Goal: Communication & Community: Share content

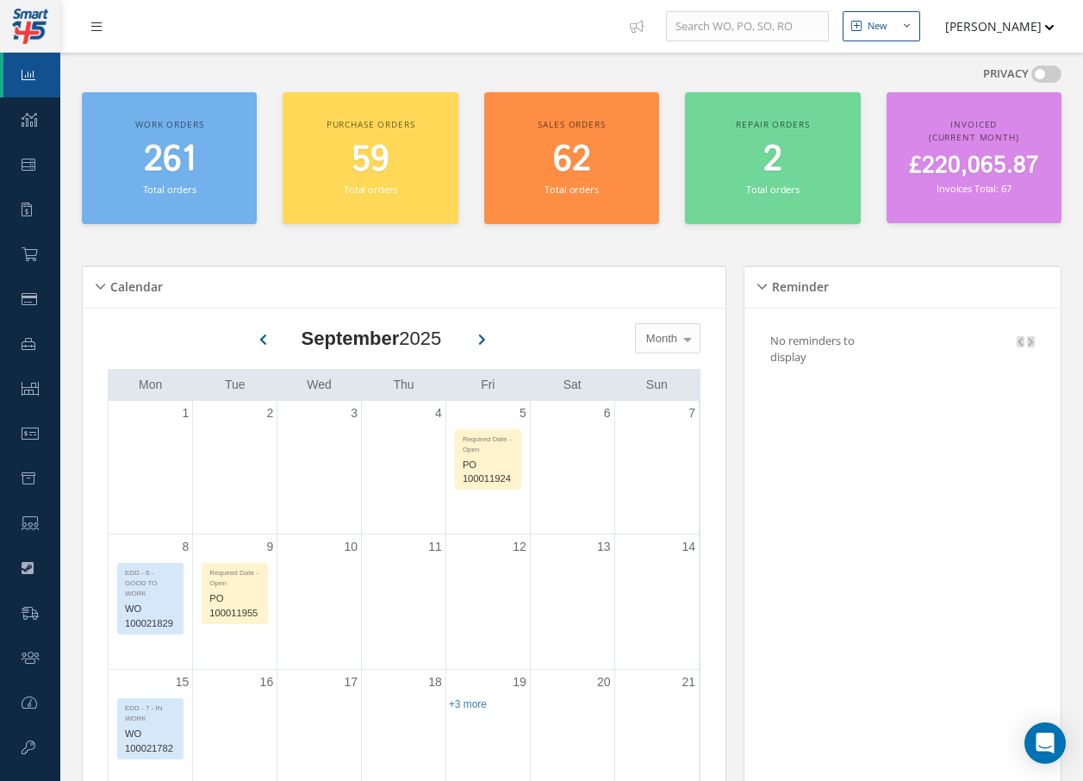
click at [97, 30] on icon at bounding box center [96, 27] width 10 height 12
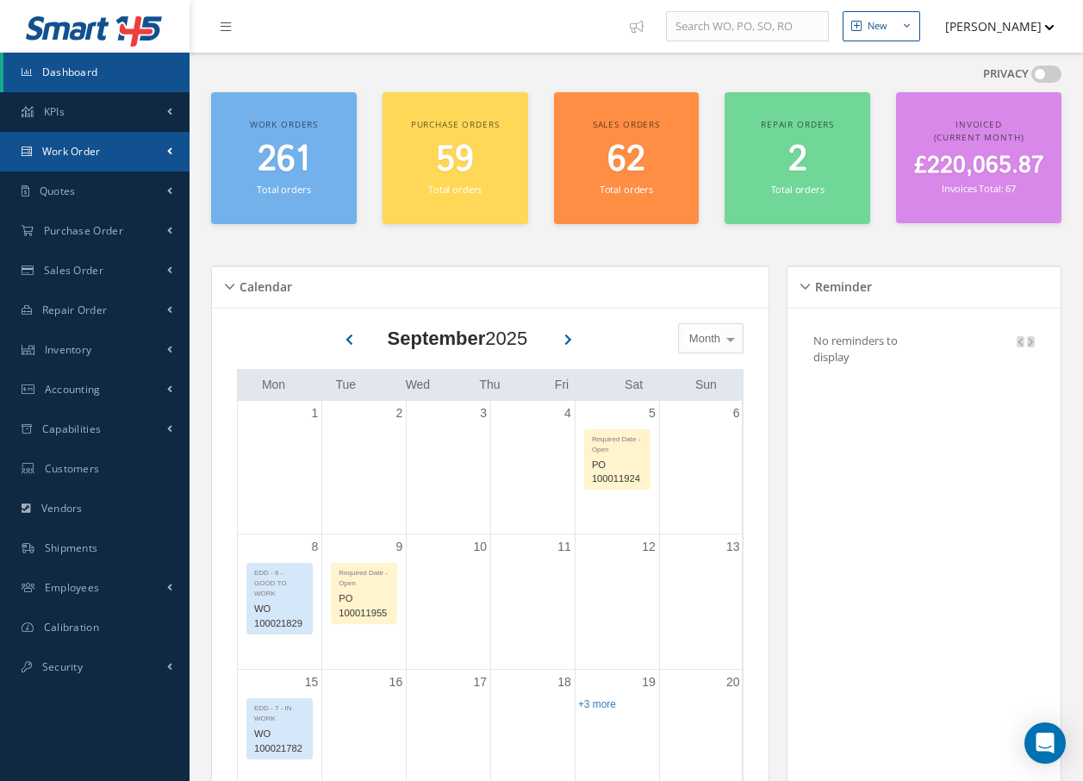
click at [118, 140] on link "Work Order" at bounding box center [95, 152] width 190 height 40
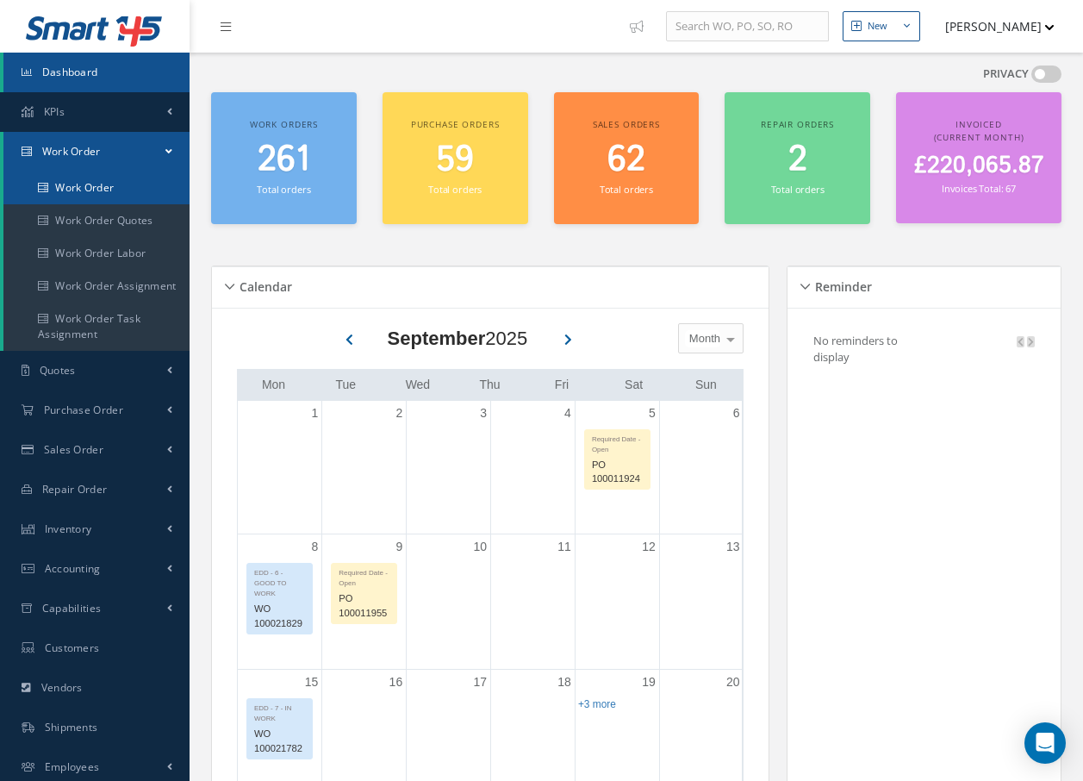
click at [120, 183] on link "Work Order" at bounding box center [96, 187] width 186 height 33
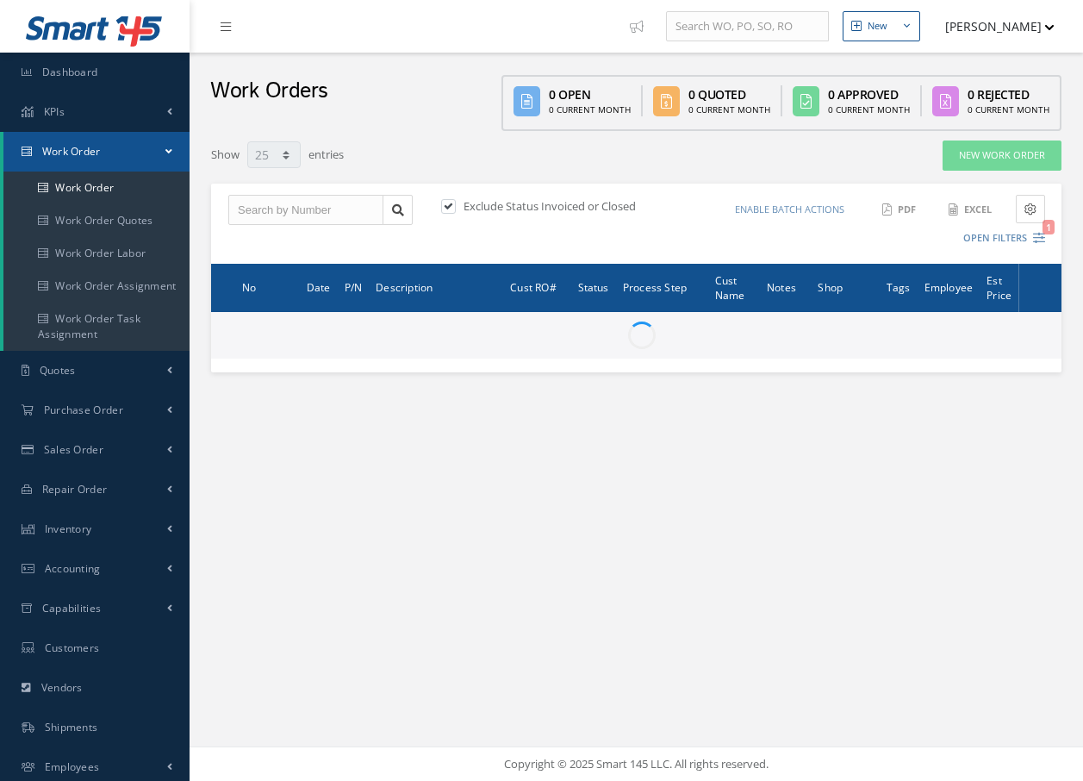
select select "25"
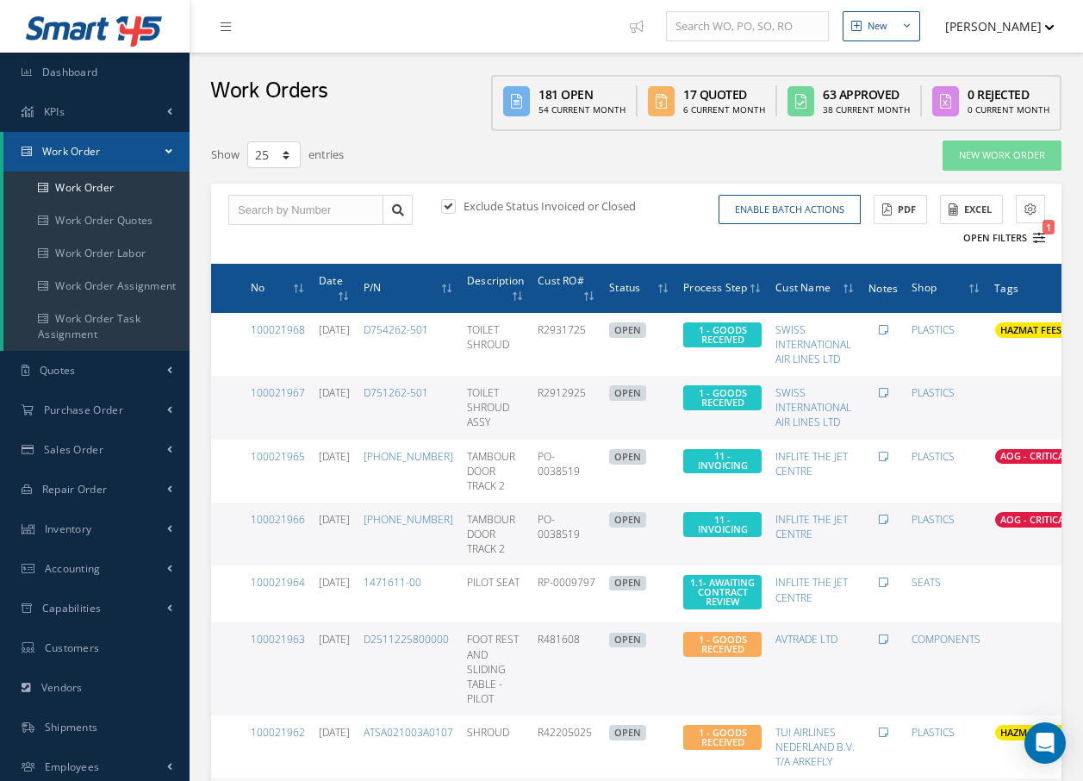
click at [1038, 240] on icon "1" at bounding box center [1039, 238] width 12 height 12
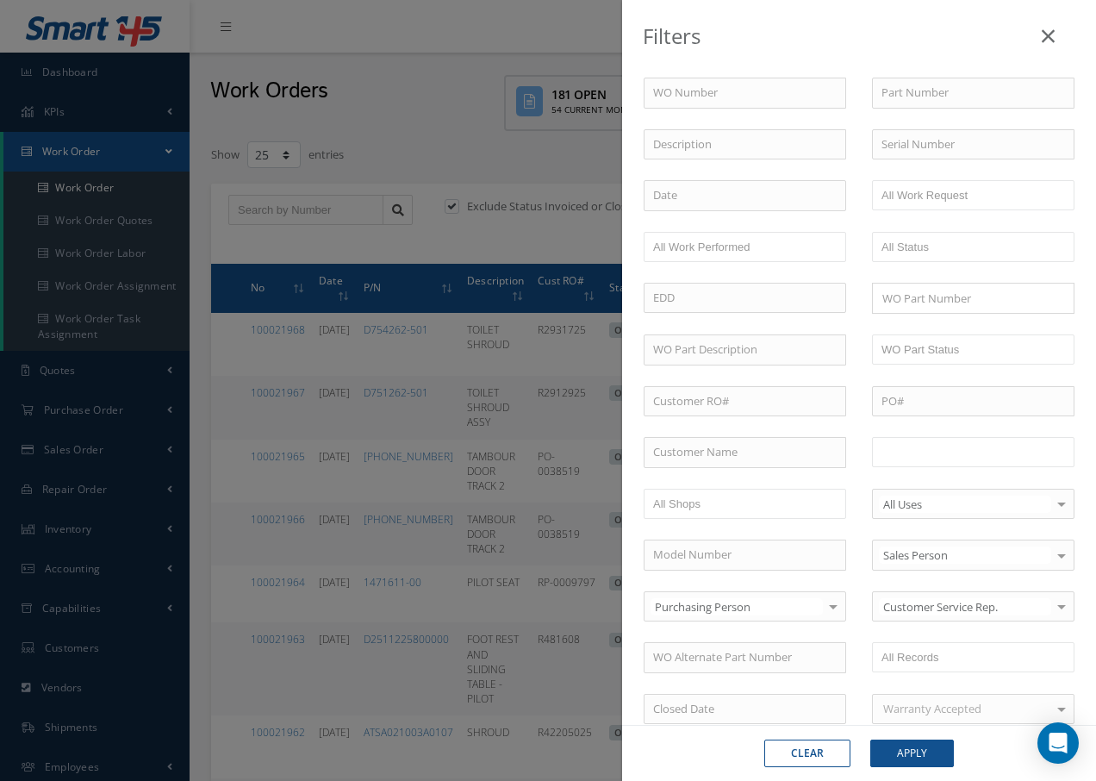
click at [954, 457] on input "text" at bounding box center [935, 452] width 109 height 22
drag, startPoint x: 912, startPoint y: 759, endPoint x: 919, endPoint y: 745, distance: 15.0
click at [916, 754] on button "Apply" at bounding box center [912, 753] width 84 height 28
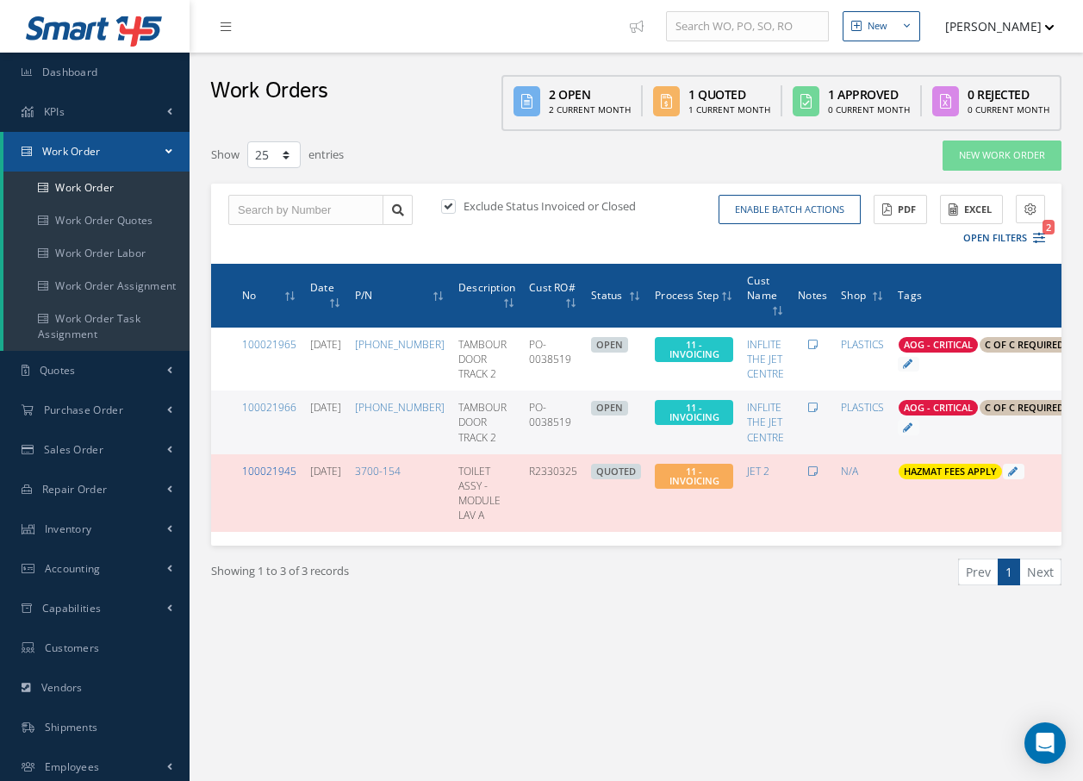
click at [283, 470] on link "100021945" at bounding box center [269, 471] width 54 height 15
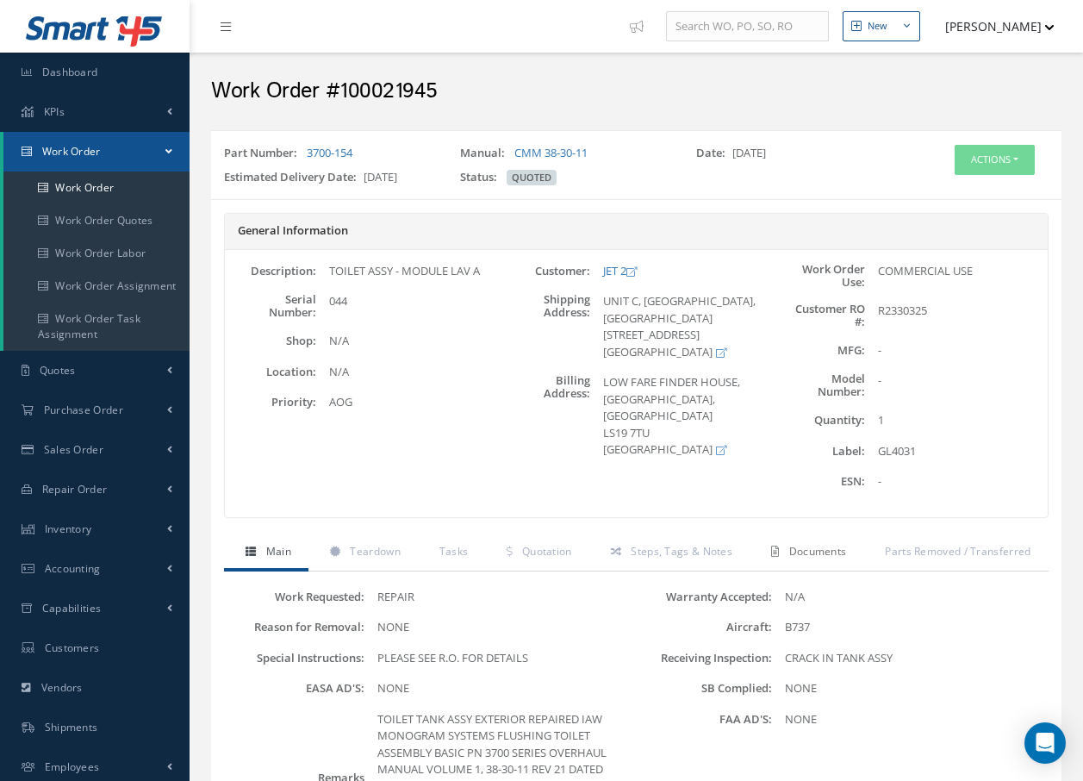
click at [813, 553] on span "Documents" at bounding box center [818, 551] width 58 height 15
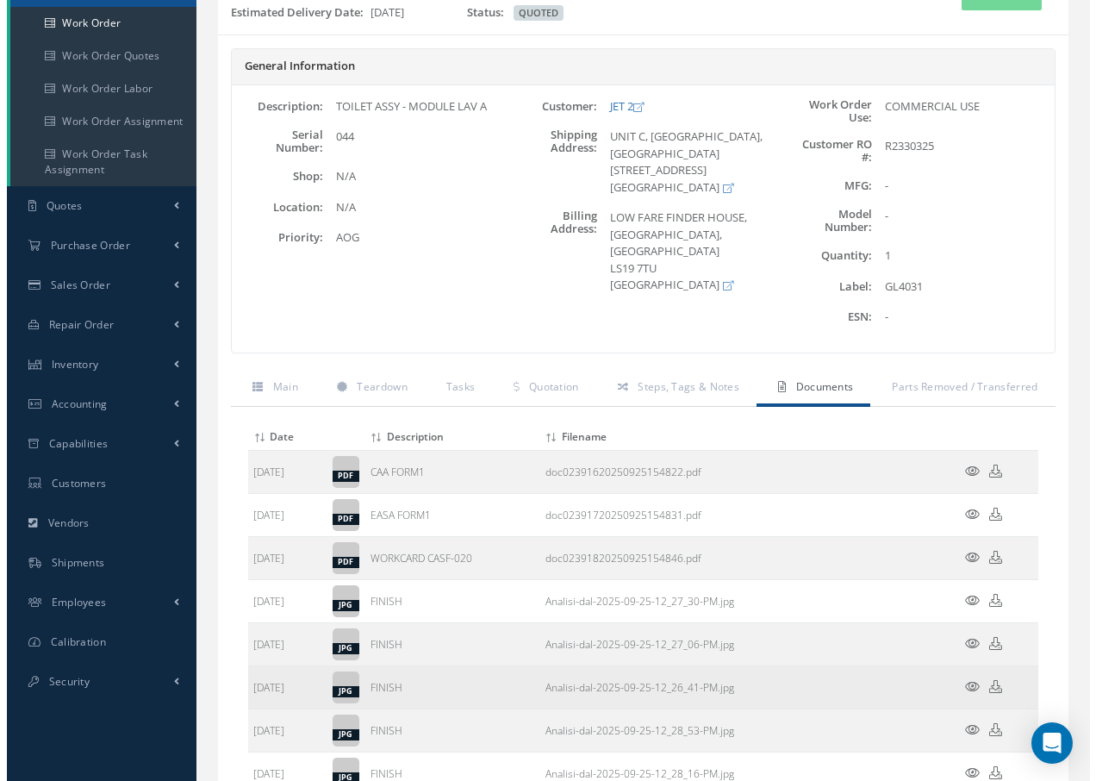
scroll to position [172, 0]
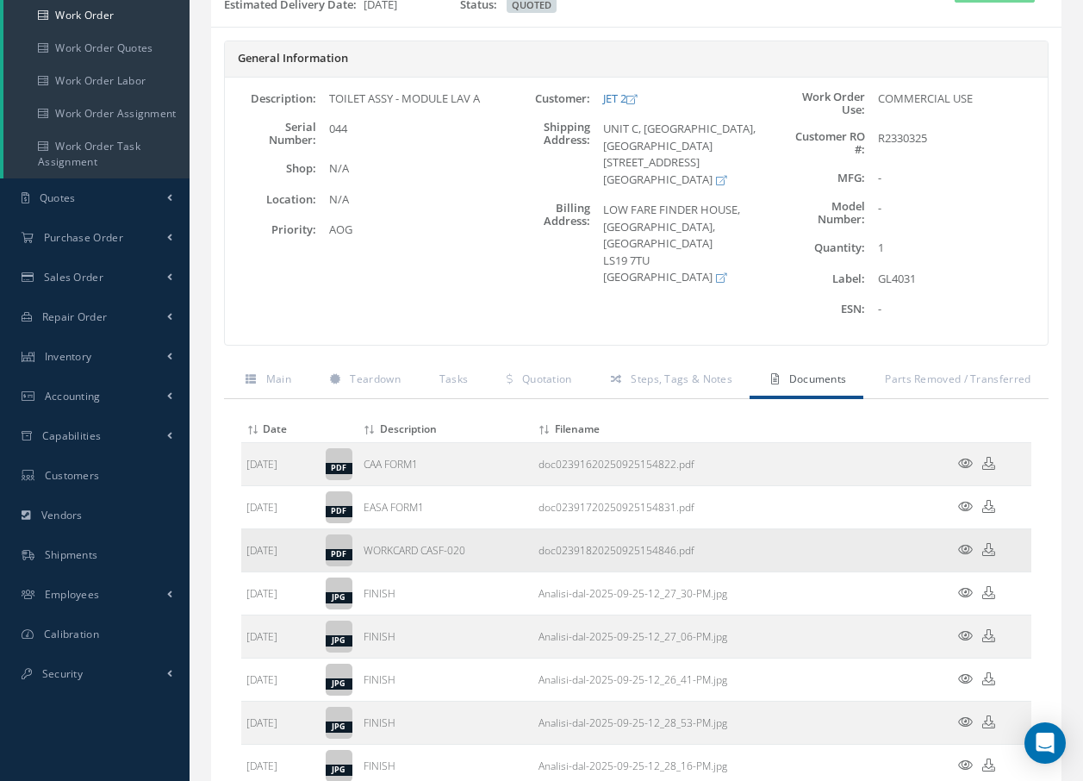
click at [964, 550] on icon at bounding box center [965, 549] width 15 height 13
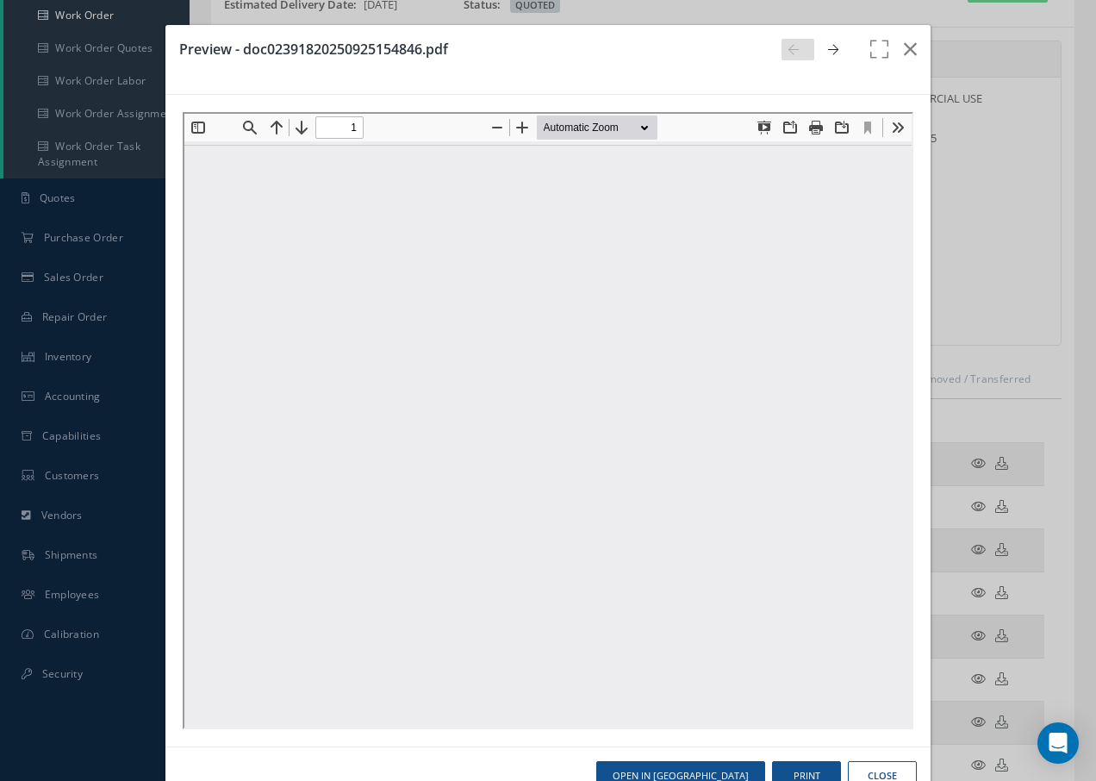
type input "0"
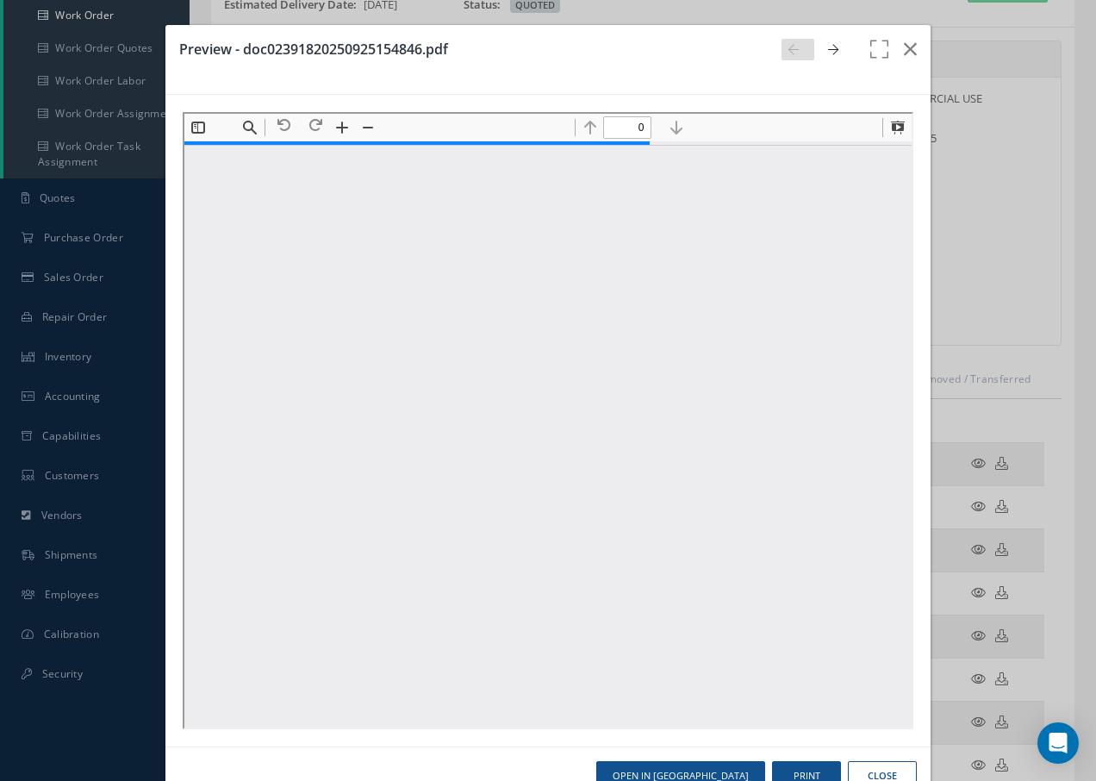
type input "1"
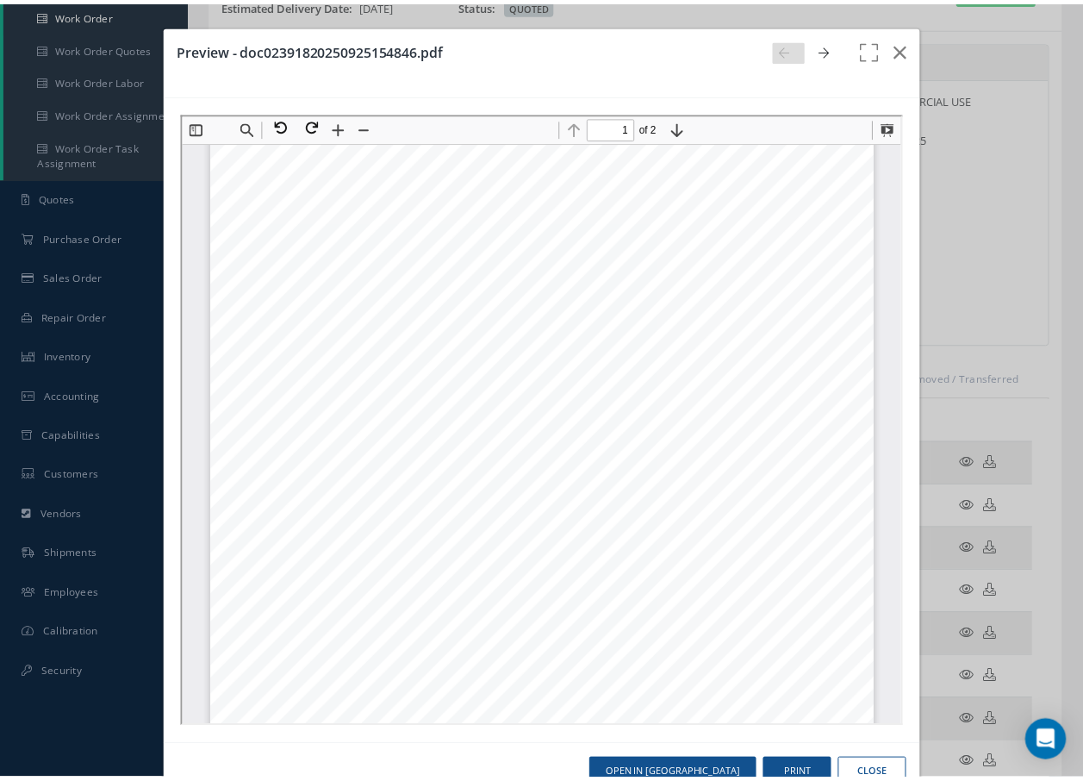
scroll to position [0, 0]
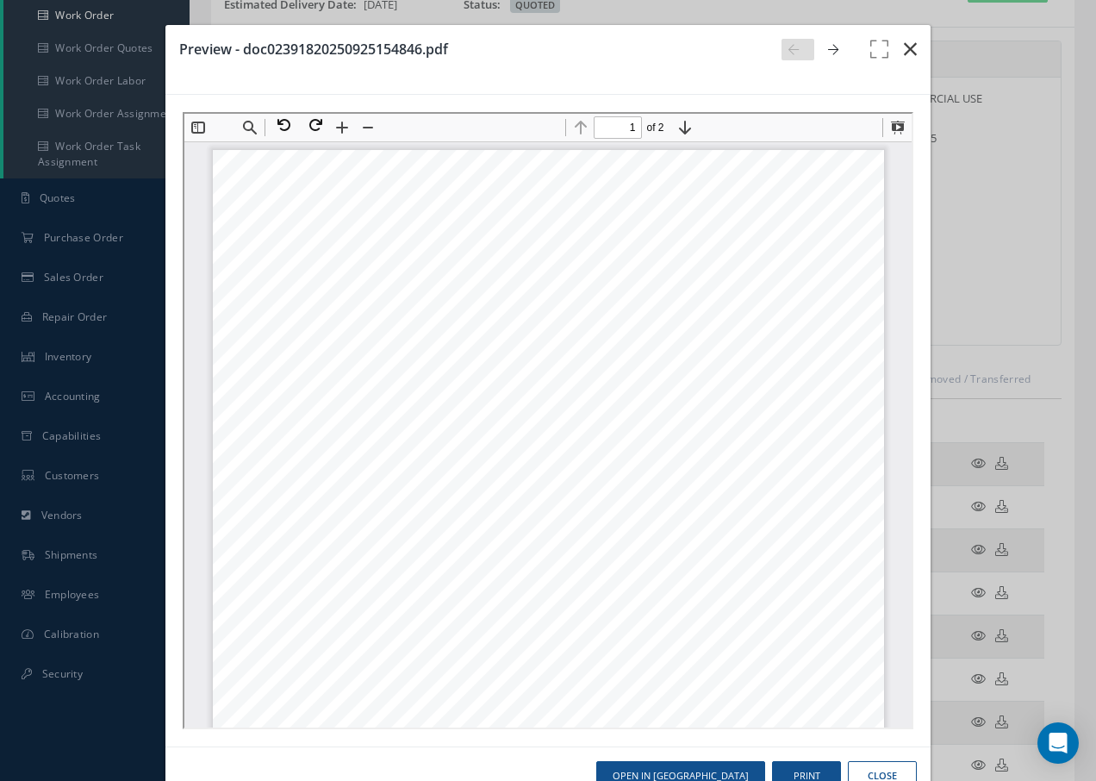
click at [904, 48] on icon "button" at bounding box center [910, 49] width 13 height 21
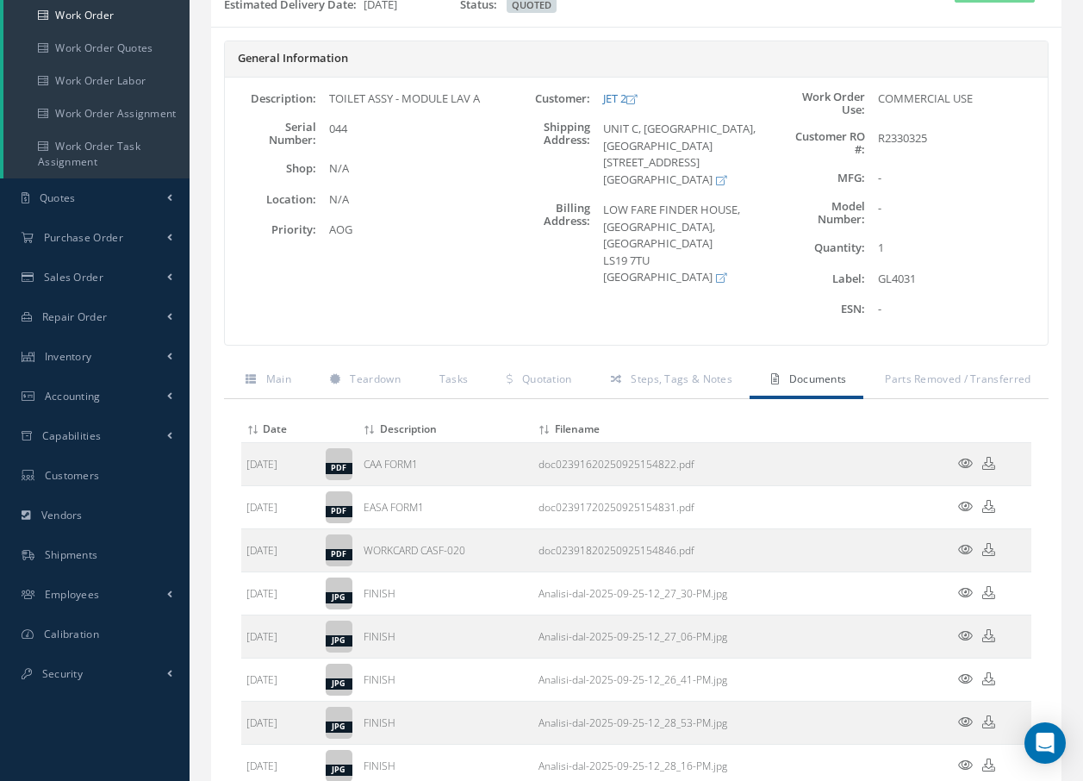
click at [966, 595] on icon at bounding box center [965, 592] width 15 height 13
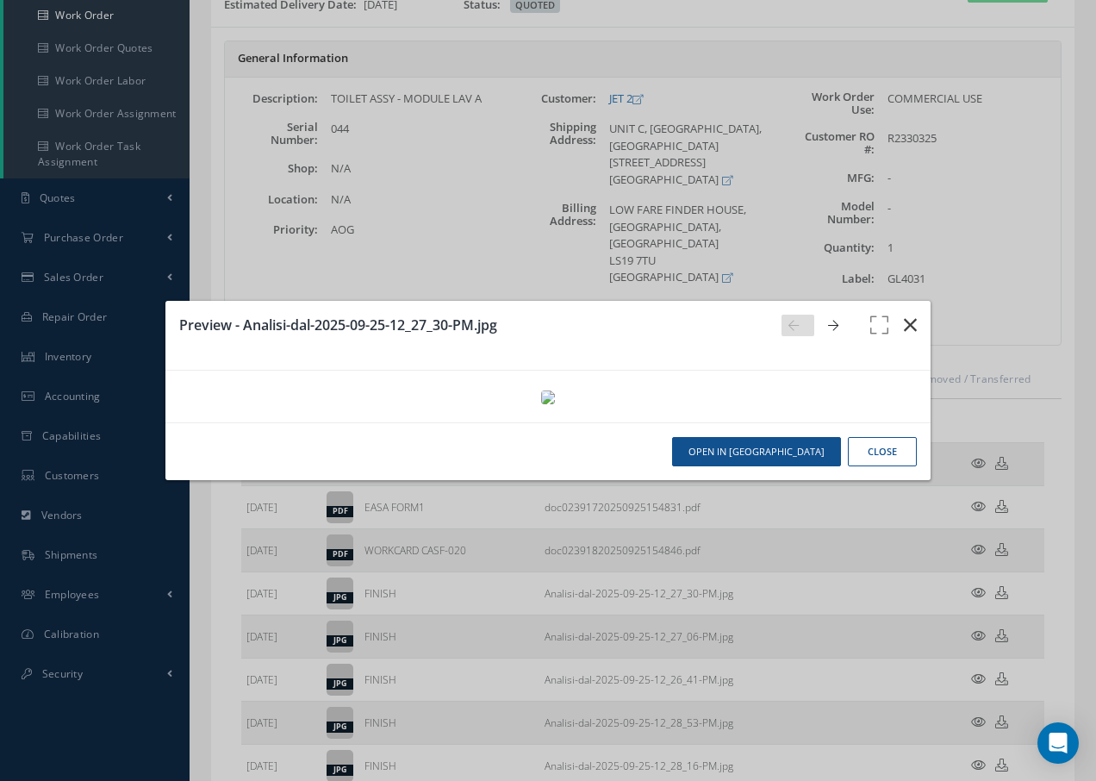
click at [910, 315] on icon "button" at bounding box center [910, 325] width 13 height 21
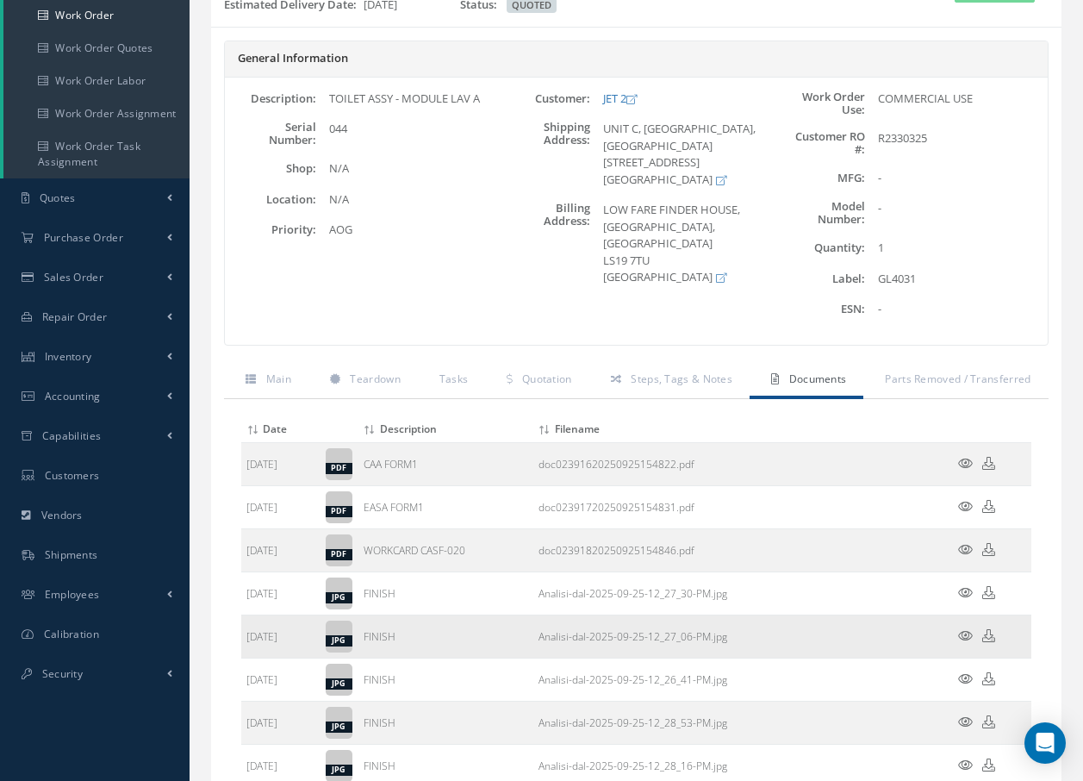
click at [967, 639] on icon at bounding box center [965, 635] width 15 height 13
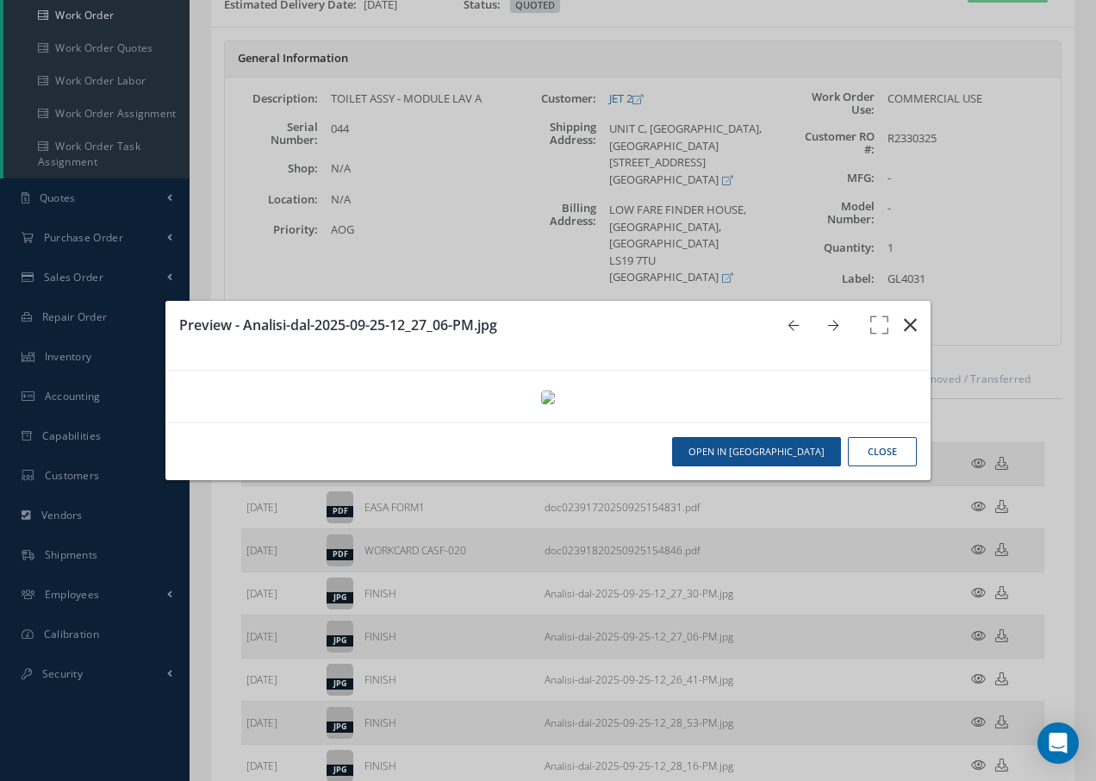
click at [910, 315] on icon "button" at bounding box center [910, 325] width 13 height 21
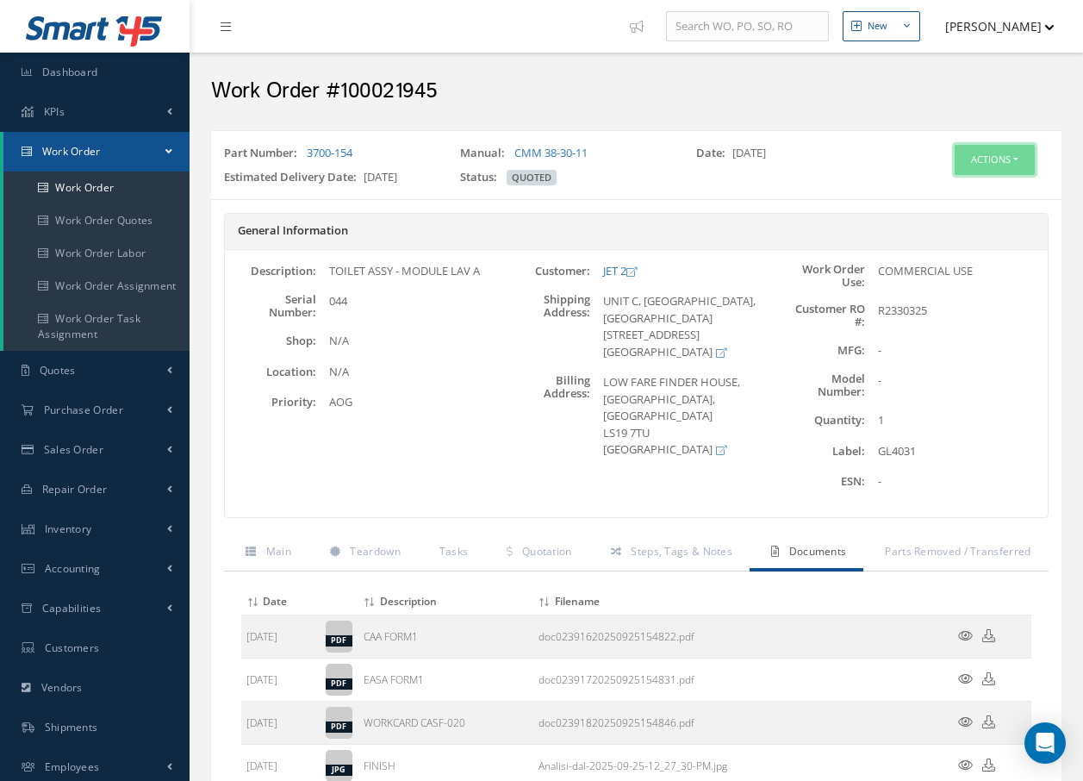
click at [1003, 165] on button "Actions" at bounding box center [995, 160] width 80 height 30
click at [954, 221] on link "Invoicing" at bounding box center [969, 215] width 138 height 23
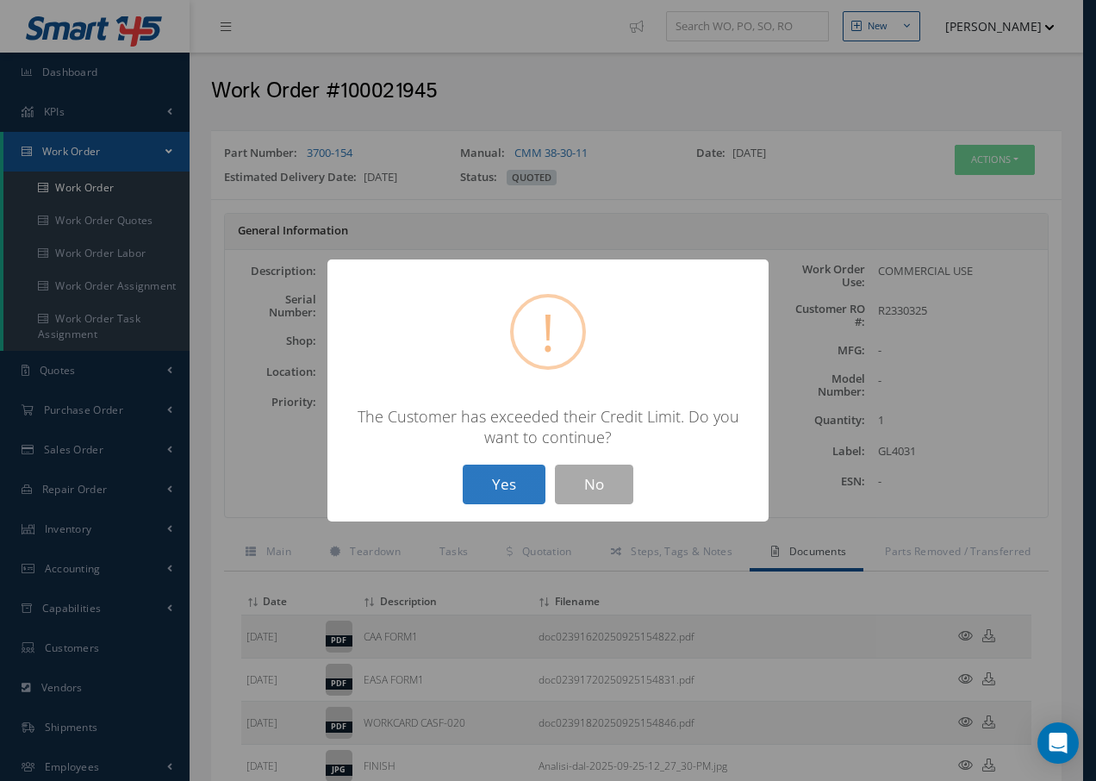
click at [527, 489] on button "Yes" at bounding box center [504, 484] width 83 height 40
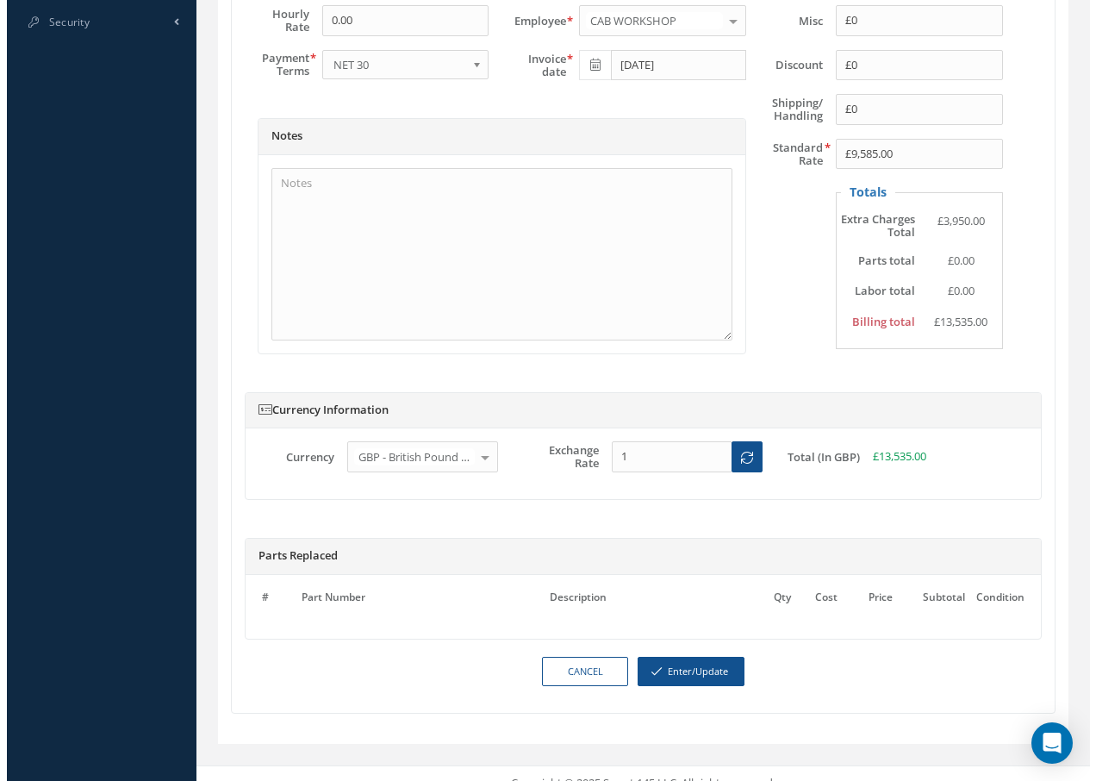
scroll to position [843, 0]
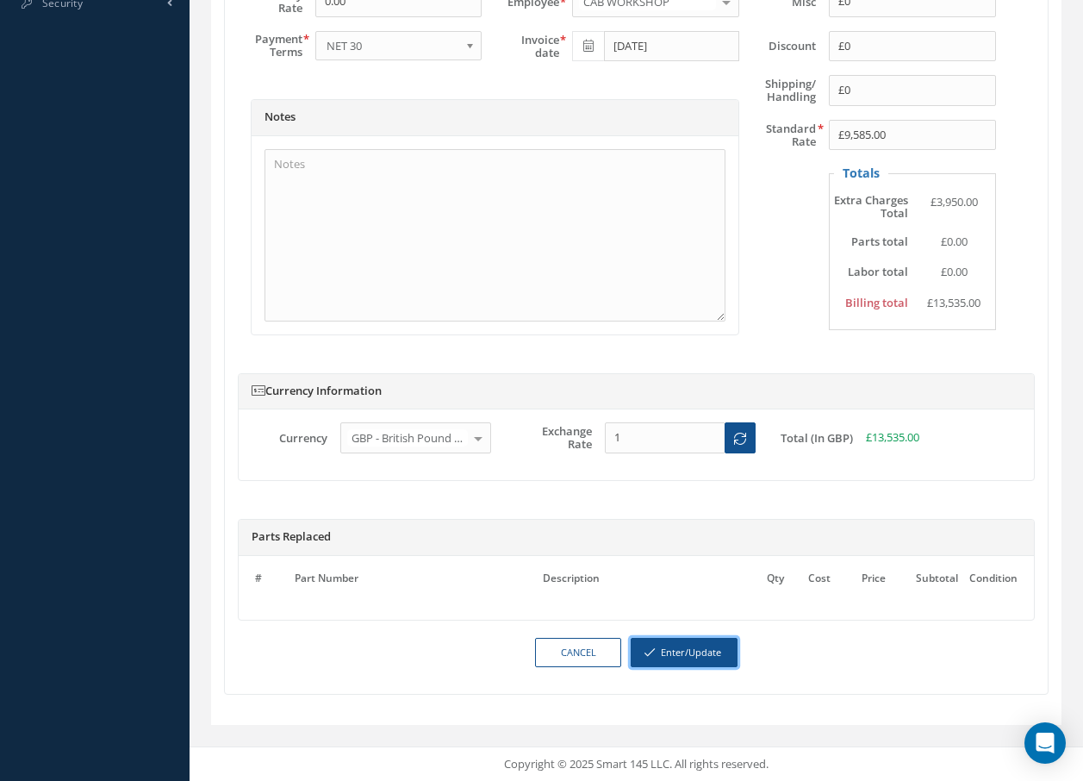
click at [698, 651] on button "Enter/Update" at bounding box center [684, 653] width 107 height 30
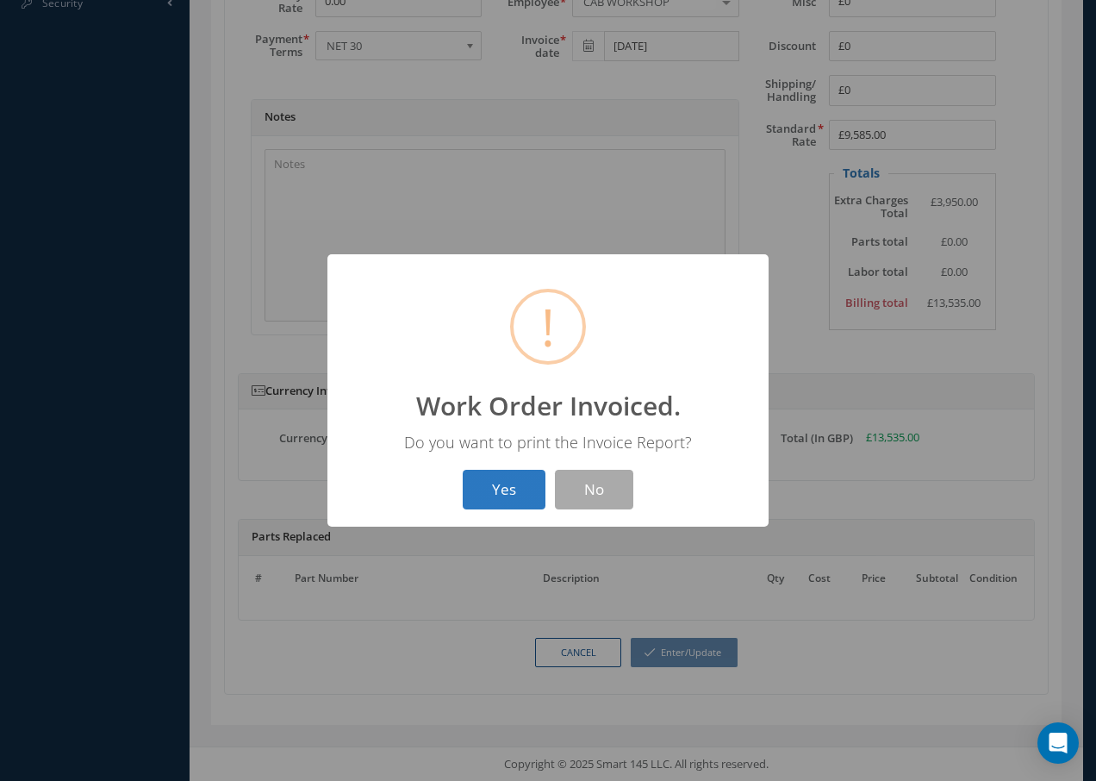
click at [485, 494] on button "Yes" at bounding box center [504, 490] width 83 height 40
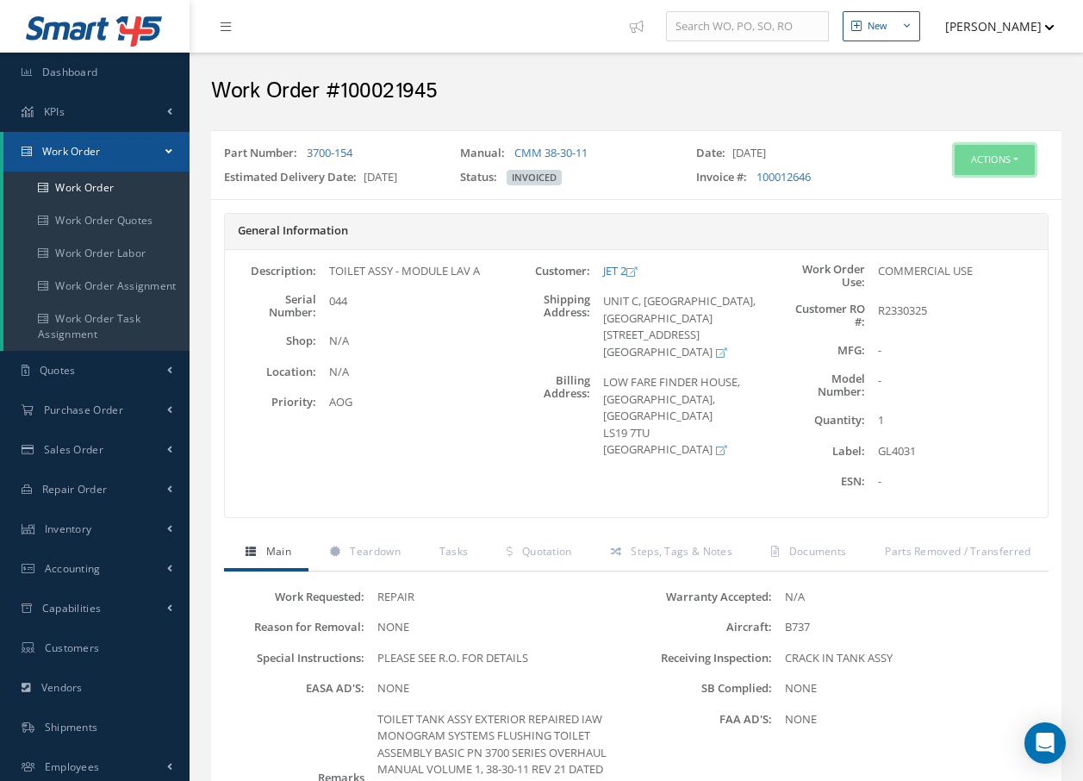
click at [976, 161] on button "Actions" at bounding box center [995, 160] width 80 height 30
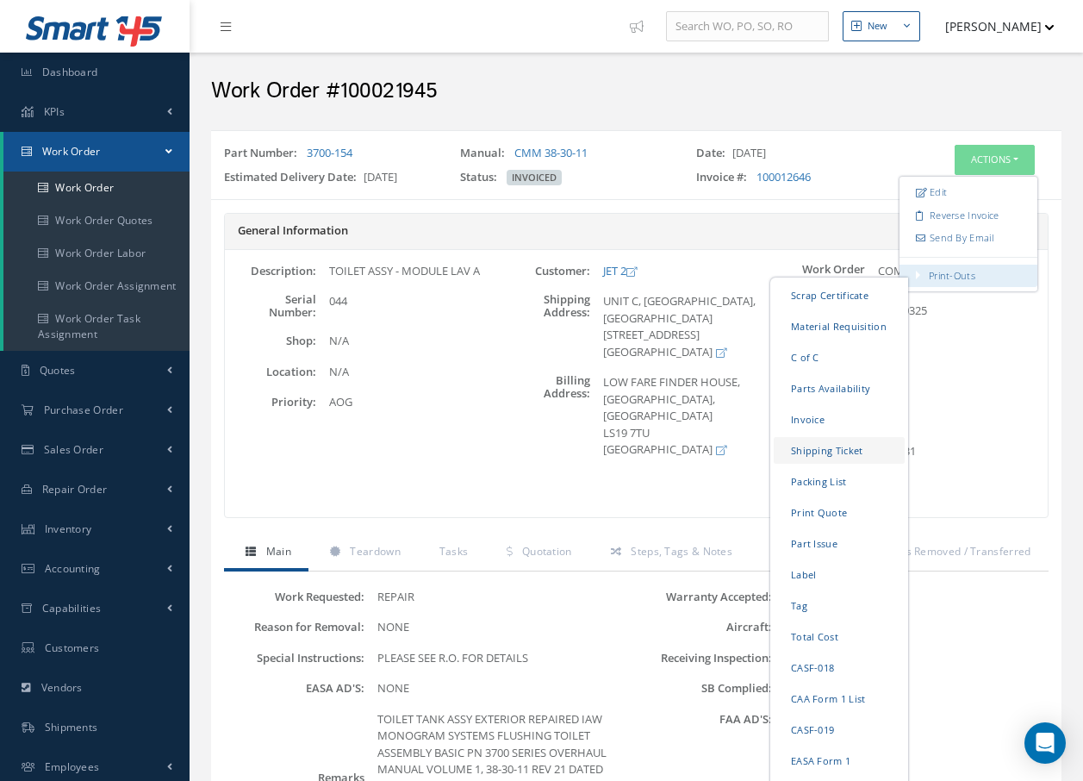
click at [846, 453] on link "Shipping Ticket" at bounding box center [839, 450] width 131 height 27
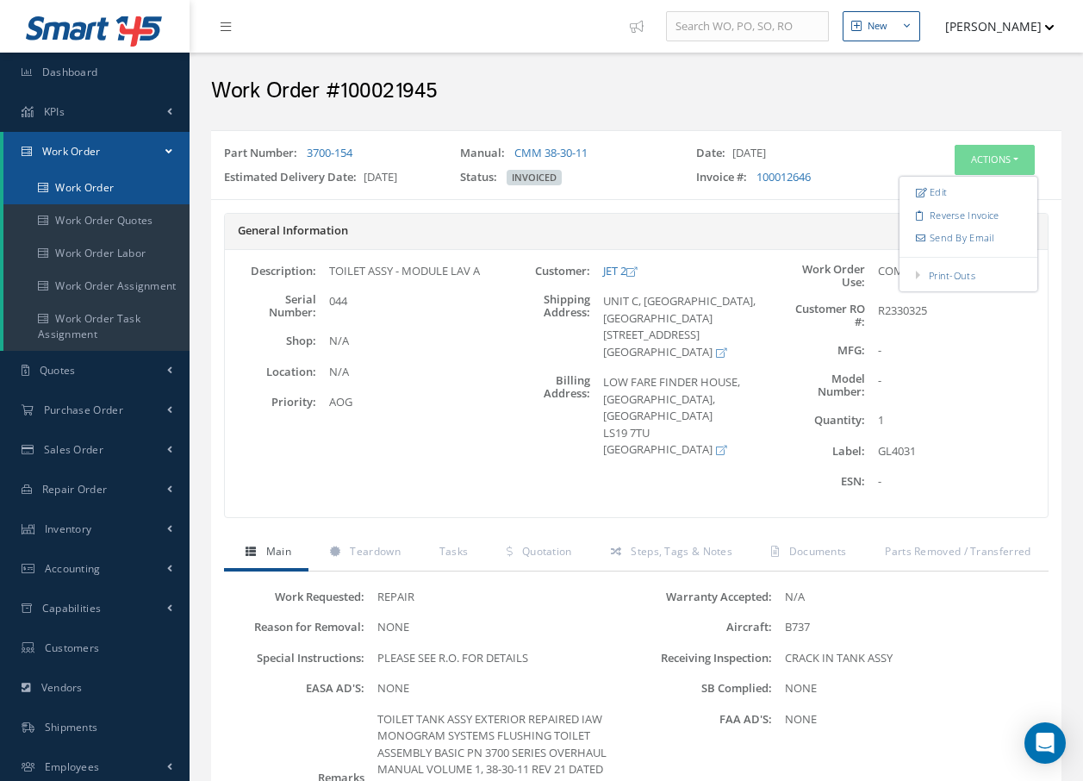
click at [95, 181] on link "Work Order" at bounding box center [96, 187] width 186 height 33
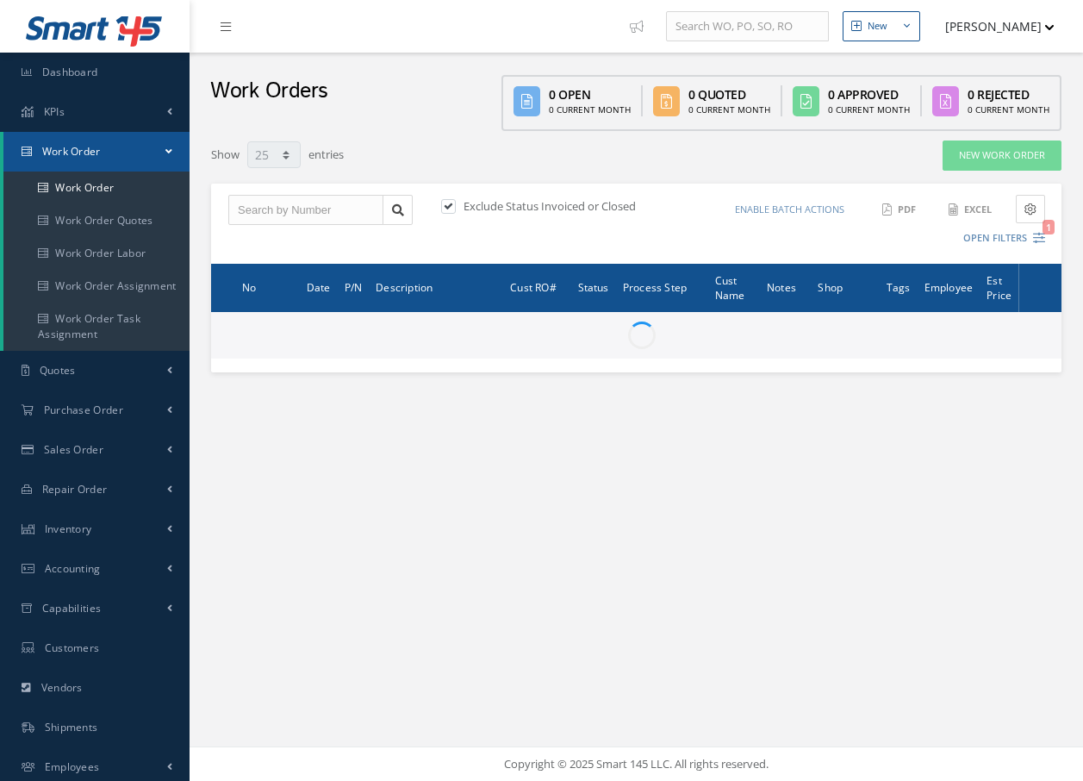
select select "25"
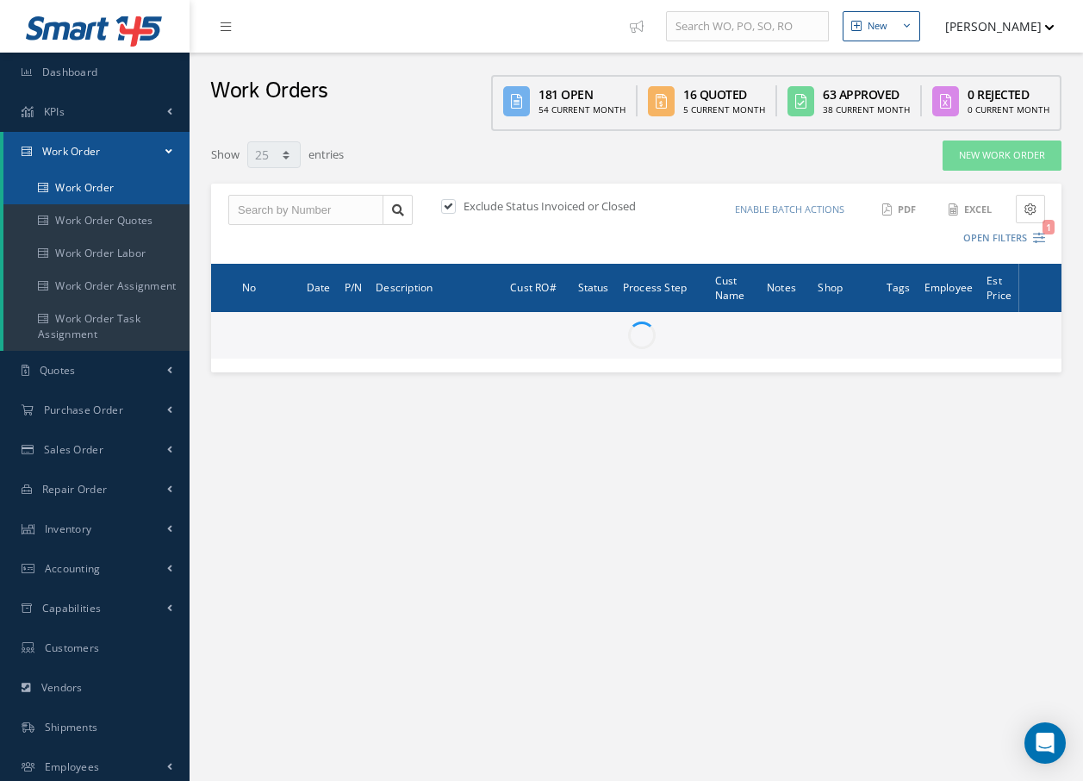
type input "All Work Request"
type input "All Work Performed"
type input "All Status"
type input "WO Part Status"
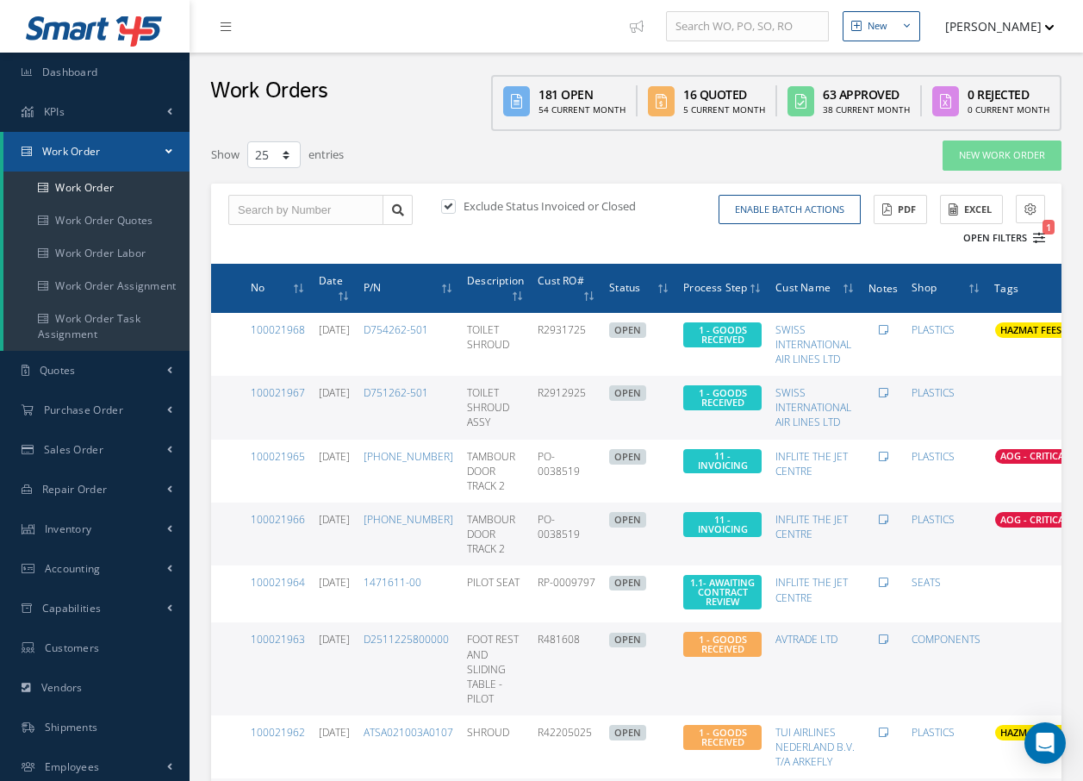
click at [1041, 234] on icon "1" at bounding box center [1039, 238] width 12 height 12
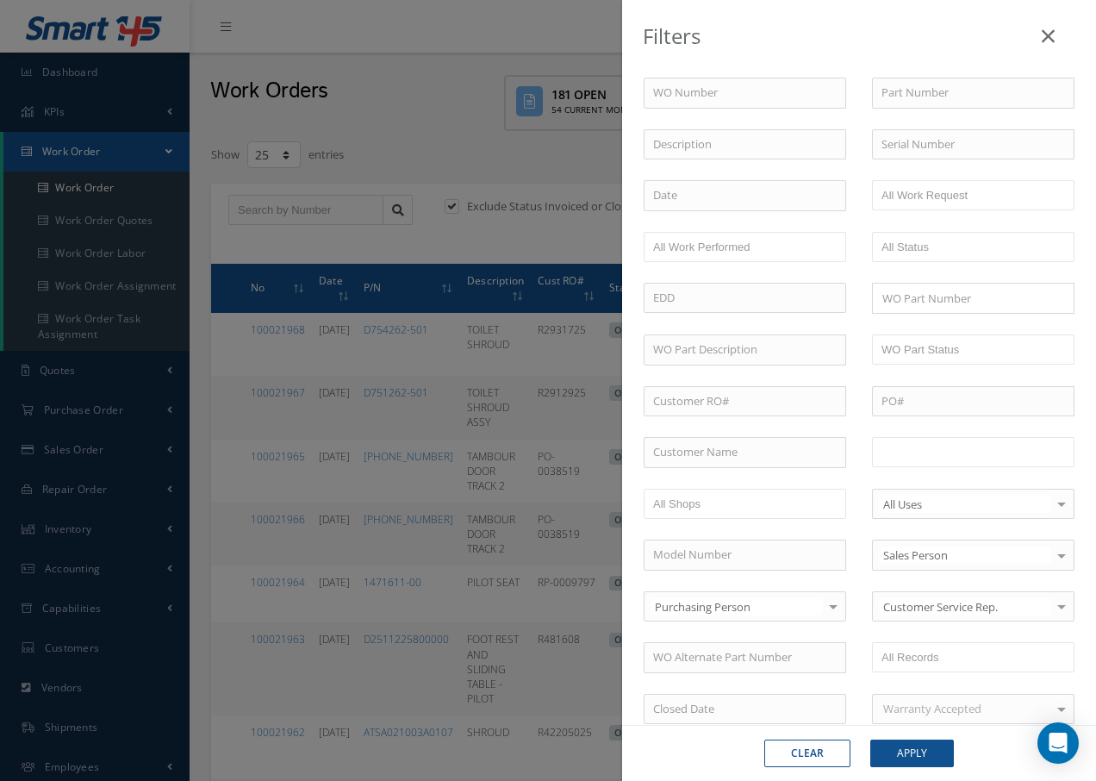
click at [929, 449] on input "text" at bounding box center [935, 452] width 109 height 22
click at [906, 751] on button "Apply" at bounding box center [912, 753] width 84 height 28
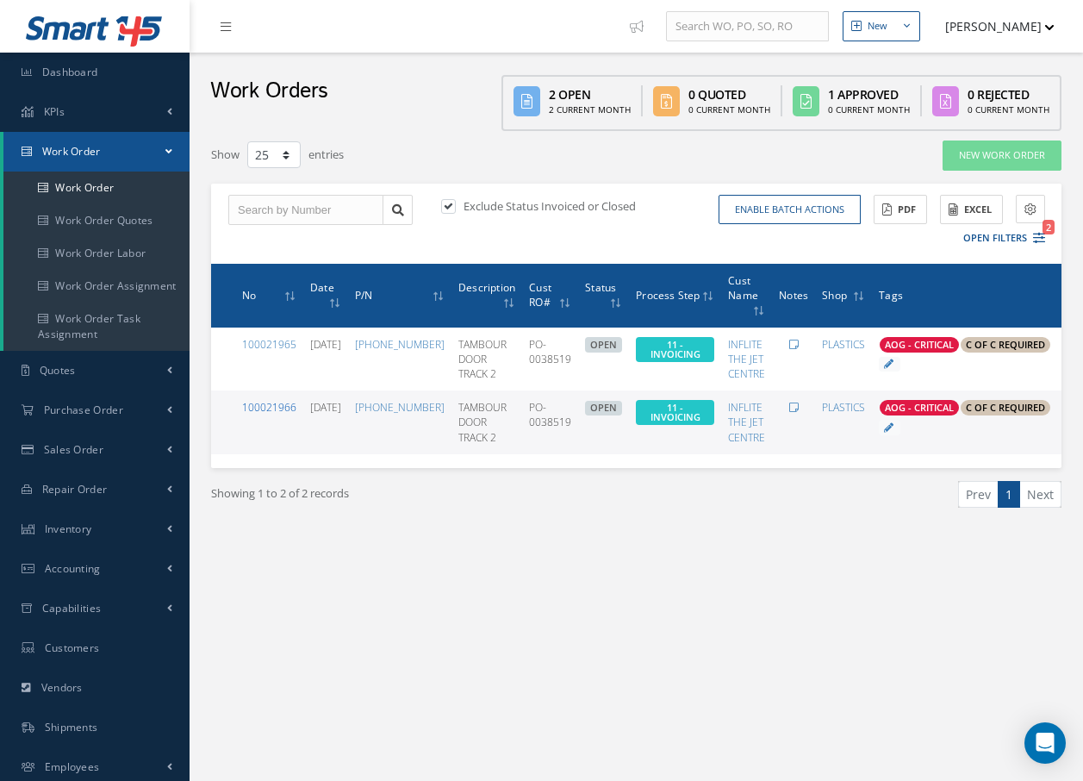
click at [258, 404] on link "100021966" at bounding box center [269, 407] width 54 height 15
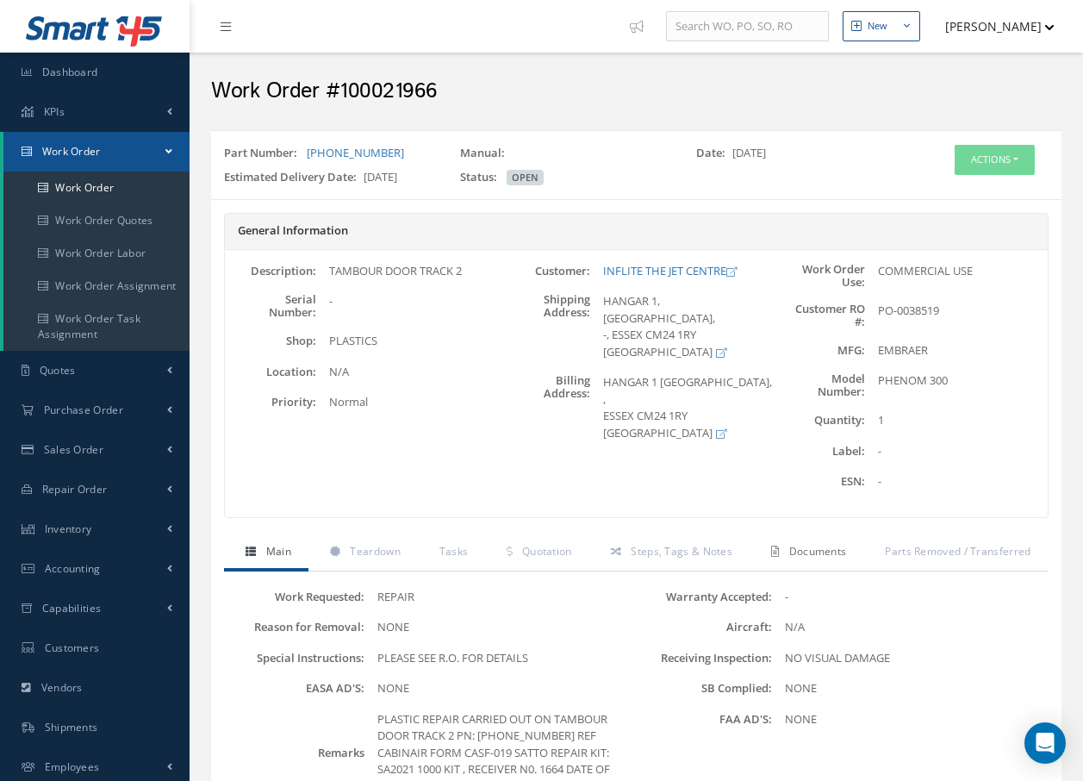
click at [829, 553] on span "Documents" at bounding box center [818, 551] width 58 height 15
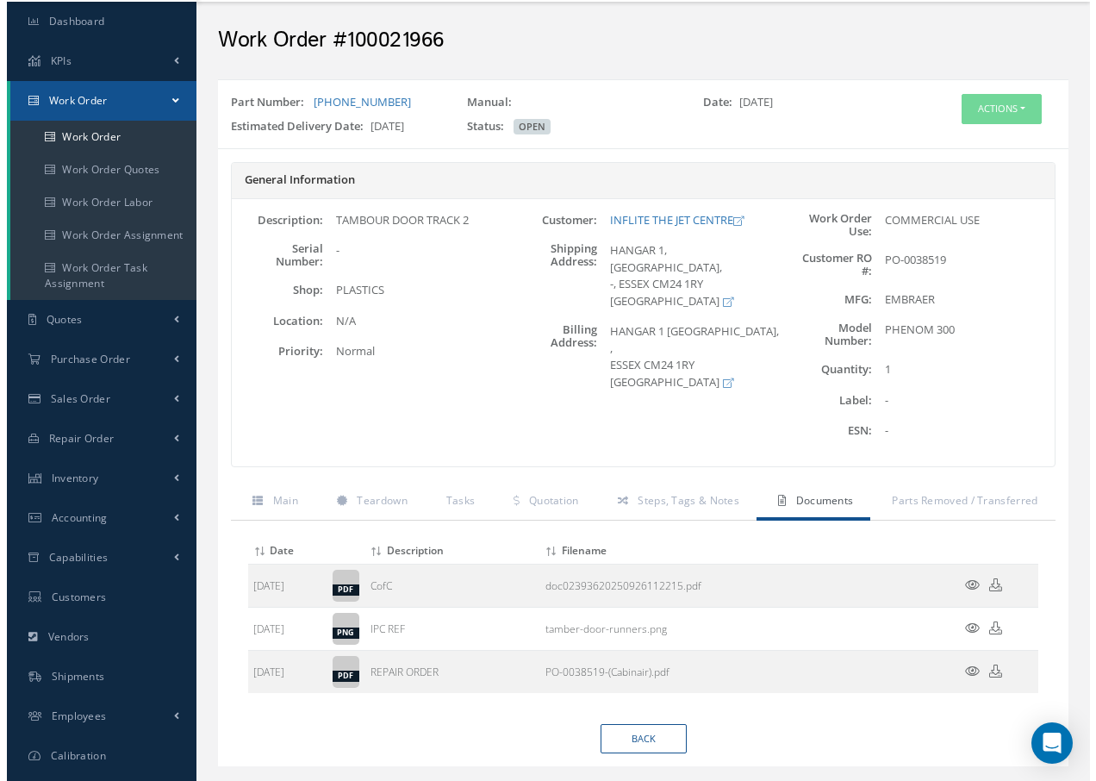
scroll to position [92, 0]
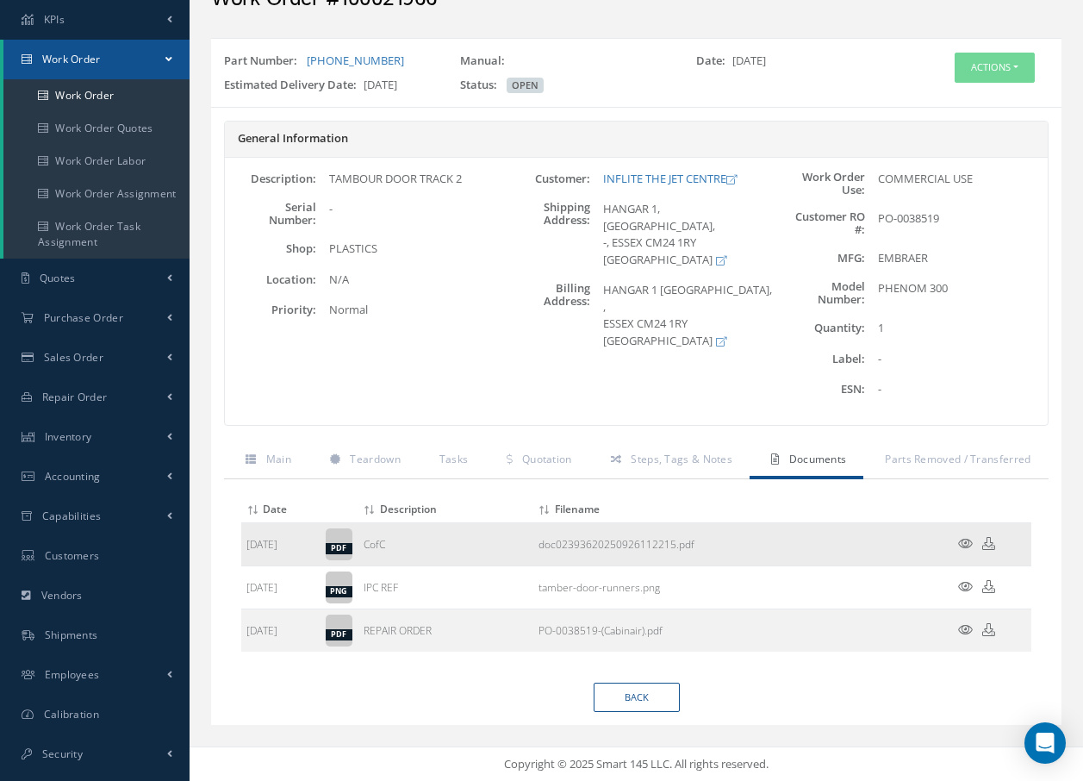
click at [964, 543] on icon at bounding box center [965, 543] width 15 height 13
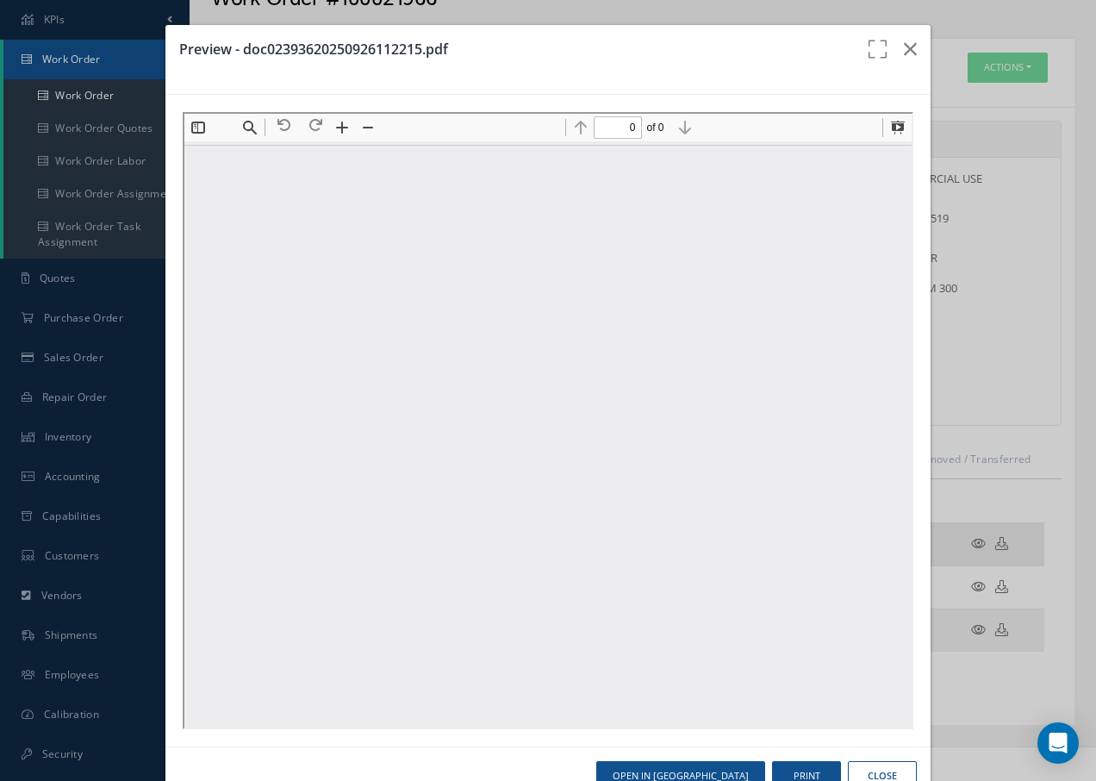
scroll to position [0, 0]
type input "1"
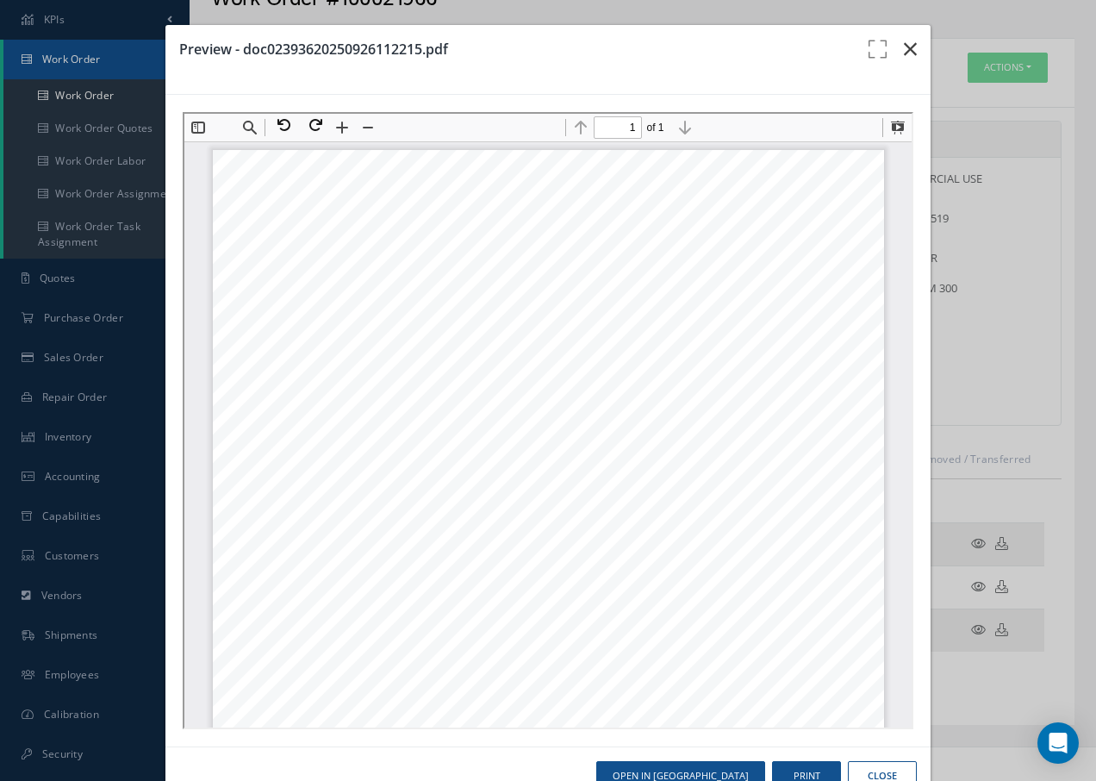
click at [904, 53] on icon "button" at bounding box center [910, 49] width 13 height 21
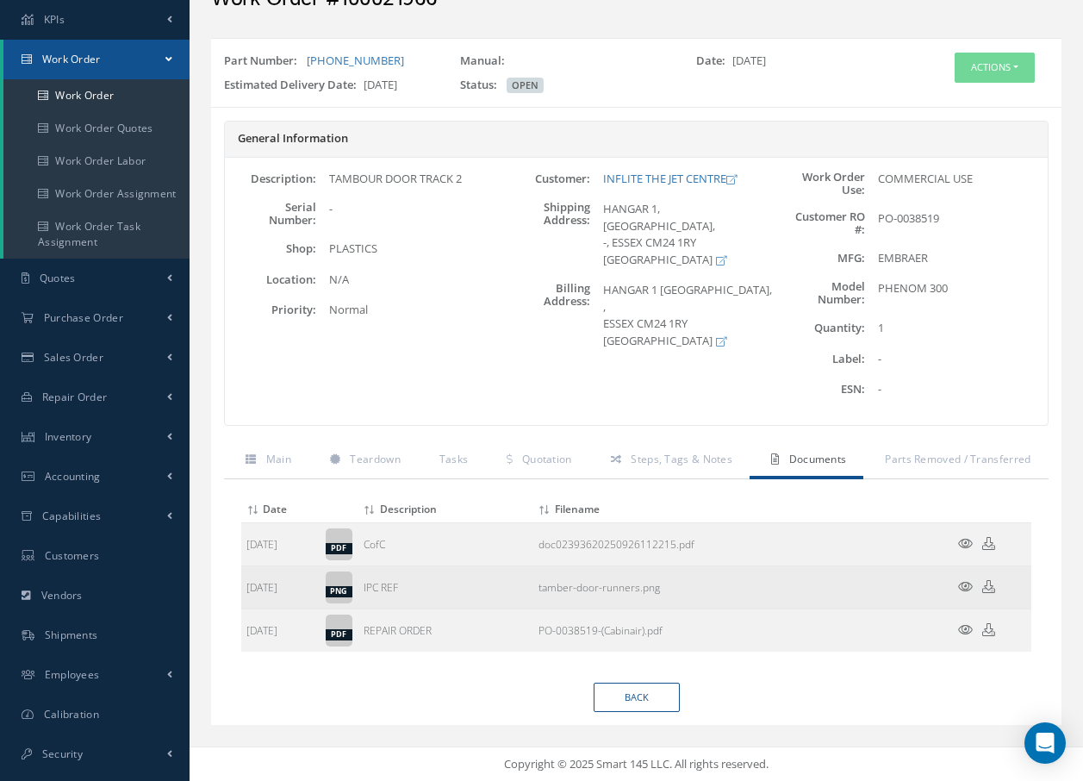
click at [963, 588] on icon at bounding box center [965, 586] width 15 height 13
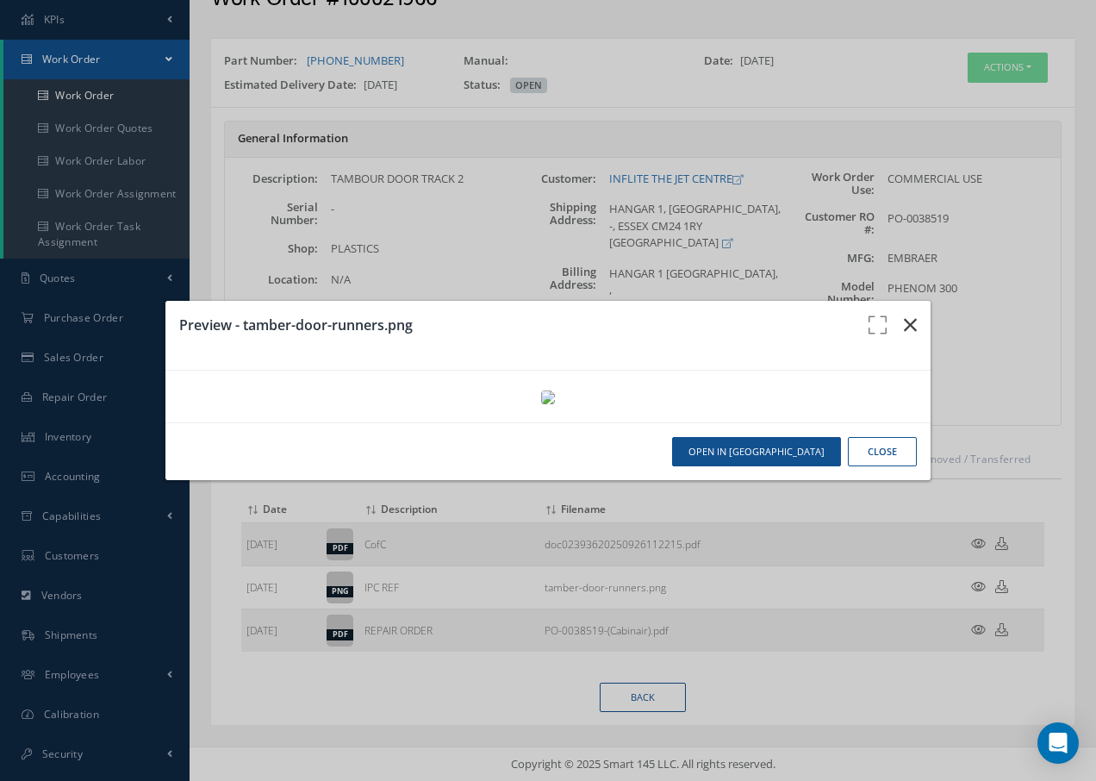
click at [907, 315] on icon "button" at bounding box center [910, 325] width 13 height 21
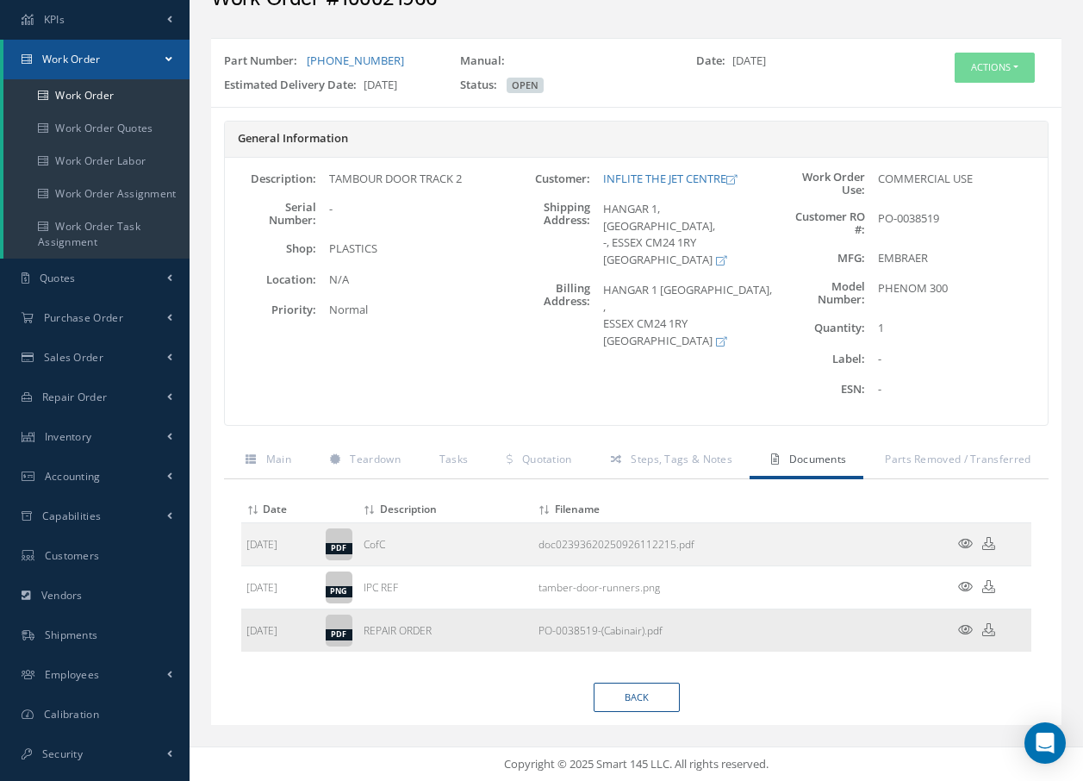
click at [961, 627] on icon at bounding box center [965, 629] width 15 height 13
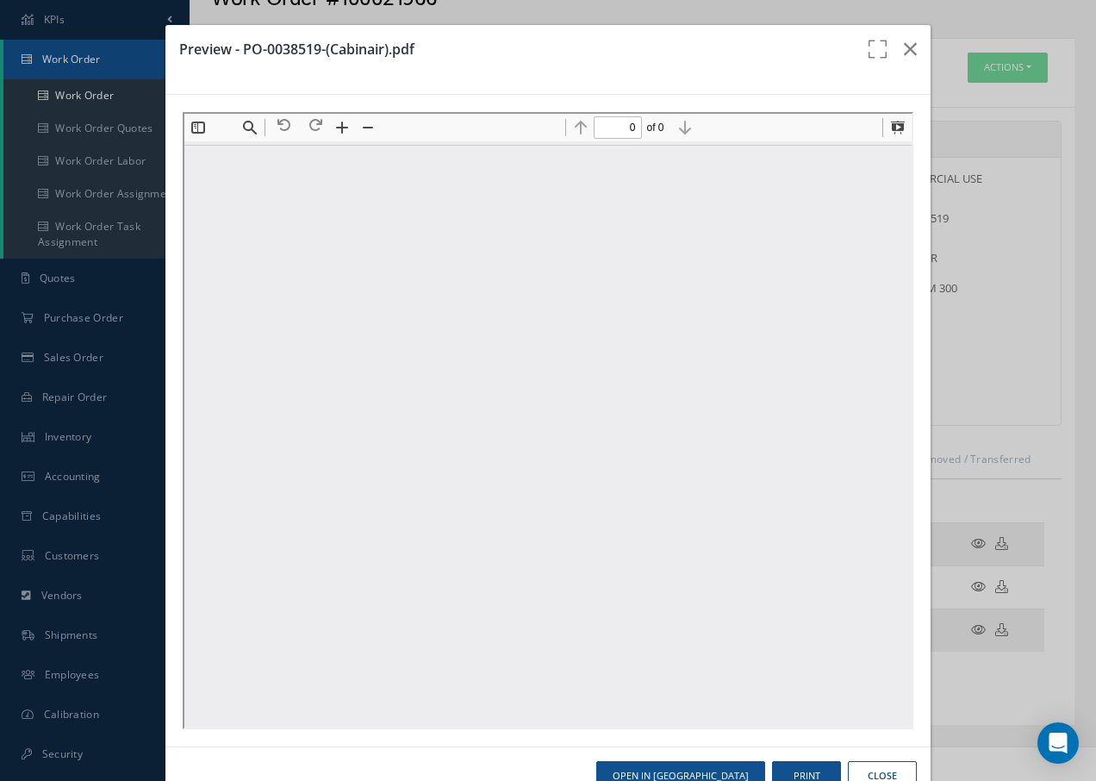
type input "1"
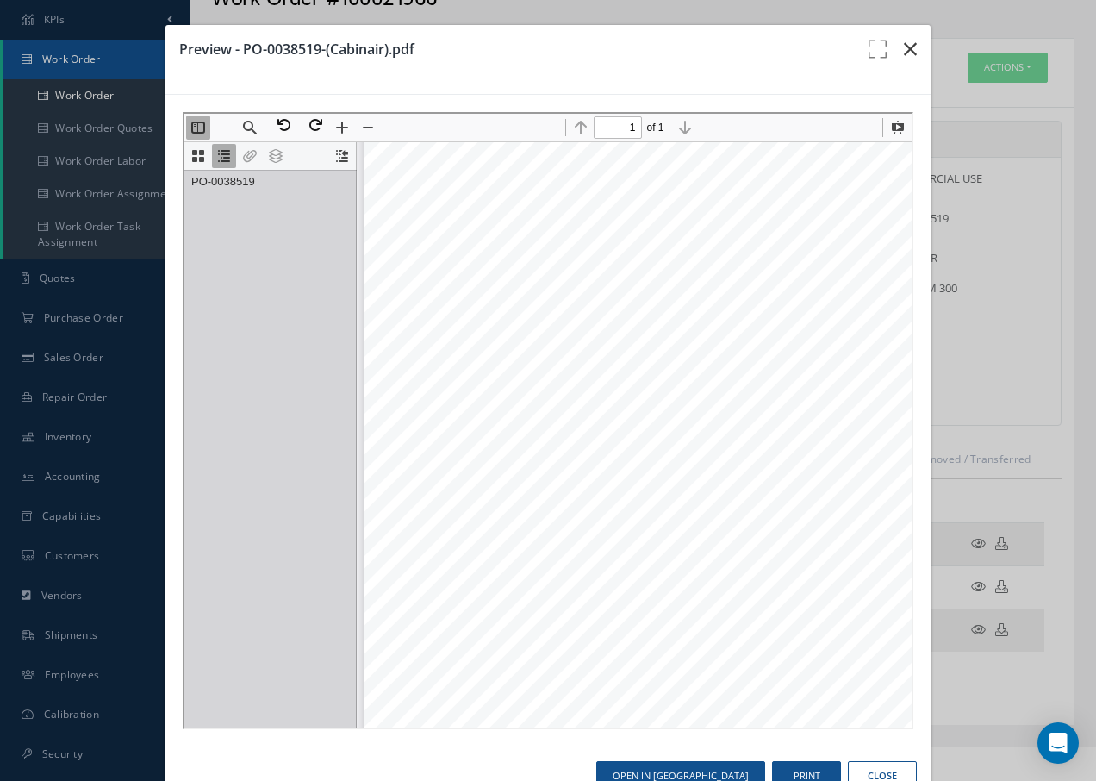
click at [904, 47] on icon "button" at bounding box center [910, 49] width 13 height 21
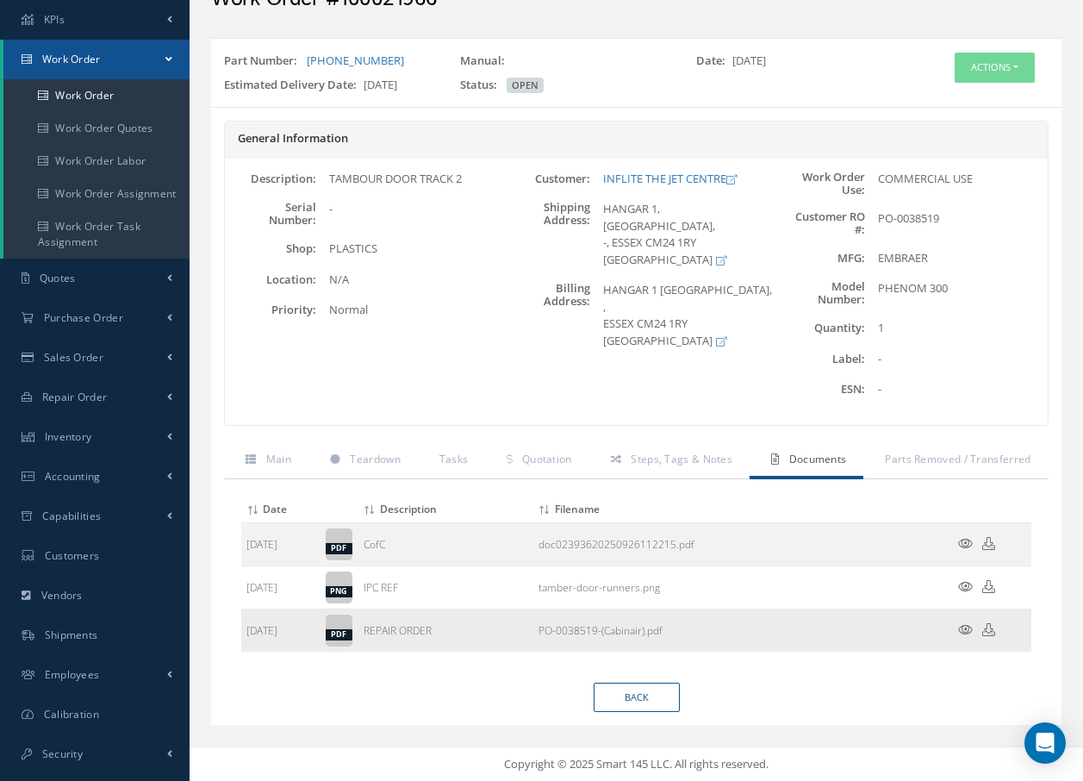
click at [965, 627] on icon at bounding box center [965, 629] width 15 height 13
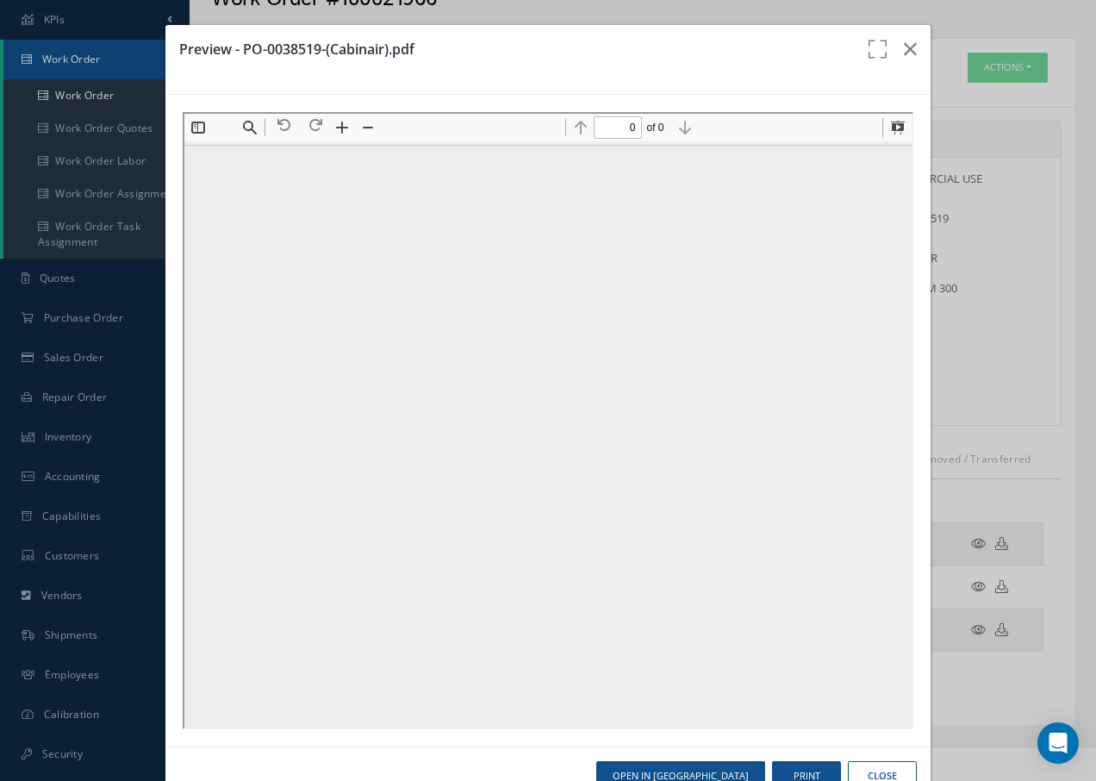
scroll to position [0, 0]
type input "1"
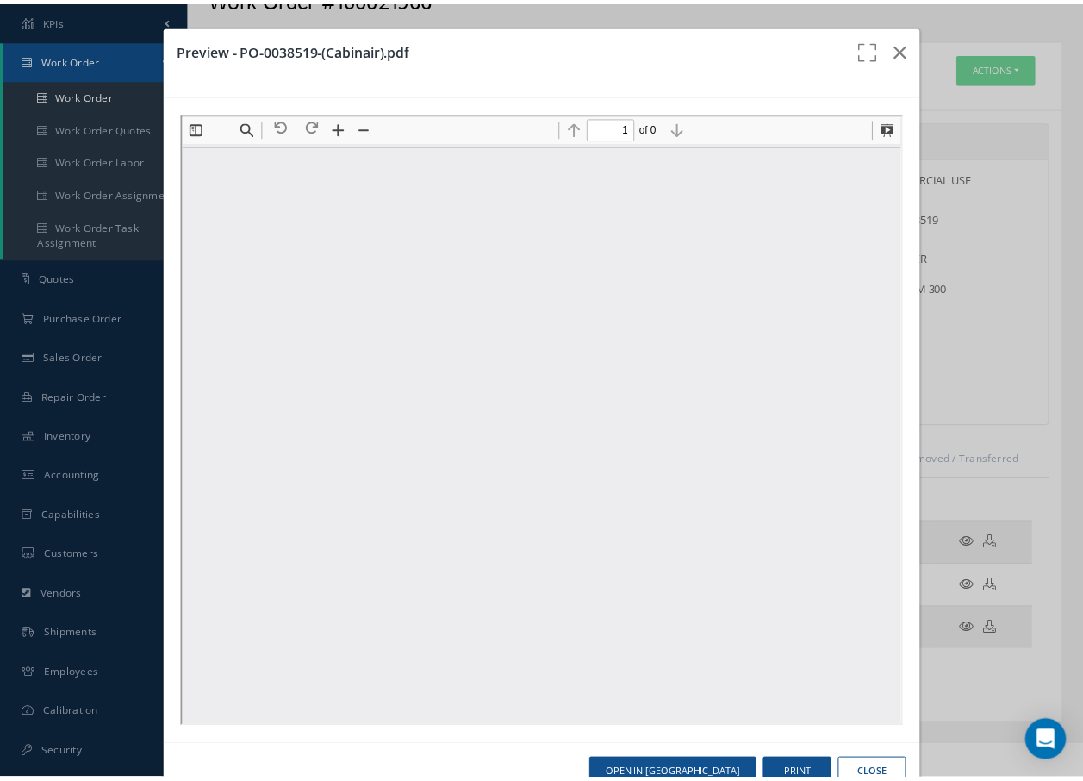
scroll to position [9, 0]
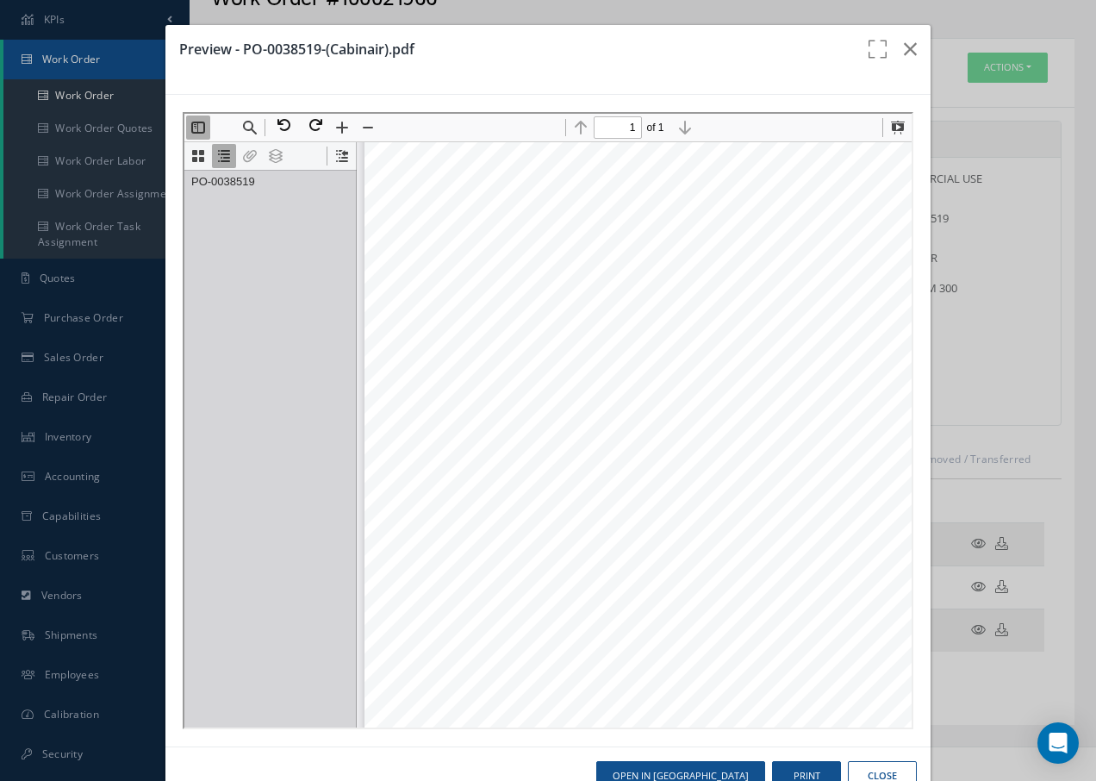
click at [397, 192] on div "Inflite the Jet Centre Ltd 1.Purchase Order 2.Supplier: CABINAIR SERVICES 3.Pur…" at bounding box center [697, 614] width 671 height 949
click at [440, 567] on div "Inflite the Jet Centre Ltd 1.Purchase Order 2.Supplier: CABINAIR SERVICES 3.Pur…" at bounding box center [697, 614] width 671 height 949
click at [341, 157] on button "Current Outline Item" at bounding box center [339, 154] width 24 height 24
click at [192, 155] on button "Thumbnails" at bounding box center [196, 154] width 24 height 24
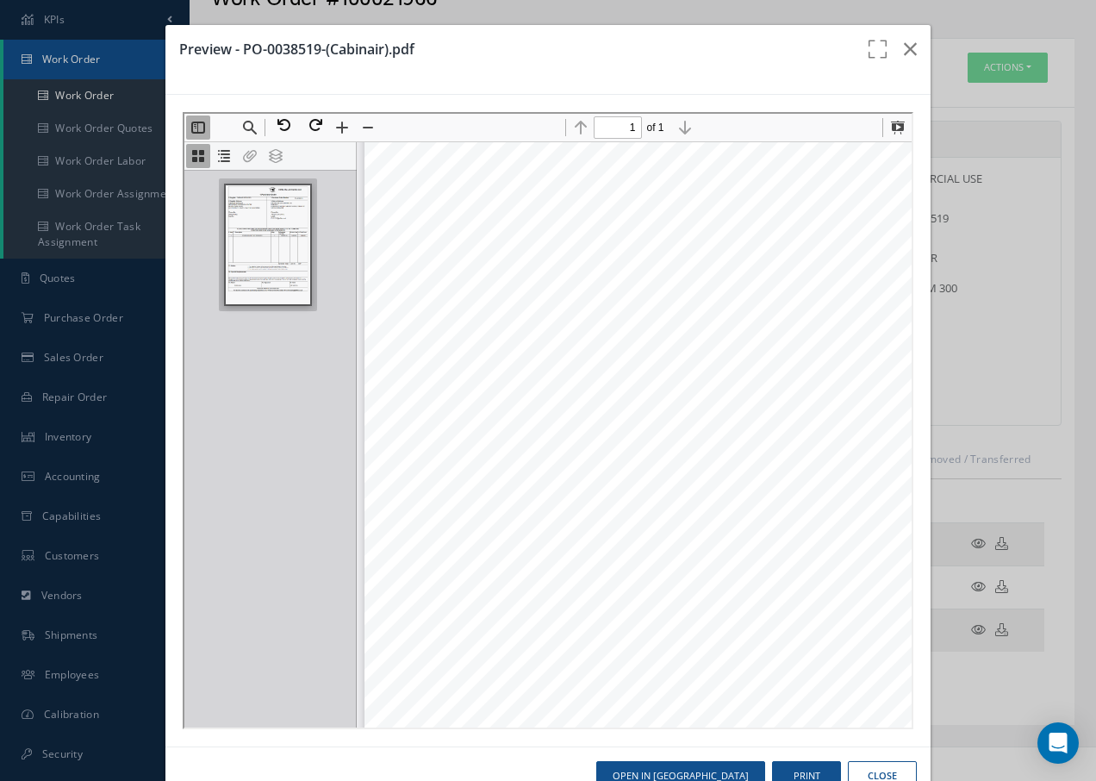
click at [265, 245] on img "Thumbnail of Page 1" at bounding box center [265, 243] width 86 height 121
click at [904, 43] on icon "button" at bounding box center [910, 49] width 13 height 21
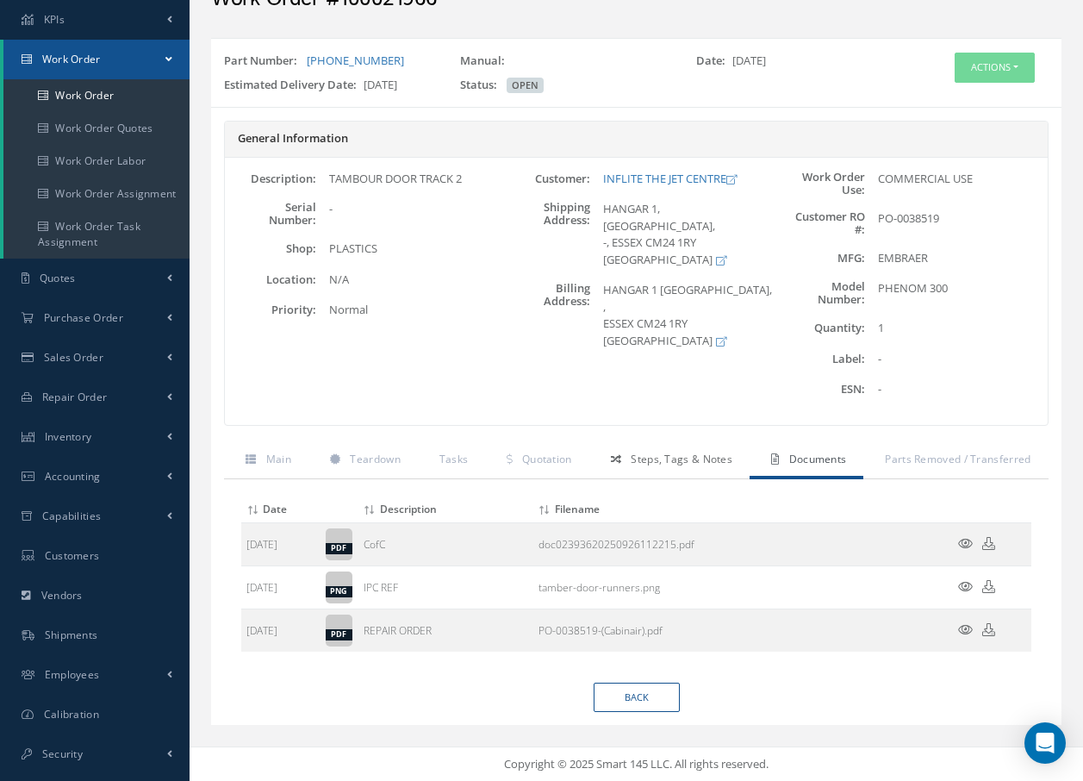
click at [680, 464] on span "Steps, Tags & Notes" at bounding box center [682, 459] width 102 height 15
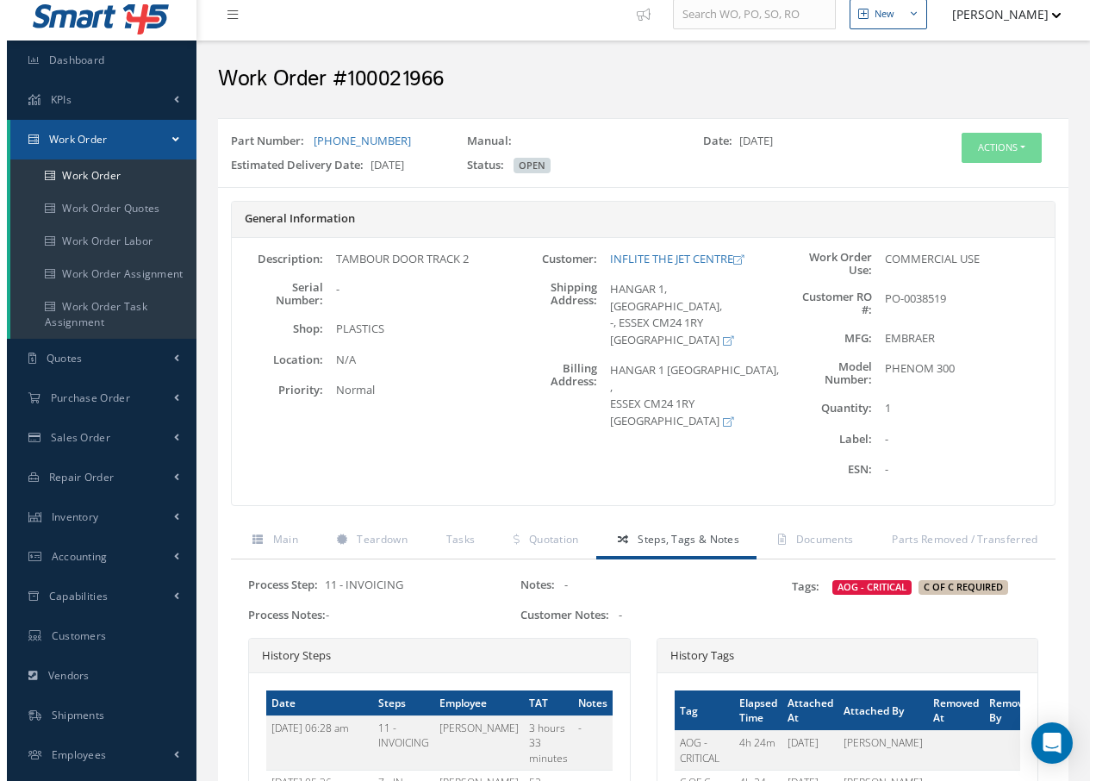
scroll to position [0, 0]
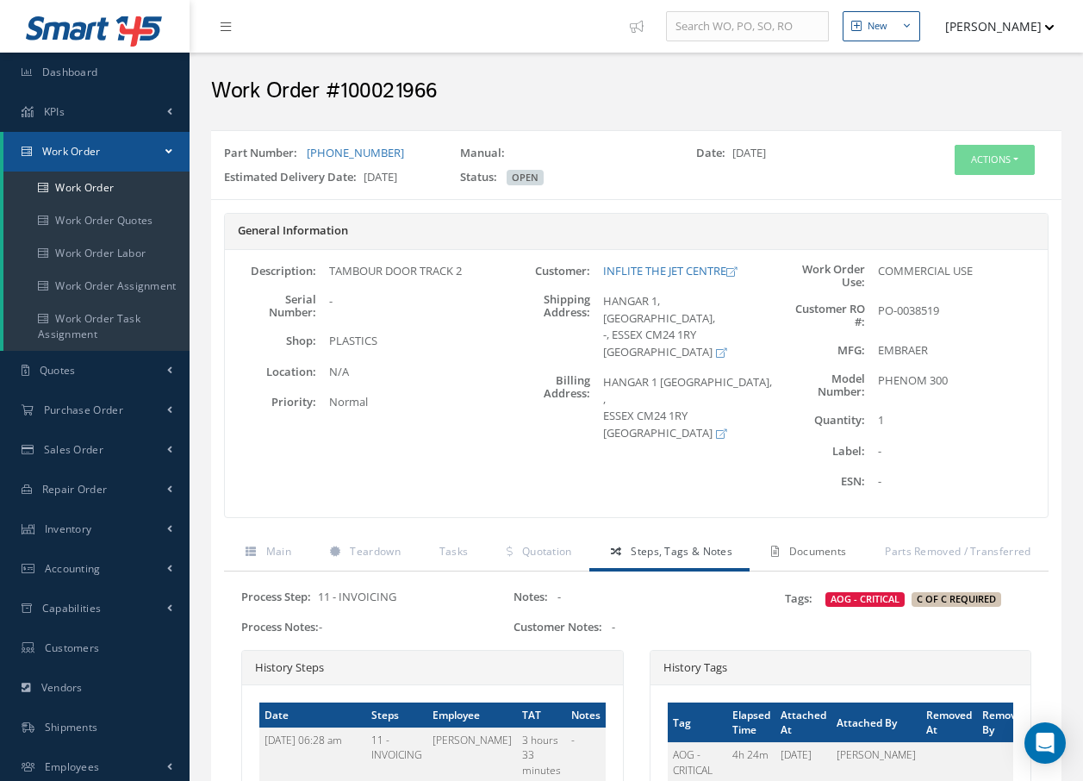
click at [807, 549] on span "Documents" at bounding box center [818, 551] width 58 height 15
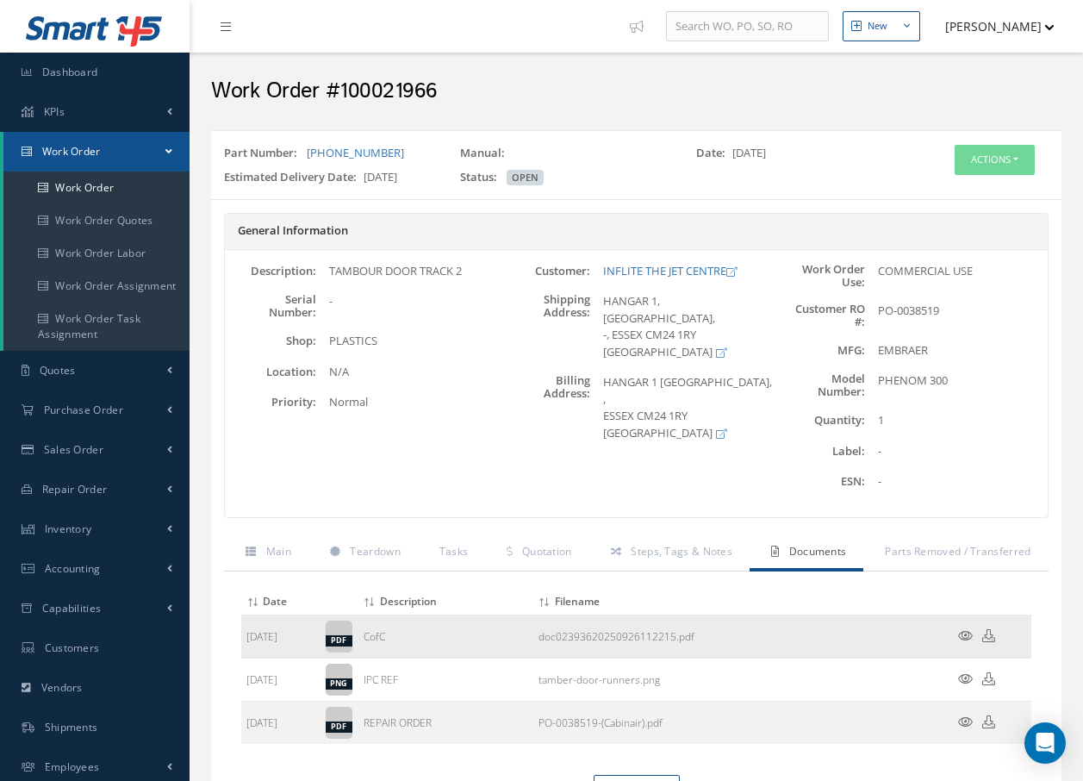
click at [968, 634] on icon at bounding box center [965, 635] width 15 height 13
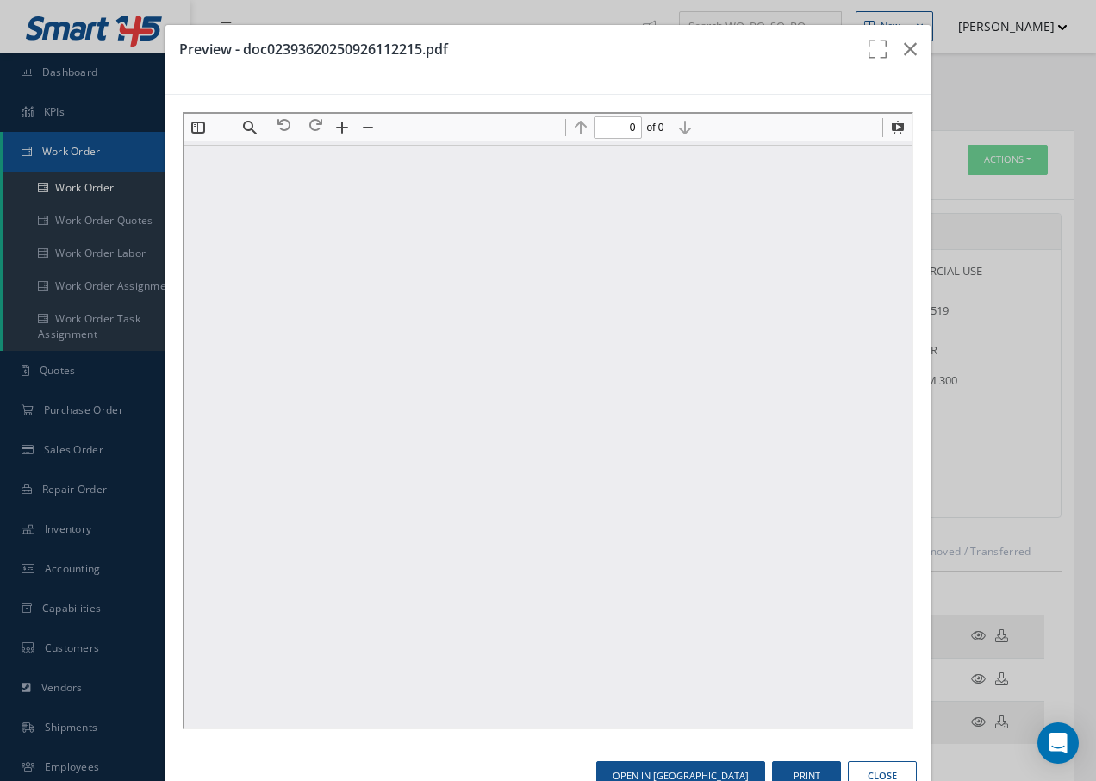
type input "1"
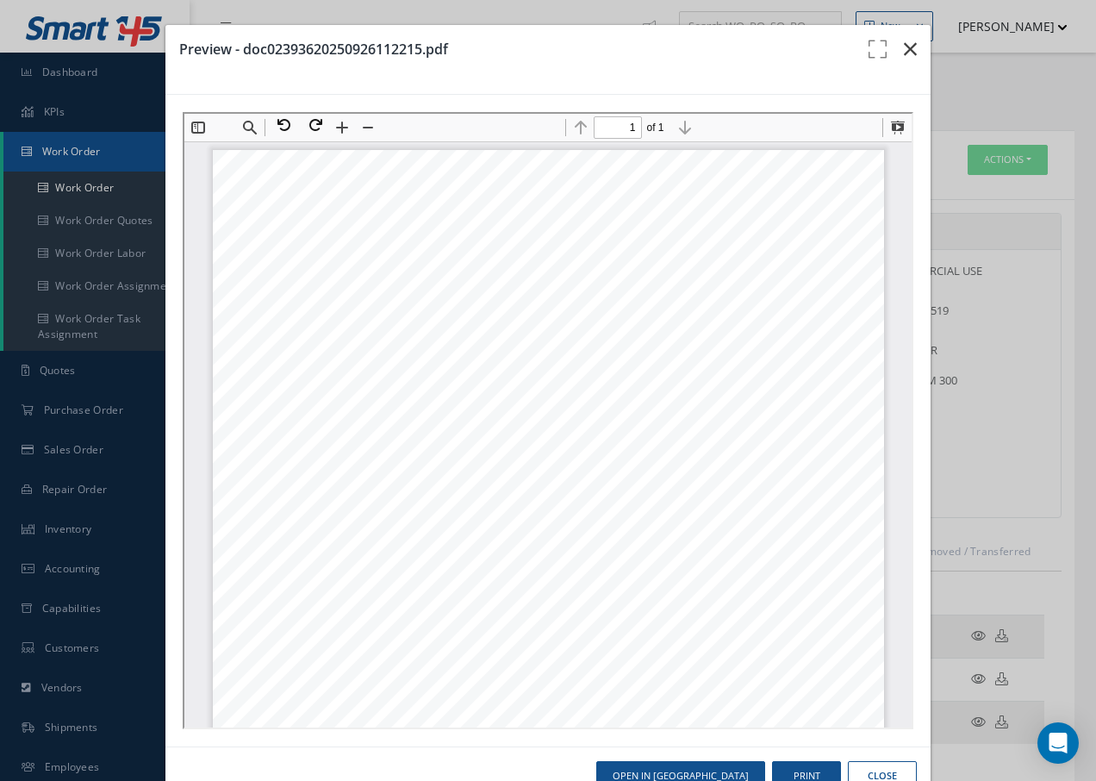
click at [904, 53] on icon "button" at bounding box center [910, 49] width 13 height 21
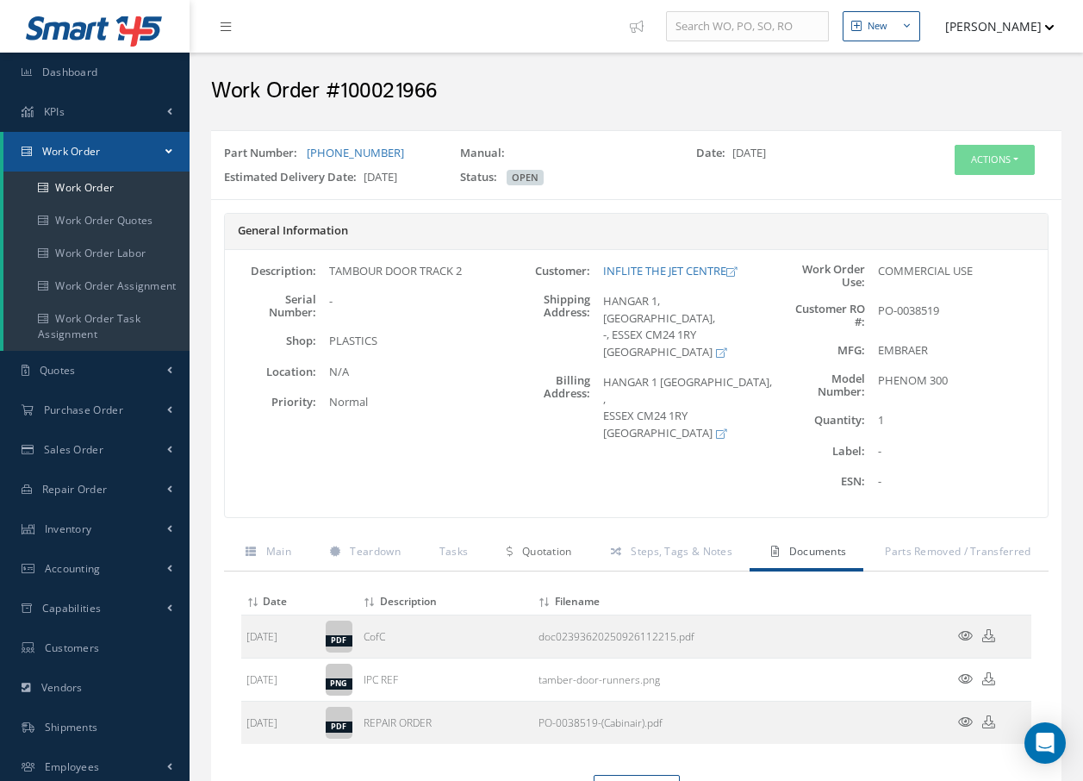
click at [580, 551] on link "Quotation" at bounding box center [536, 553] width 103 height 36
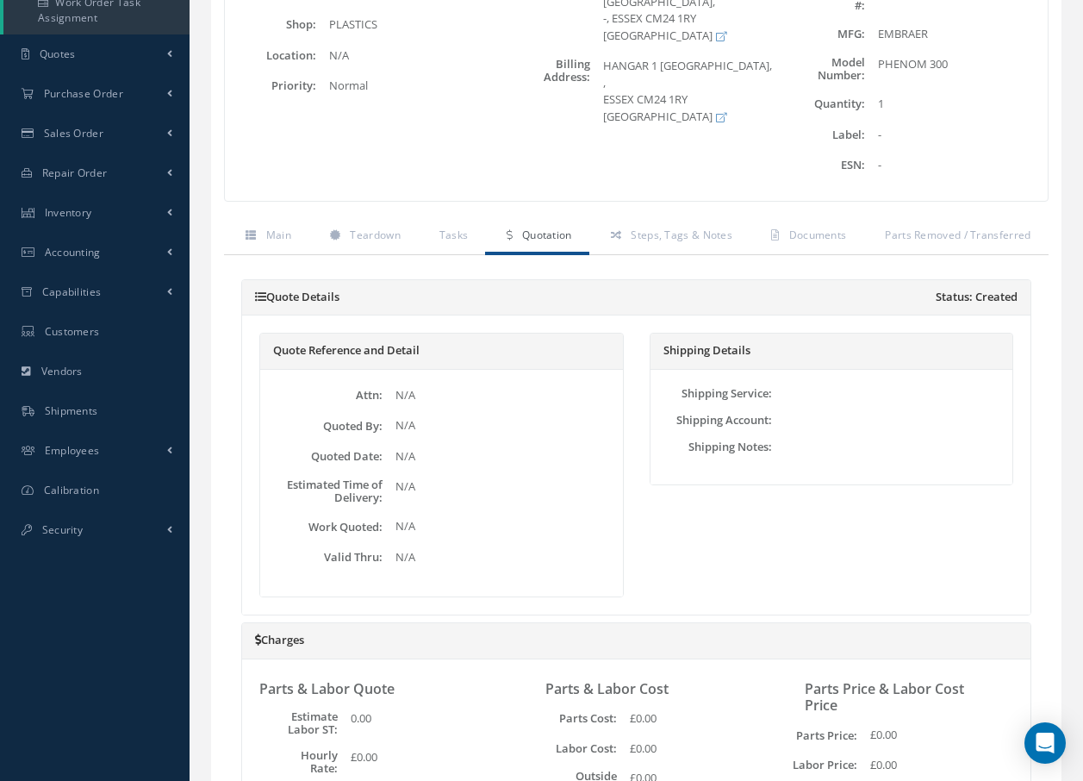
scroll to position [48, 0]
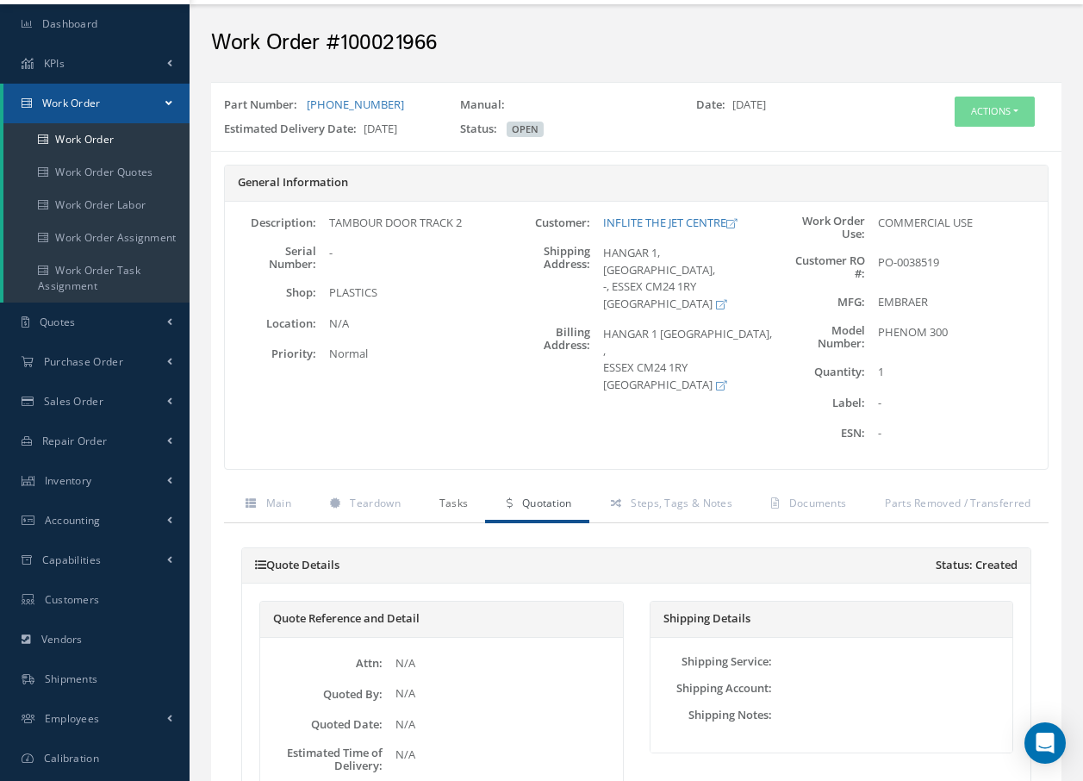
click at [460, 506] on span "Tasks" at bounding box center [453, 502] width 29 height 15
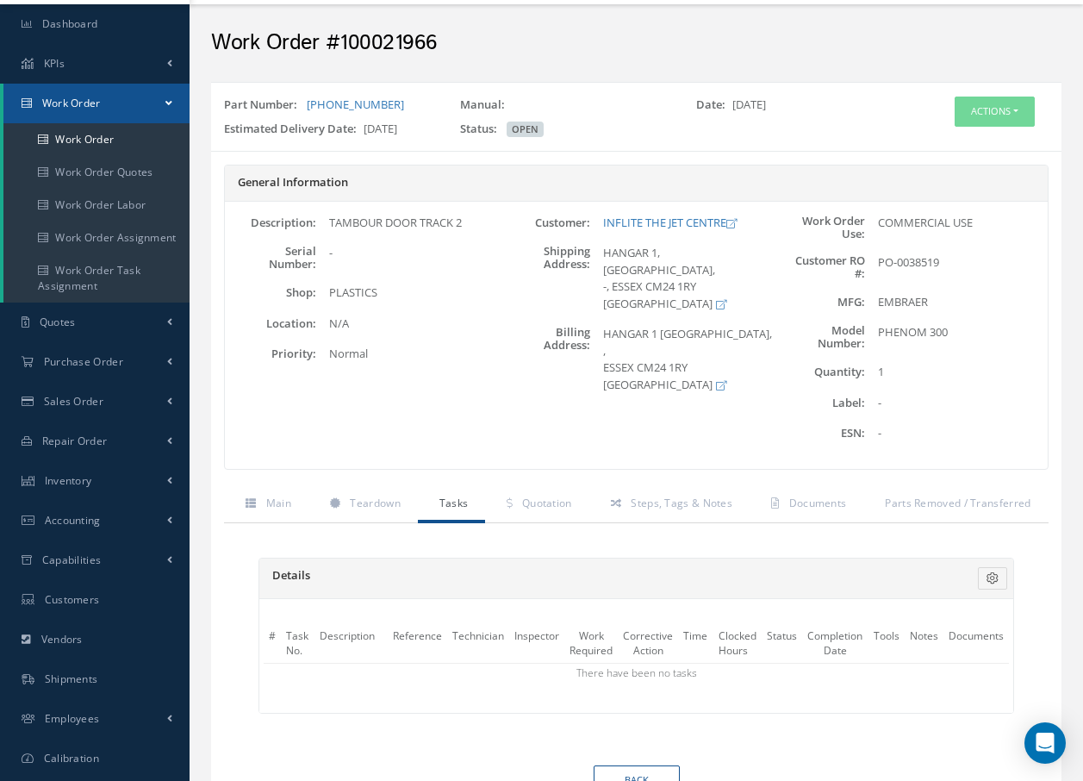
scroll to position [132, 0]
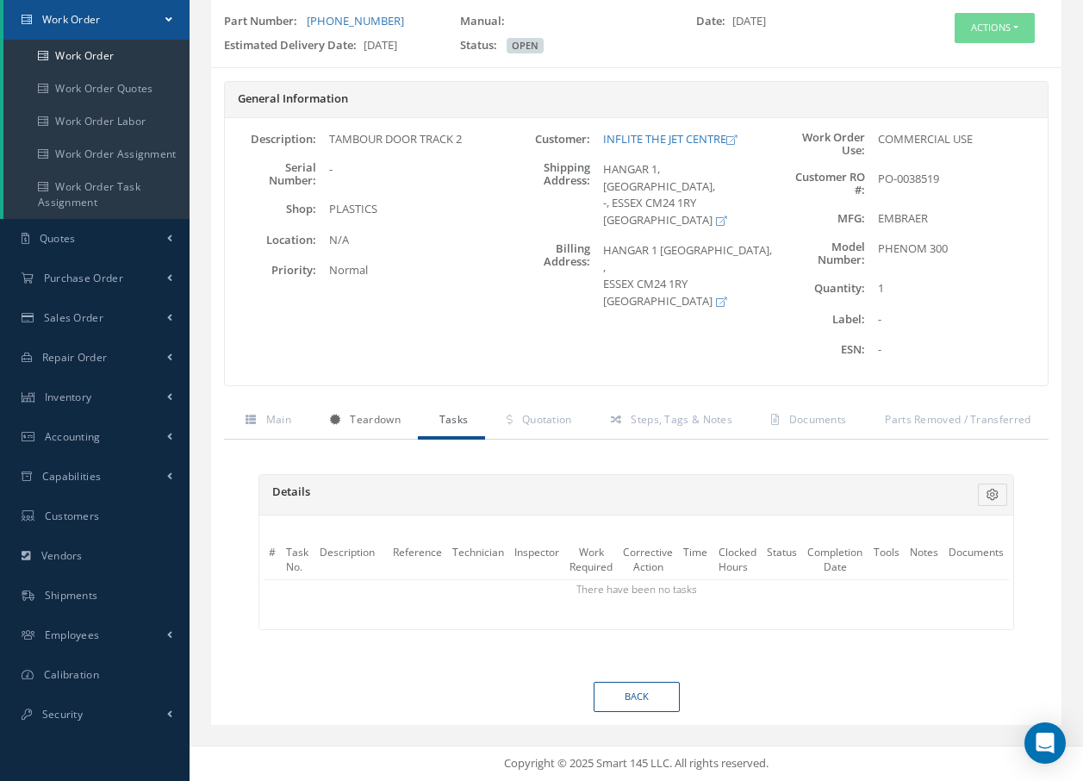
click at [361, 423] on span "Teardown" at bounding box center [375, 419] width 50 height 15
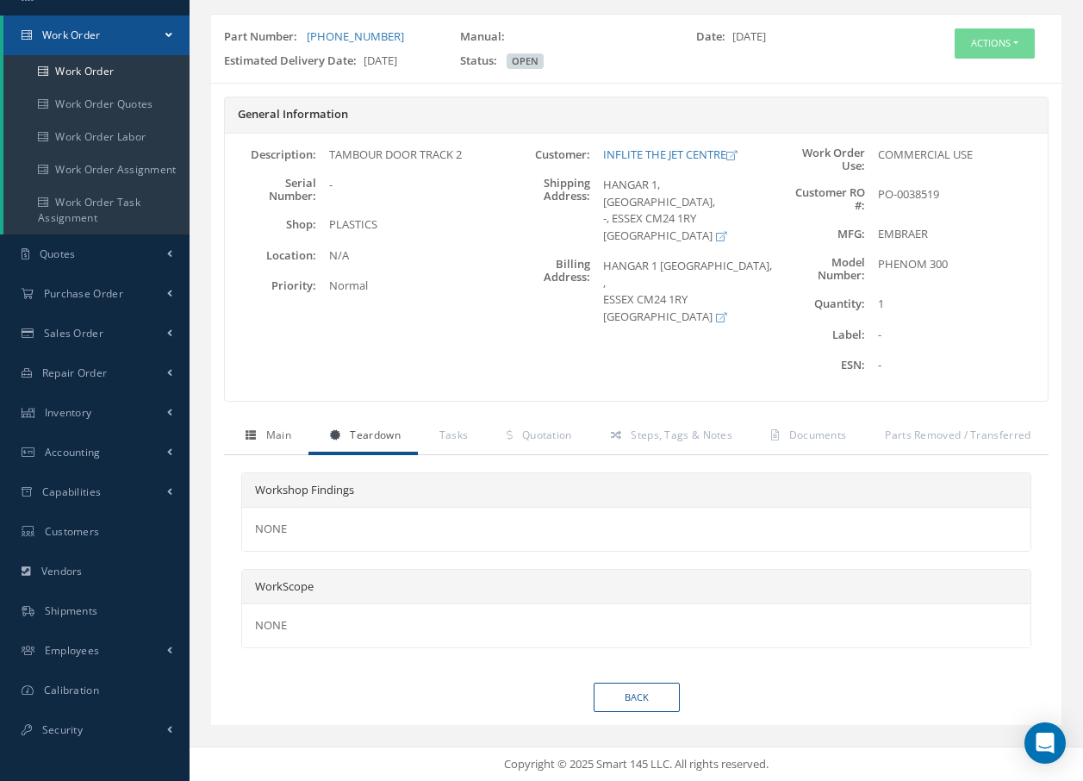
click at [291, 436] on link "Main" at bounding box center [266, 437] width 84 height 36
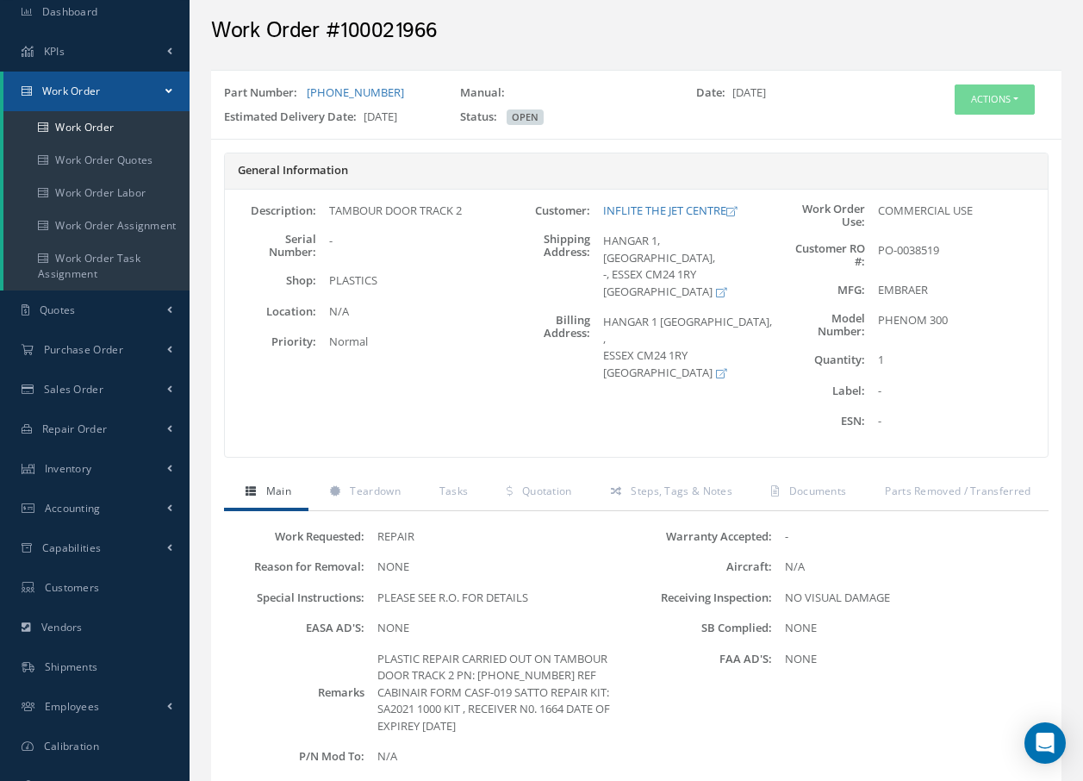
scroll to position [30, 0]
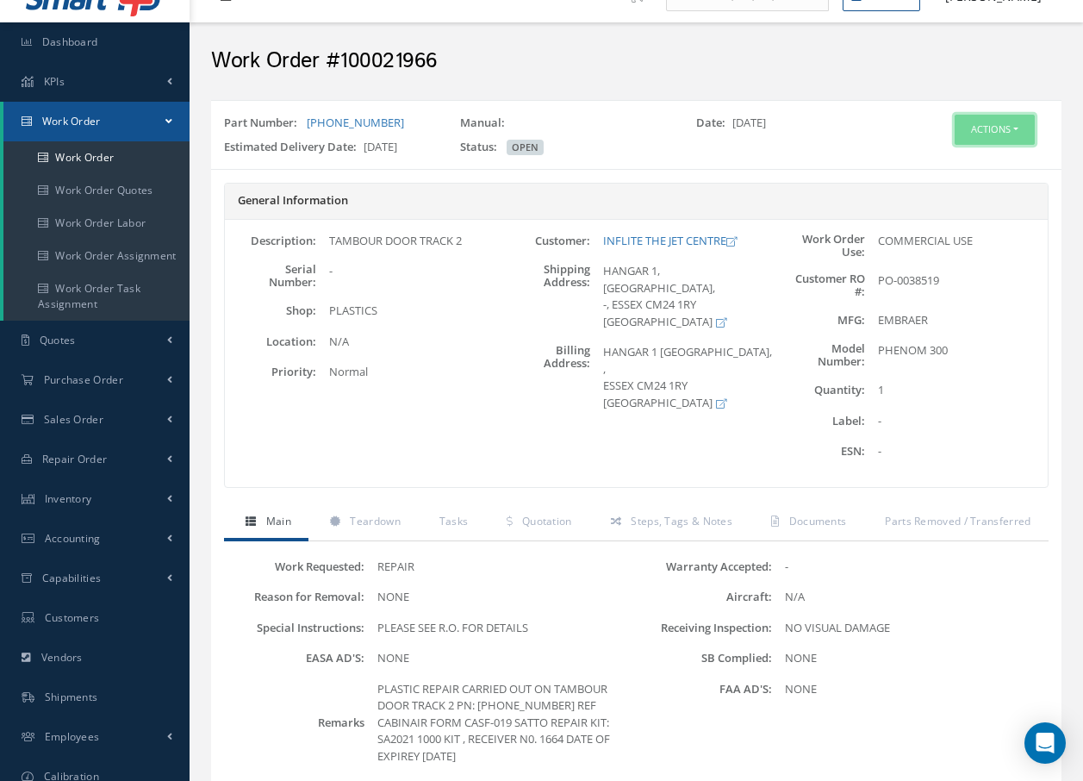
click at [1004, 126] on button "Actions" at bounding box center [995, 130] width 80 height 30
click at [965, 158] on link "Edit" at bounding box center [969, 162] width 138 height 23
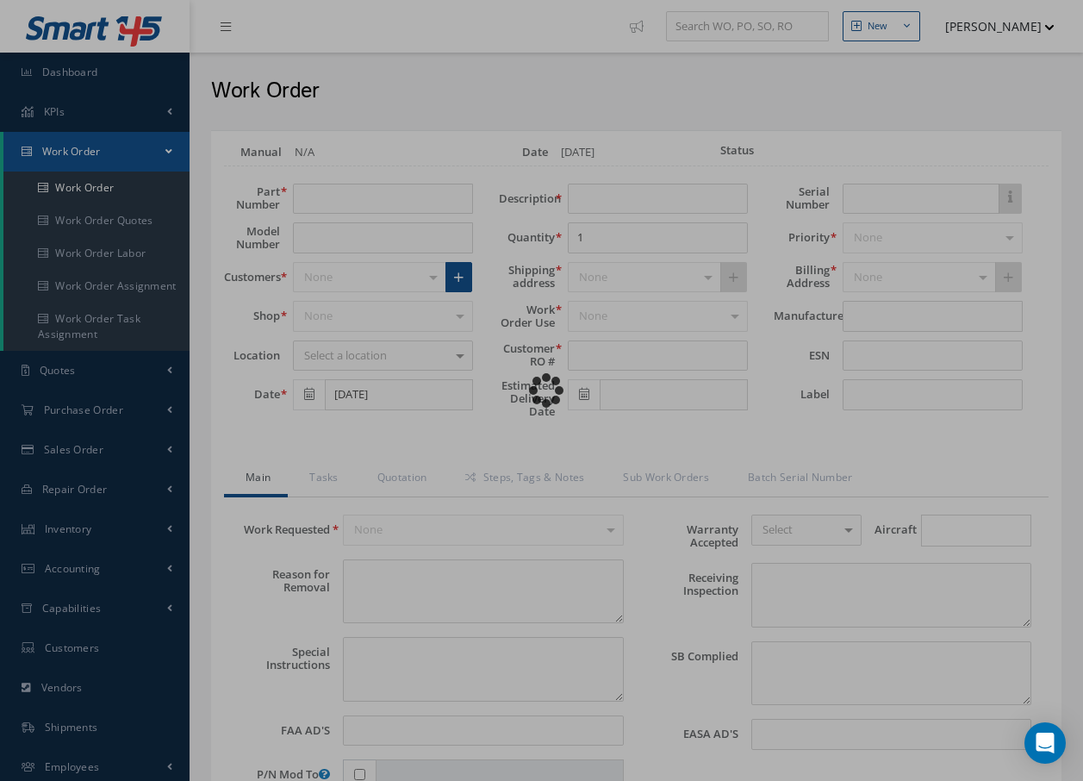
type input "[PHONE_NUMBER]"
type input "PHENOM 300"
type input "[DATE]"
type input "TAMBOUR DOOR TRACK 2"
type input "PO-0038519"
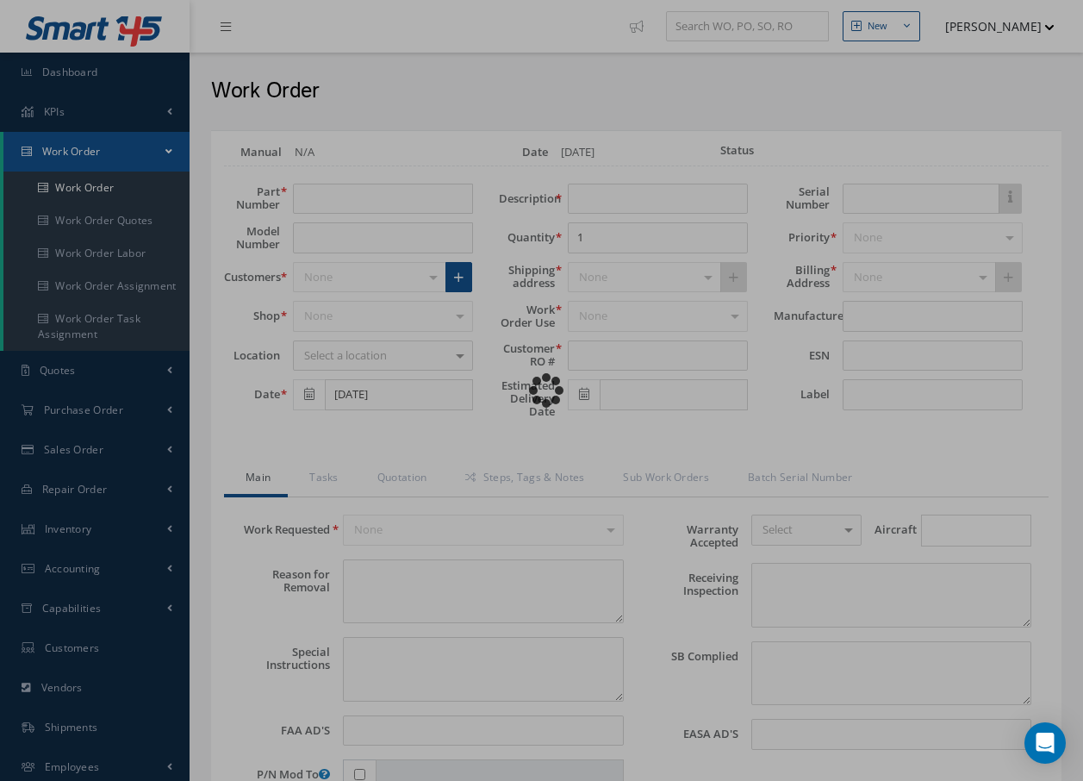
type input "[DATE]"
type textarea "NONE"
type textarea "PLEASE SEE R.O. FOR DETAILS"
type input "NONE"
type textarea "NO VISUAL DAMAGE"
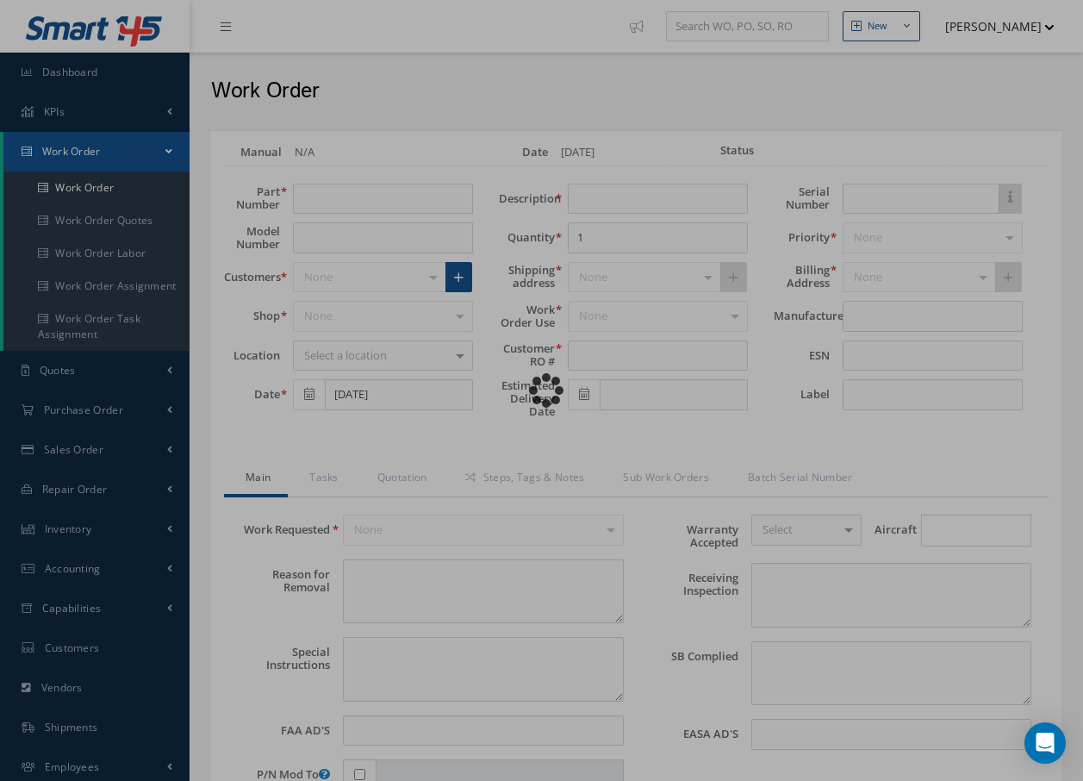
type textarea "NONE"
type input "NONE"
type textarea "PLASTIC REPAIR CARRIED OUT ON TAMBOUR DOOR TRACK 2 PN: [PHONE_NUMBER] REF CABIN…"
type input "[DATE]"
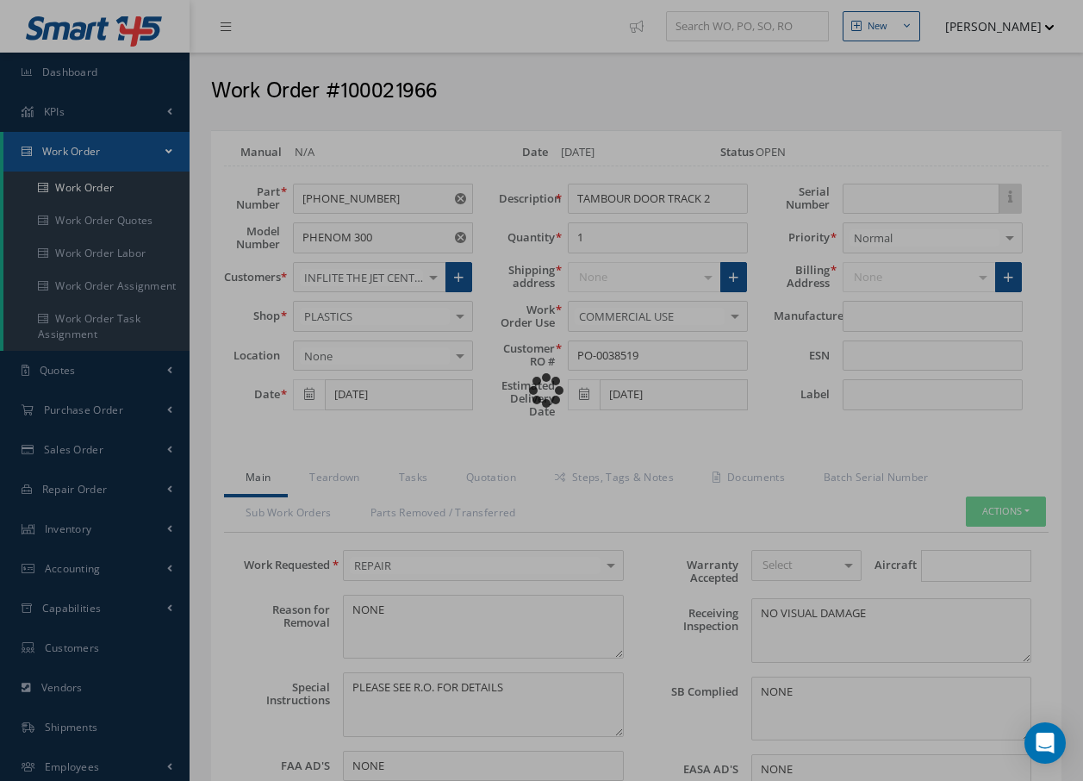
type input "EMBRAER"
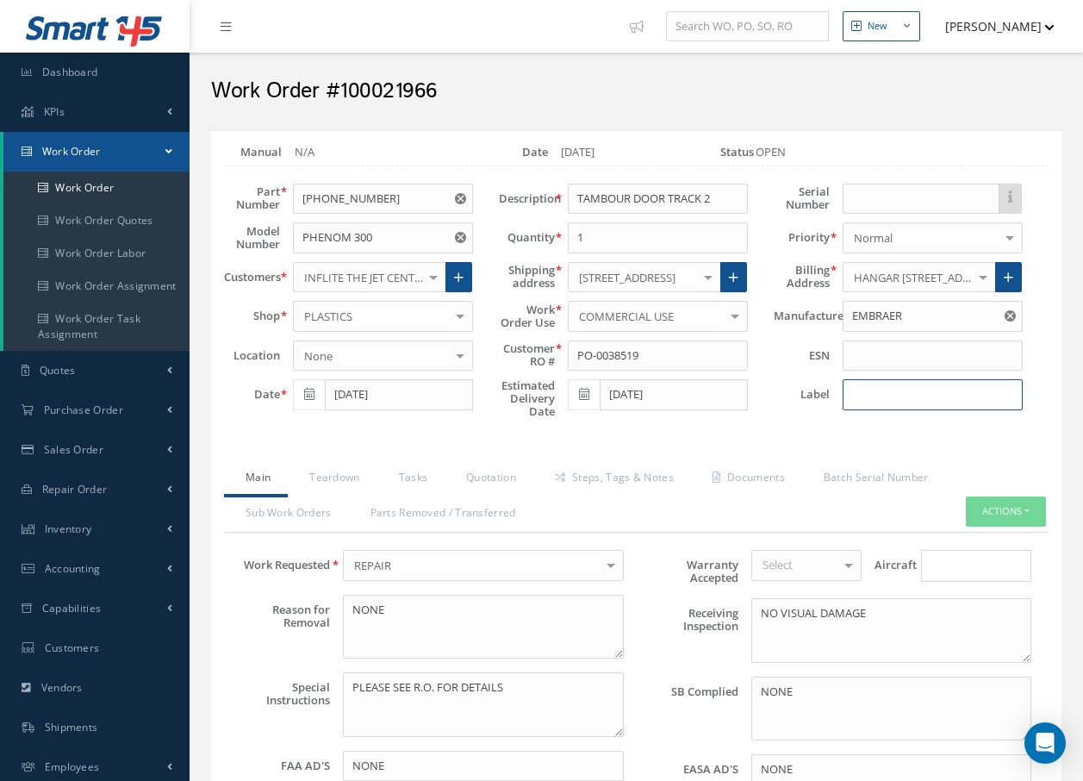
click at [881, 401] on input at bounding box center [933, 394] width 180 height 31
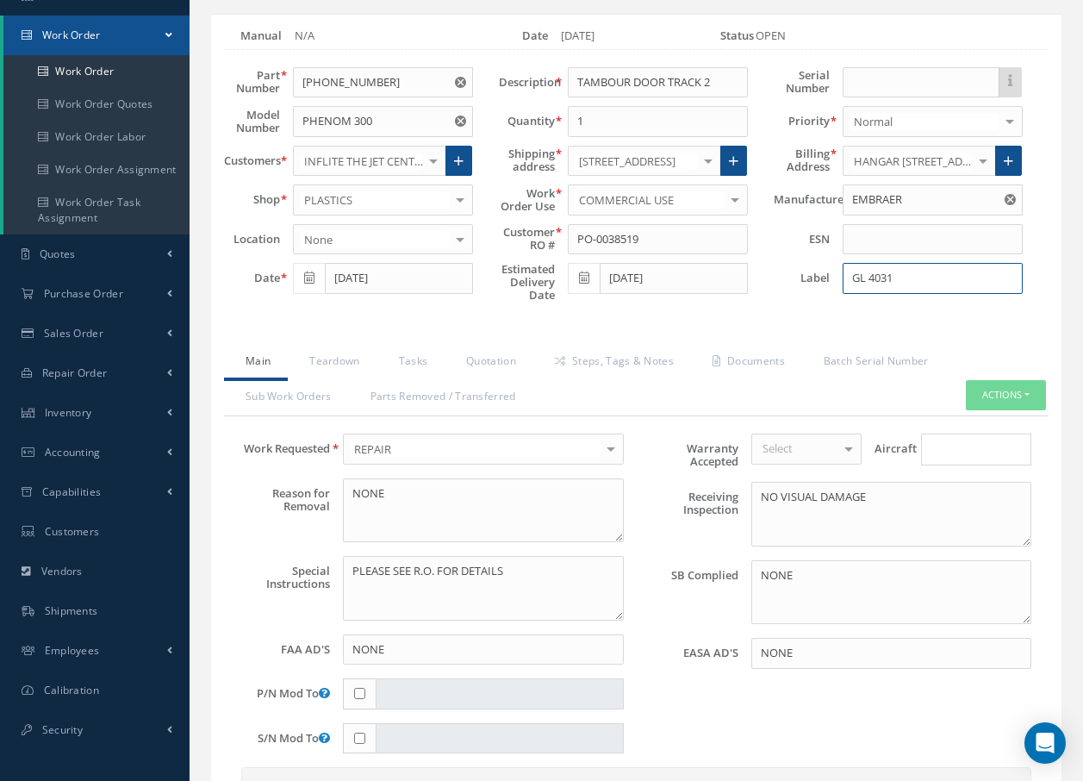
scroll to position [689, 0]
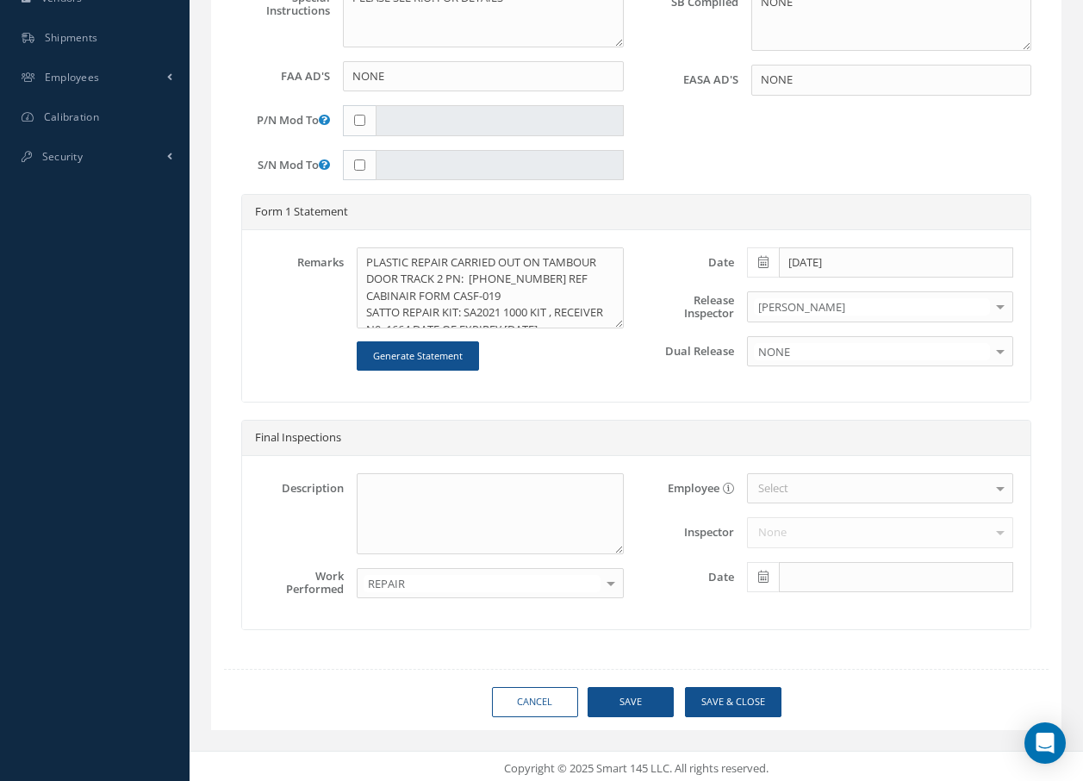
type input "GL 4031"
click at [636, 709] on button "Save" at bounding box center [631, 702] width 86 height 30
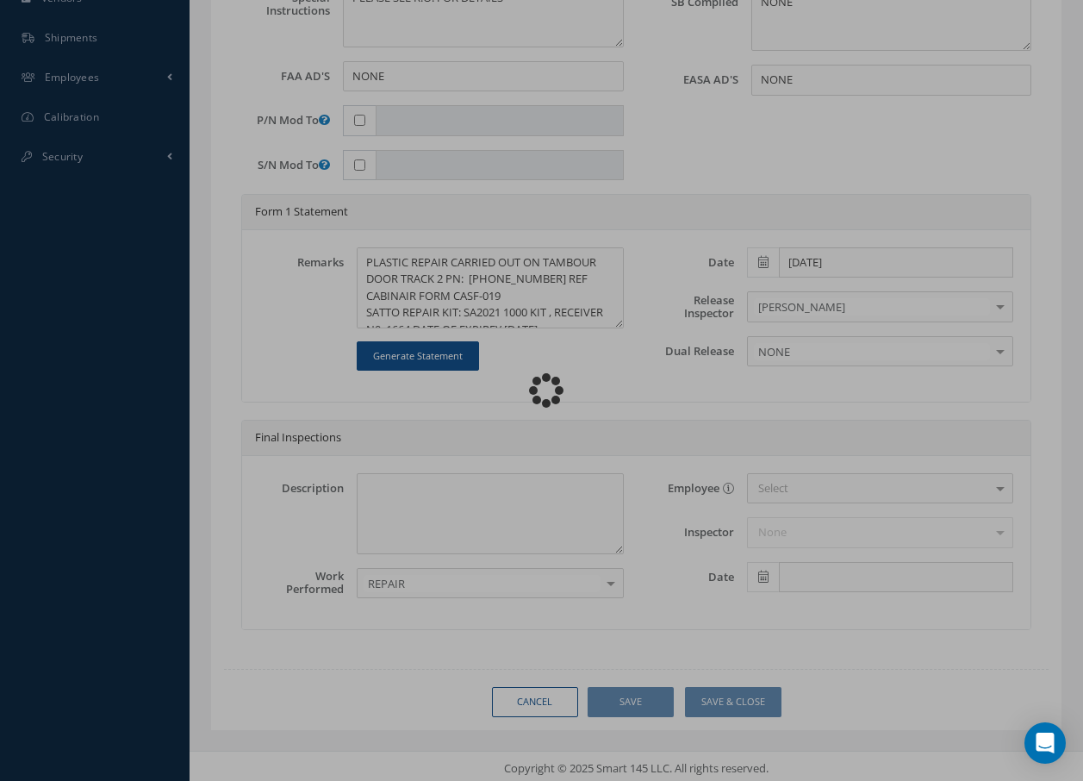
type input "EMBRAER"
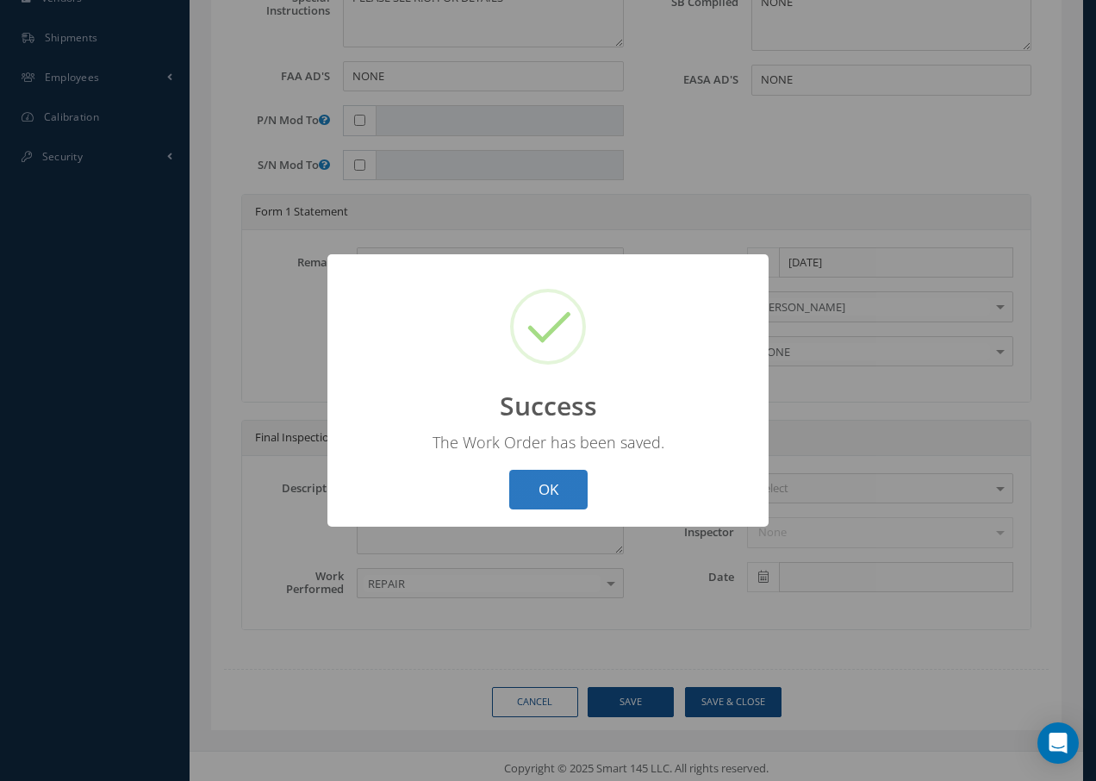
click at [547, 489] on button "OK" at bounding box center [548, 490] width 78 height 40
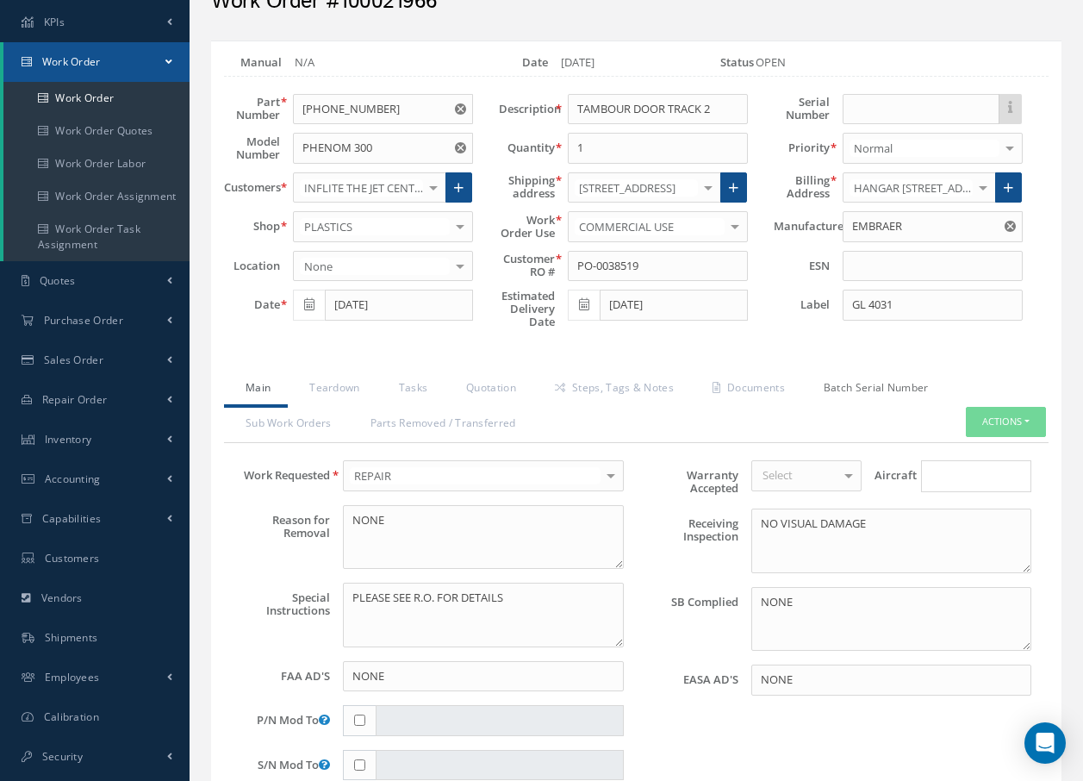
scroll to position [0, 0]
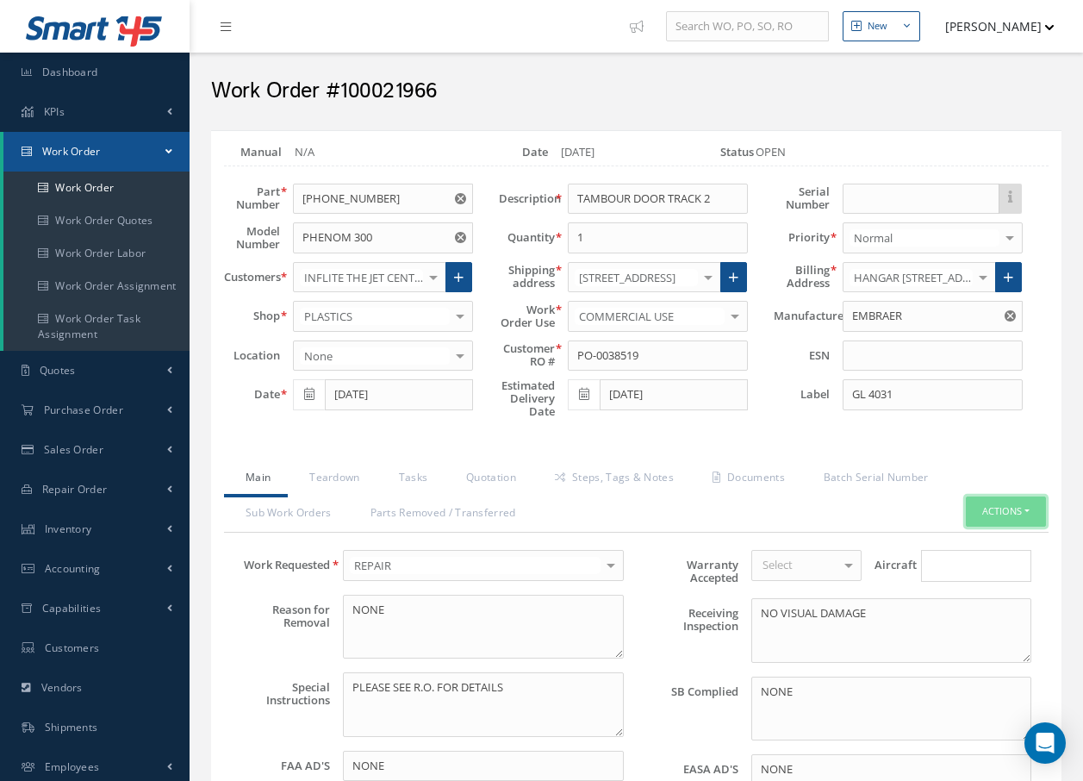
click at [1006, 507] on button "Actions" at bounding box center [1006, 511] width 80 height 30
click at [987, 546] on link "Invoicing" at bounding box center [980, 541] width 138 height 23
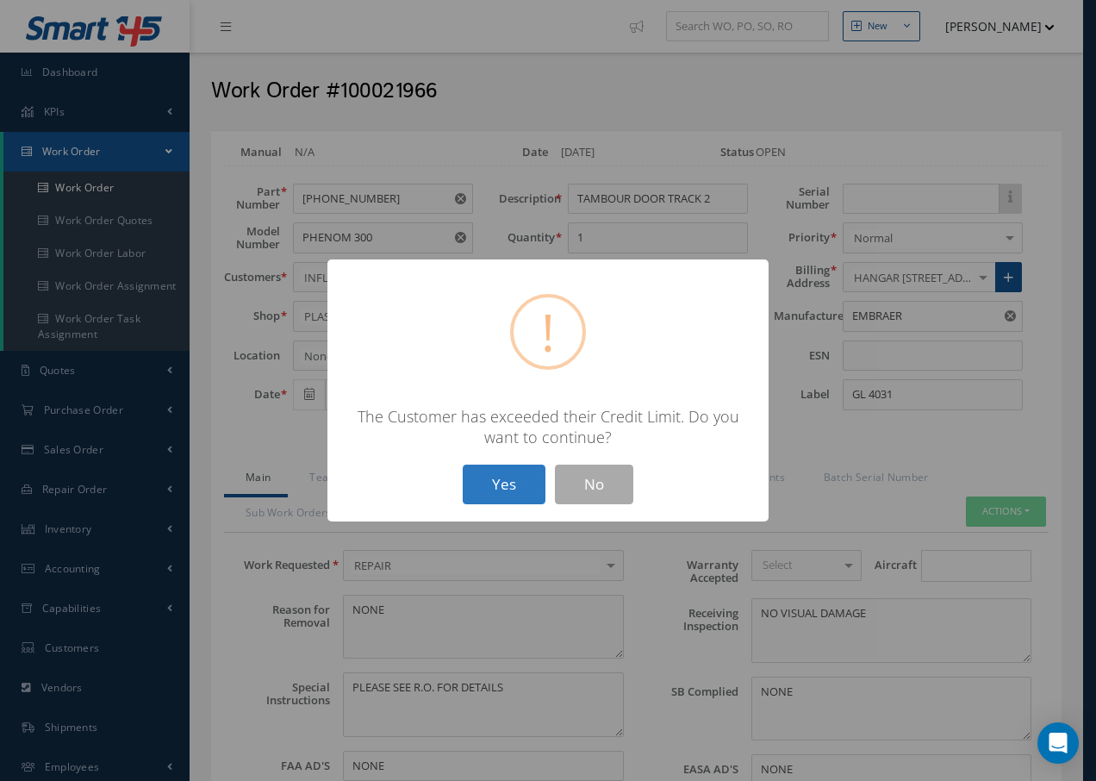
click at [518, 482] on button "Yes" at bounding box center [504, 484] width 83 height 40
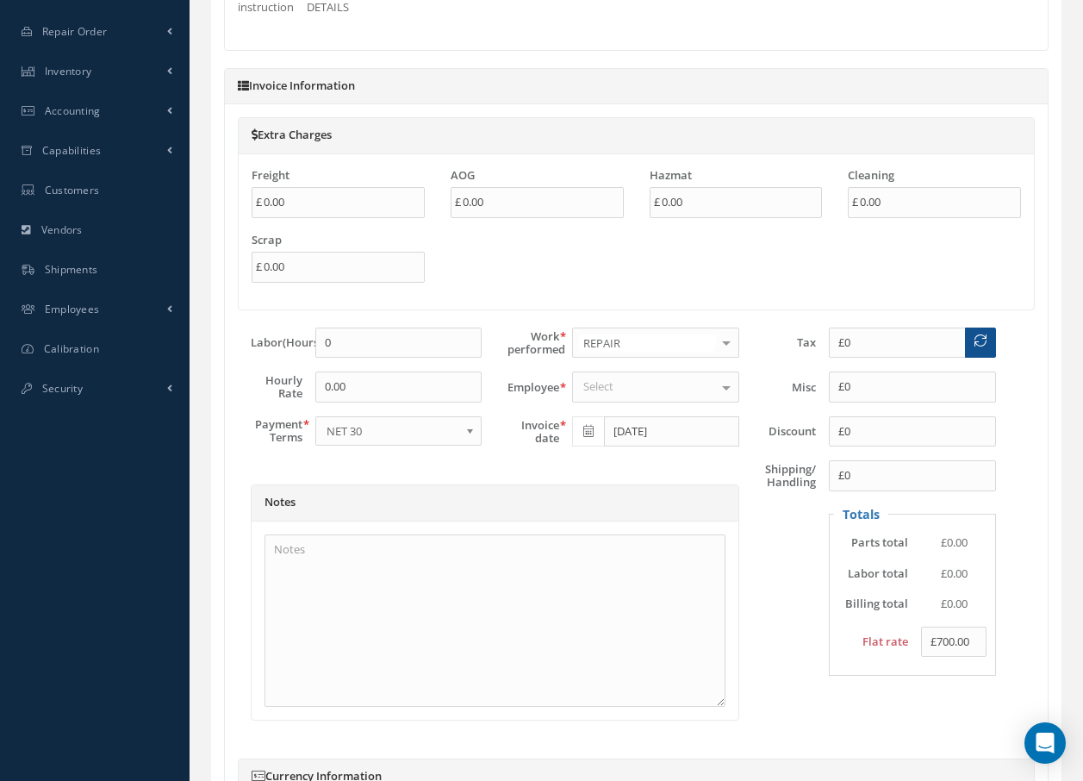
scroll to position [517, 0]
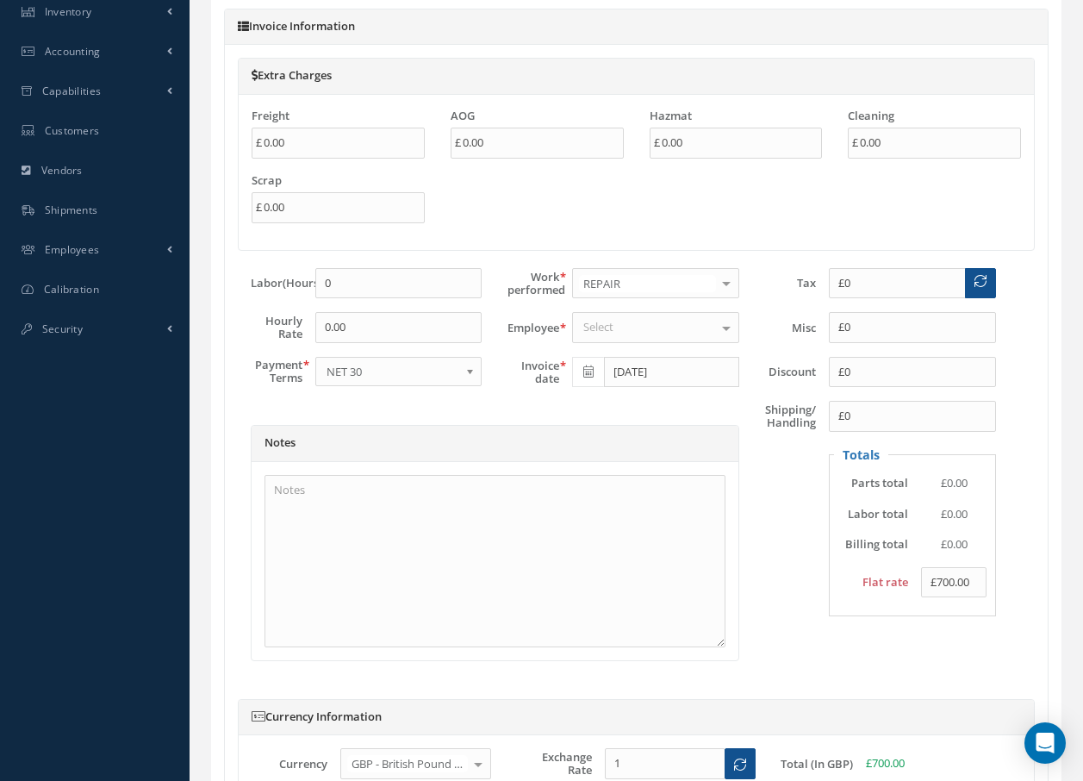
click at [643, 332] on div "Select" at bounding box center [655, 327] width 167 height 31
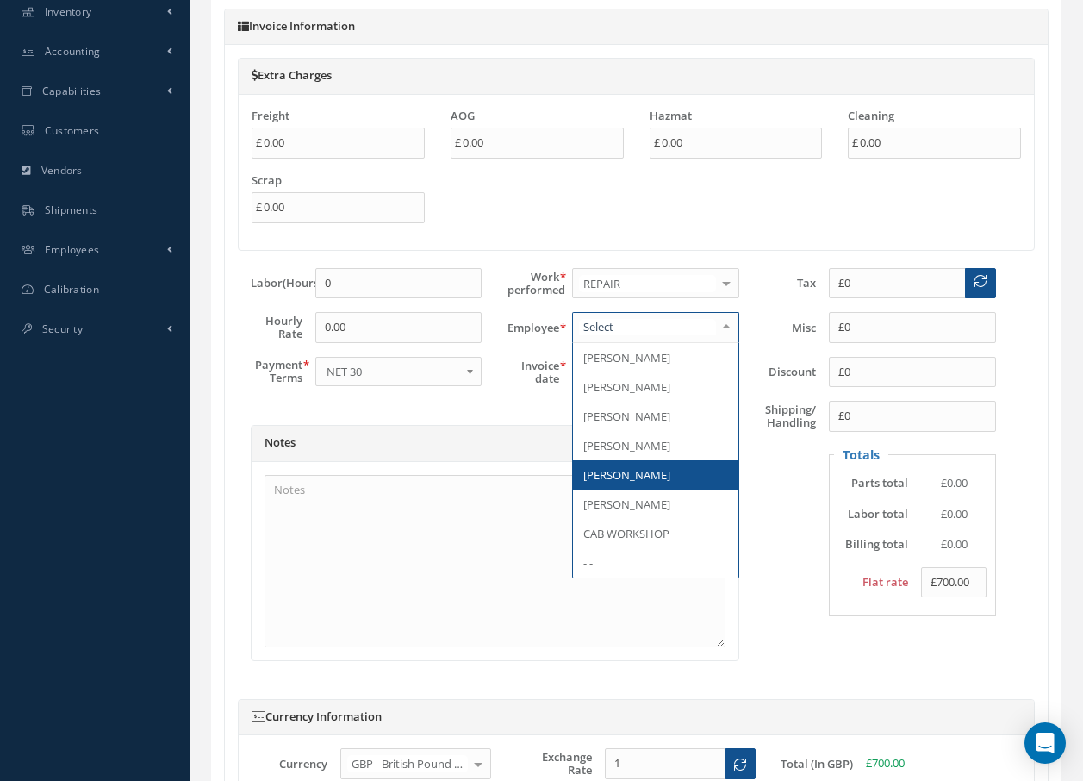
click at [650, 481] on span "[PERSON_NAME]" at bounding box center [655, 474] width 165 height 29
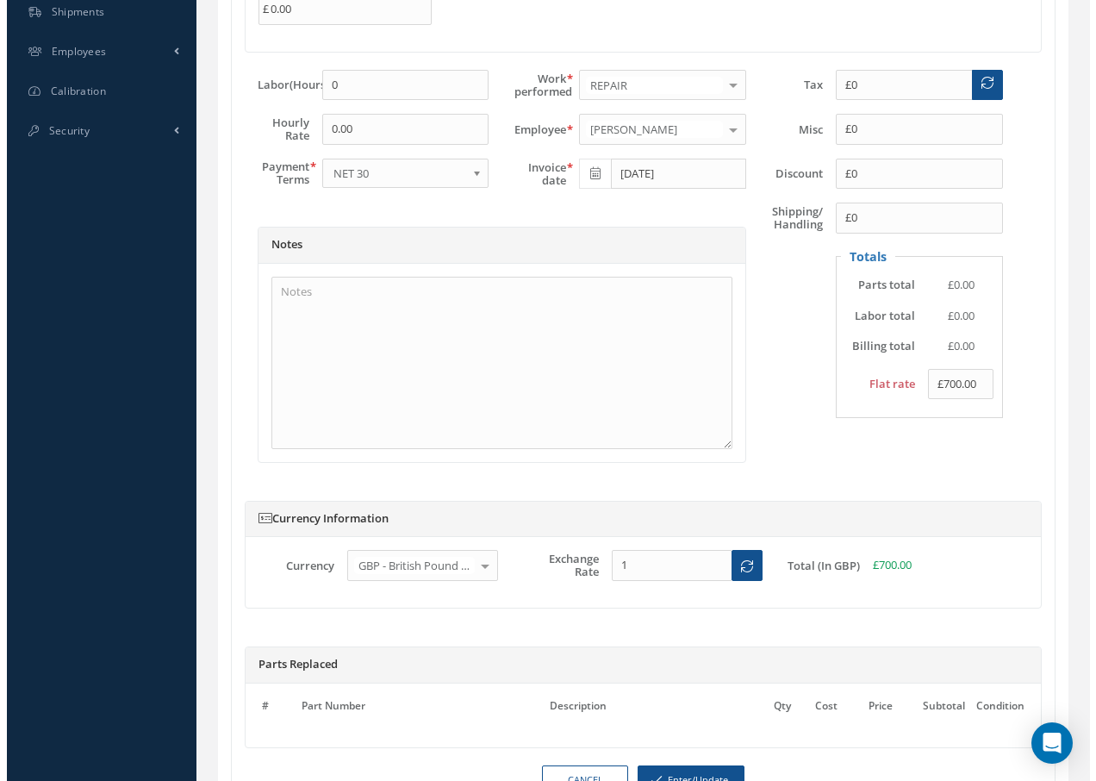
scroll to position [843, 0]
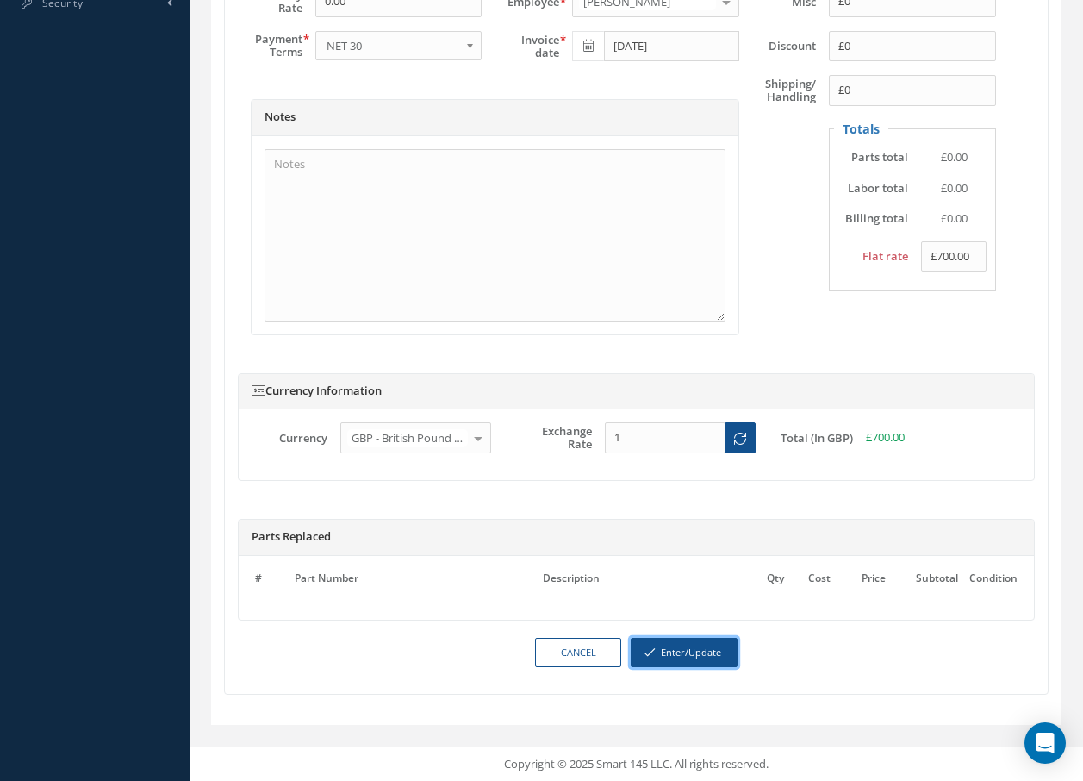
click at [687, 652] on button "Enter/Update" at bounding box center [684, 653] width 107 height 30
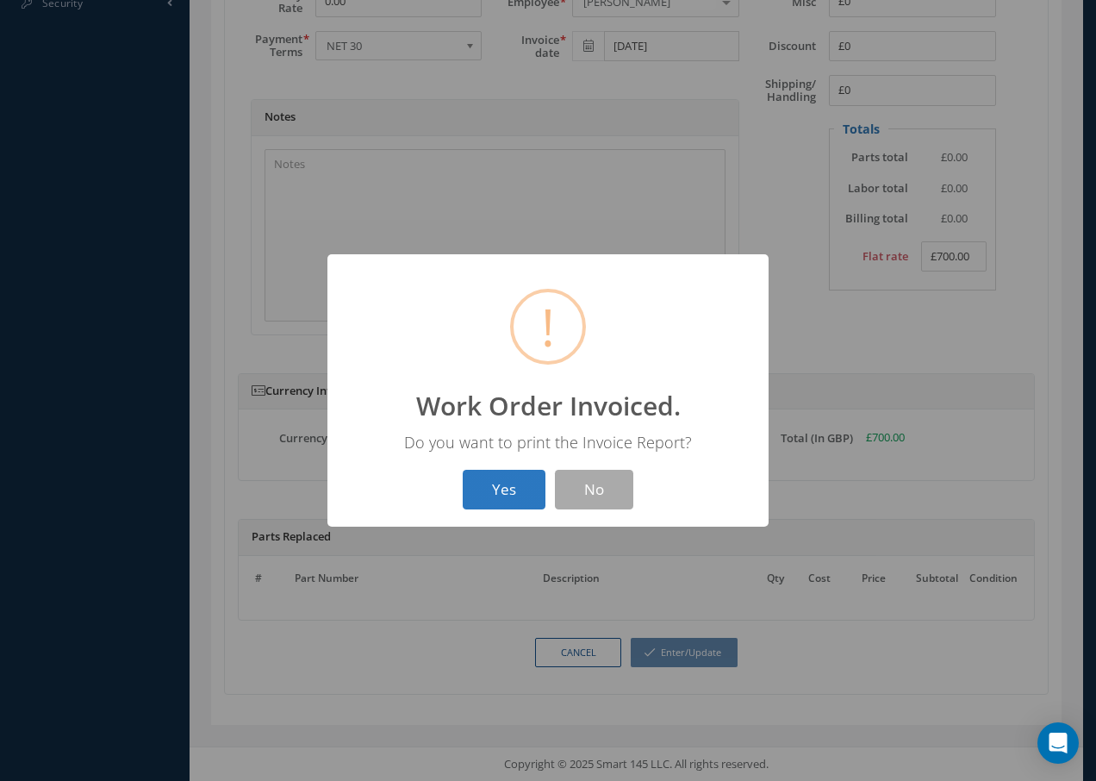
click at [503, 494] on button "Yes" at bounding box center [504, 490] width 83 height 40
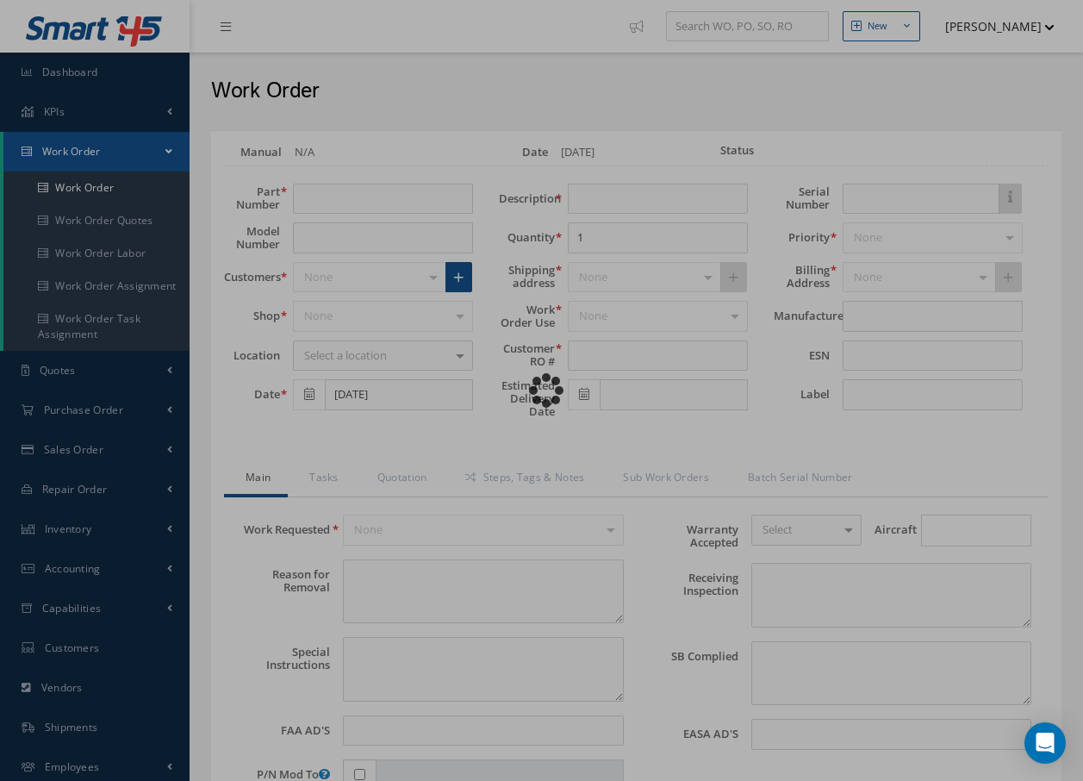
type input "[PHONE_NUMBER]"
type input "PHENOM 300"
type input "[DATE]"
type input "TAMBOUR DOOR TRACK 2"
type input "PO-0038519"
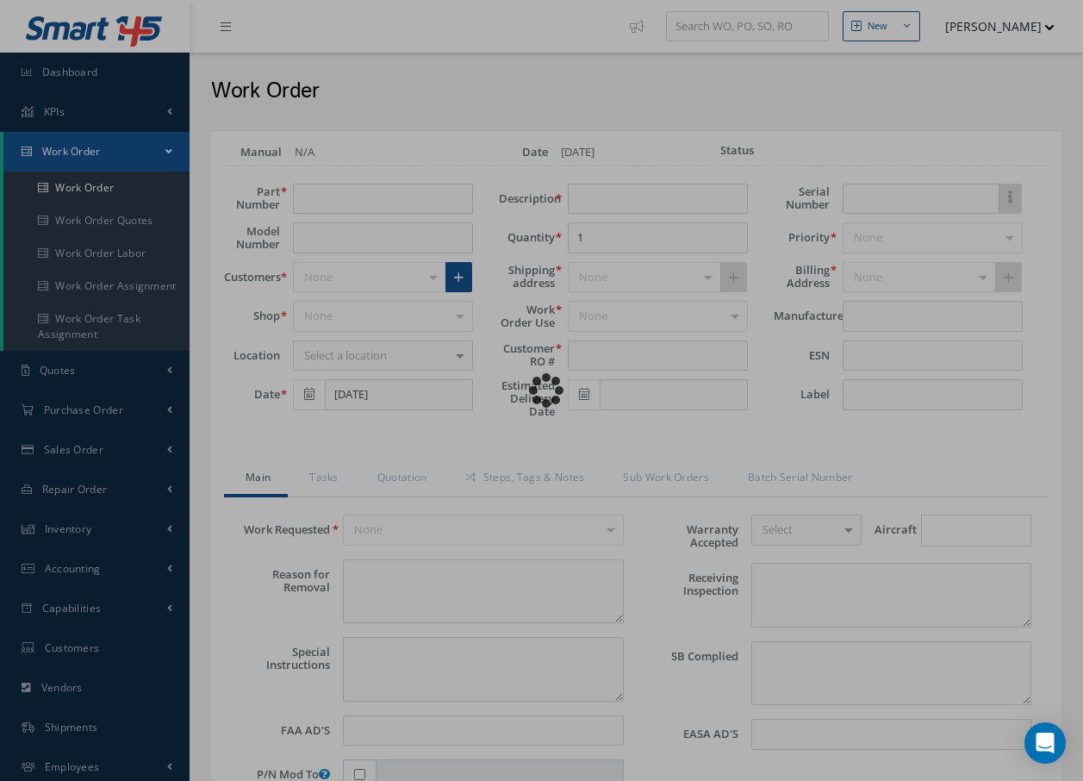
type input "[DATE]"
type input "GL 4031"
type textarea "NONE"
type textarea "PLEASE SEE R.O. FOR DETAILS"
type input "NONE"
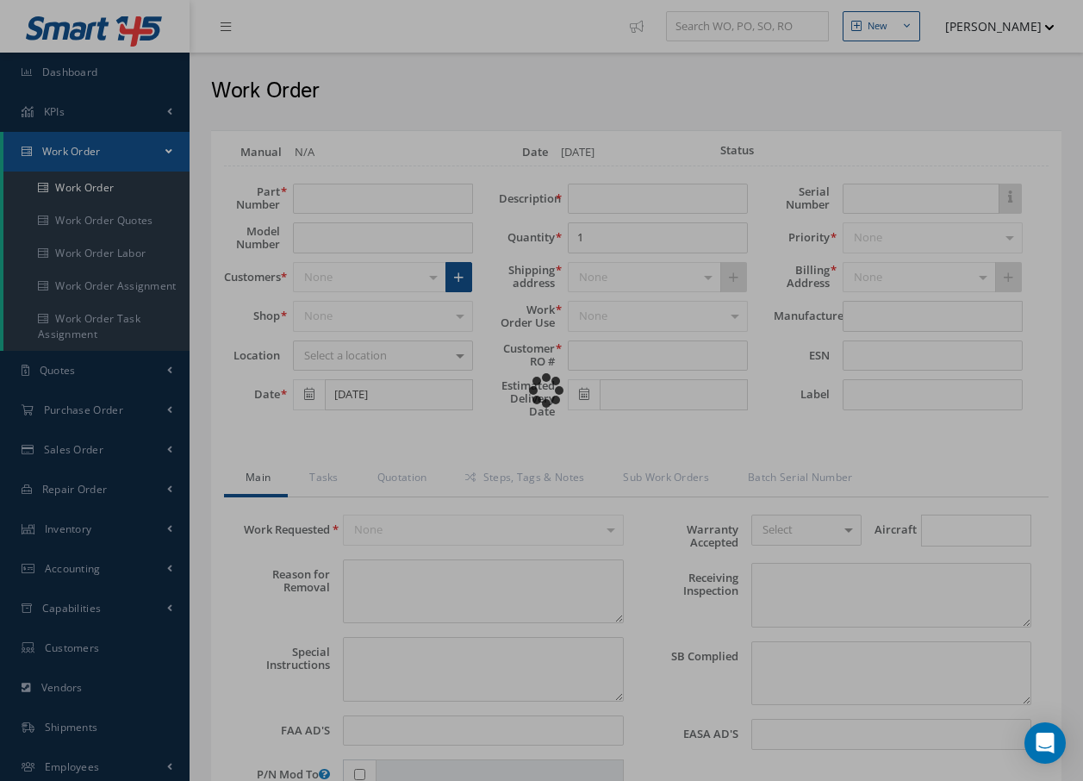
type textarea "NO VISUAL DAMAGE"
type textarea "NONE"
type input "NONE"
type textarea "PLASTIC REPAIR CARRIED OUT ON TAMBOUR DOOR TRACK 2 PN: 506-20617-002 REF CABINA…"
type input "[DATE]"
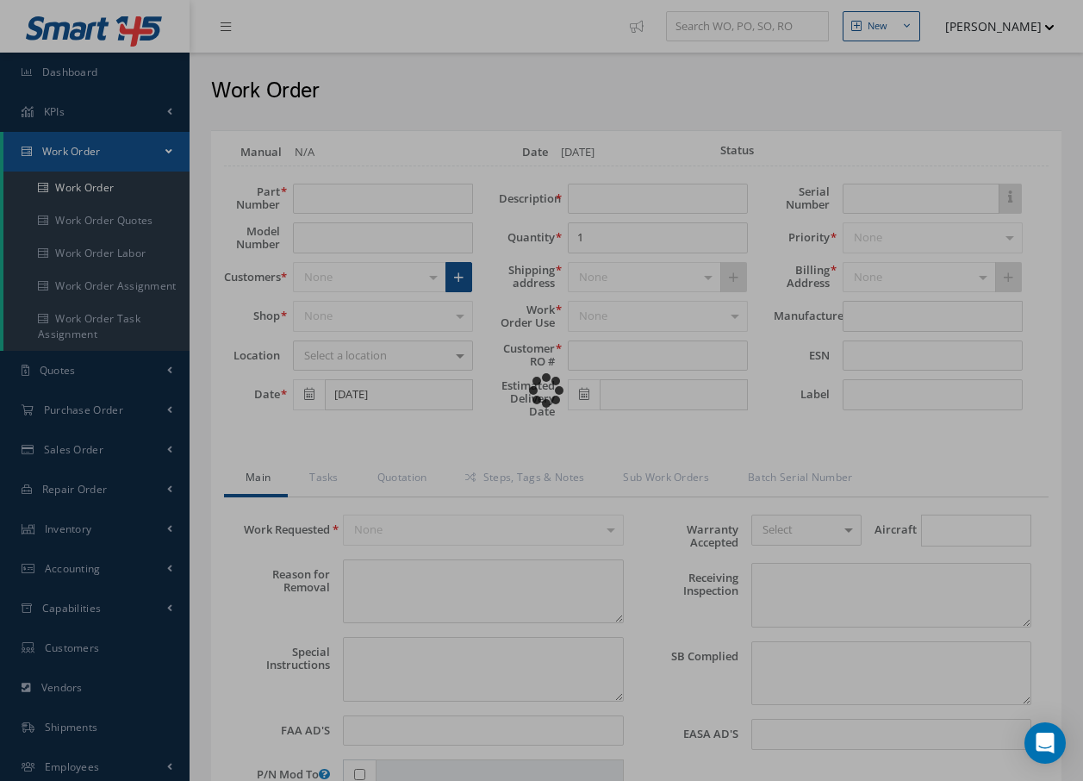
type input "[DATE]"
type input "EMBRAER"
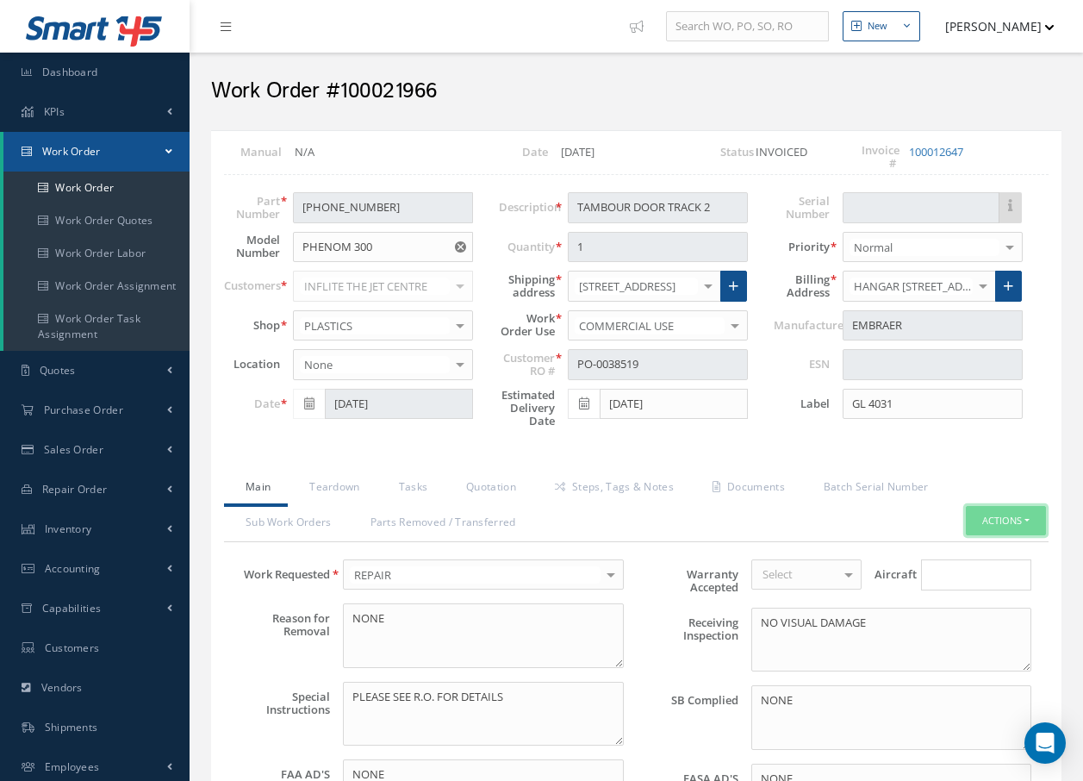
click at [984, 521] on button "Actions" at bounding box center [1006, 521] width 80 height 30
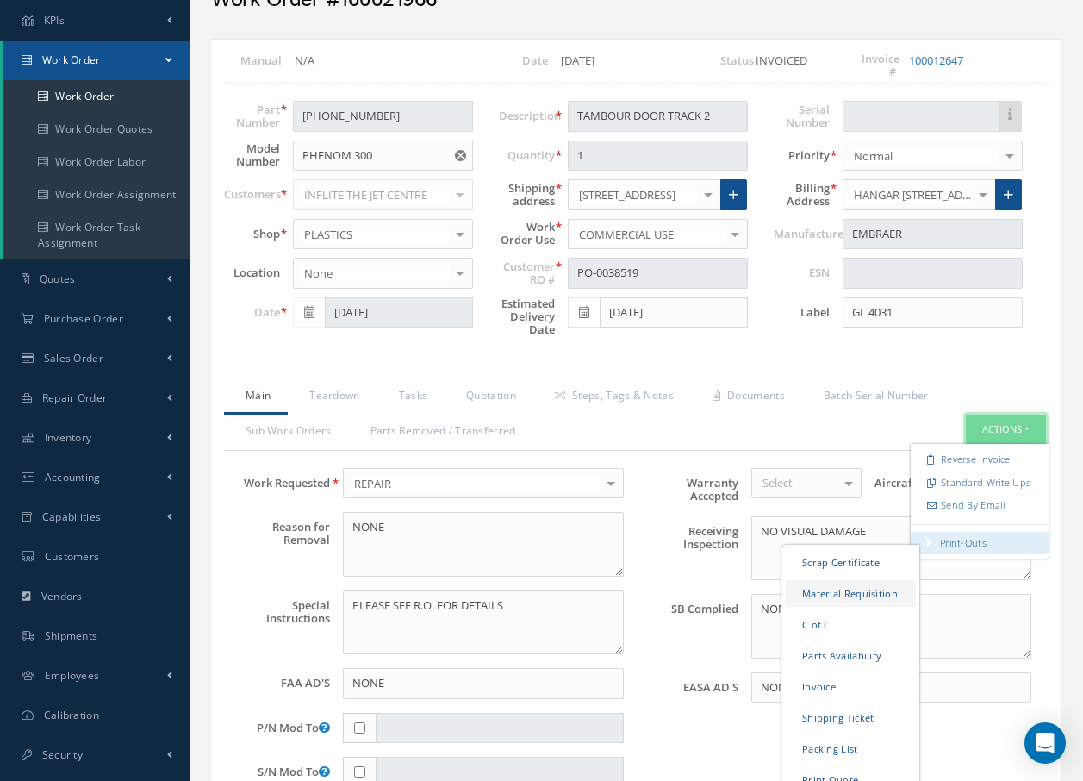
scroll to position [172, 0]
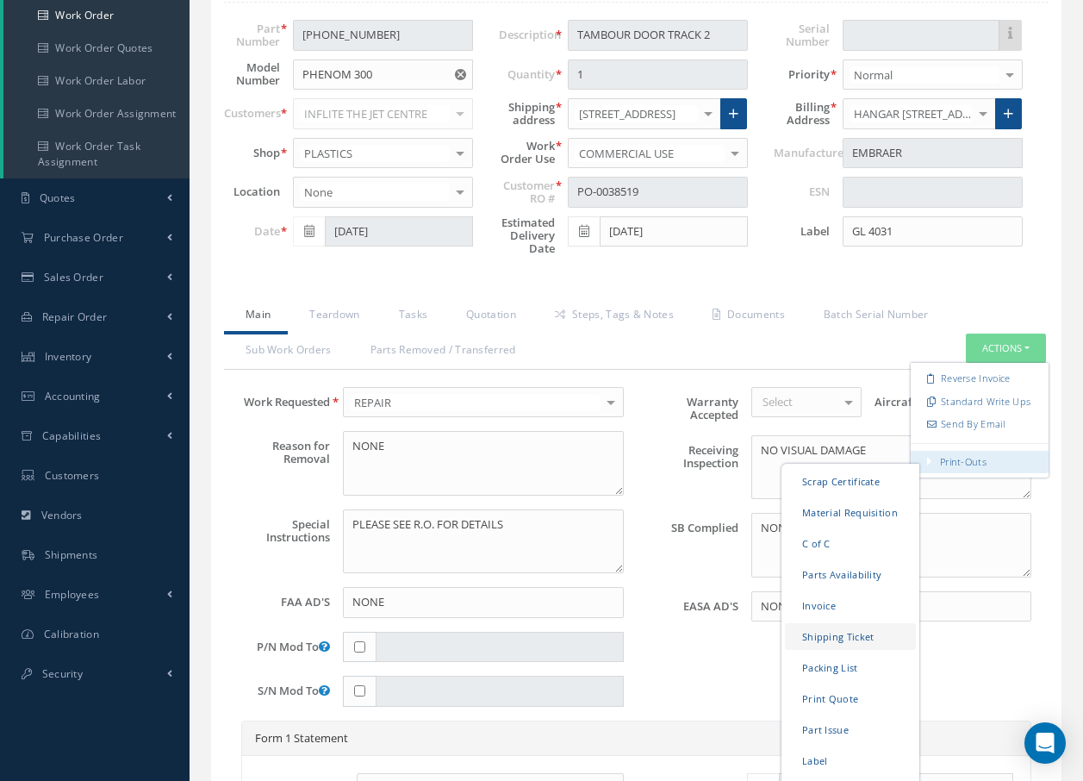
click at [823, 633] on link "Shipping Ticket" at bounding box center [850, 635] width 131 height 27
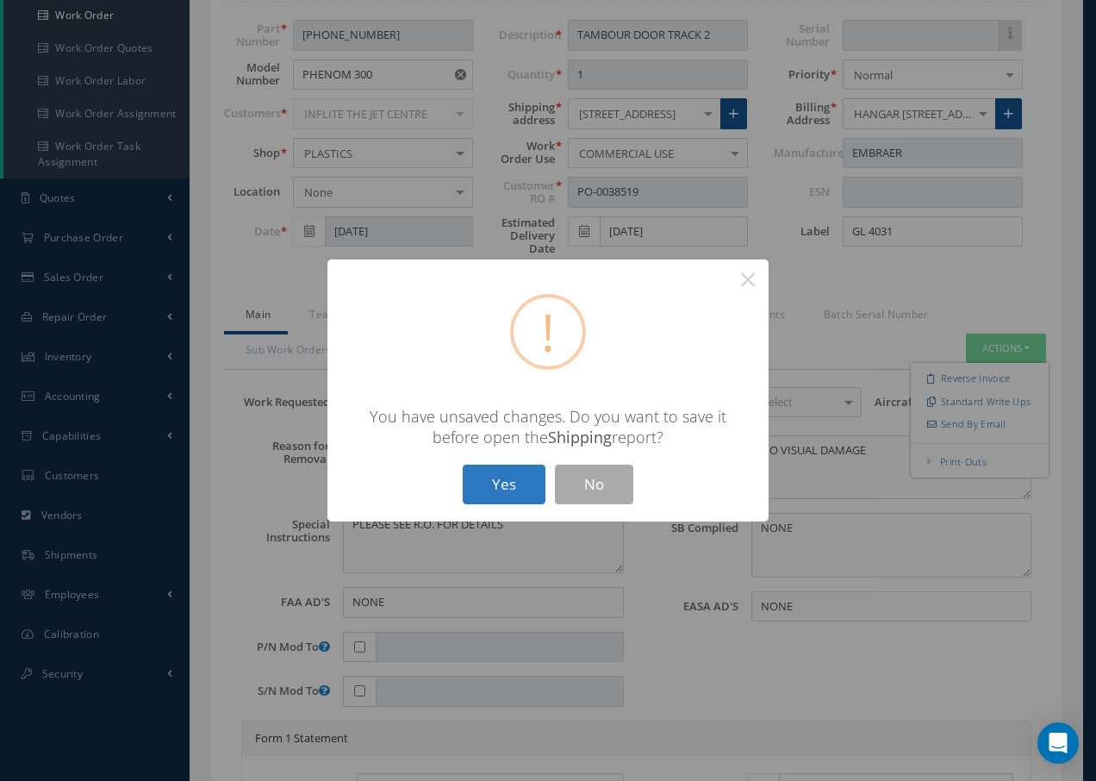
click at [500, 481] on button "Yes" at bounding box center [504, 484] width 83 height 40
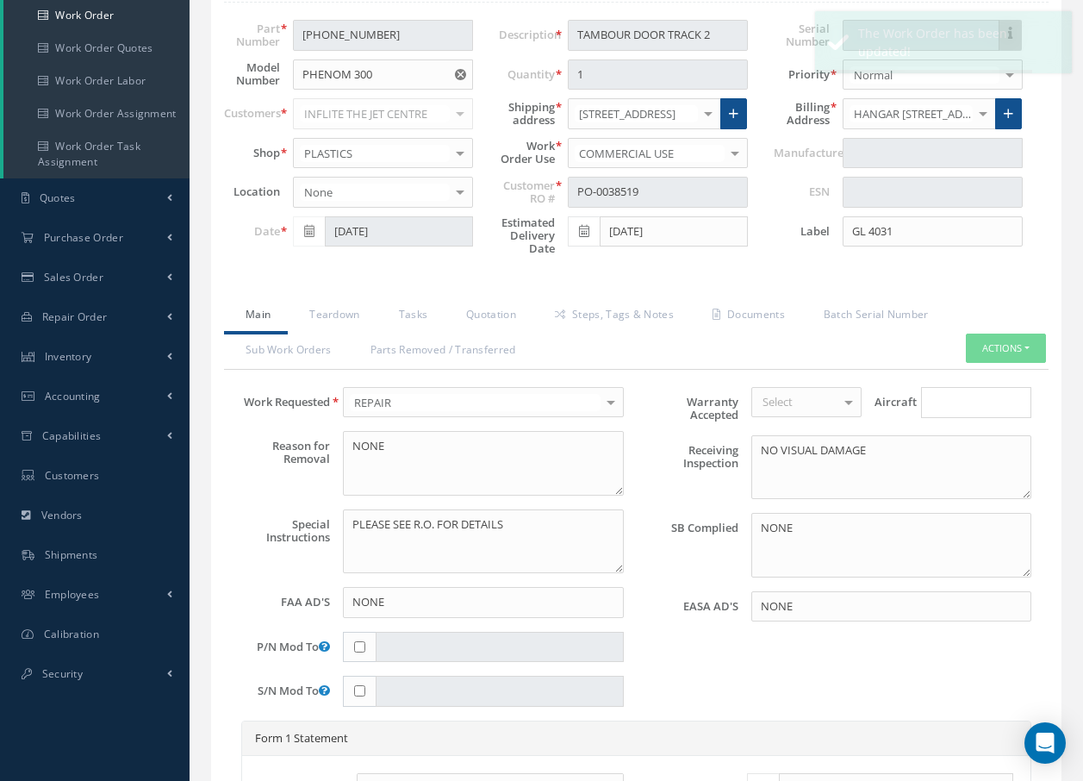
type input "EMBRAER"
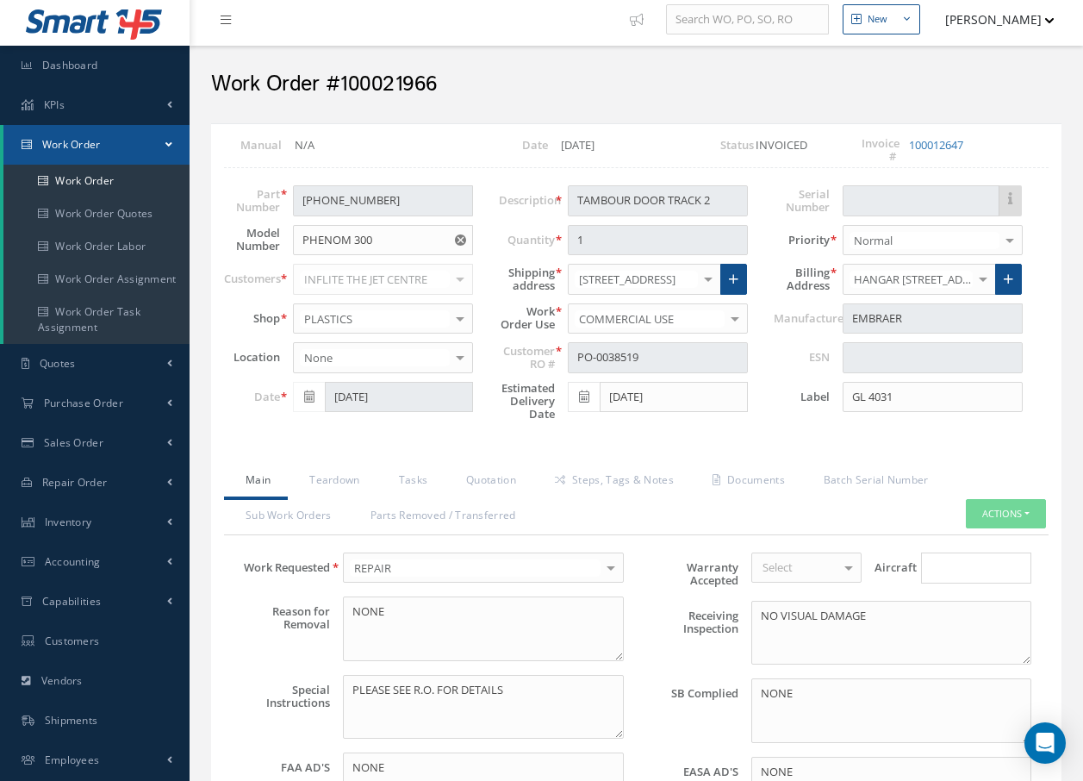
scroll to position [0, 0]
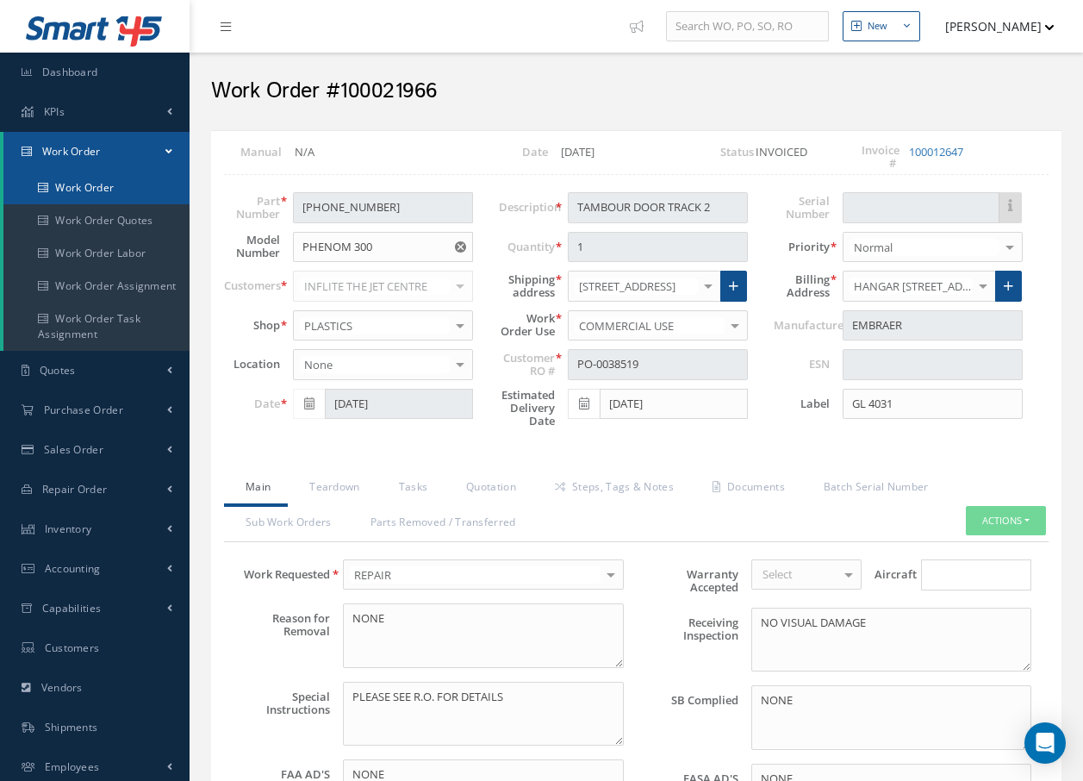
click at [85, 183] on link "Work Order" at bounding box center [96, 187] width 186 height 33
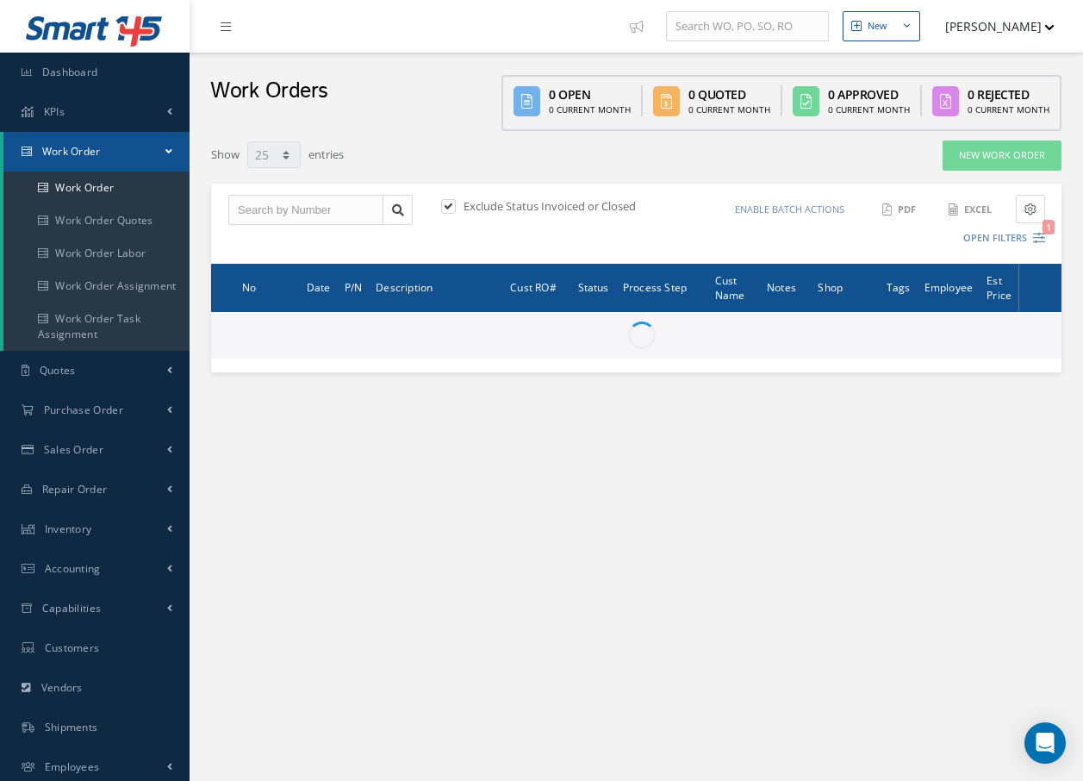
select select "25"
type input "All Work Request"
type input "All Work Performed"
type input "All Status"
type input "WO Part Status"
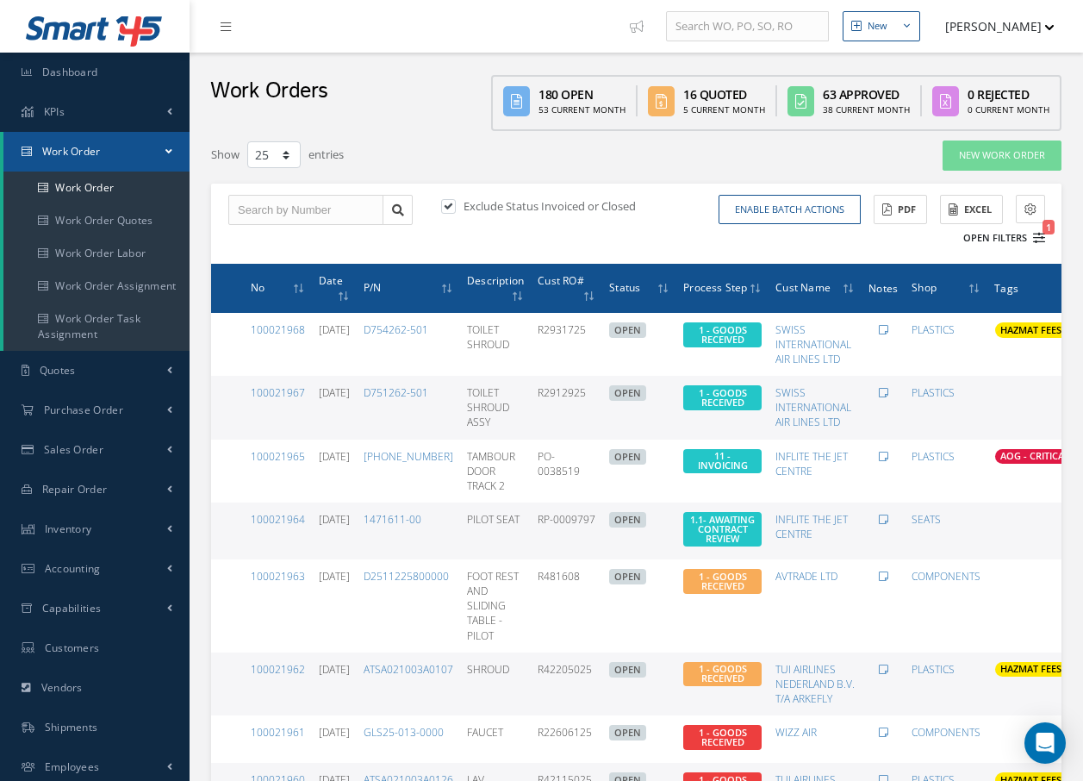
click at [1041, 238] on icon "1" at bounding box center [1039, 238] width 12 height 12
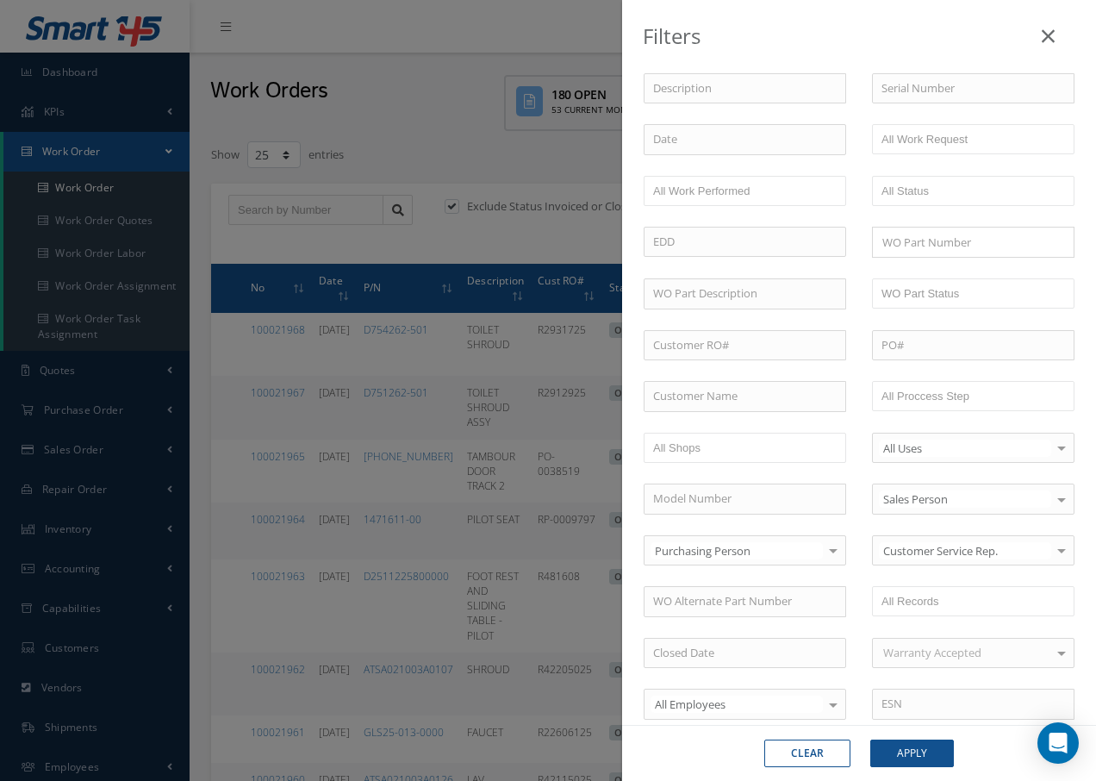
scroll to position [86, 0]
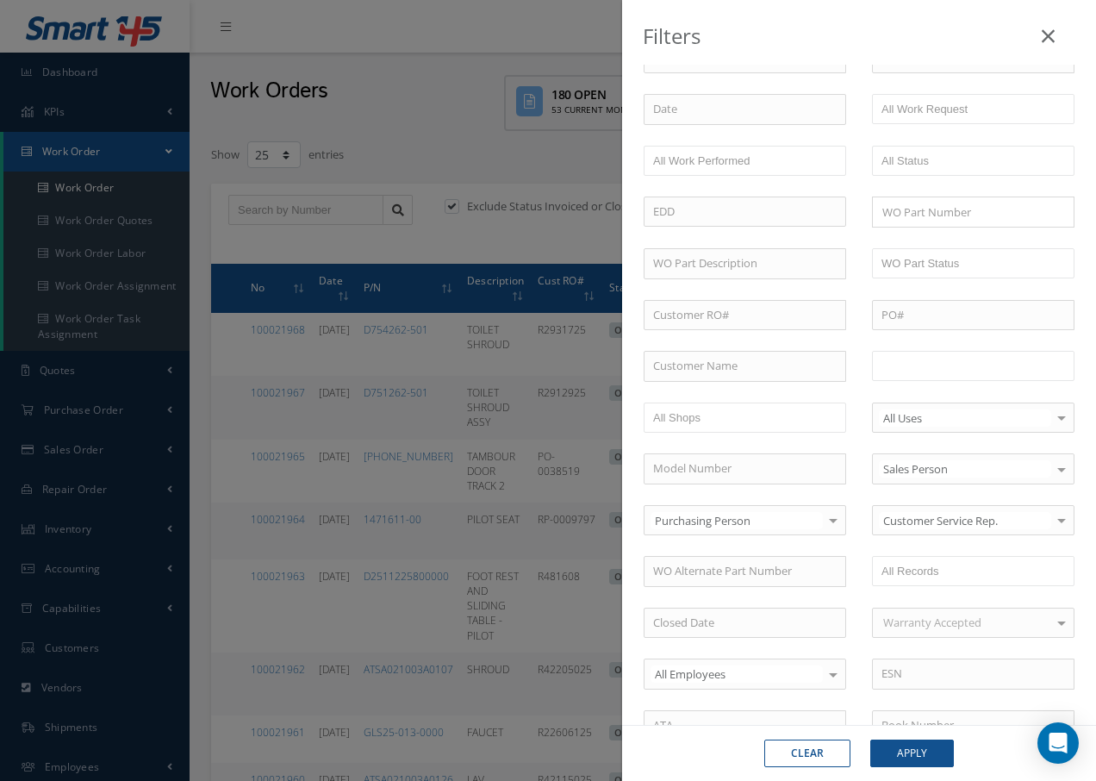
click at [903, 366] on input "text" at bounding box center [935, 366] width 109 height 22
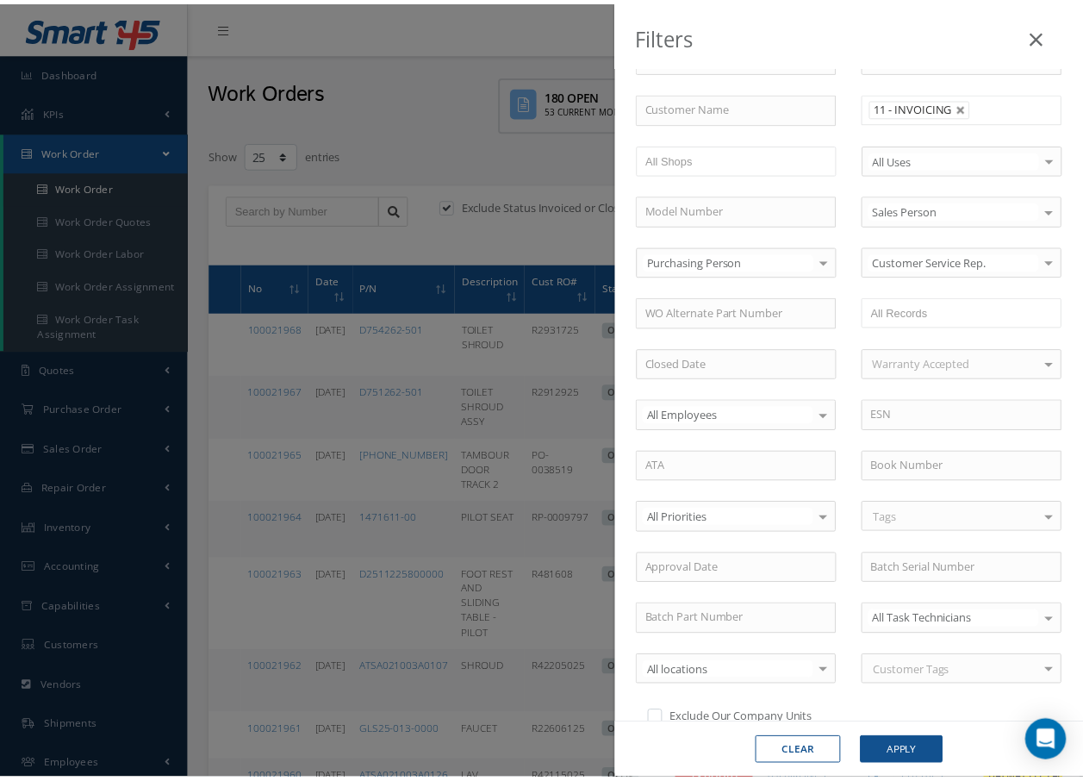
scroll to position [0, 0]
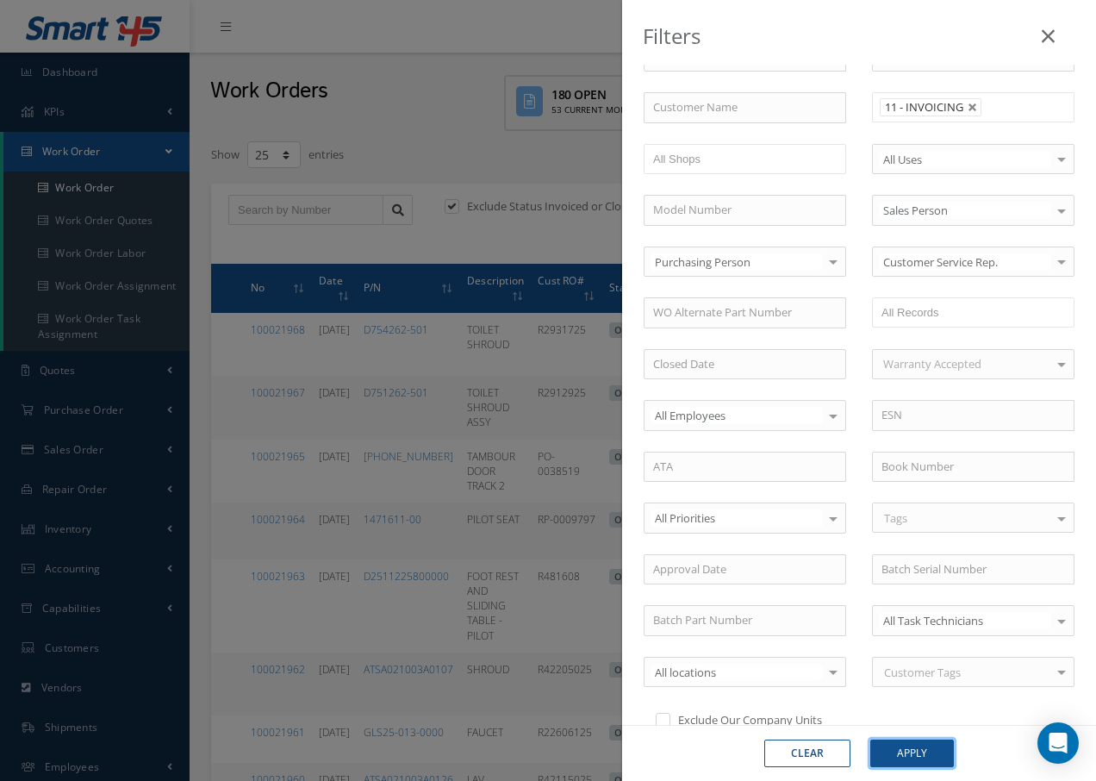
click at [925, 756] on button "Apply" at bounding box center [912, 753] width 84 height 28
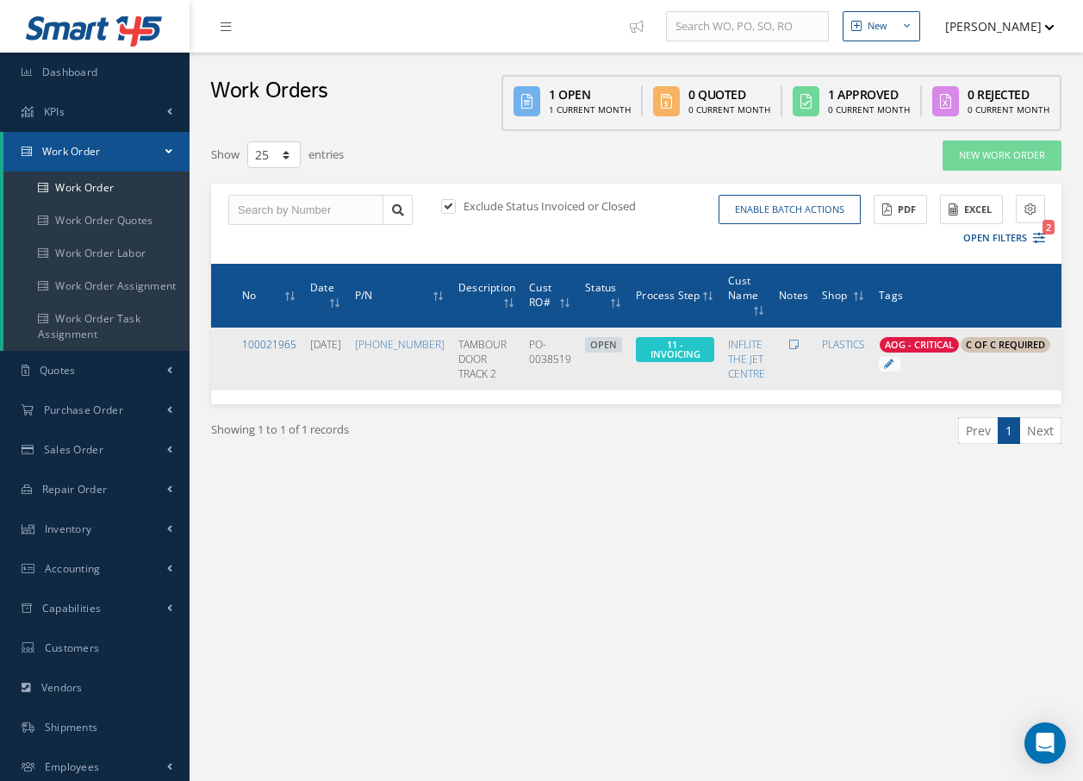
click at [290, 344] on link "100021965" at bounding box center [269, 344] width 54 height 15
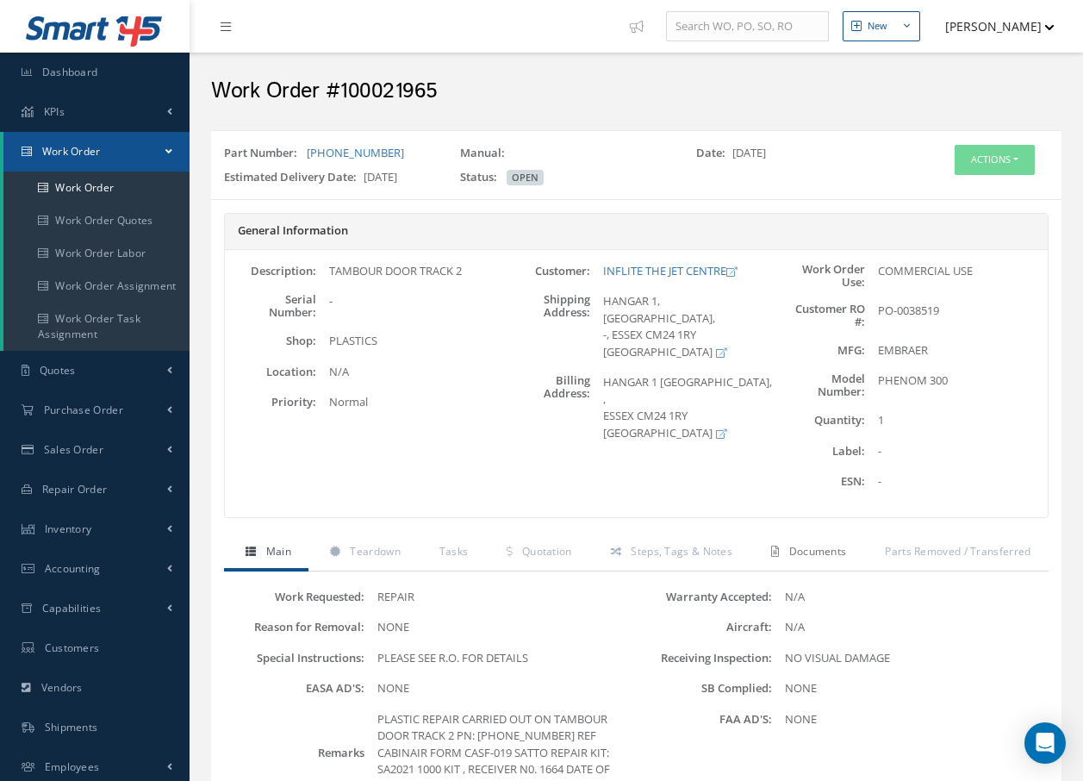
click at [832, 548] on span "Documents" at bounding box center [818, 551] width 58 height 15
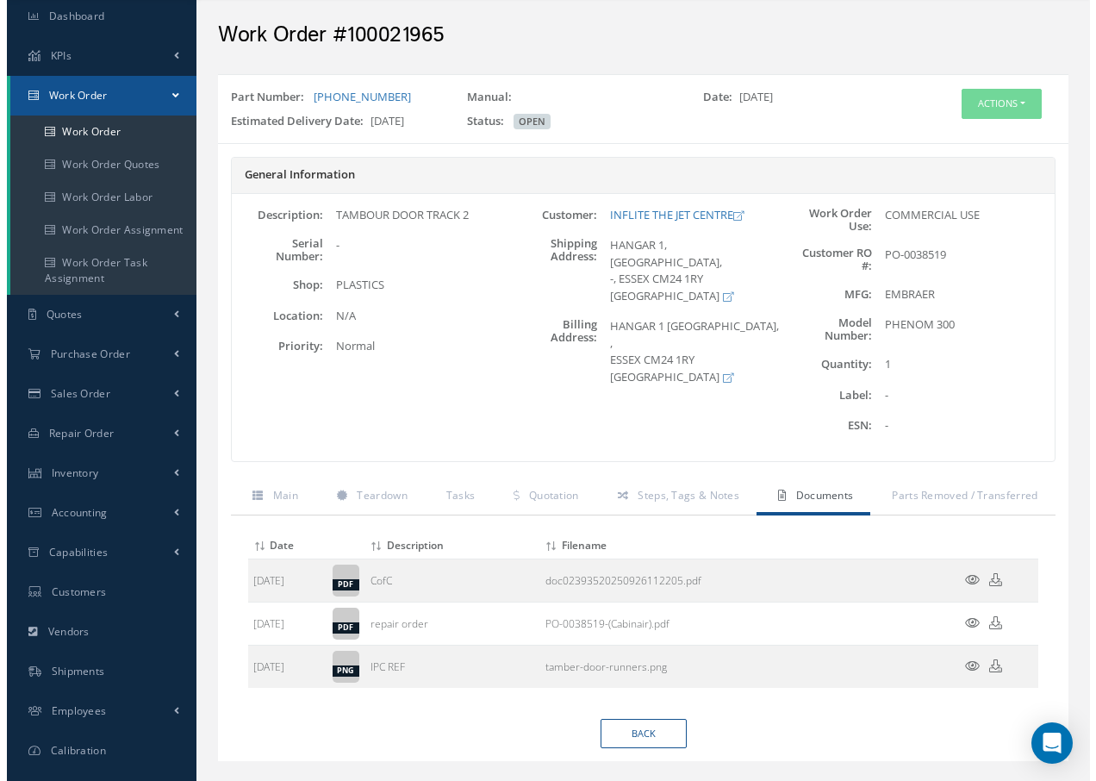
scroll to position [92, 0]
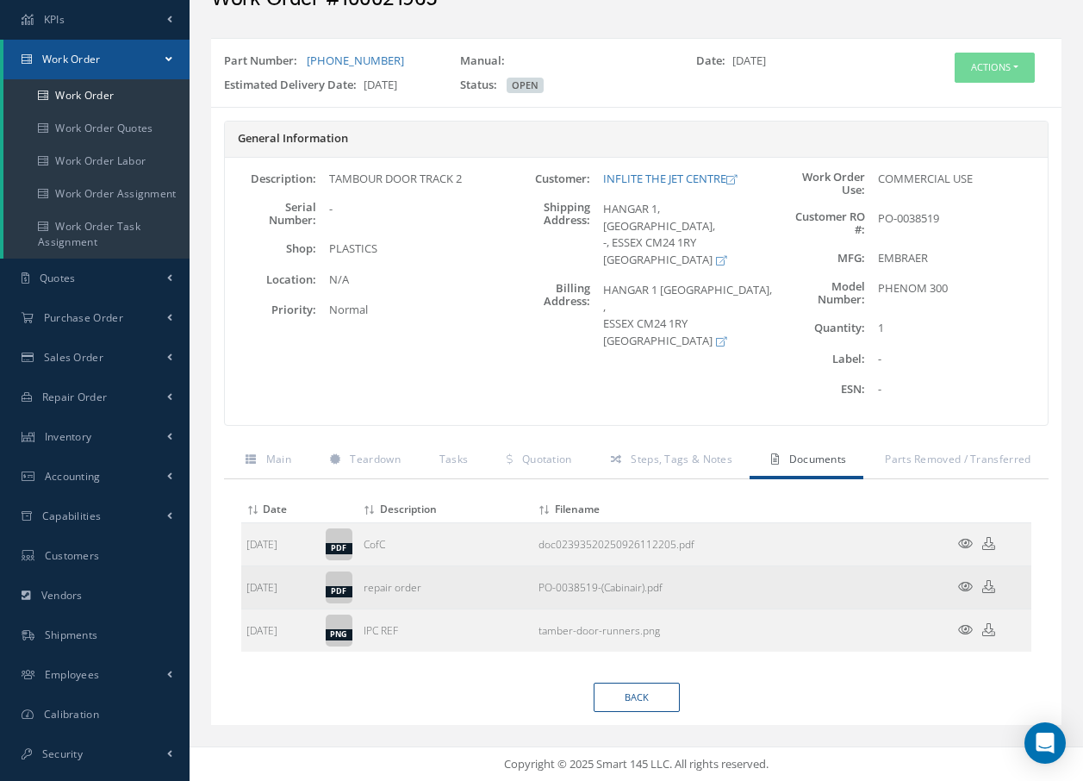
click at [967, 586] on icon at bounding box center [965, 586] width 15 height 13
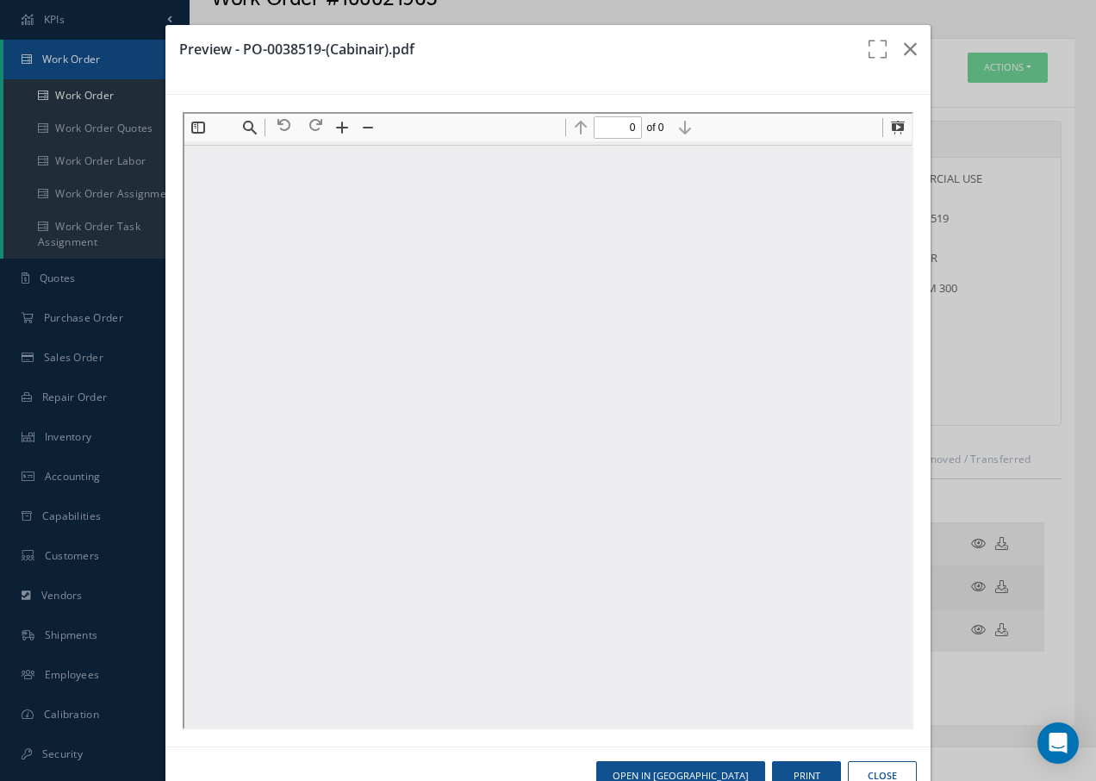
scroll to position [0, 0]
type input "1"
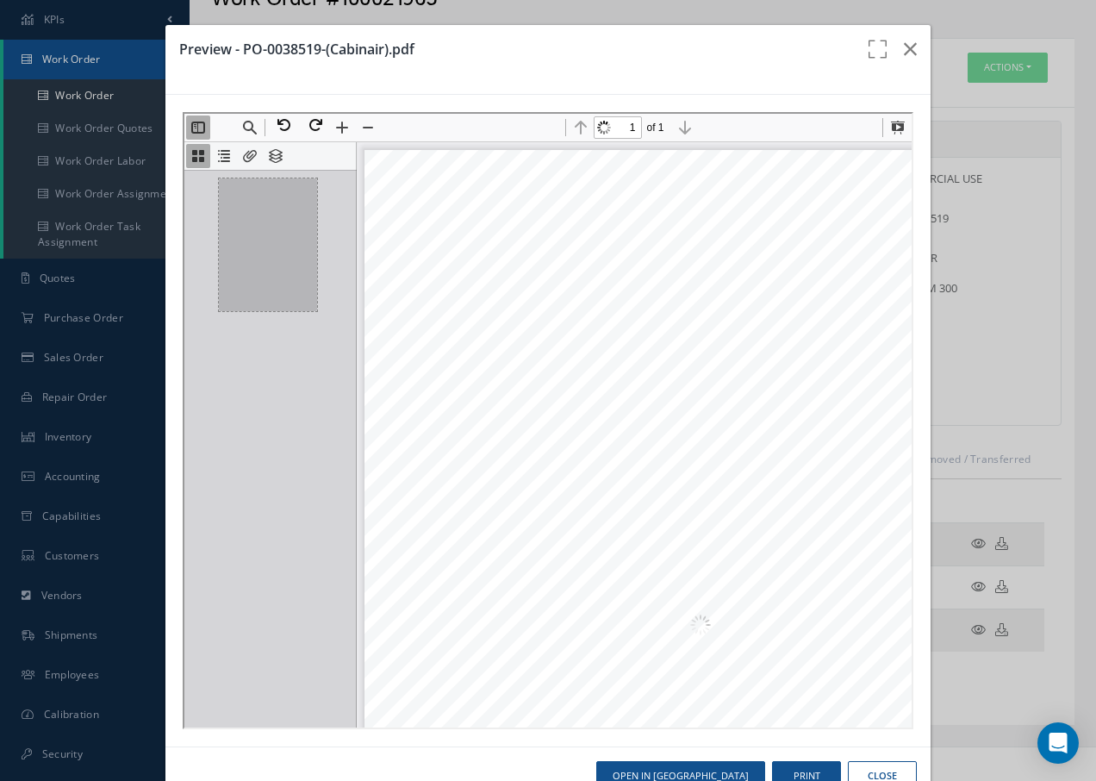
scroll to position [9, 0]
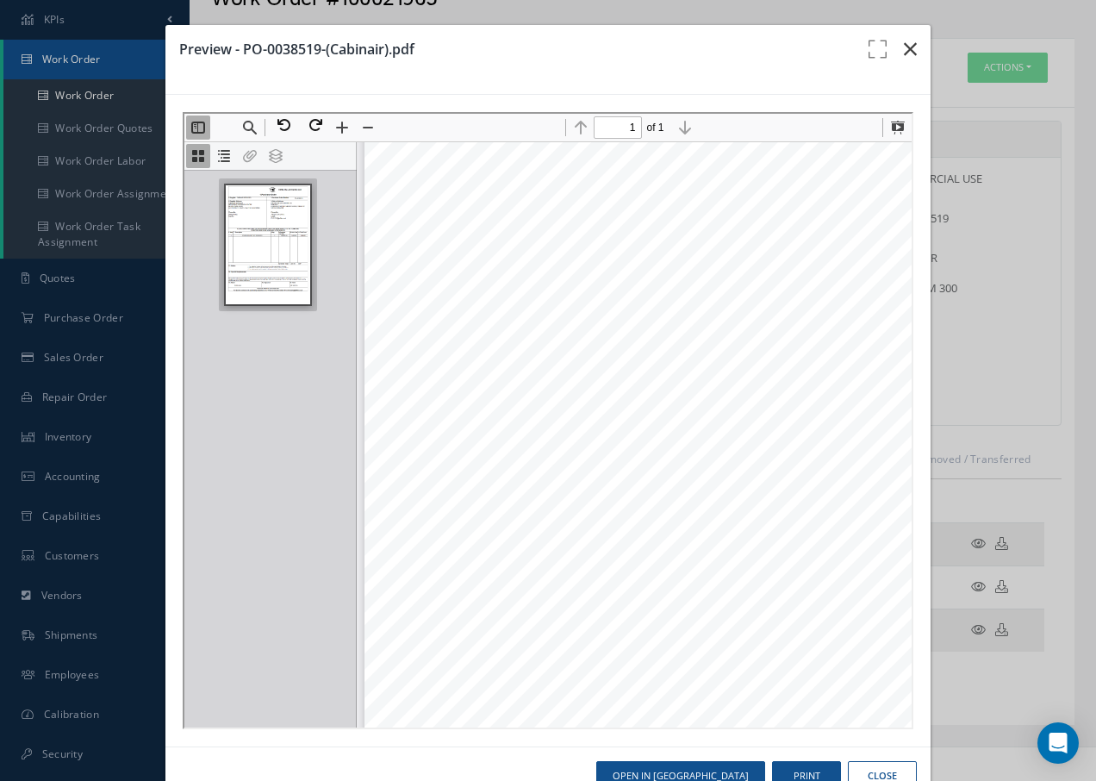
click at [904, 47] on icon "button" at bounding box center [910, 49] width 13 height 21
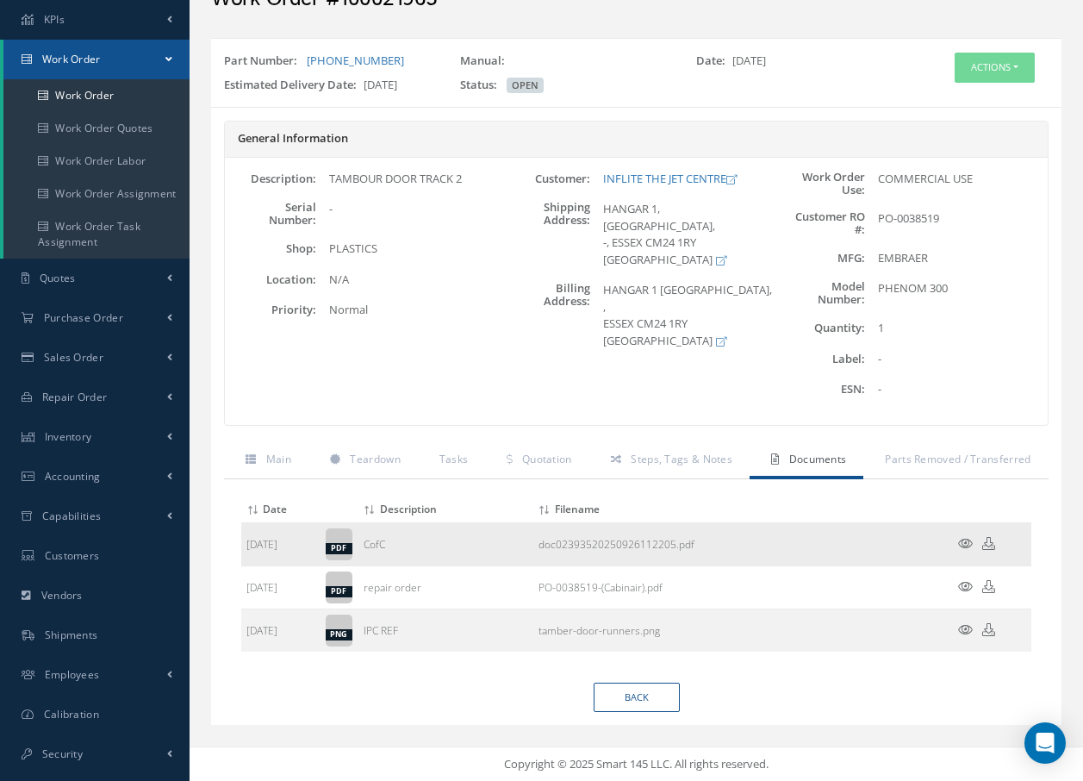
click at [965, 546] on icon at bounding box center [965, 543] width 15 height 13
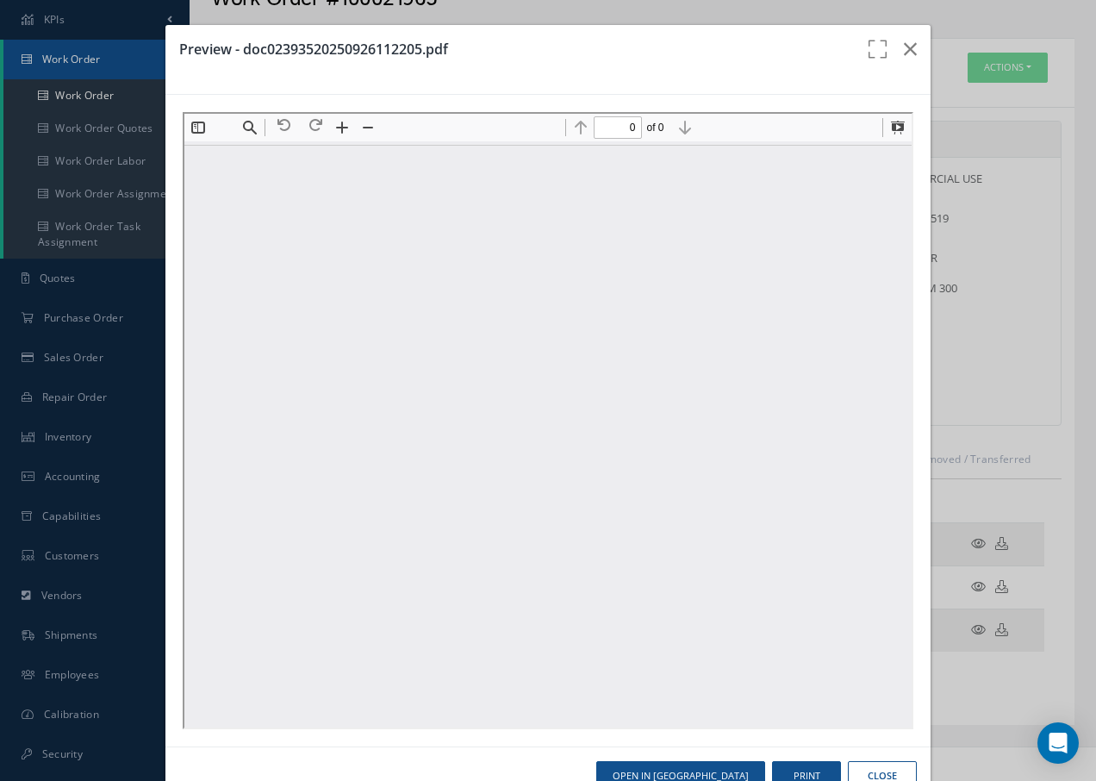
scroll to position [0, 0]
type input "1"
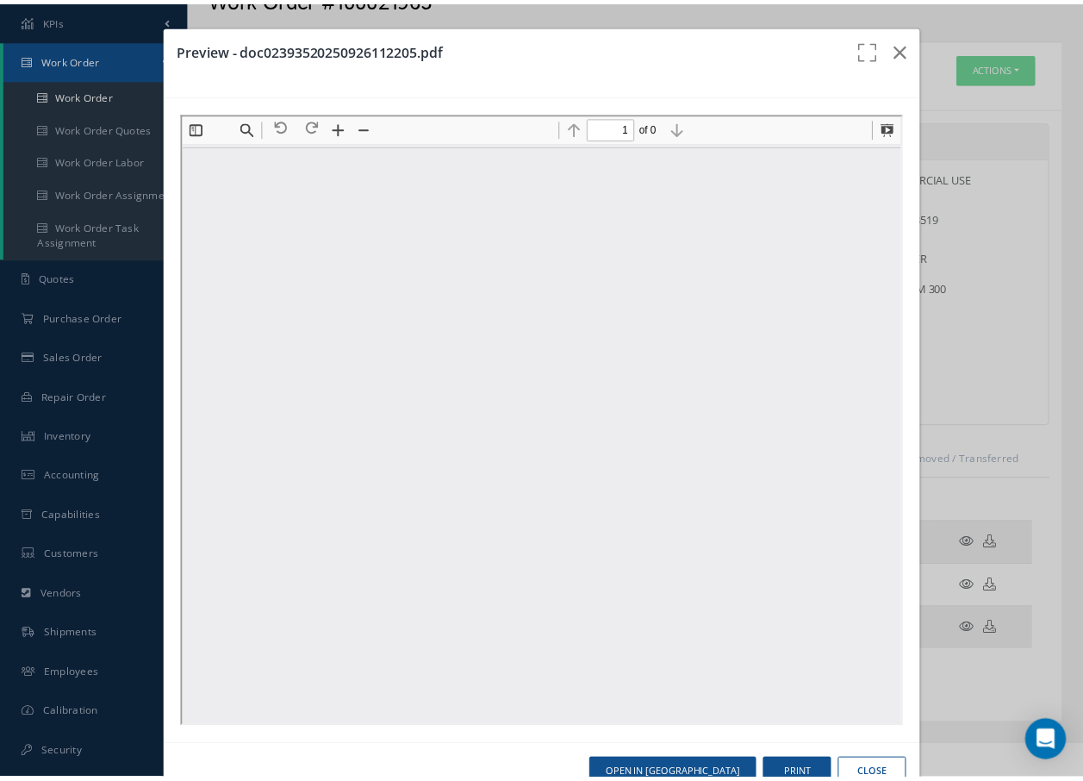
scroll to position [9, 0]
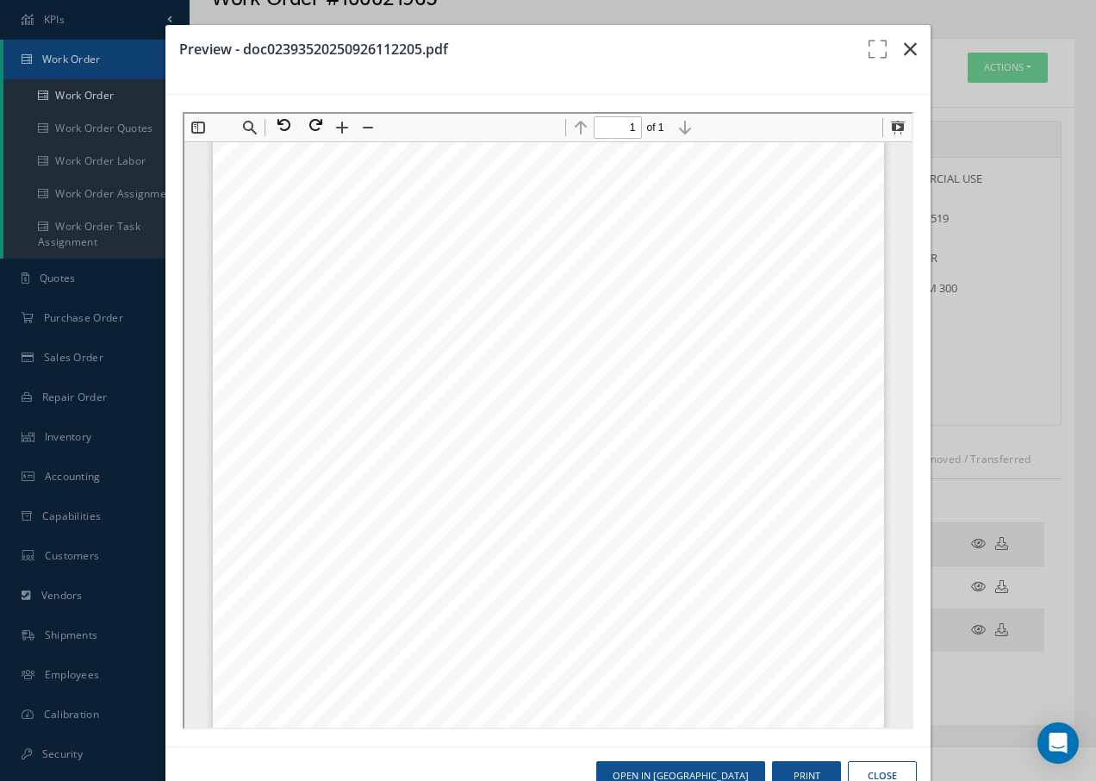
click at [904, 52] on icon "button" at bounding box center [910, 49] width 13 height 21
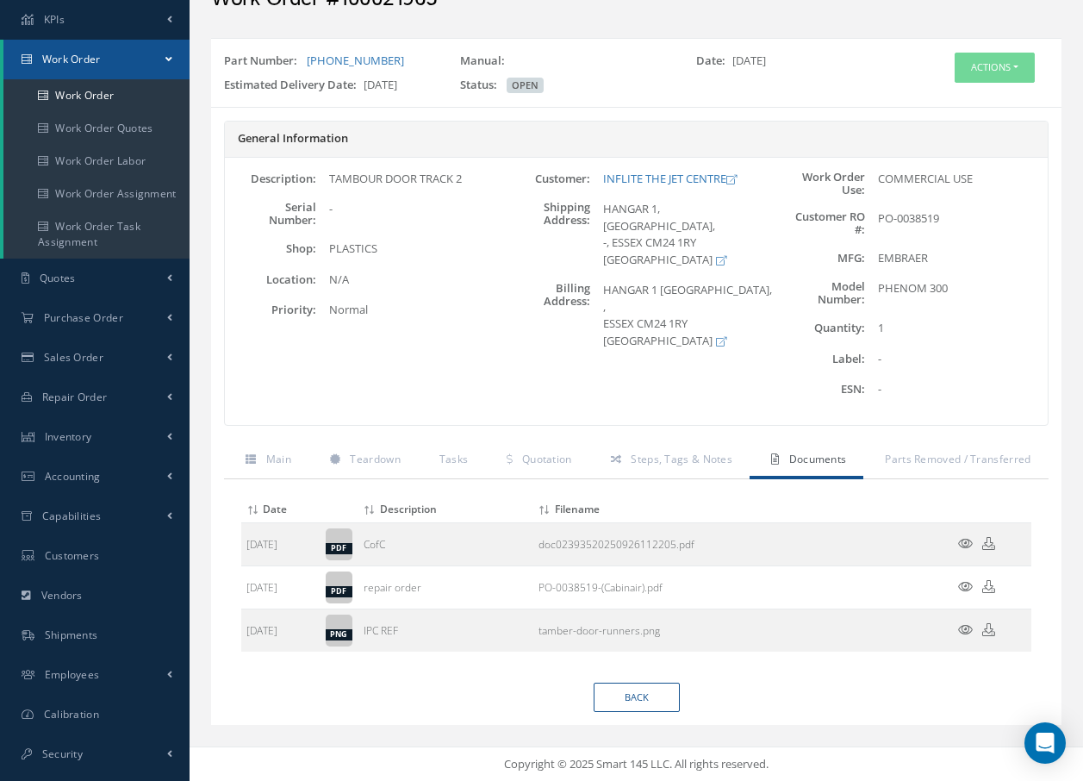
click at [962, 629] on icon at bounding box center [965, 629] width 15 height 13
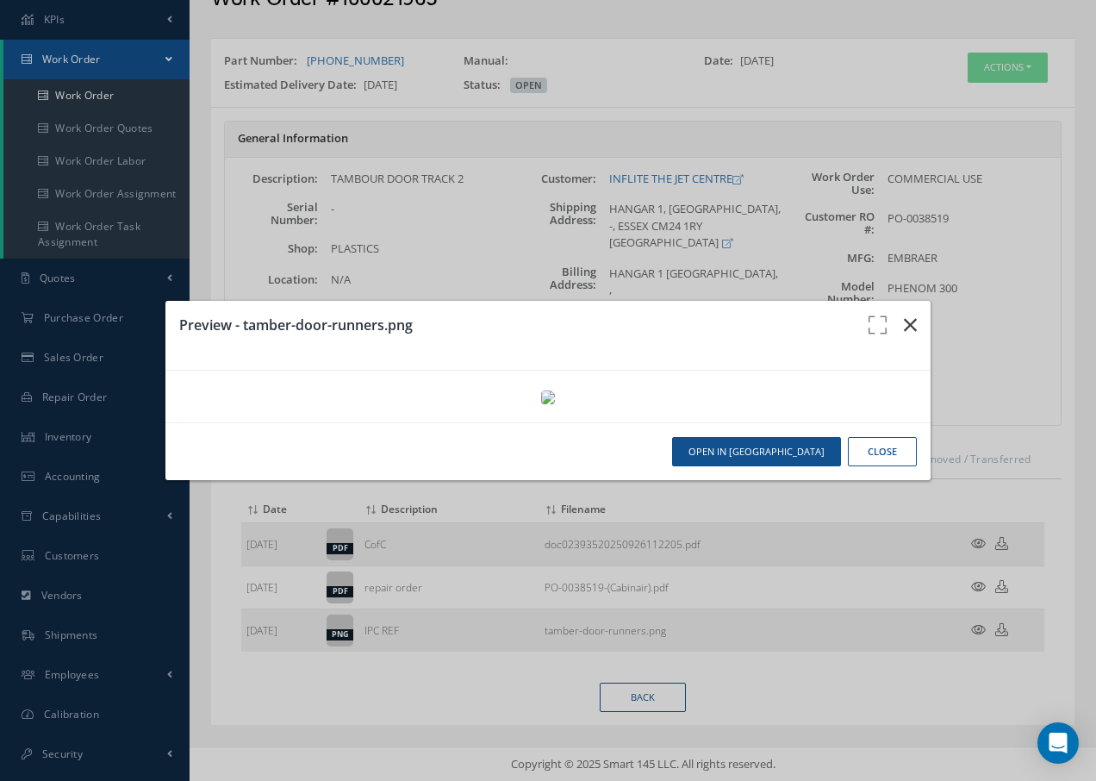
click at [911, 315] on icon "button" at bounding box center [910, 325] width 13 height 21
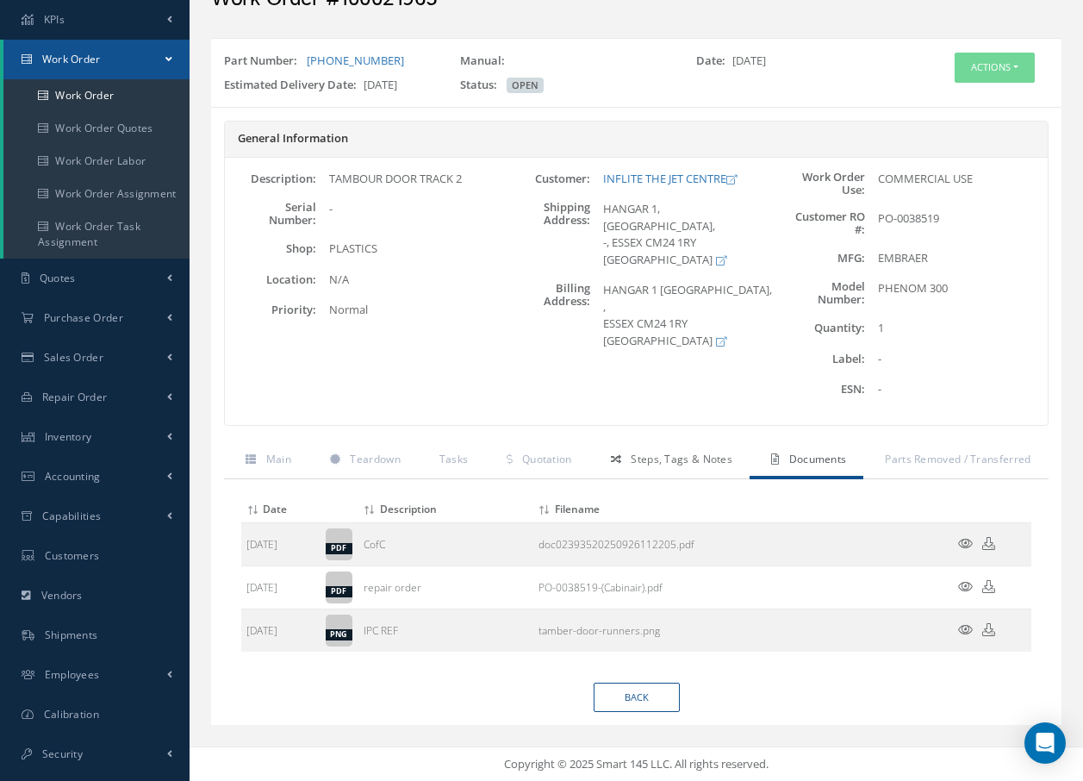
click at [707, 455] on span "Steps, Tags & Notes" at bounding box center [682, 459] width 102 height 15
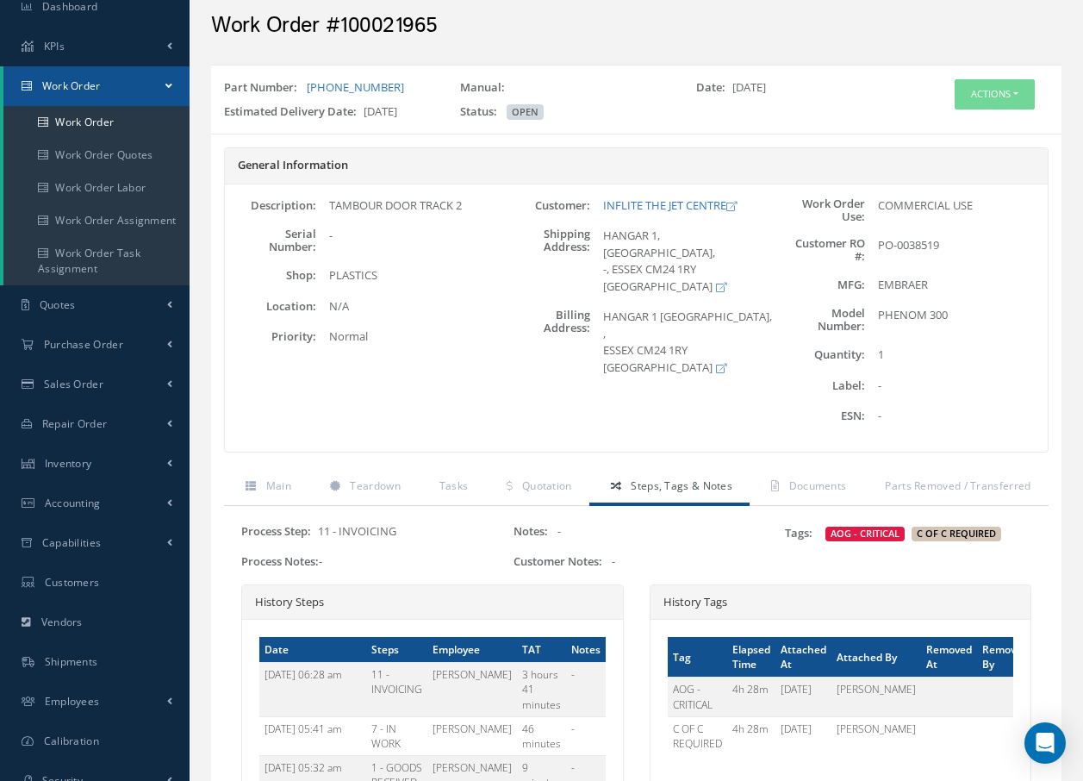
scroll to position [0, 0]
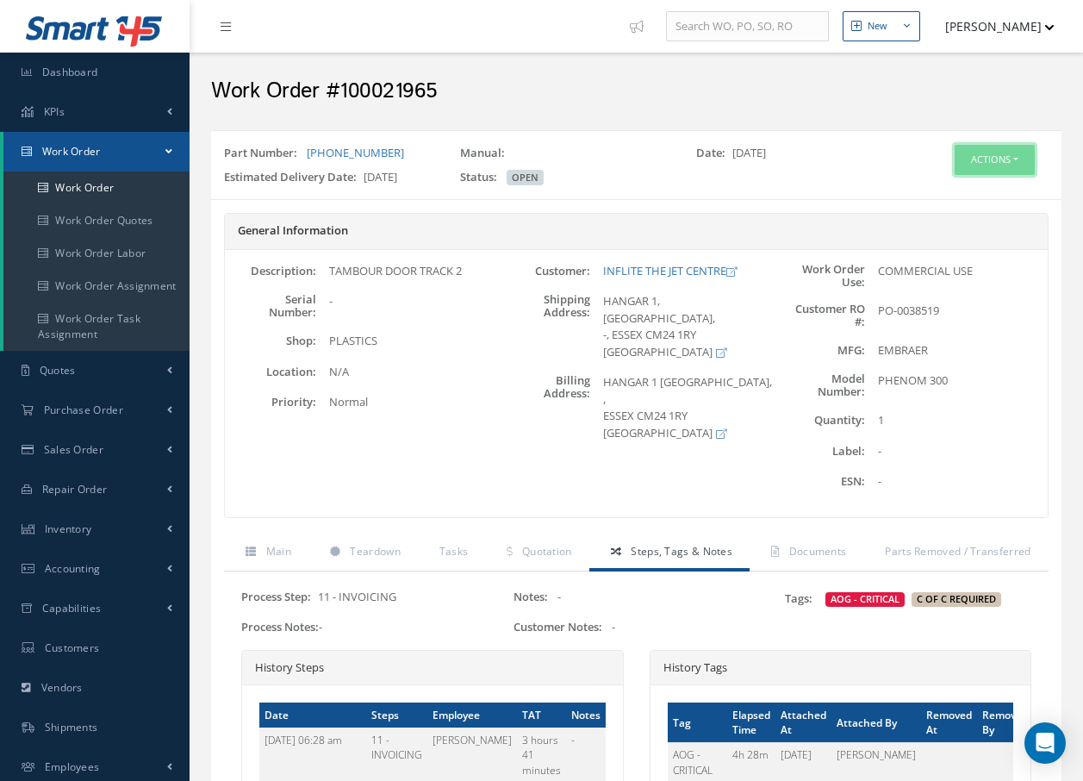
click at [988, 158] on button "Actions" at bounding box center [995, 160] width 80 height 30
click at [952, 214] on link "Invoicing" at bounding box center [969, 215] width 138 height 23
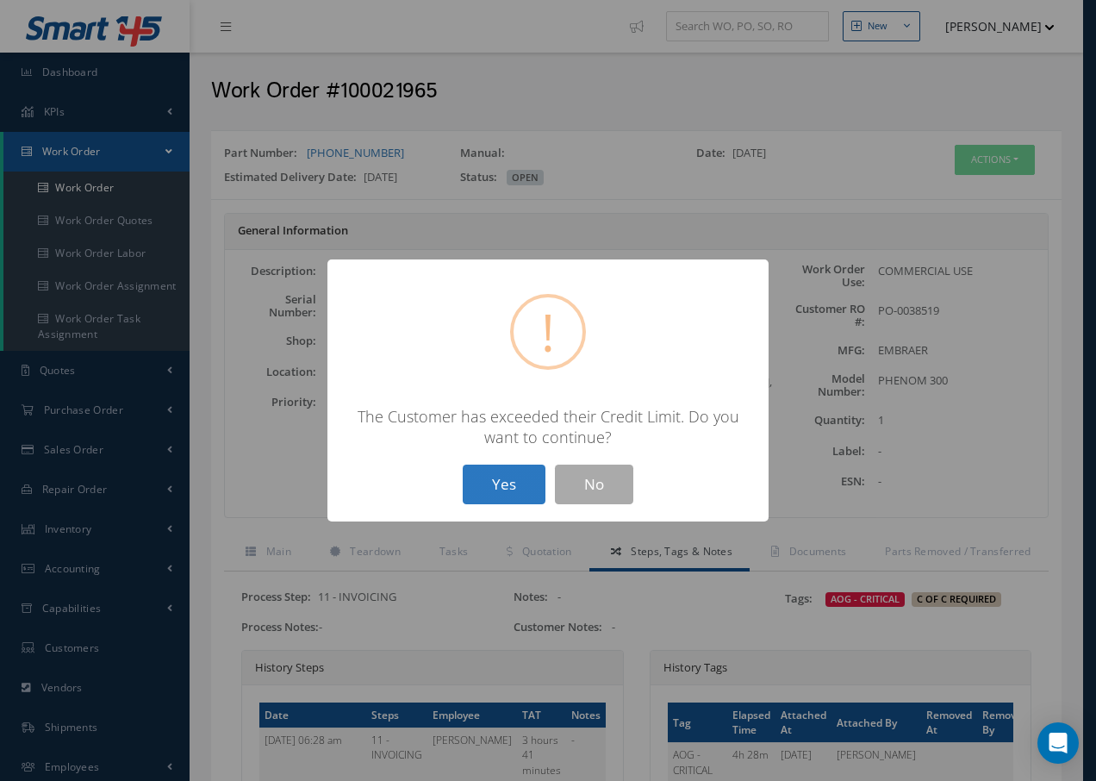
click at [501, 487] on button "Yes" at bounding box center [504, 484] width 83 height 40
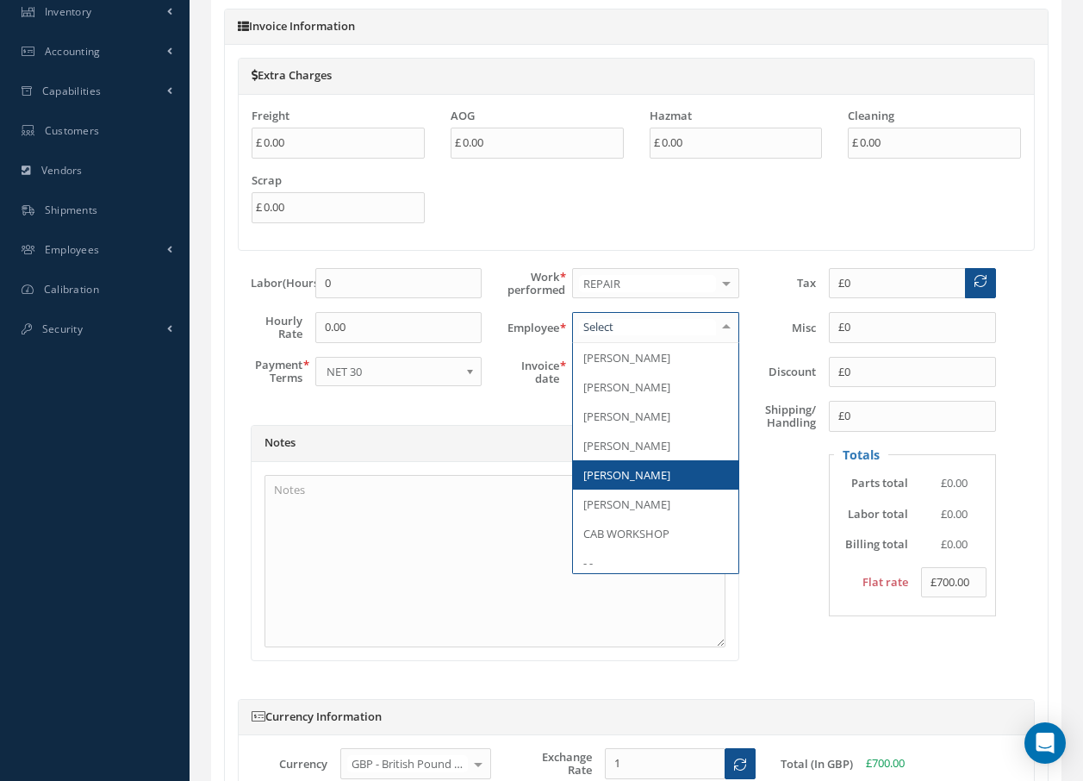
click at [613, 474] on span "[PERSON_NAME]" at bounding box center [626, 475] width 87 height 16
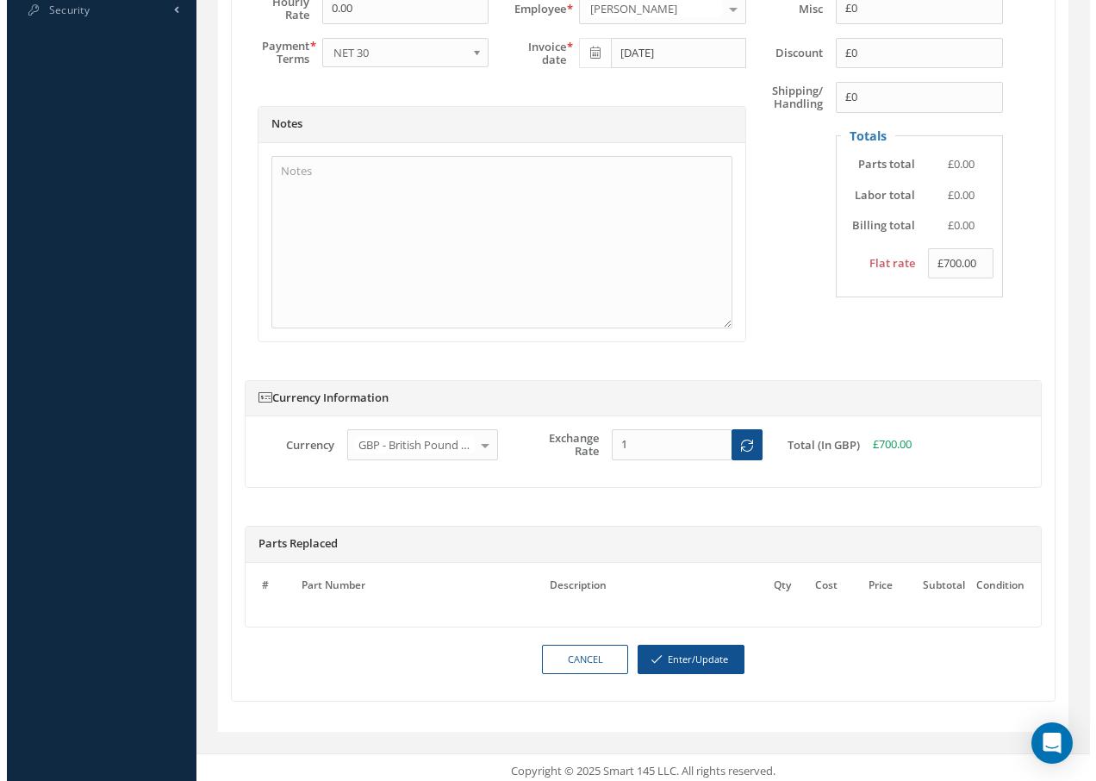
scroll to position [843, 0]
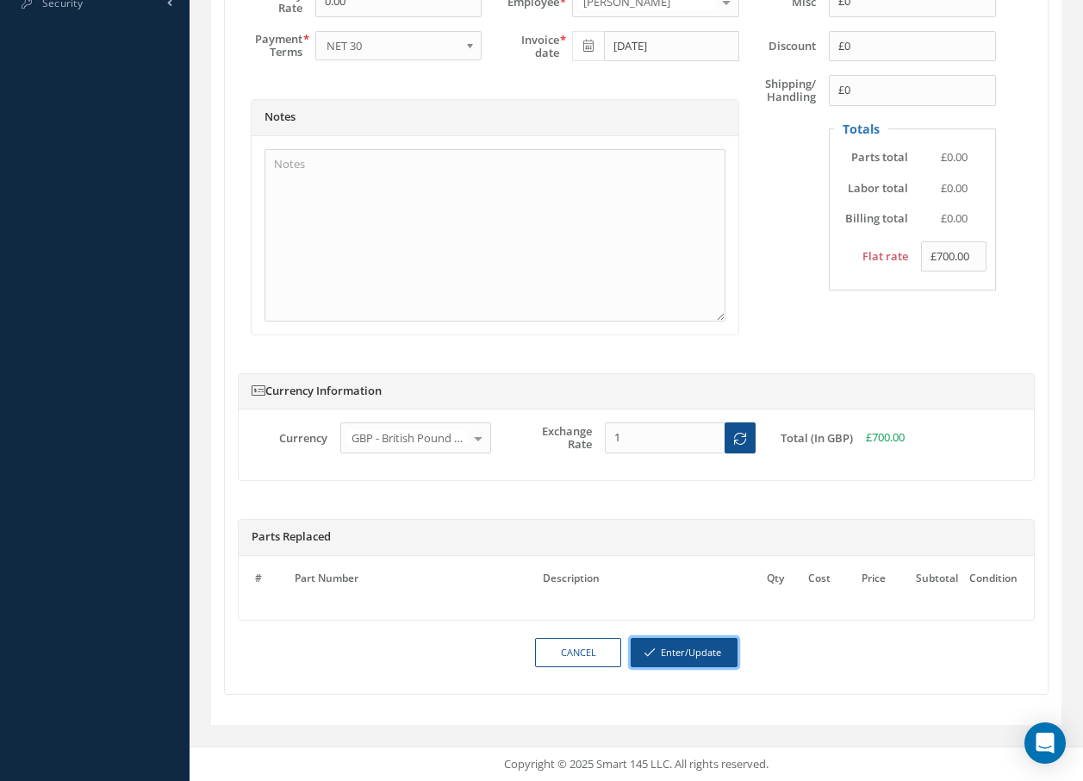
click at [674, 653] on button "Enter/Update" at bounding box center [684, 653] width 107 height 30
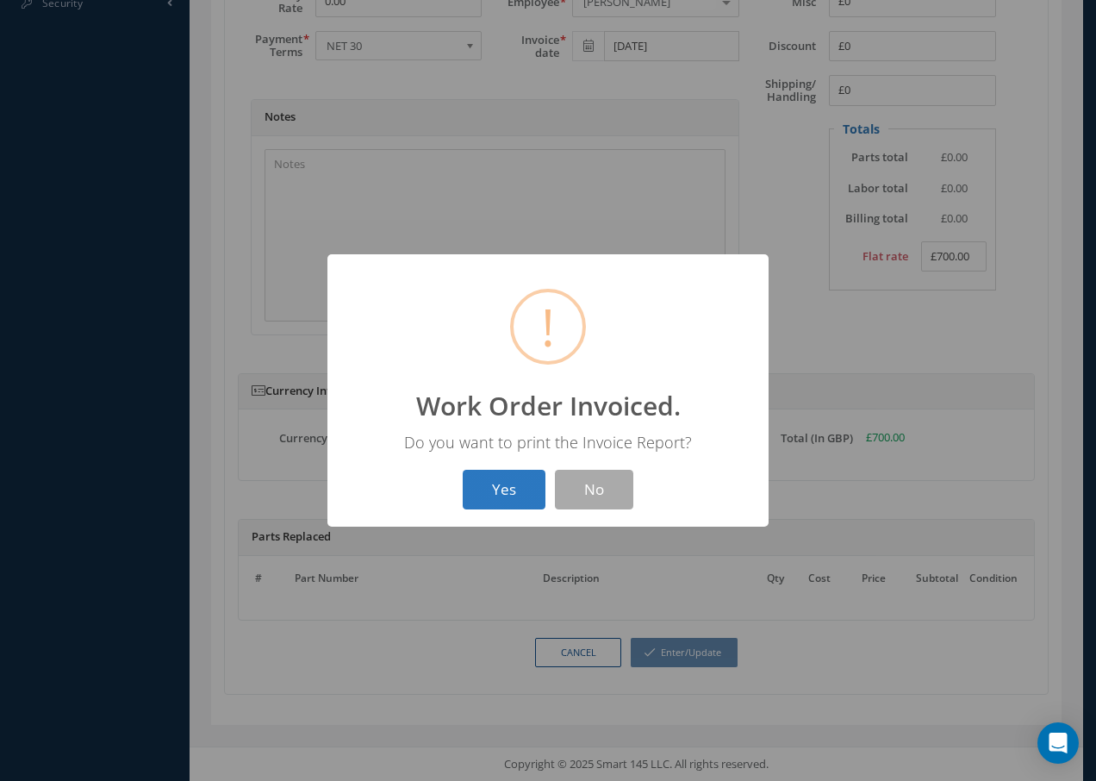
click at [504, 483] on button "Yes" at bounding box center [504, 490] width 83 height 40
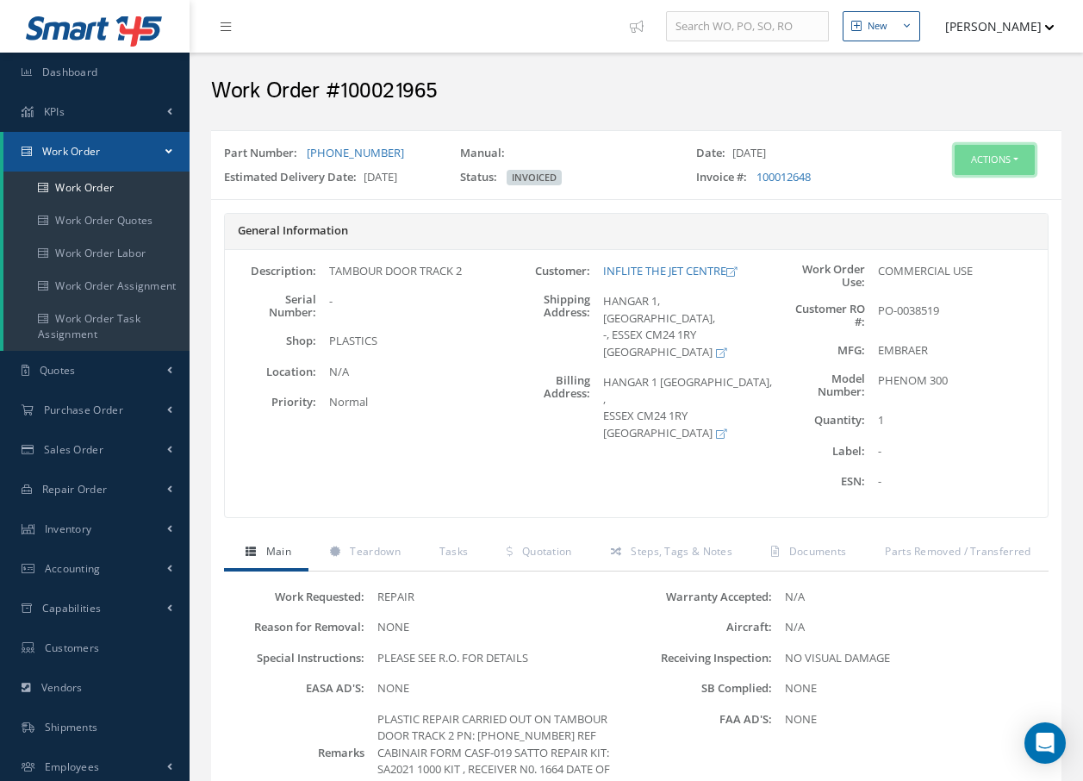
click at [962, 154] on button "Actions" at bounding box center [995, 160] width 80 height 30
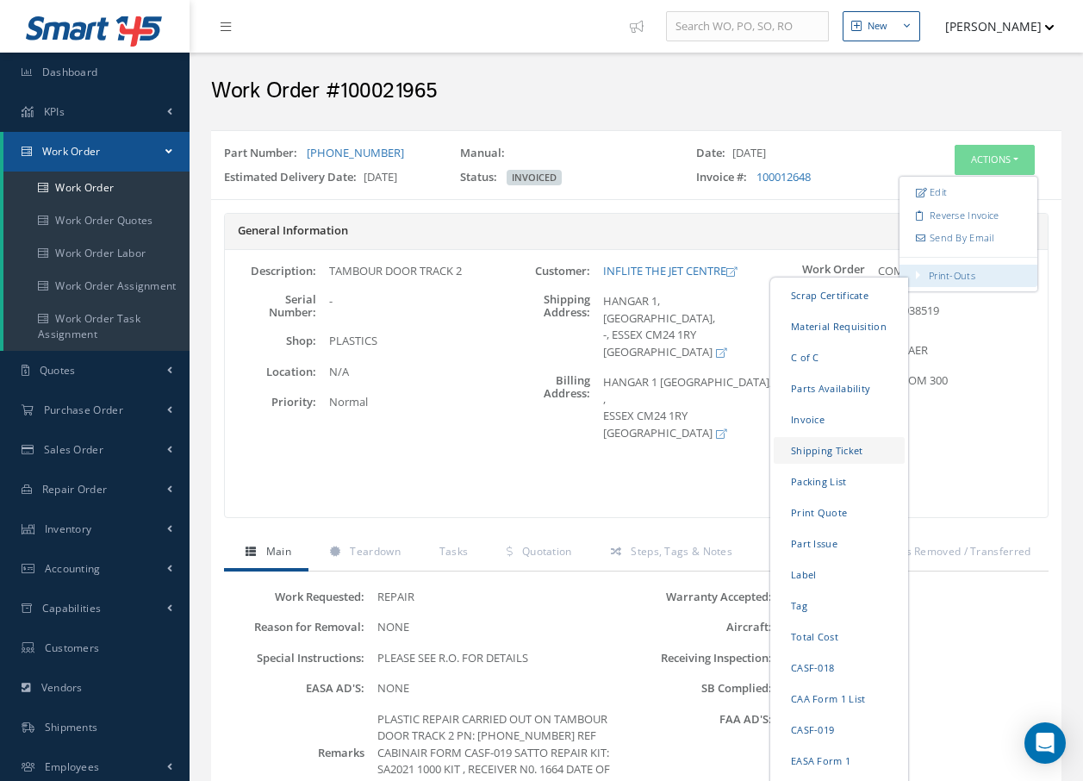
click at [829, 447] on link "Shipping Ticket" at bounding box center [839, 450] width 131 height 27
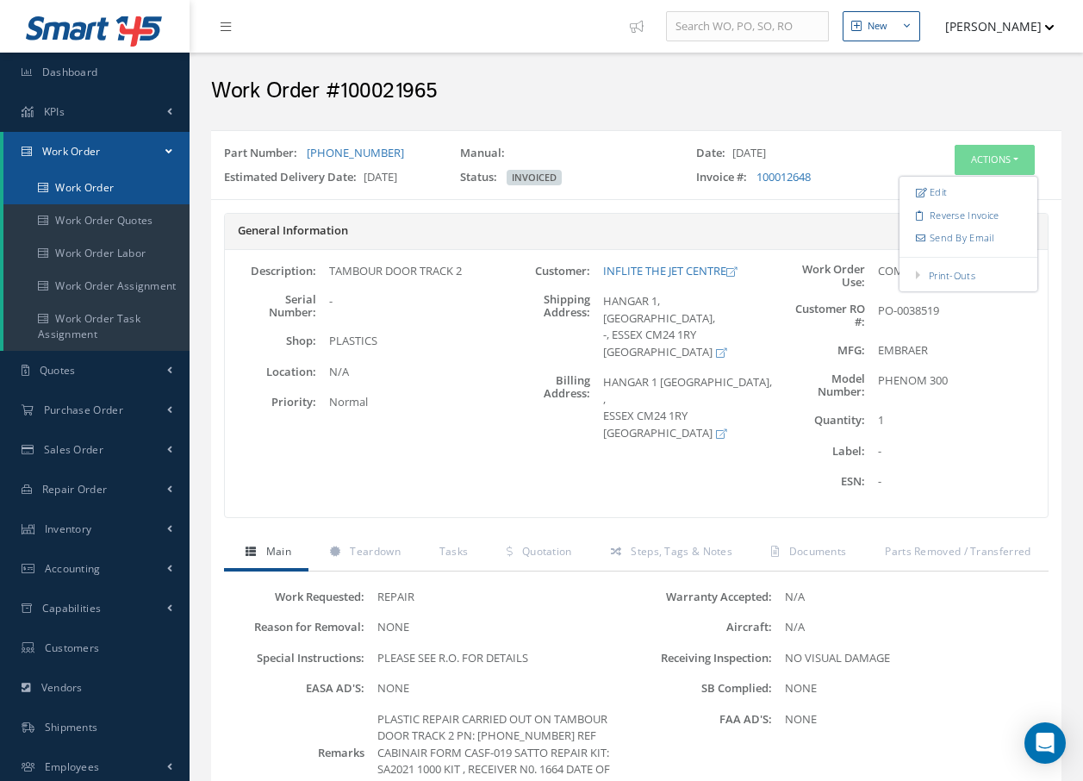
click at [93, 182] on link "Work Order" at bounding box center [96, 187] width 186 height 33
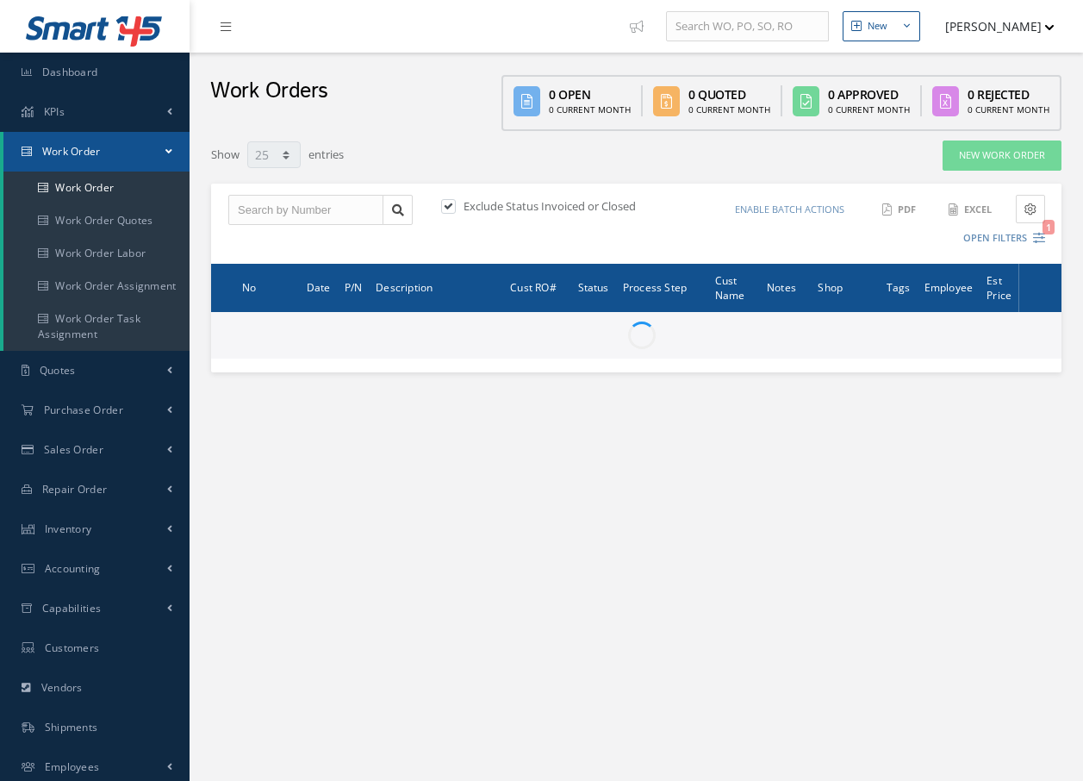
select select "25"
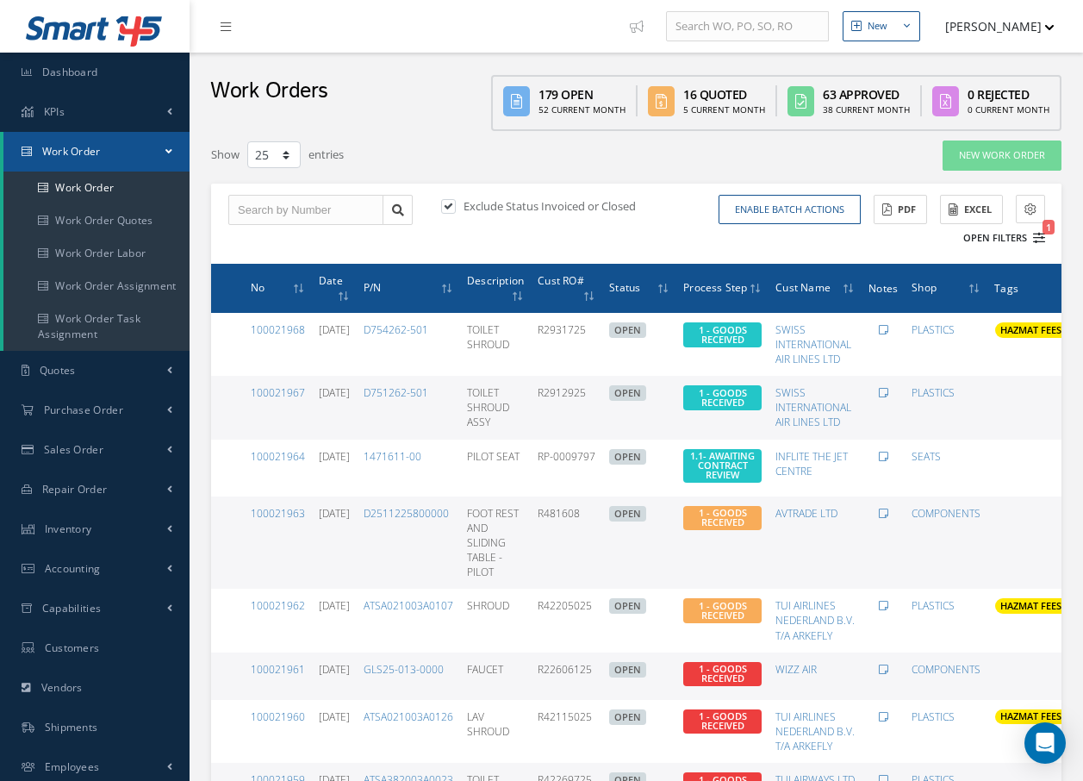
click at [1041, 237] on icon "1" at bounding box center [1039, 238] width 12 height 12
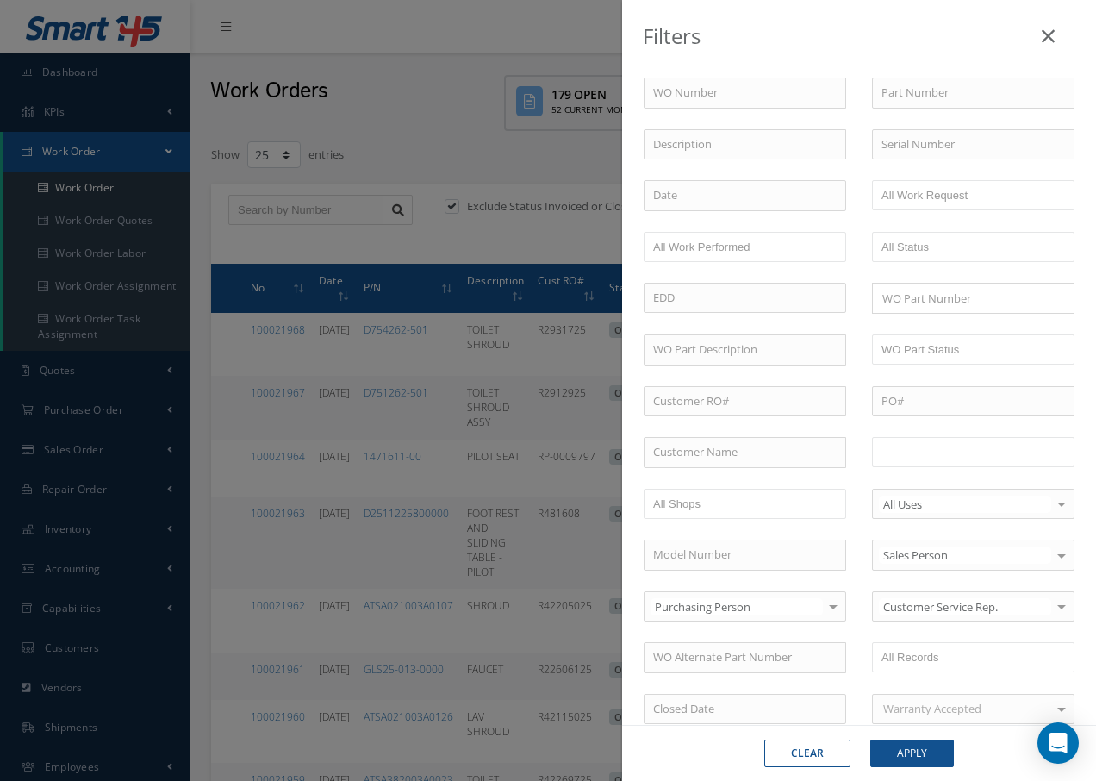
click at [930, 452] on input "text" at bounding box center [935, 452] width 109 height 22
click at [915, 748] on button "Apply" at bounding box center [912, 753] width 84 height 28
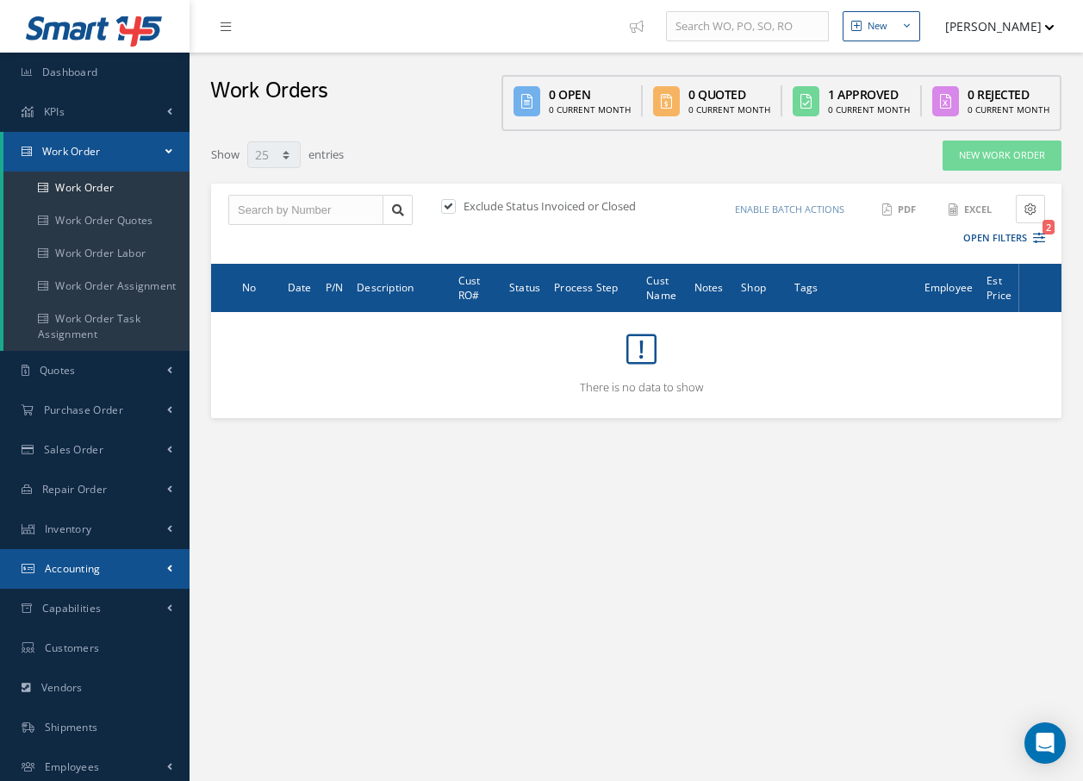
click at [114, 563] on link "Accounting" at bounding box center [95, 569] width 190 height 40
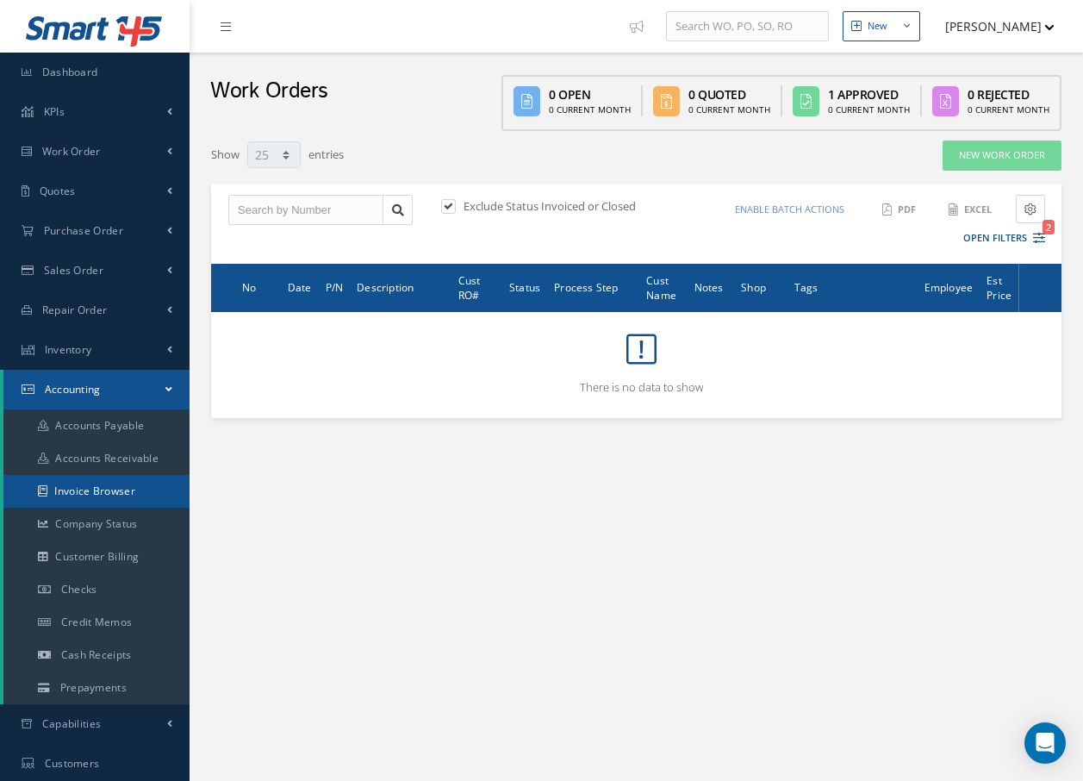
click at [119, 493] on link "Invoice Browser" at bounding box center [96, 491] width 186 height 33
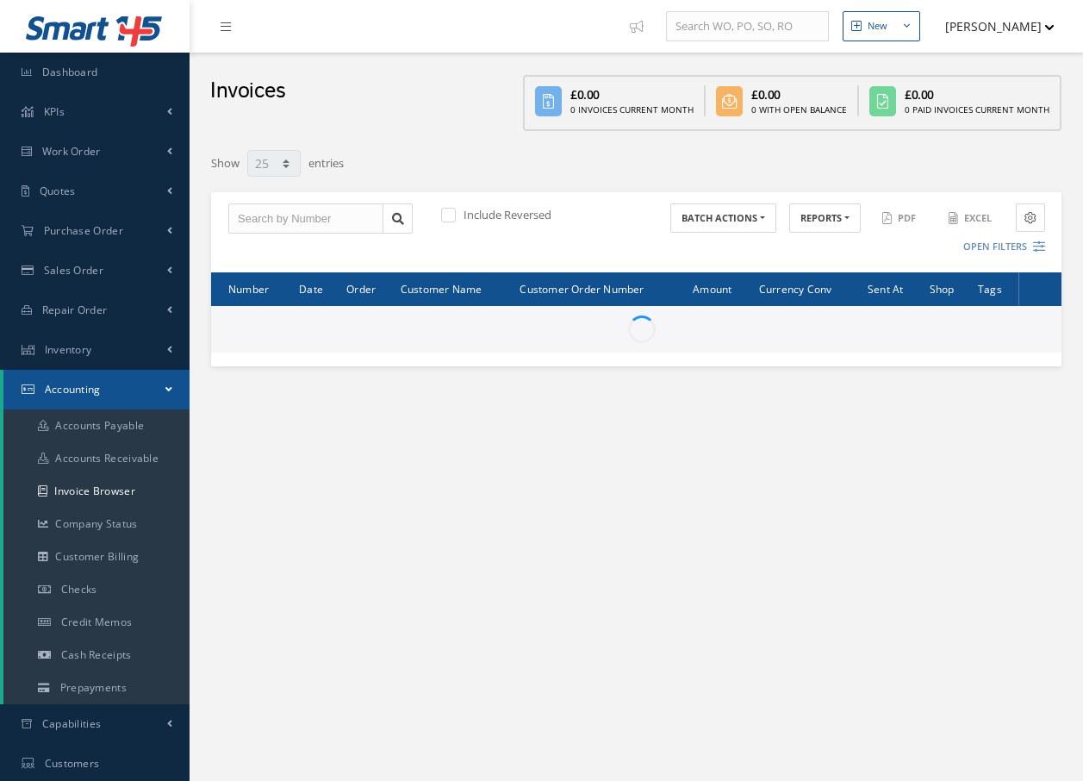
select select "25"
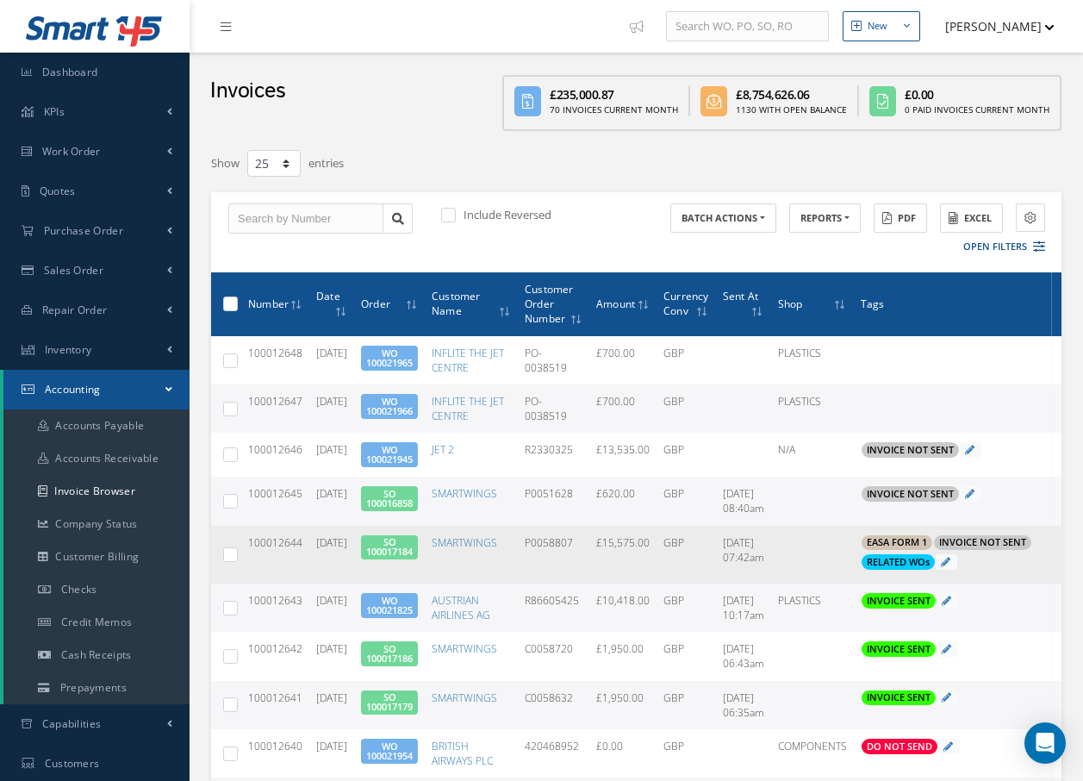
click at [394, 548] on link "SO 100017184" at bounding box center [389, 546] width 47 height 22
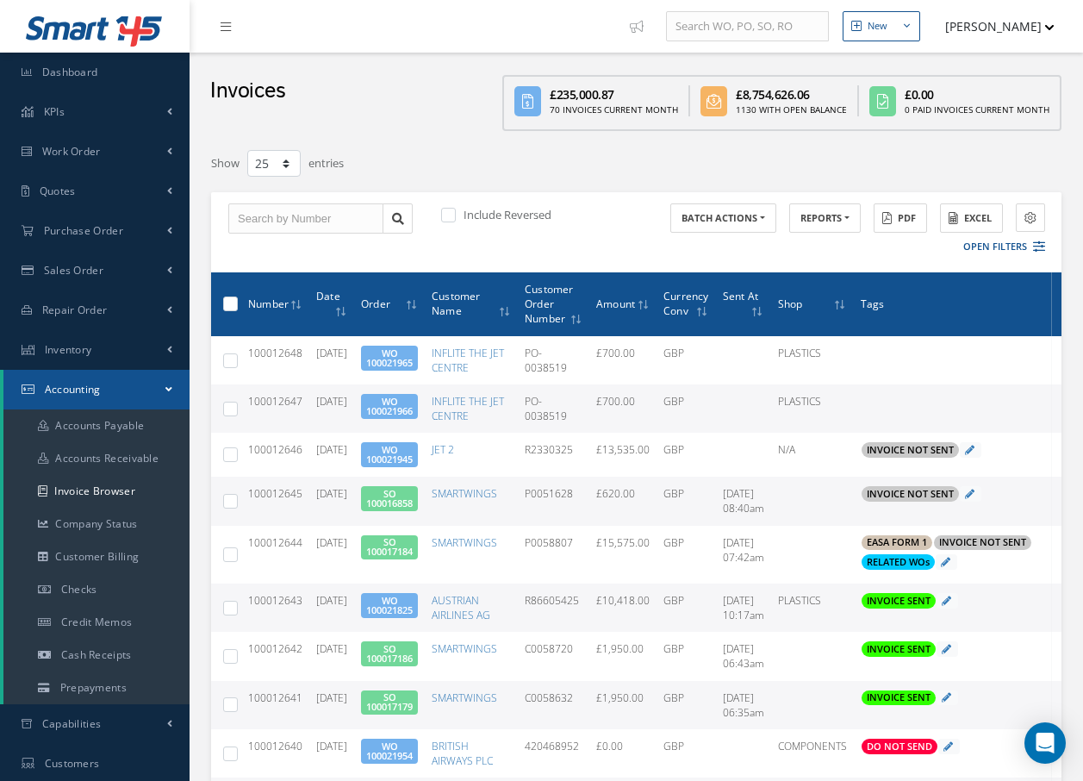
click at [413, 501] on link "SO 100016858" at bounding box center [389, 498] width 47 height 22
click at [226, 26] on icon at bounding box center [226, 27] width 10 height 12
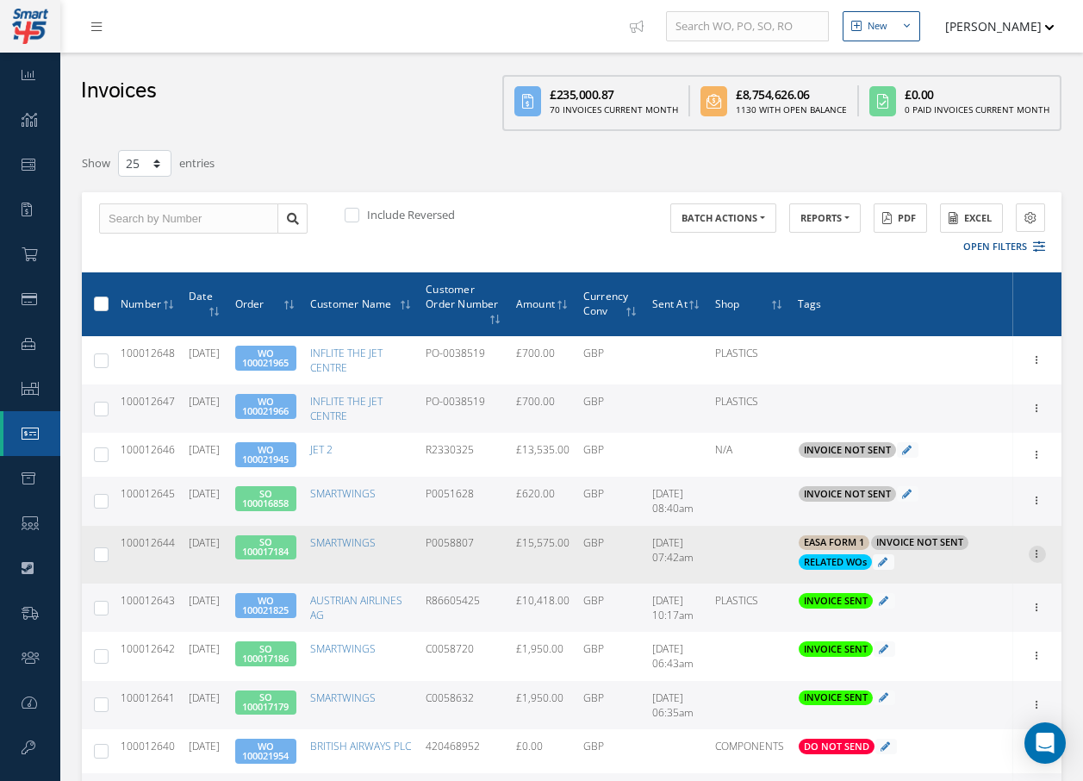
click at [1035, 553] on icon at bounding box center [1037, 552] width 17 height 14
click at [977, 632] on link "Email History" at bounding box center [958, 631] width 136 height 22
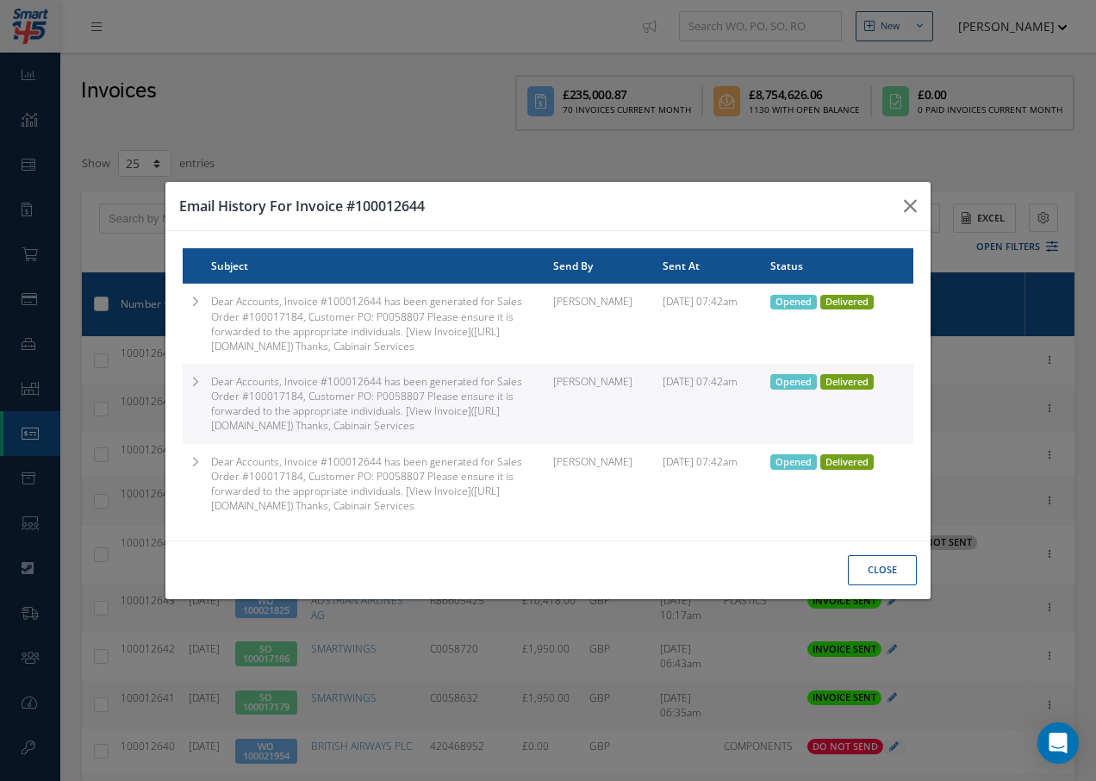
click at [835, 283] on td "Opened Delivered" at bounding box center [842, 323] width 144 height 80
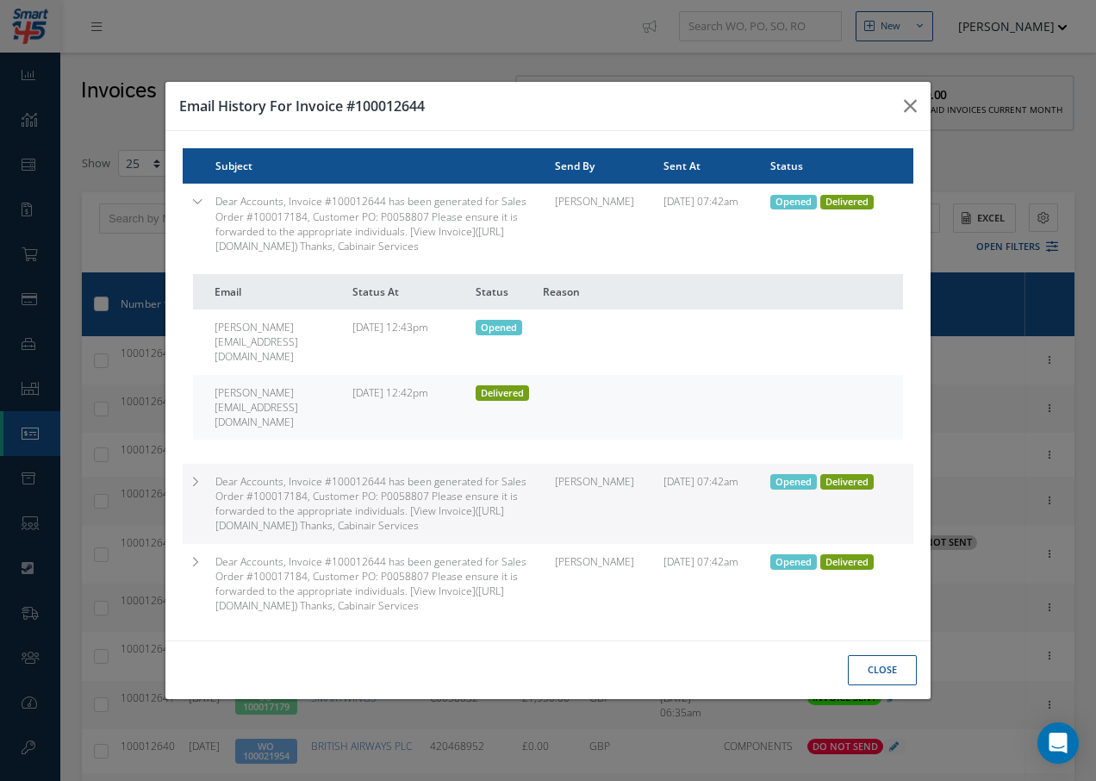
click at [829, 474] on span "Delivered" at bounding box center [846, 482] width 53 height 16
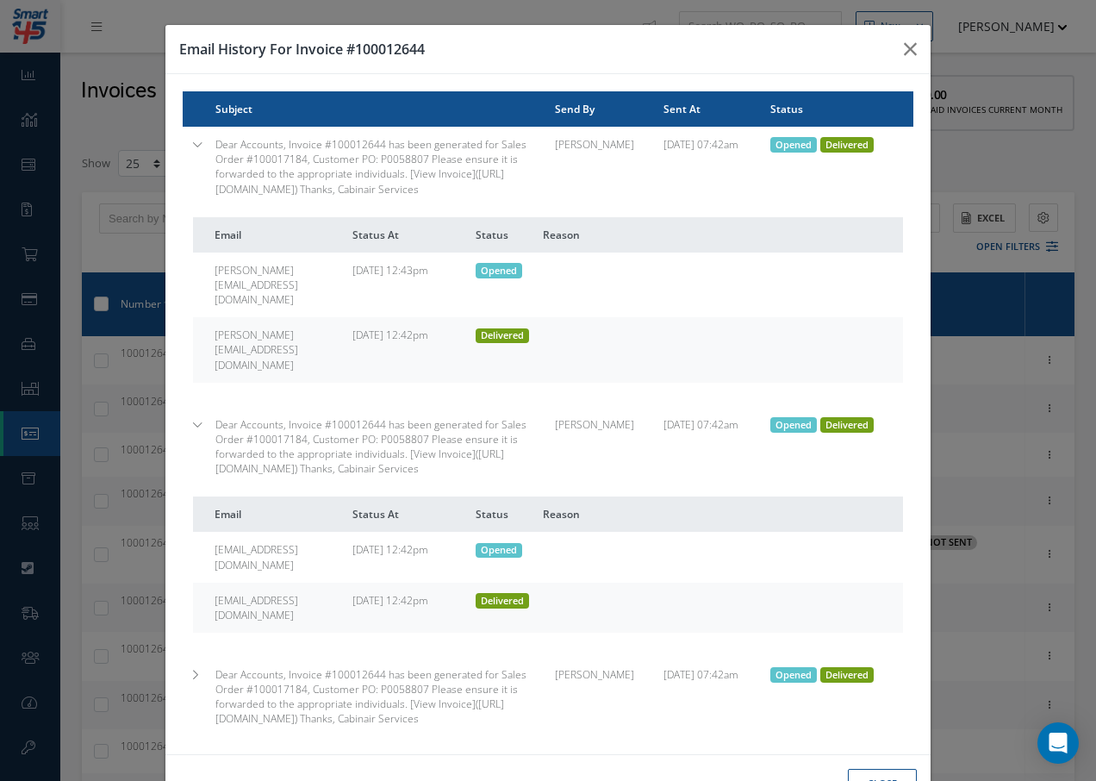
click at [822, 667] on span "Delivered" at bounding box center [846, 675] width 53 height 16
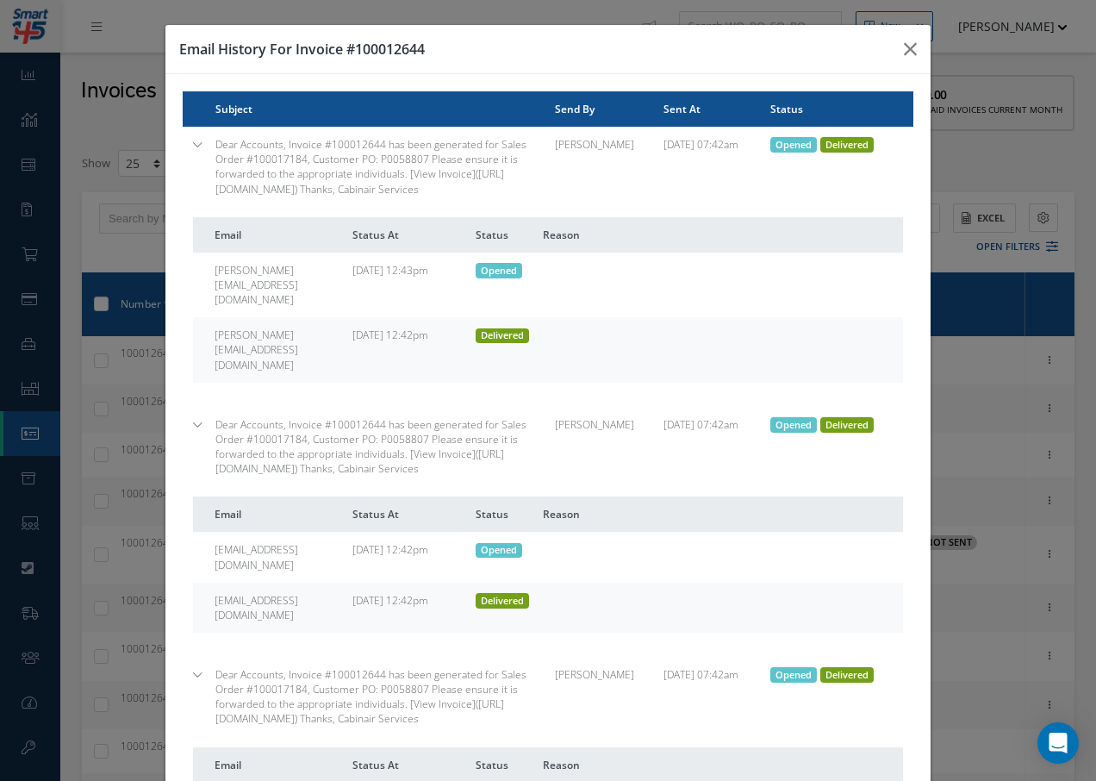
click at [856, 146] on span "Delivered" at bounding box center [846, 145] width 53 height 16
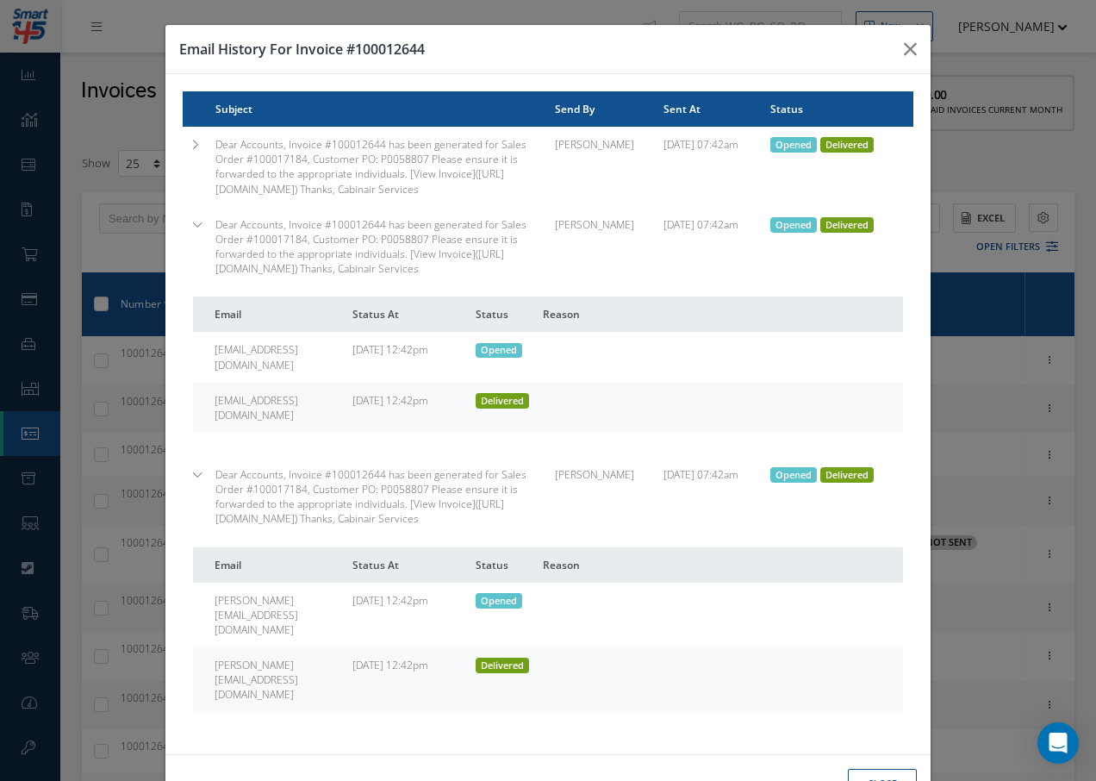
click at [498, 408] on span "Delivered" at bounding box center [502, 401] width 53 height 16
click at [904, 47] on icon "button" at bounding box center [910, 49] width 13 height 21
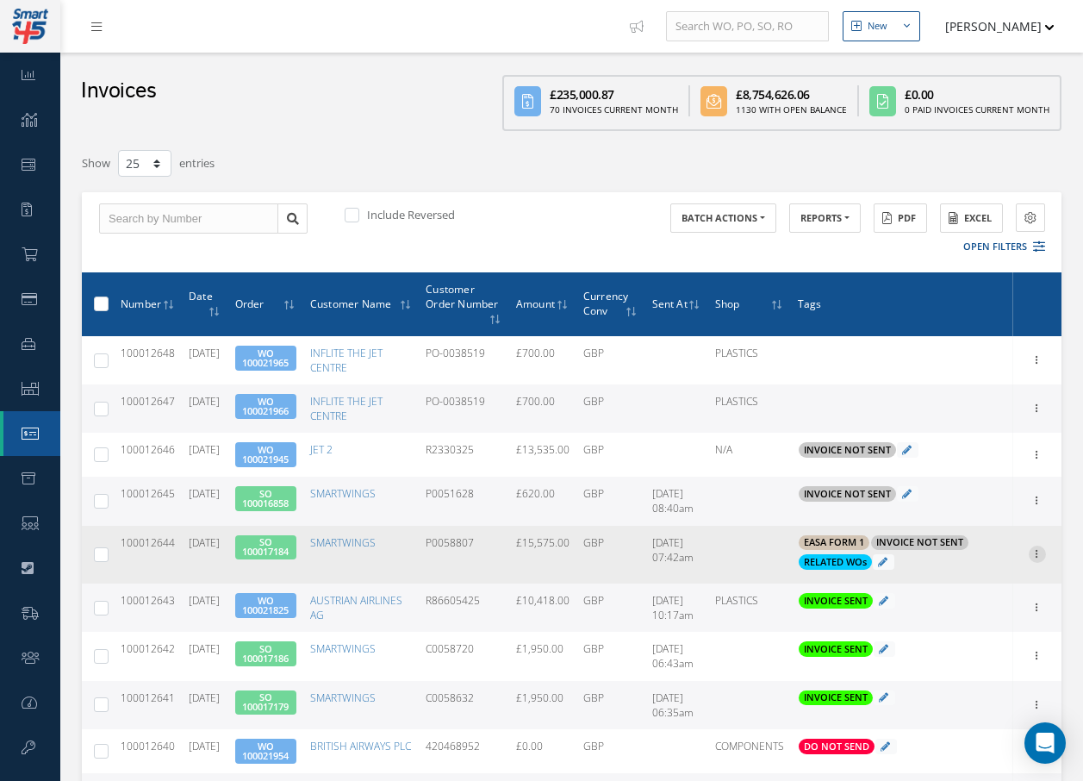
click at [1039, 556] on icon at bounding box center [1037, 552] width 17 height 14
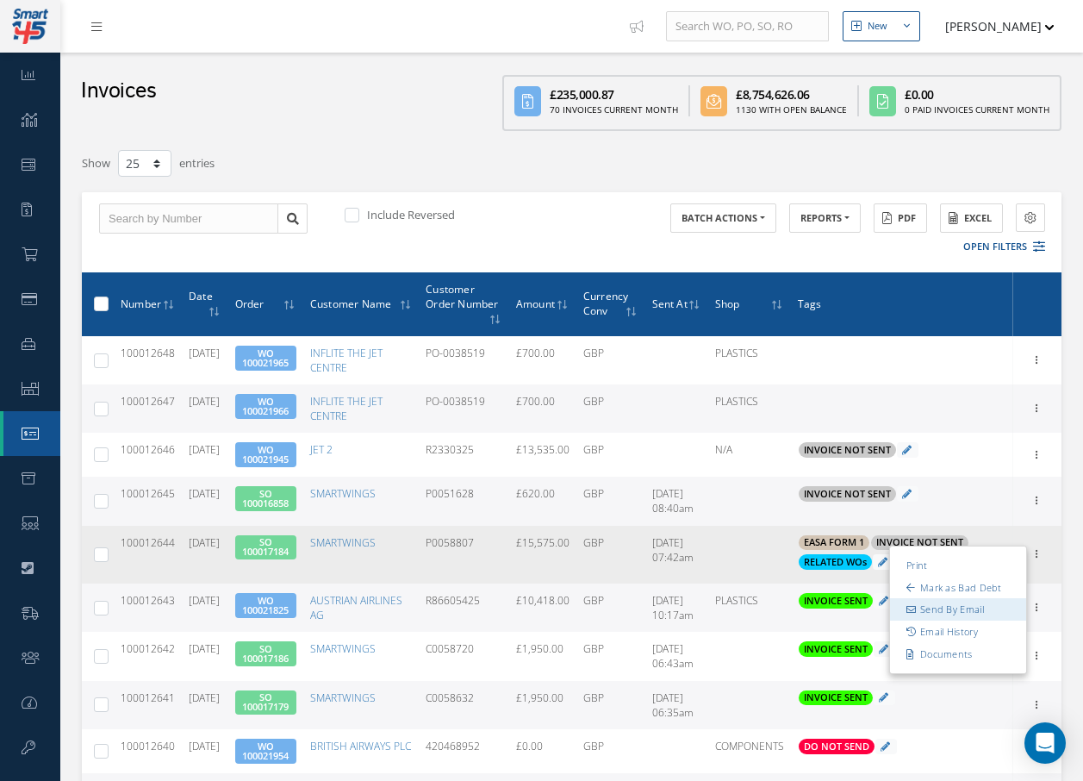
click at [975, 613] on link "Send By Email" at bounding box center [958, 610] width 136 height 22
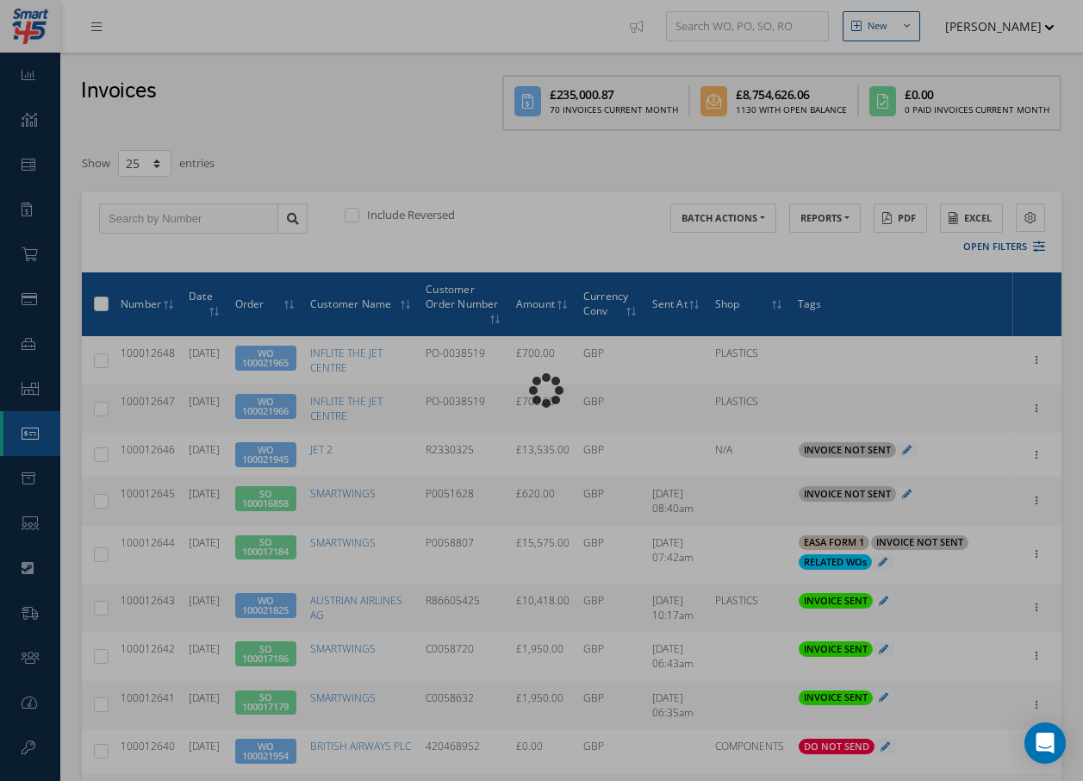
type input "INVOICE - Sales Order 100017184 for SMARTWINGS, PO: P0058807"
type textarea "Dear Accounts, Please find the attached invoice for your recent order P0058807,…"
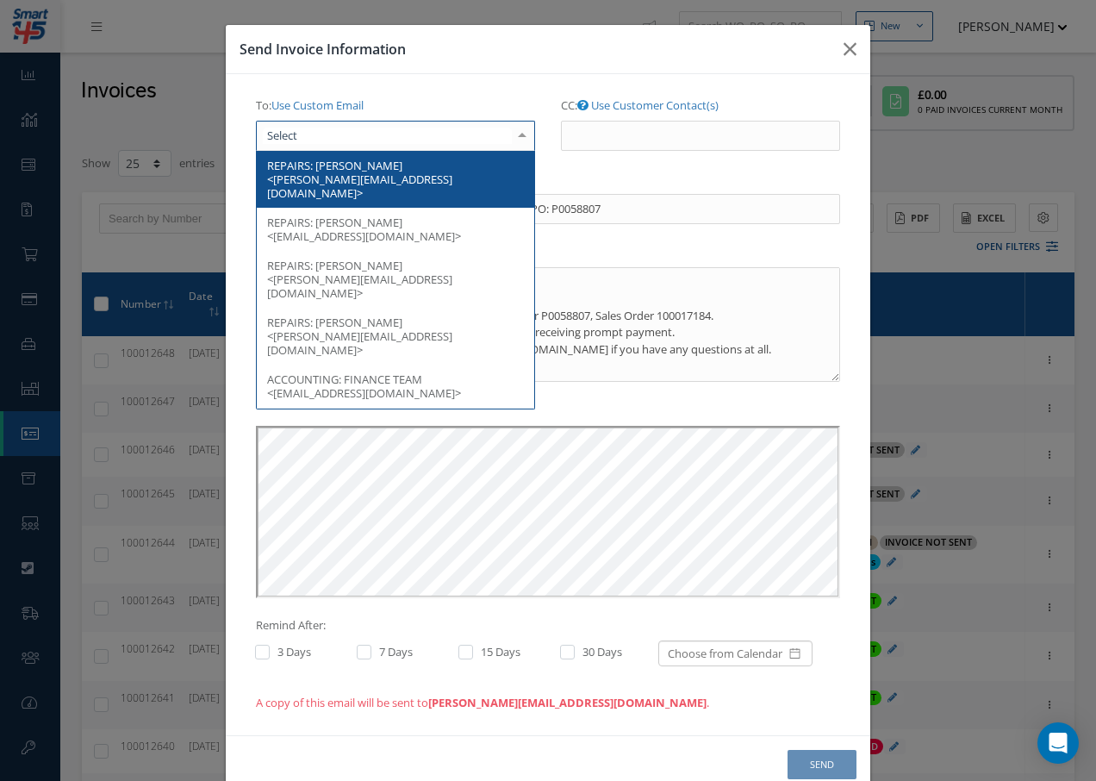
click at [411, 140] on div at bounding box center [395, 136] width 279 height 31
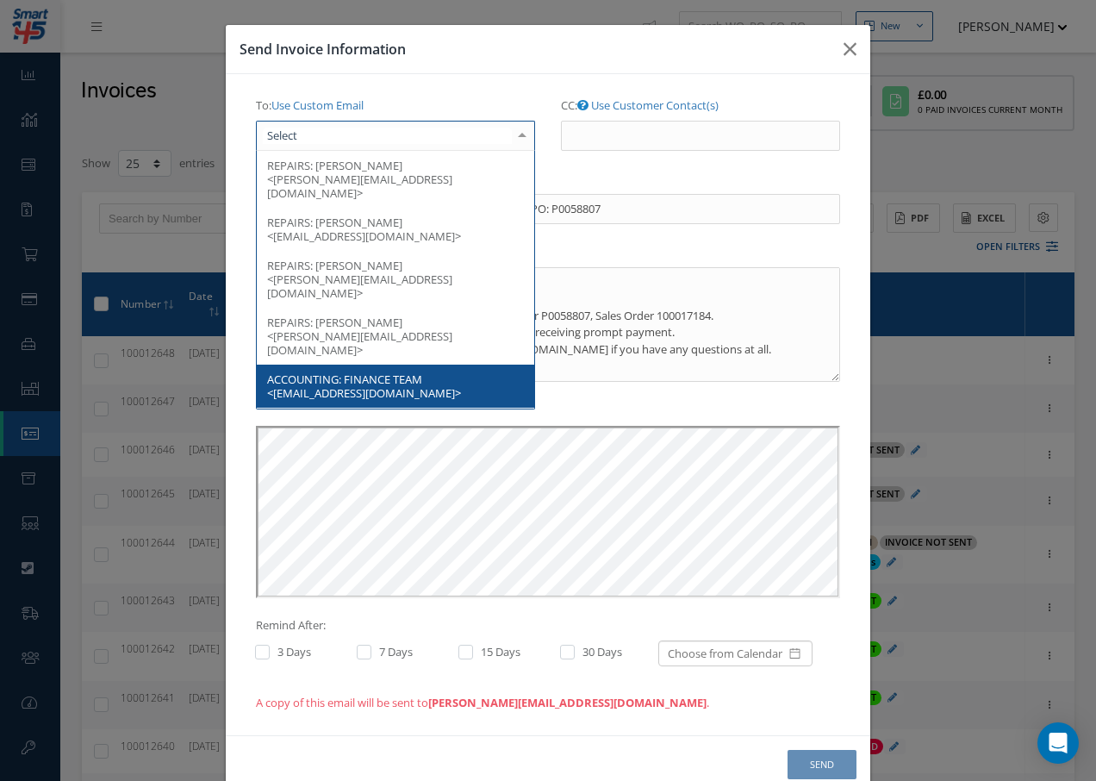
click at [395, 371] on span "FINANCE TEAM <finance@smartwings.com>" at bounding box center [364, 385] width 194 height 29
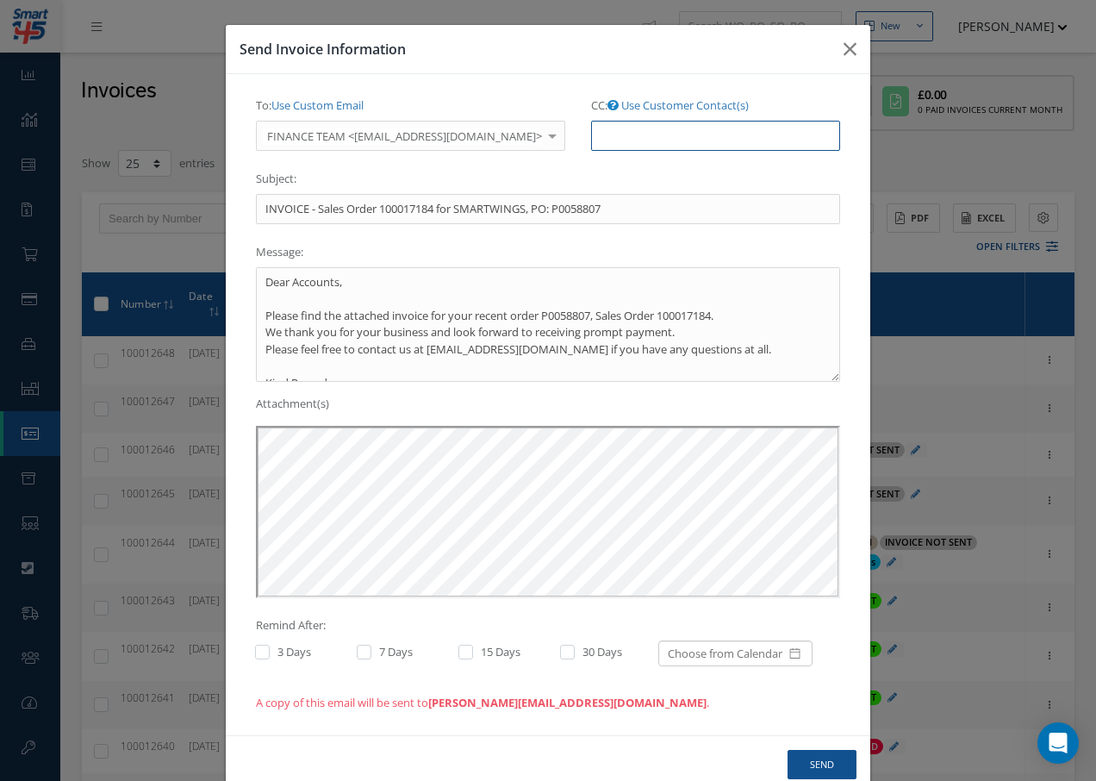
click at [591, 138] on input "CC: Use Customer Contact(s)" at bounding box center [715, 136] width 249 height 31
paste input "Accounts@cab.aero"
type input "Accounts@cab.aero"
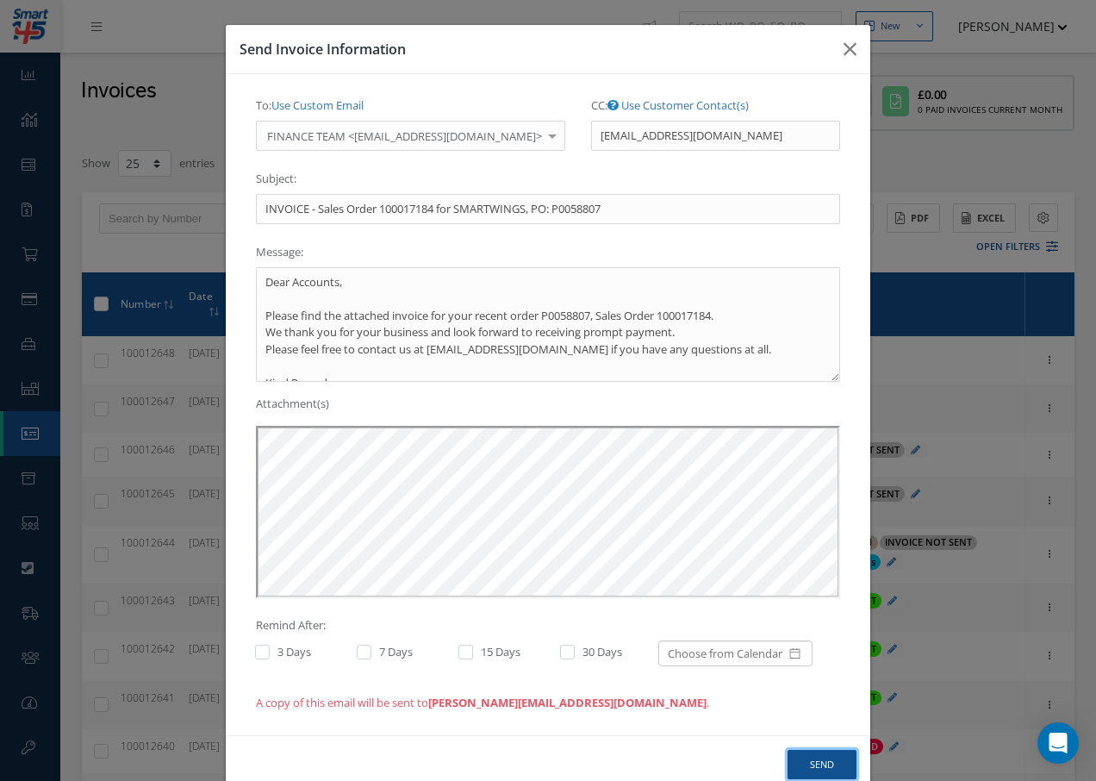
click at [820, 756] on button "Send" at bounding box center [822, 765] width 69 height 30
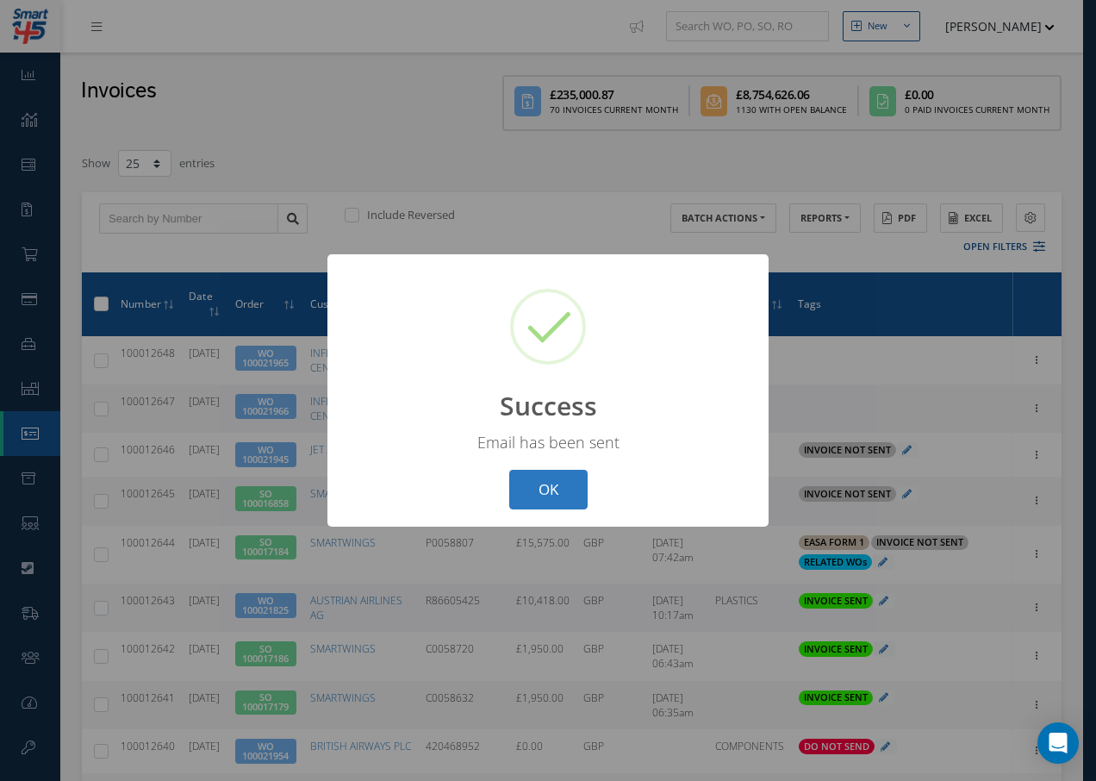
click at [555, 495] on button "OK" at bounding box center [548, 490] width 78 height 40
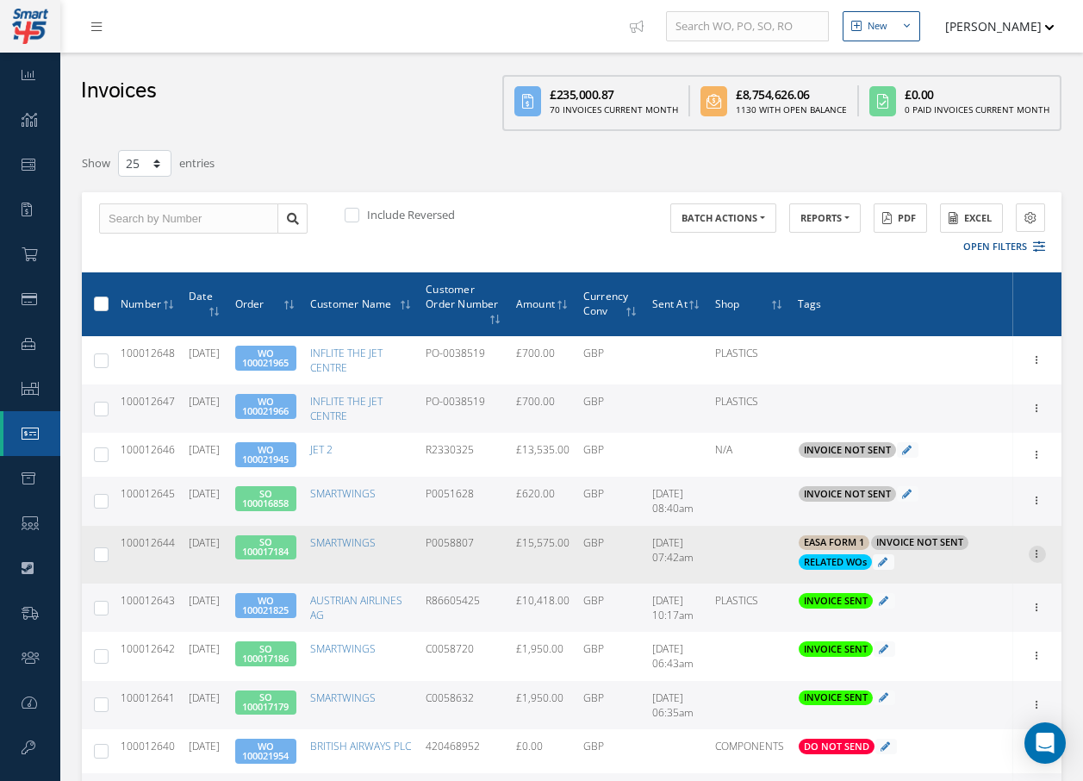
click at [1034, 555] on icon at bounding box center [1037, 552] width 17 height 14
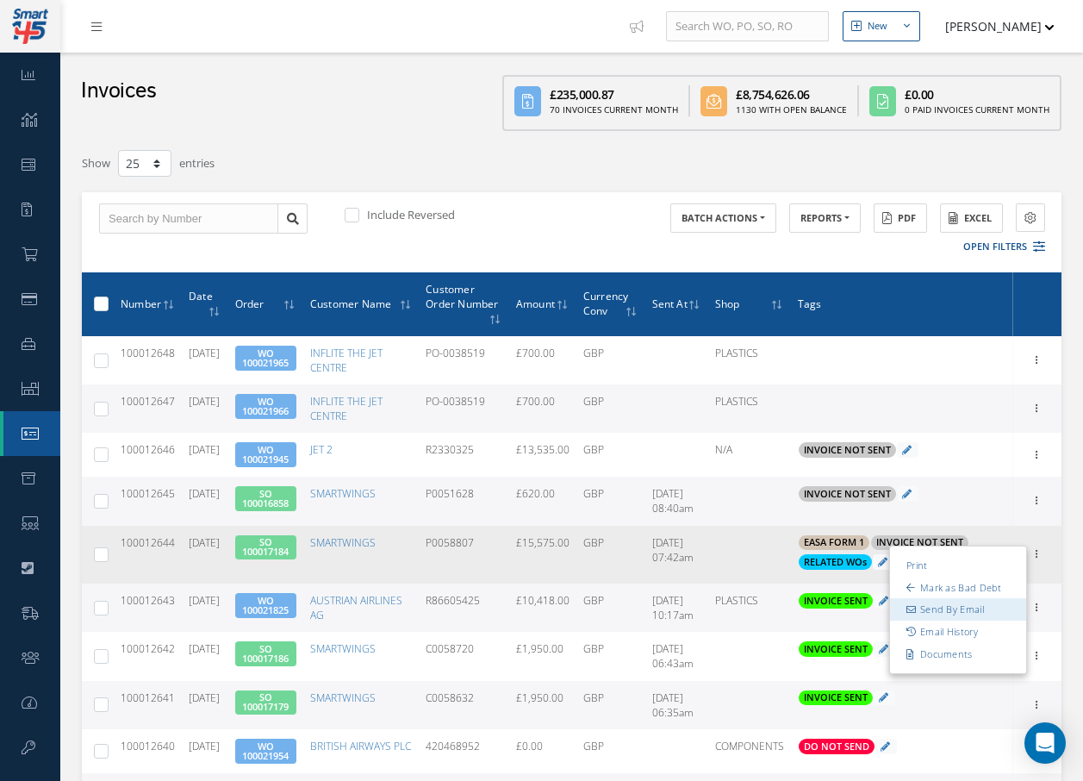
click at [988, 607] on link "Send By Email" at bounding box center [958, 610] width 136 height 22
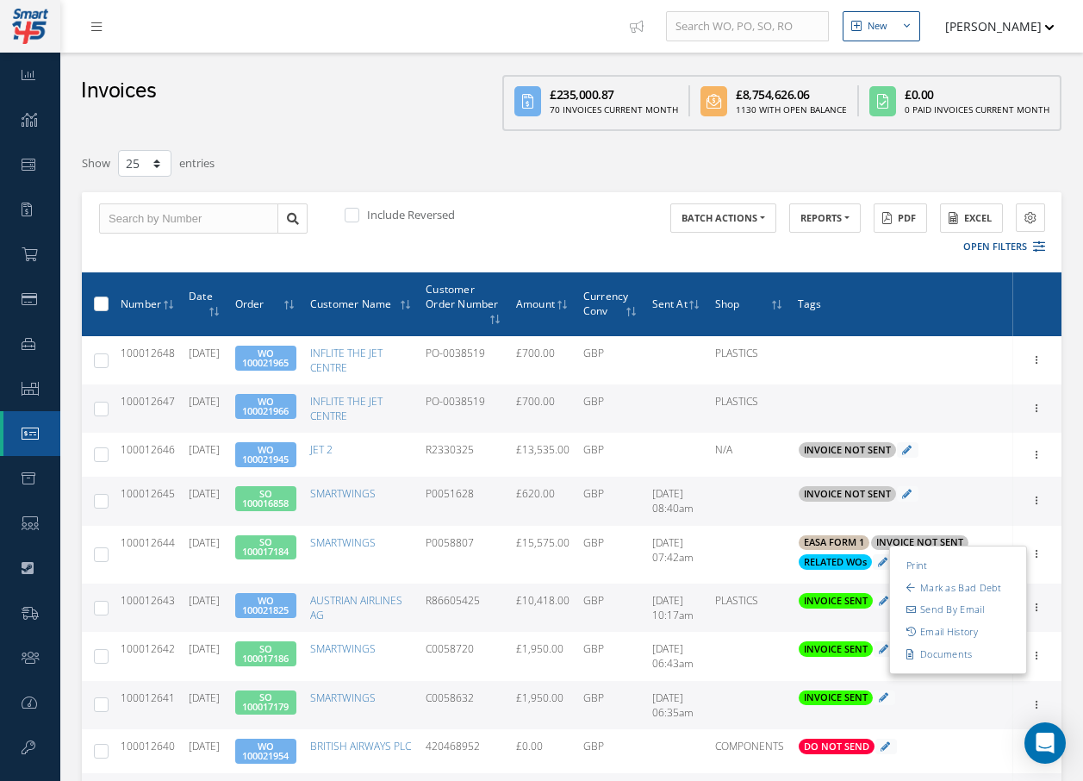
type input "INVOICE - Sales Order 100017184 for SMARTWINGS, PO: P0058807"
type textarea "Dear Accounts, Please find the attached invoice for your recent order P0058807,…"
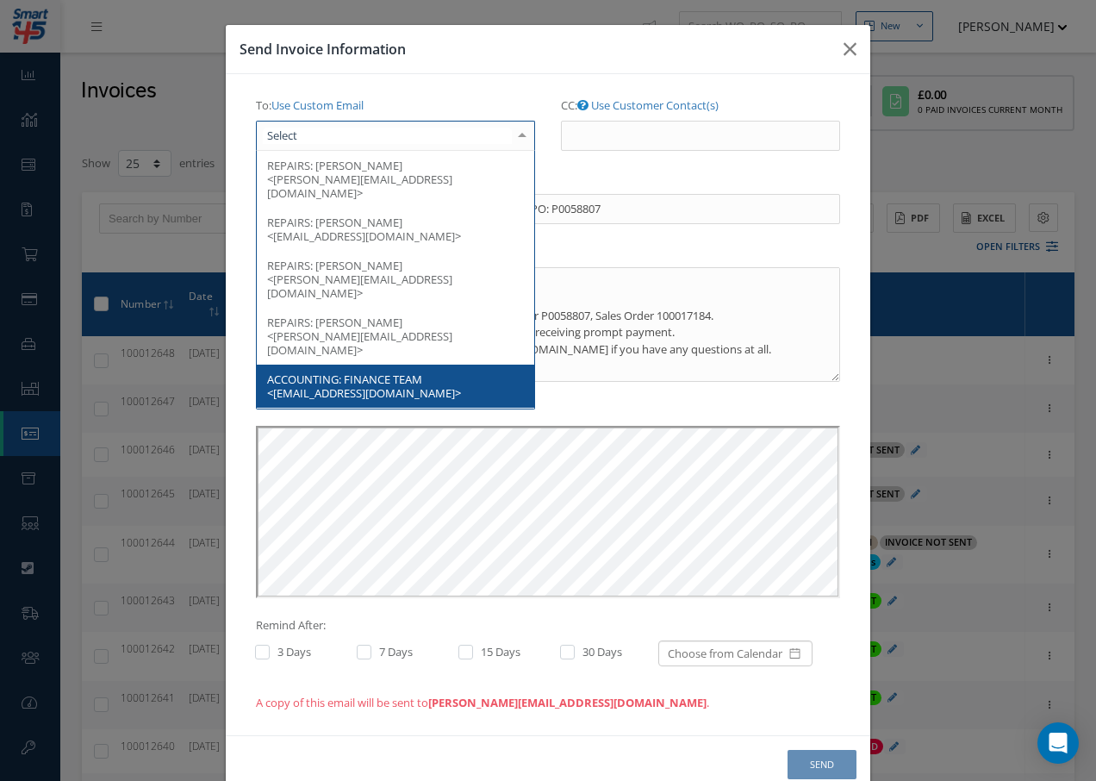
click at [408, 129] on div at bounding box center [395, 136] width 279 height 31
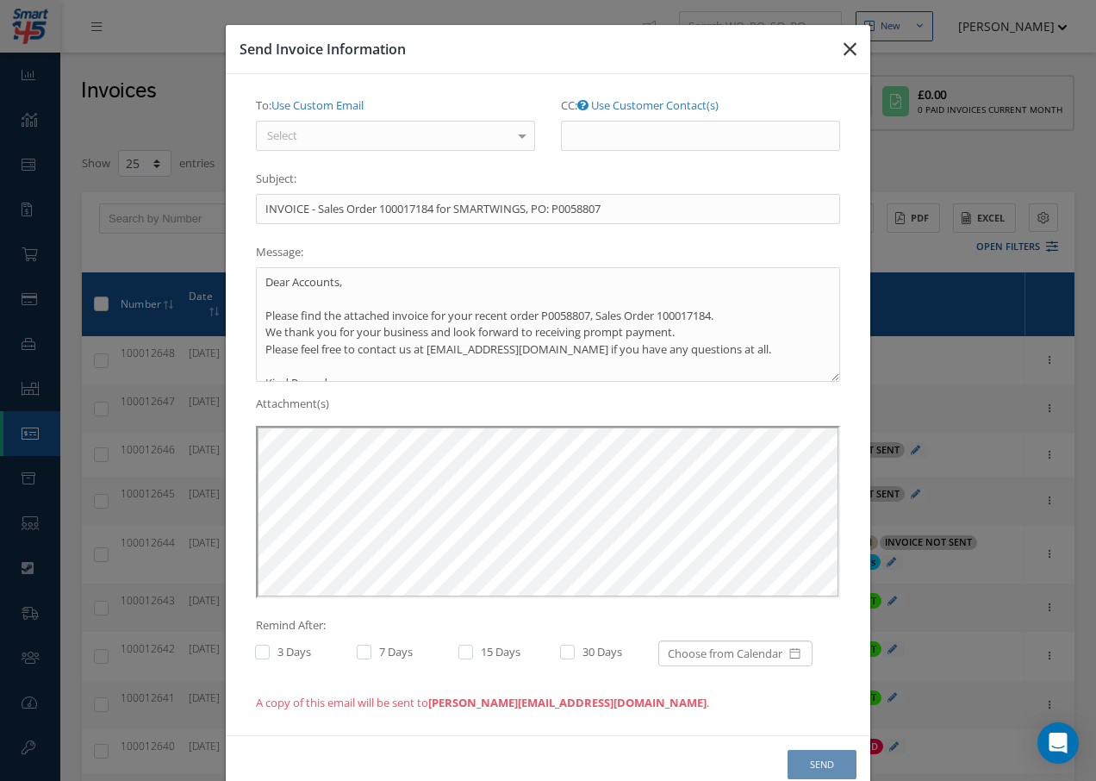
click at [844, 52] on icon "button" at bounding box center [850, 49] width 13 height 21
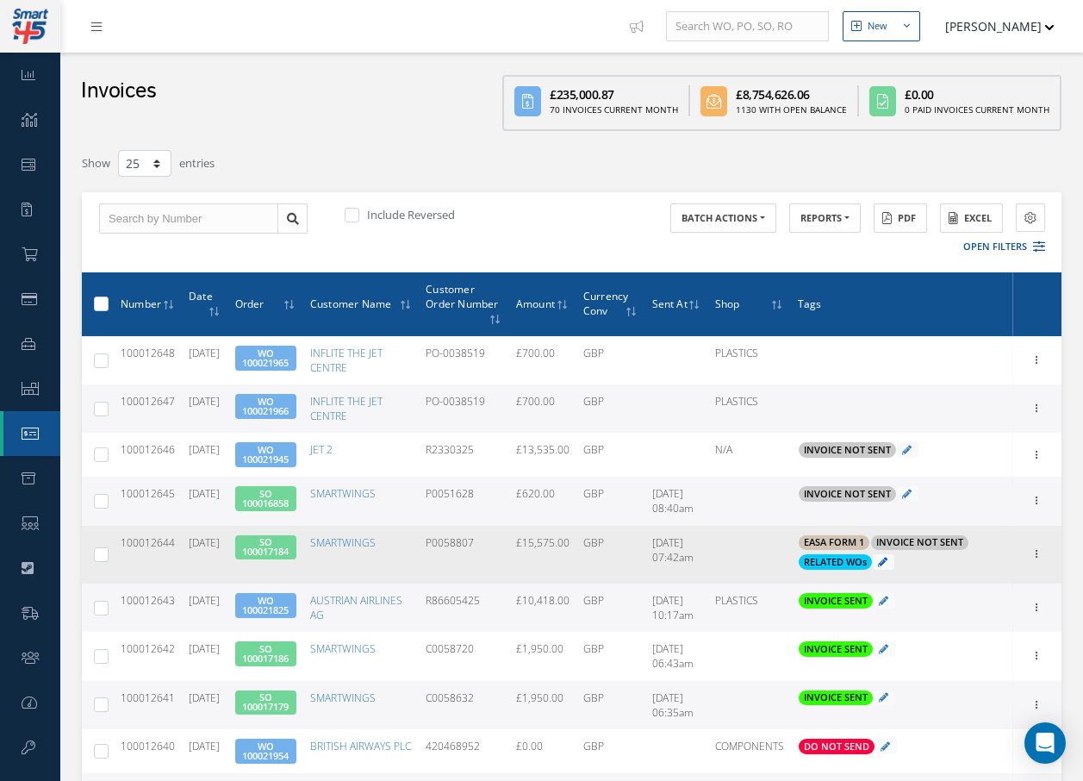
click at [887, 557] on icon at bounding box center [882, 561] width 9 height 9
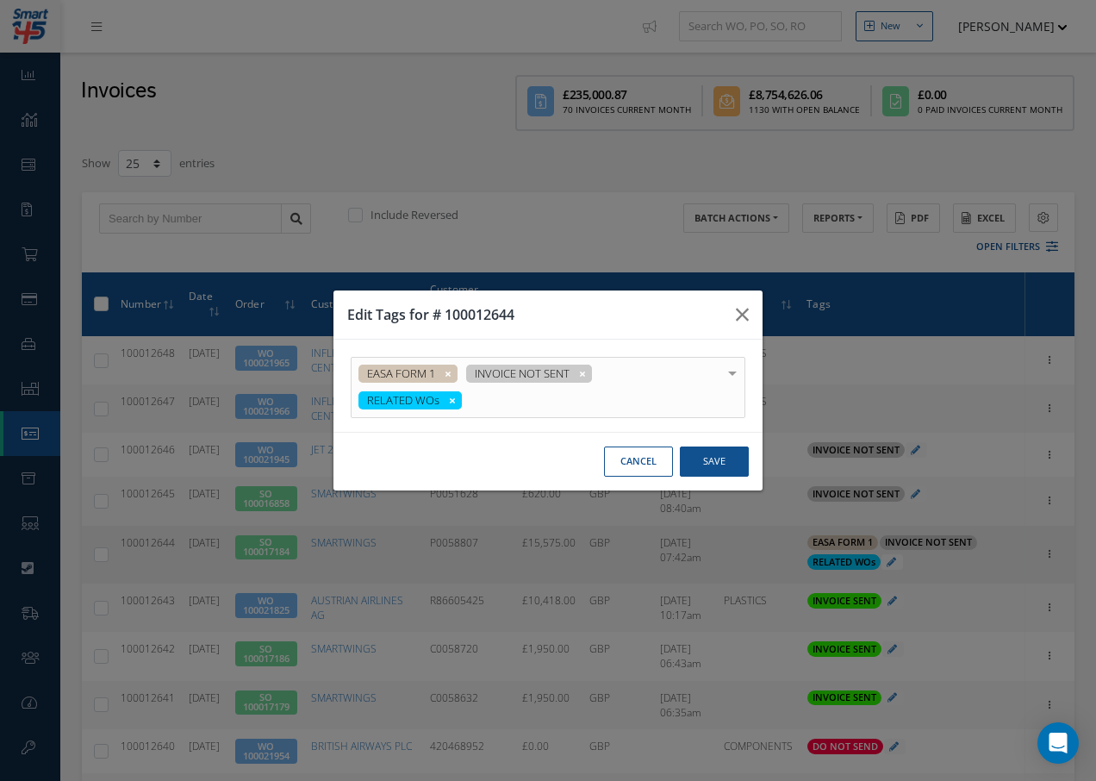
click at [587, 374] on div "EASA FORM 1 INVOICE NOT SENT RELATED WOs" at bounding box center [548, 387] width 395 height 61
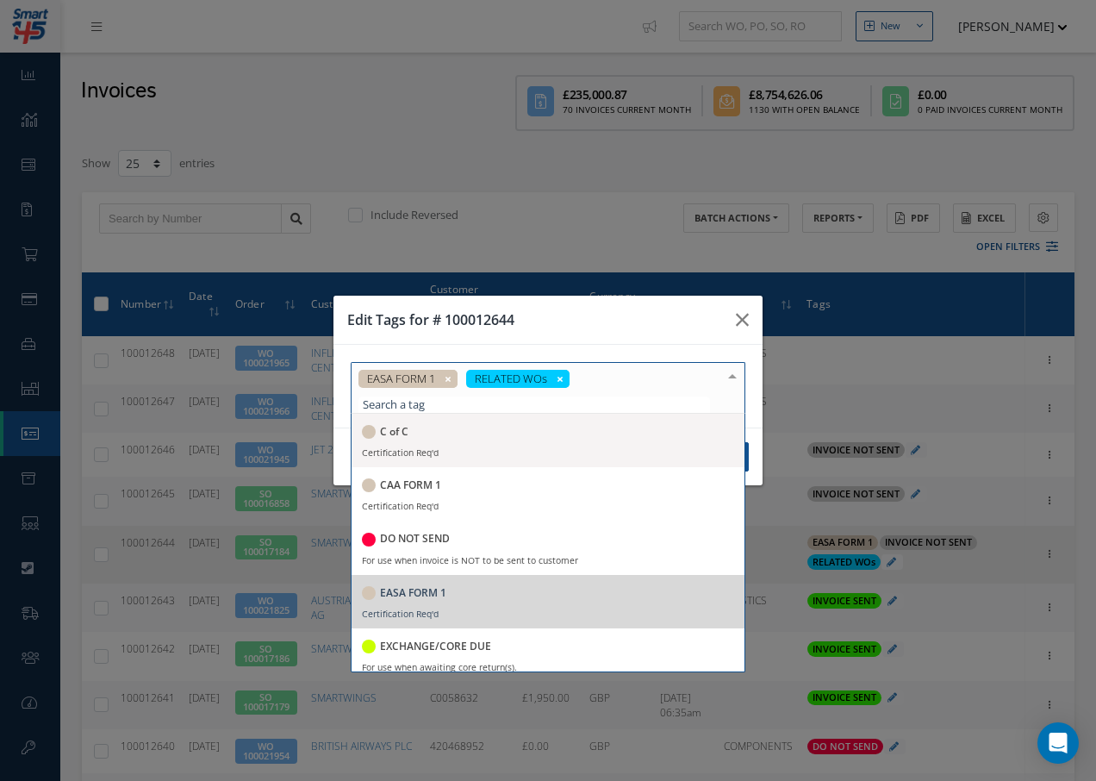
click at [736, 388] on div at bounding box center [732, 377] width 24 height 28
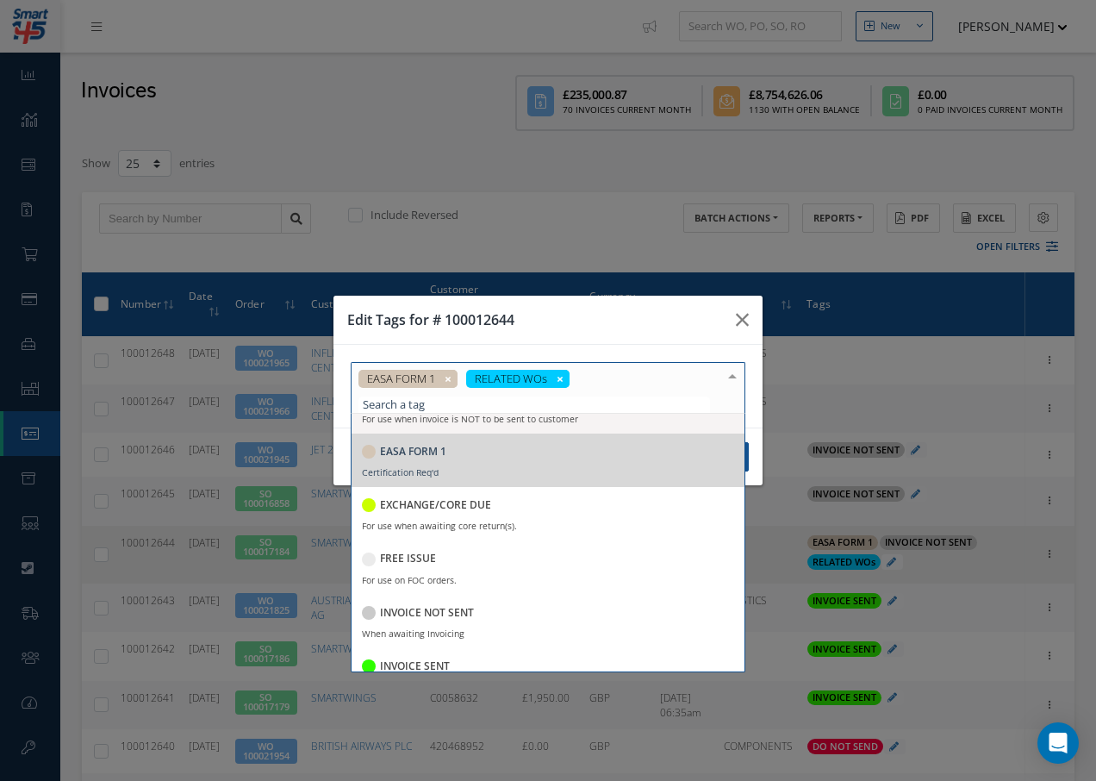
scroll to position [172, 0]
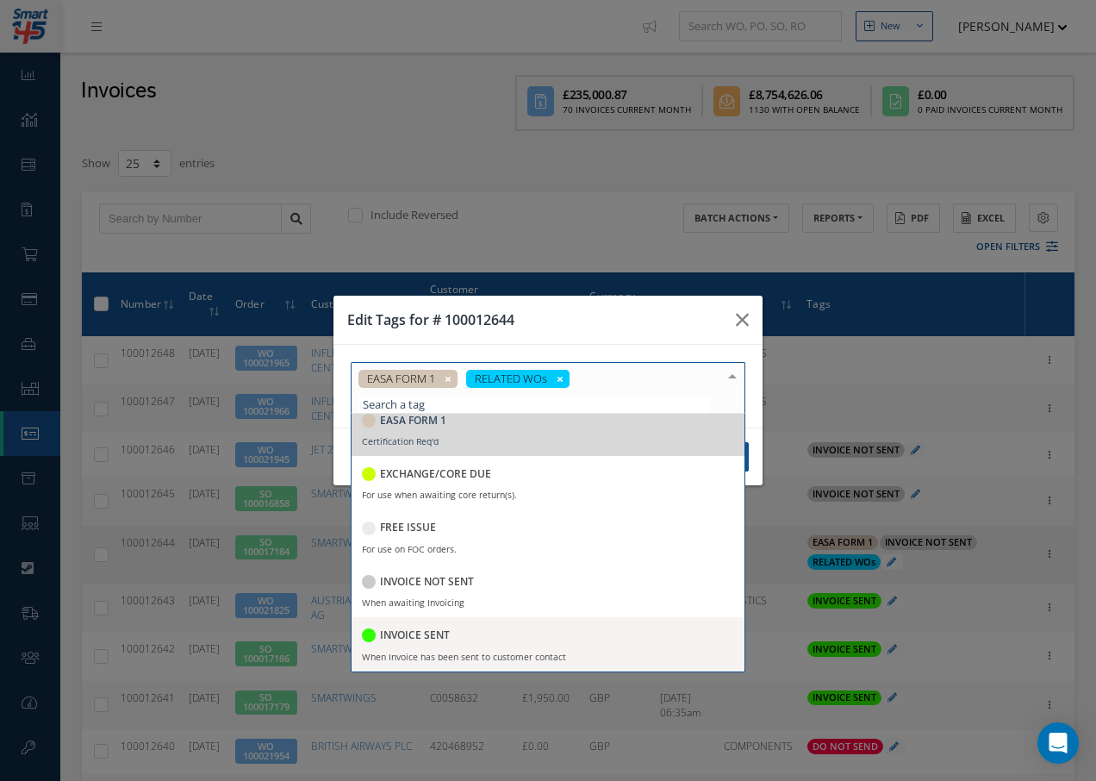
click at [430, 637] on h5 "INVOICE SENT" at bounding box center [415, 635] width 70 height 12
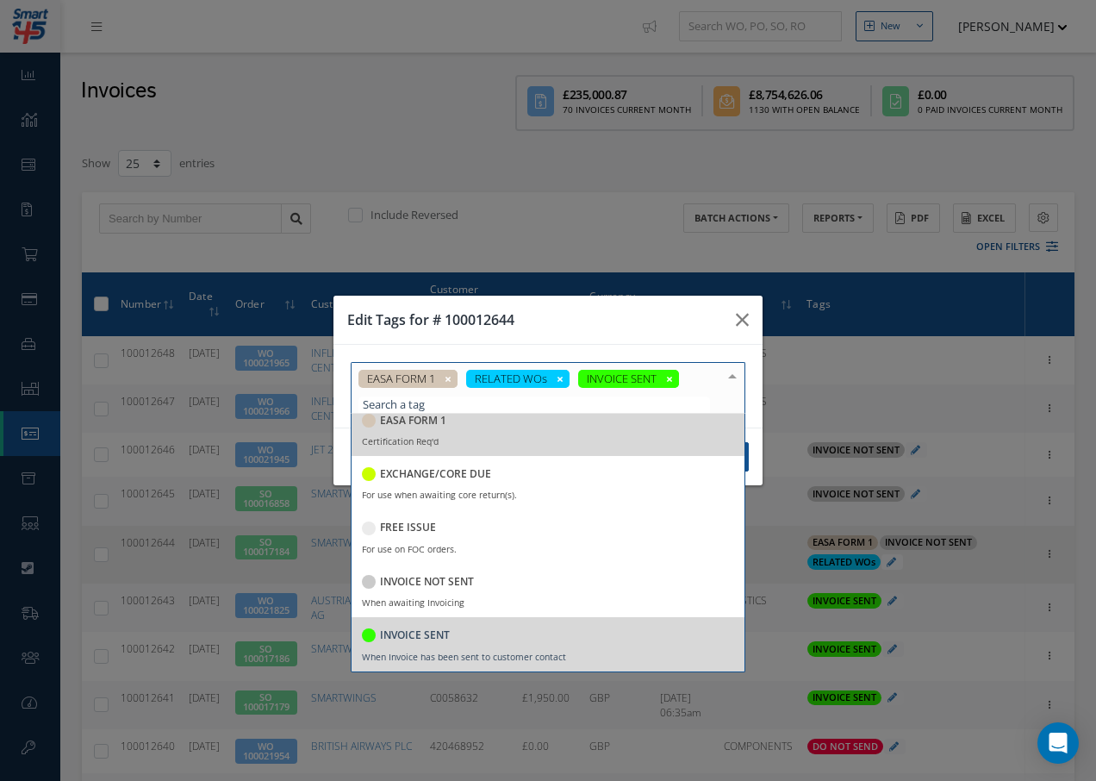
click at [733, 377] on div at bounding box center [732, 377] width 24 height 28
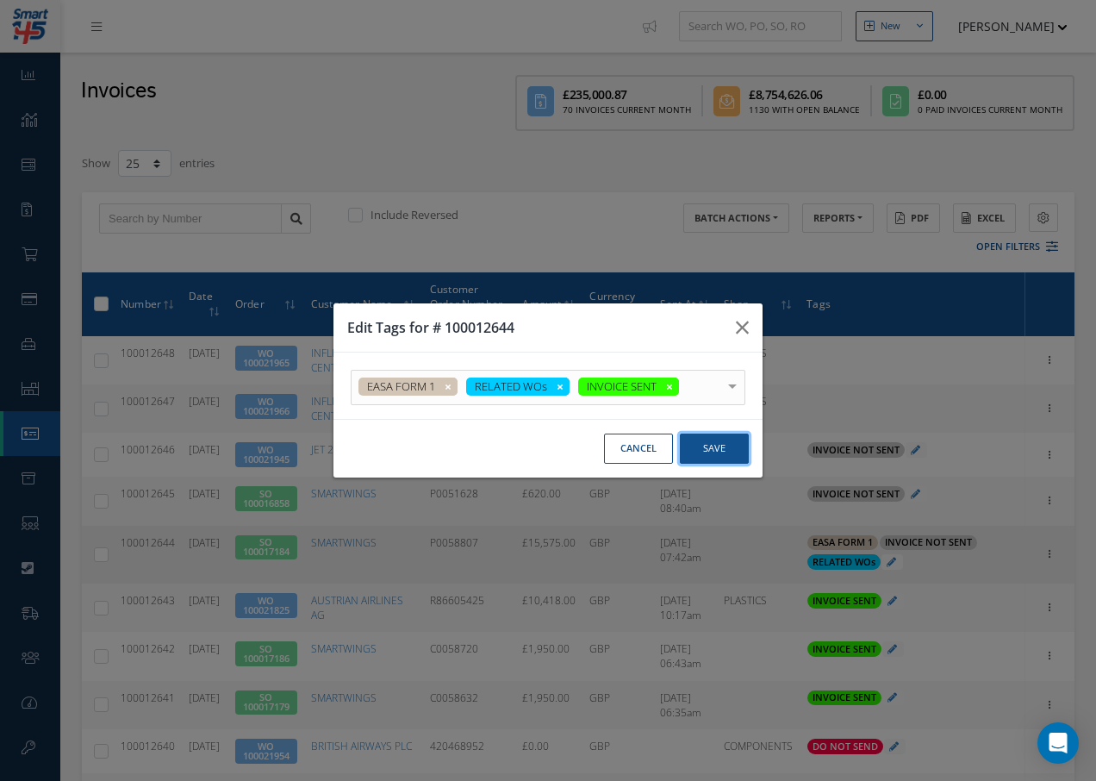
click at [707, 449] on button "Save" at bounding box center [714, 448] width 69 height 30
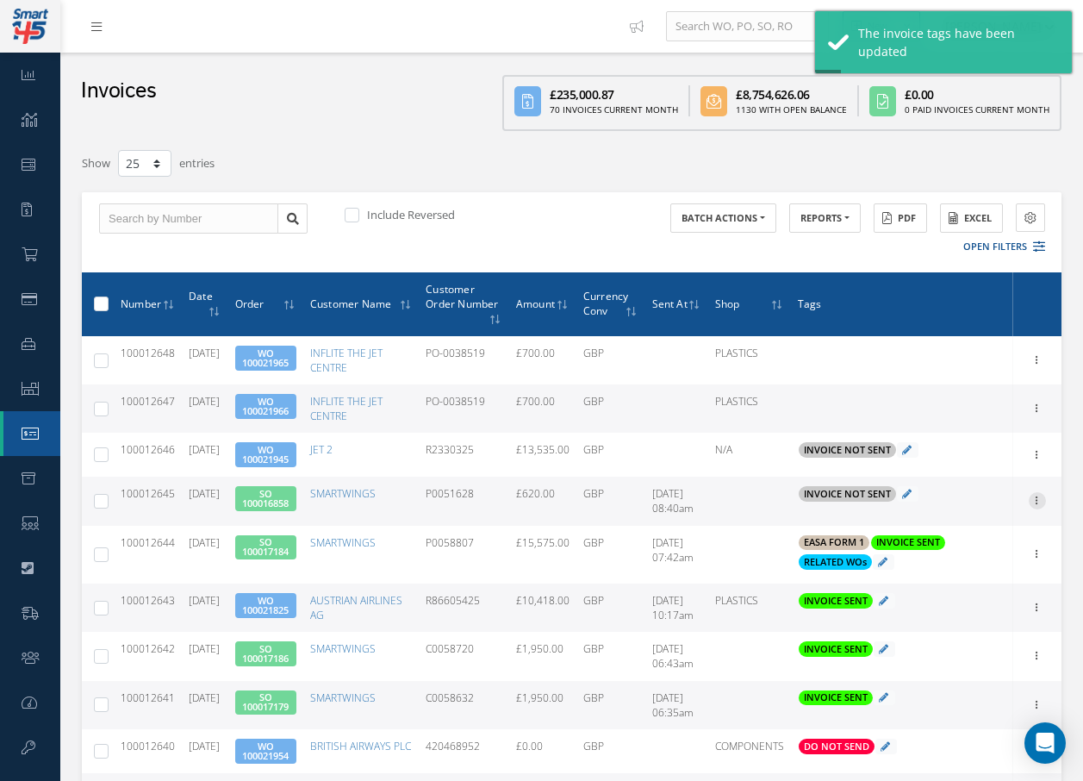
click at [1034, 501] on icon at bounding box center [1037, 499] width 17 height 14
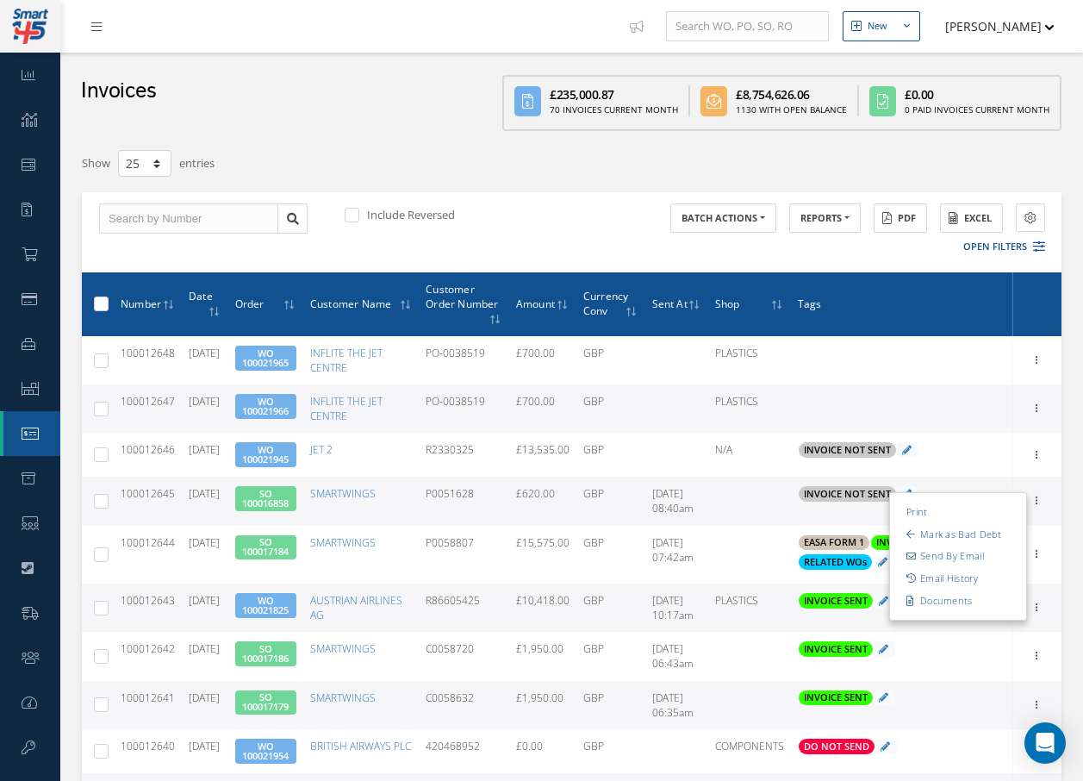
click at [934, 560] on link "Send By Email" at bounding box center [958, 556] width 136 height 22
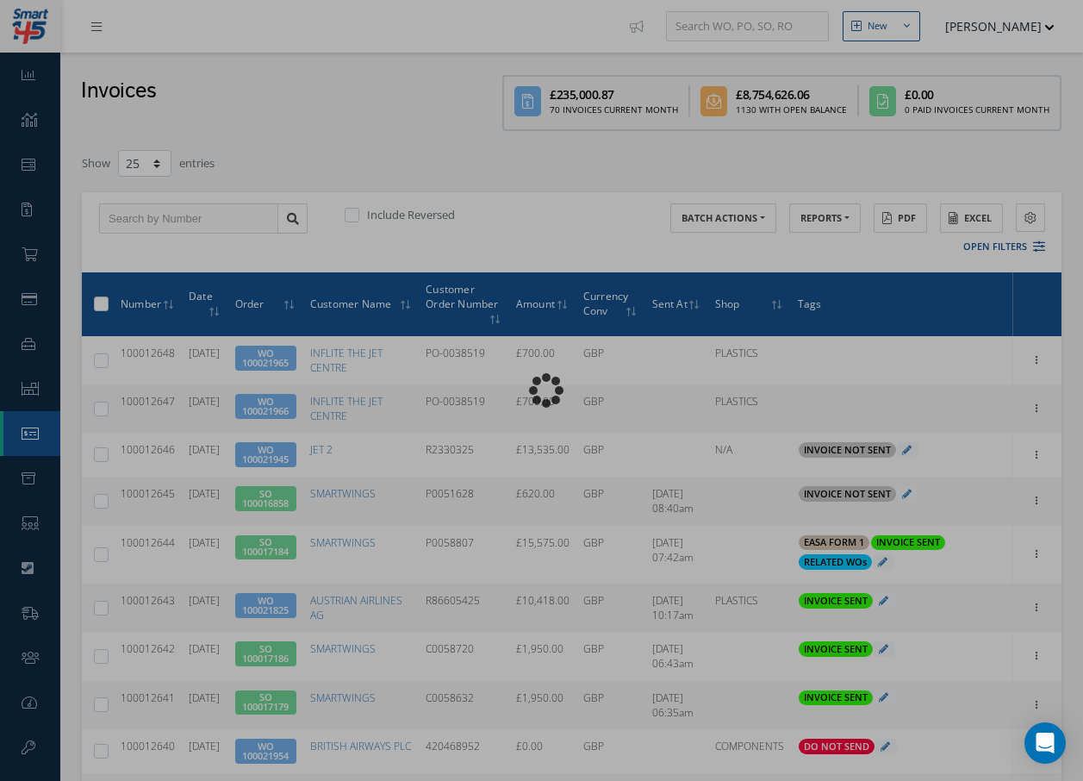
type input "INVOICE - Sales Order 100016858 for SMARTWINGS, PO: P0051628"
type textarea "Dear Accounts, Please find the attached invoice for your recent order P0051628,…"
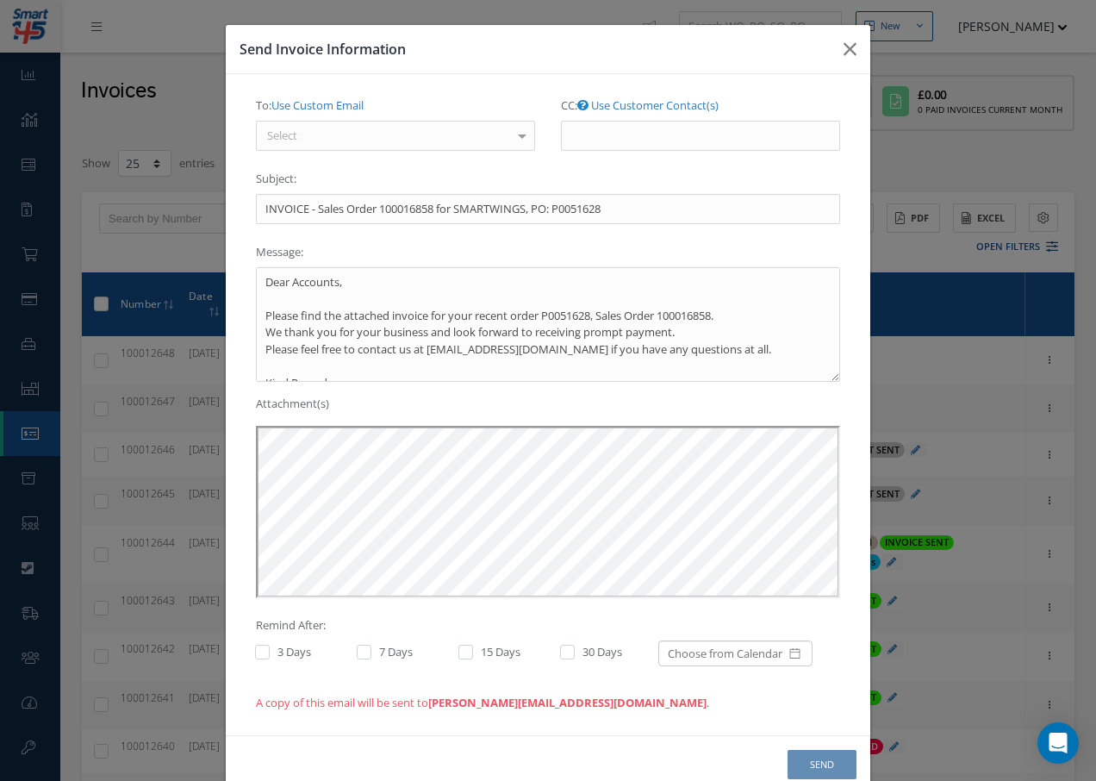
scroll to position [0, 0]
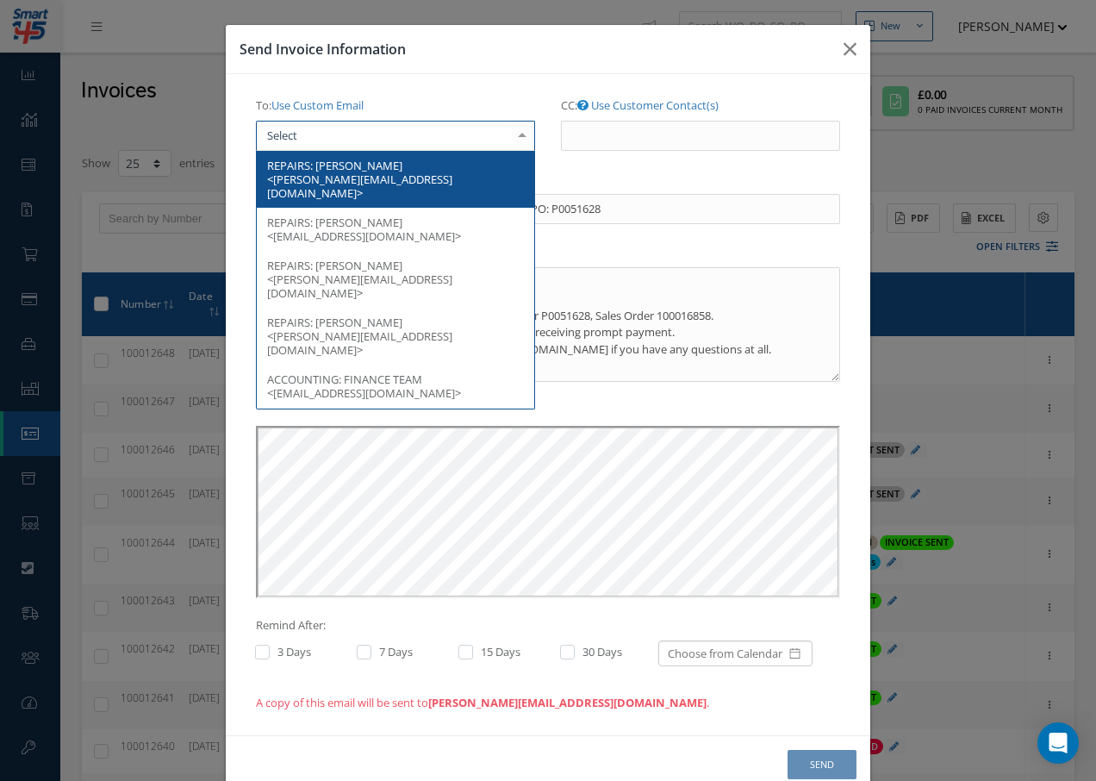
click at [458, 134] on div at bounding box center [395, 136] width 279 height 31
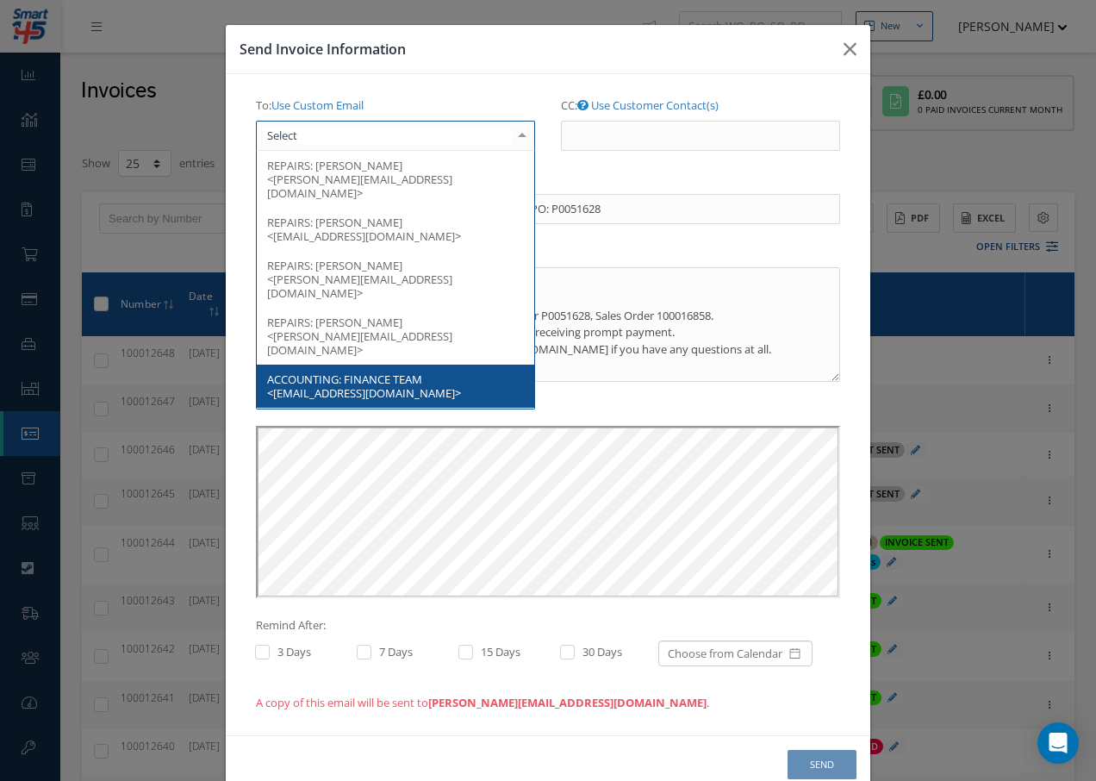
click at [429, 364] on span "ACCOUNTING: FINANCE TEAM <finance@smartwings.com>" at bounding box center [395, 385] width 277 height 43
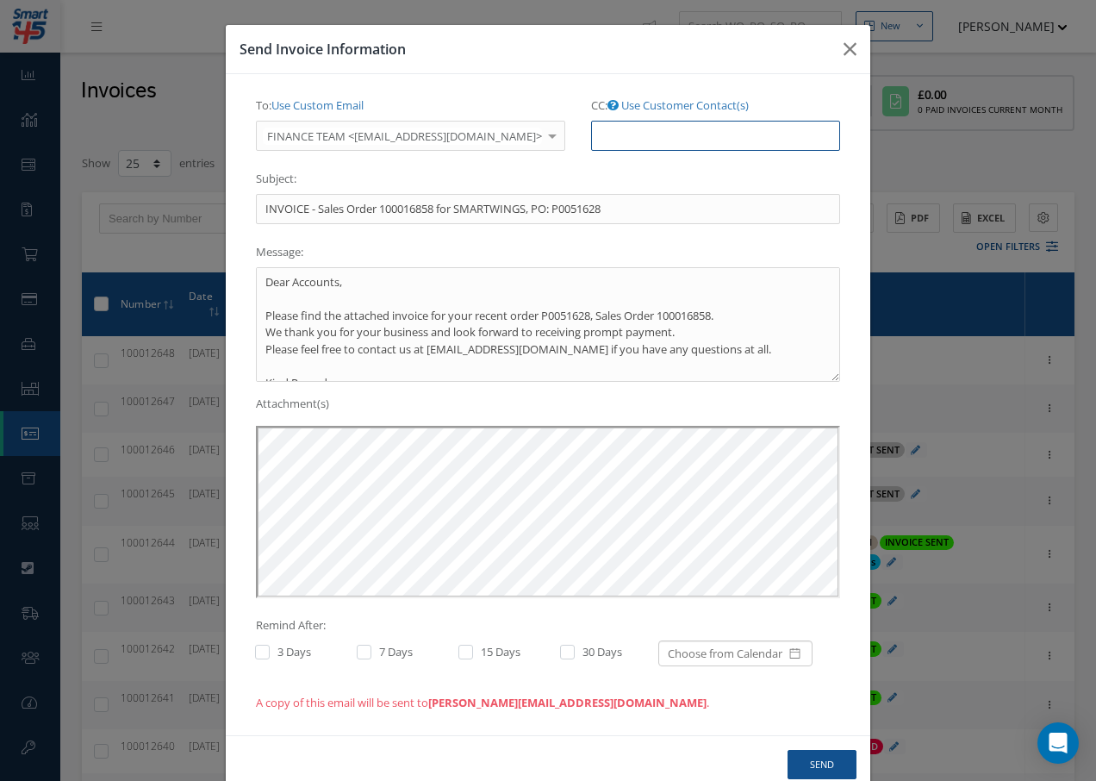
click at [667, 133] on input "CC: Use Customer Contact(s)" at bounding box center [715, 136] width 249 height 31
paste input "Accounts@cab.aero"
type input "Accounts@cab.aero"
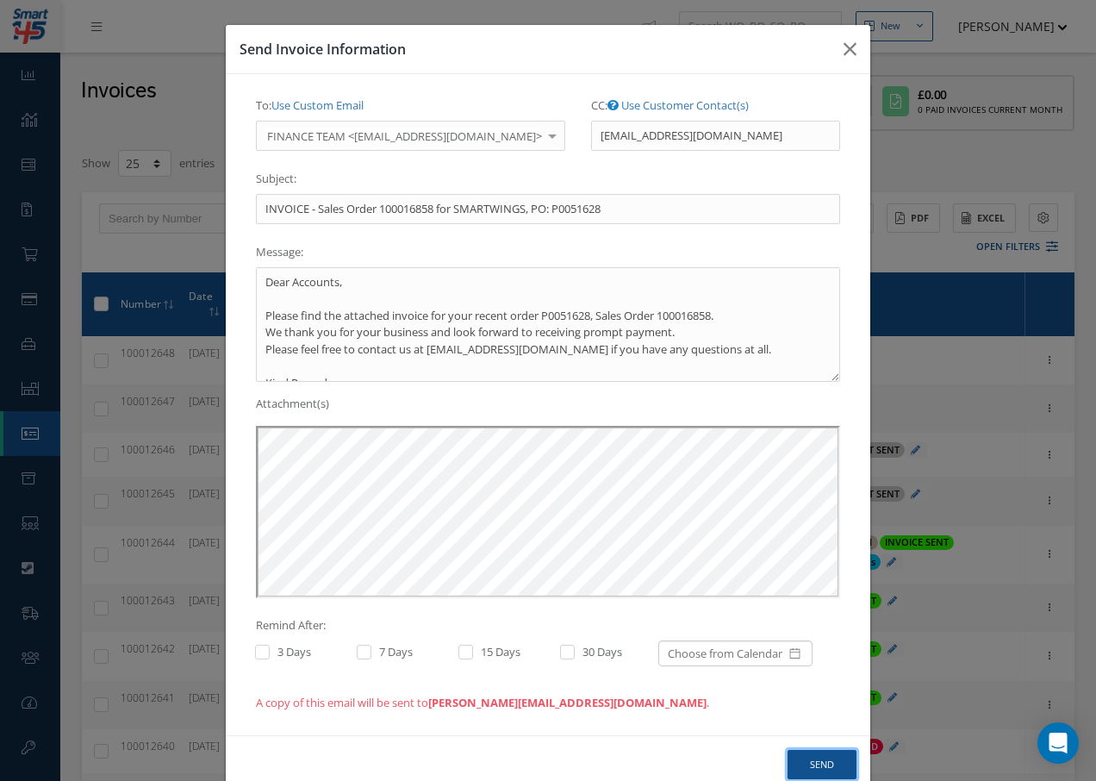
click at [789, 756] on button "Send" at bounding box center [822, 765] width 69 height 30
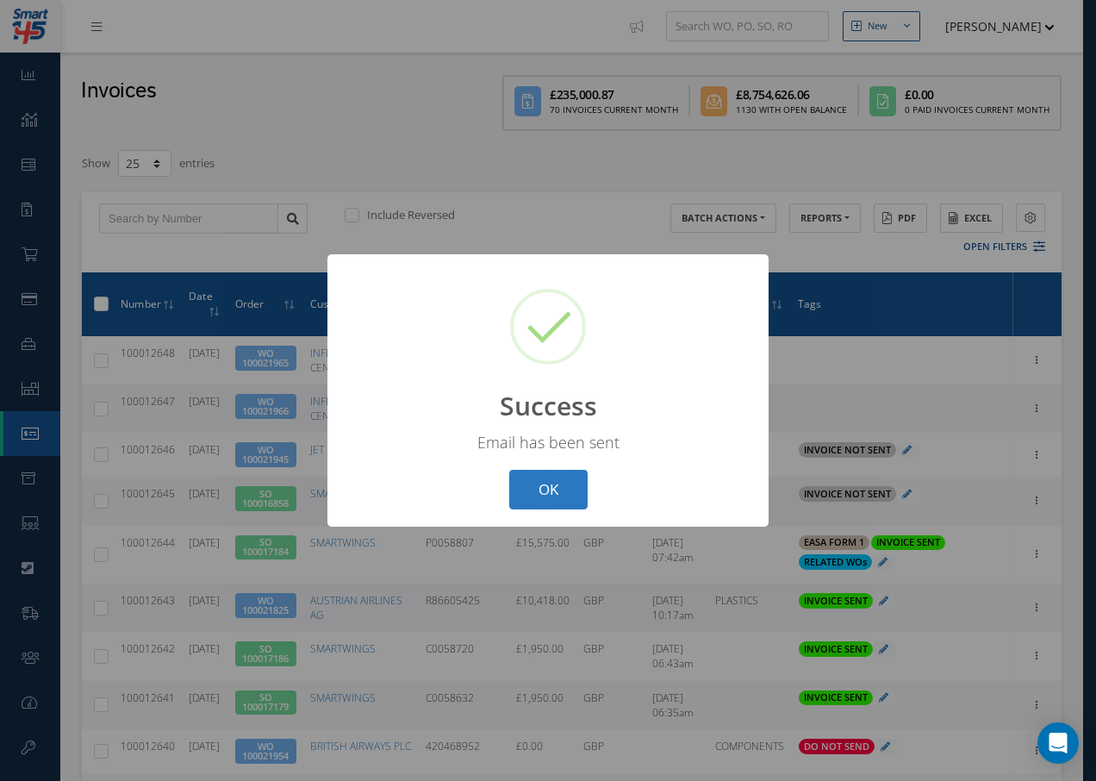
click at [551, 491] on button "OK" at bounding box center [548, 490] width 78 height 40
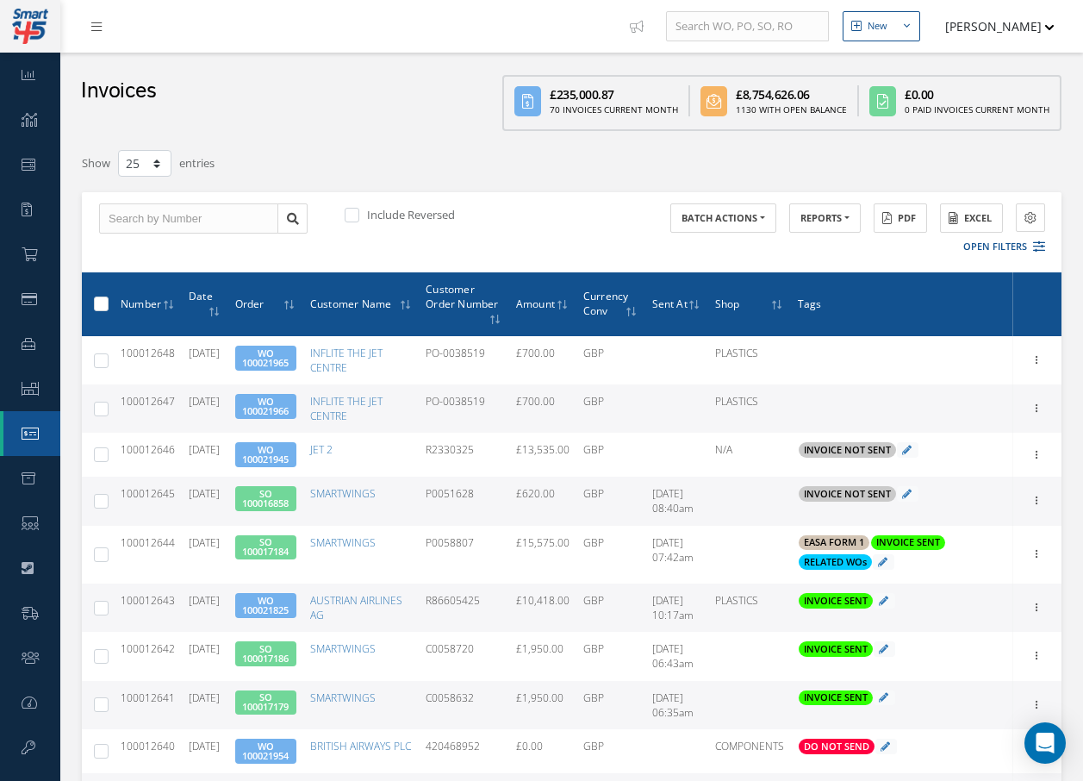
click at [912, 495] on icon at bounding box center [906, 493] width 9 height 9
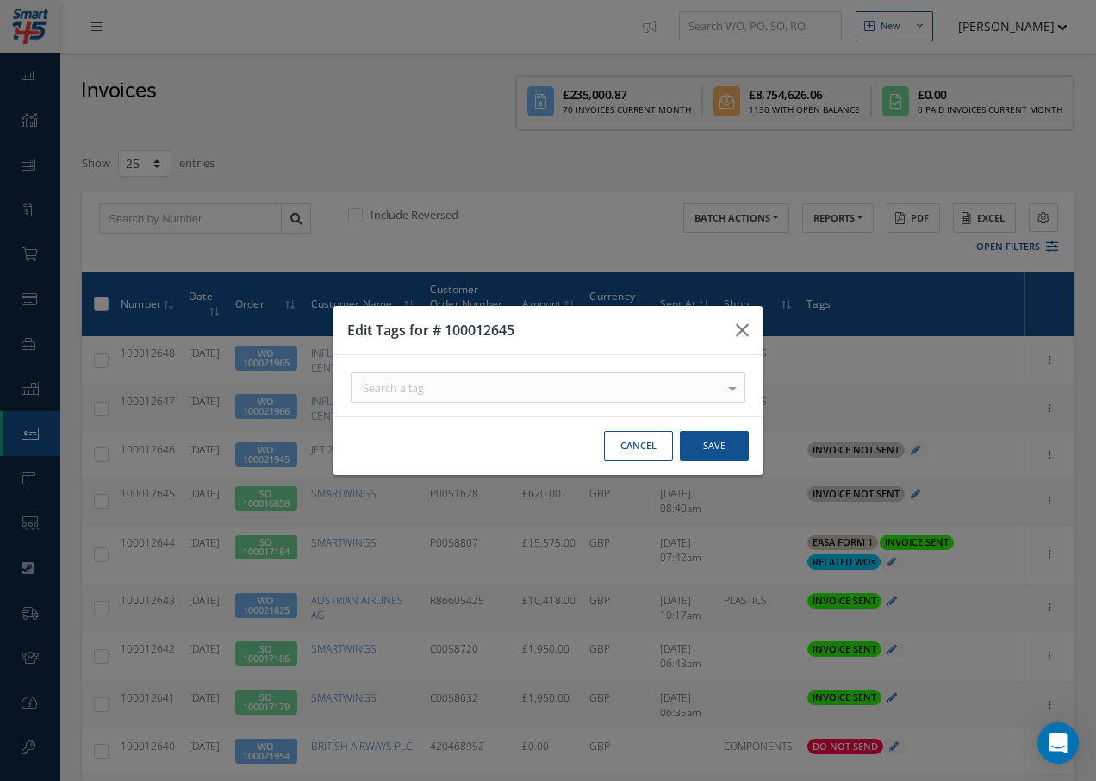
click at [474, 386] on div "Search a tag" at bounding box center [548, 387] width 395 height 30
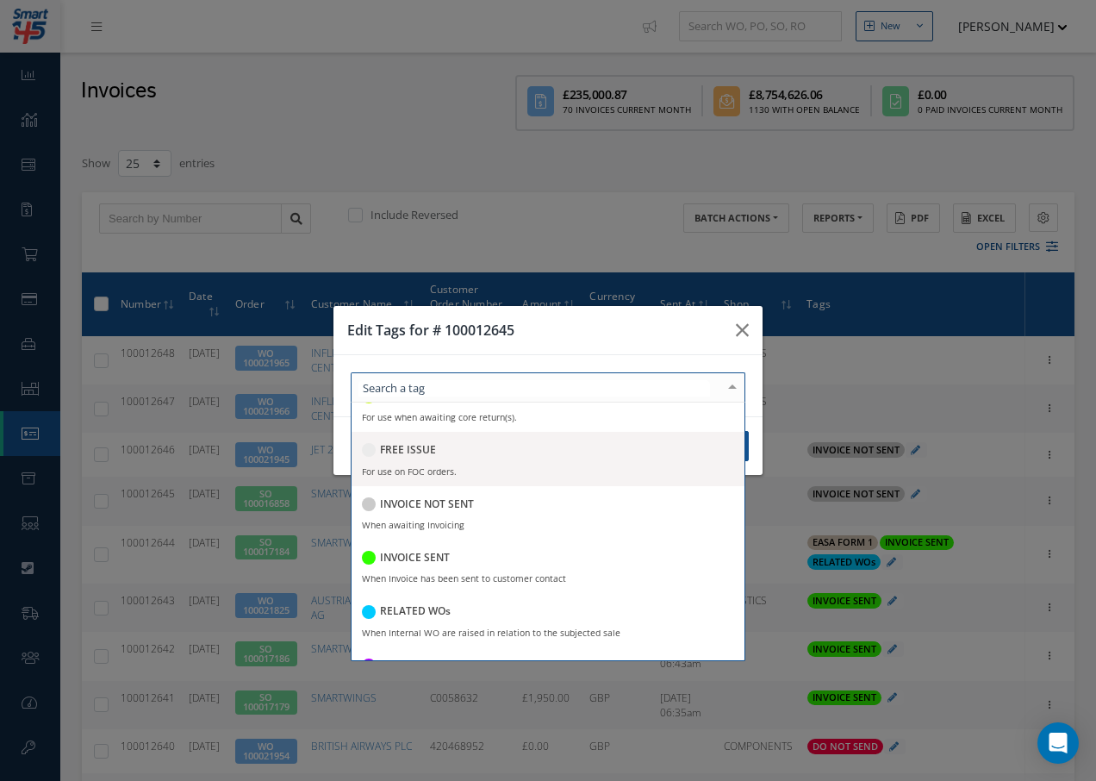
scroll to position [333, 0]
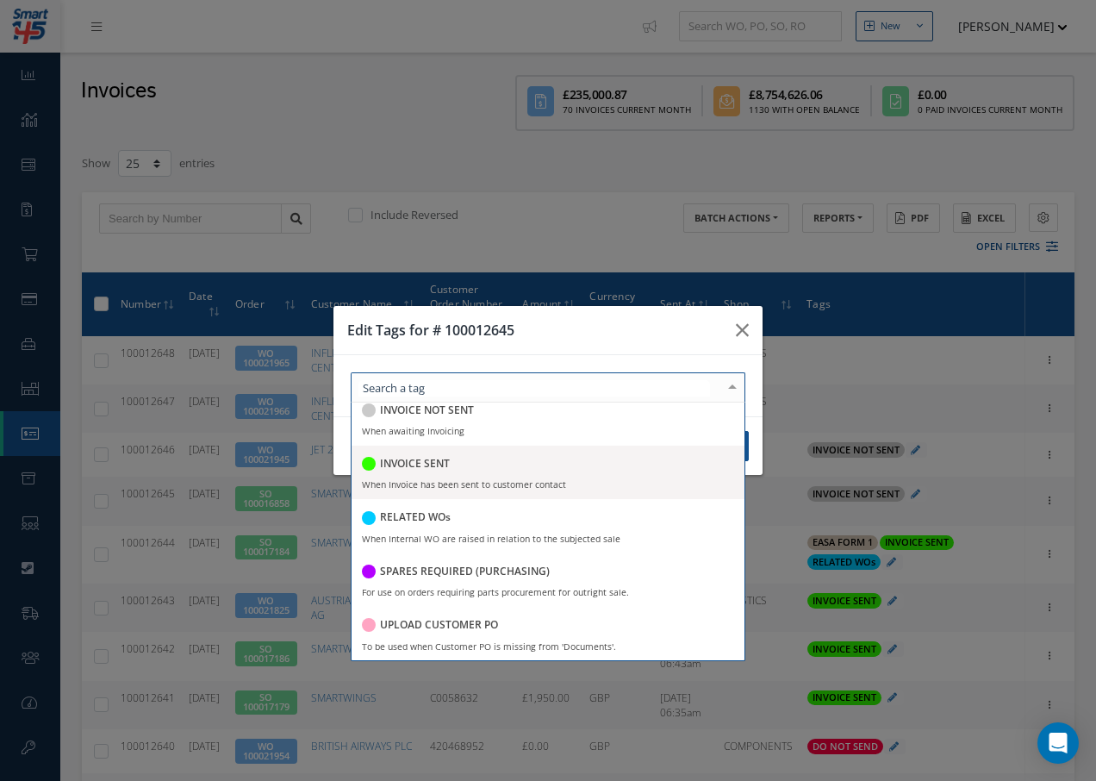
click at [448, 466] on h5 "INVOICE SENT" at bounding box center [415, 464] width 70 height 12
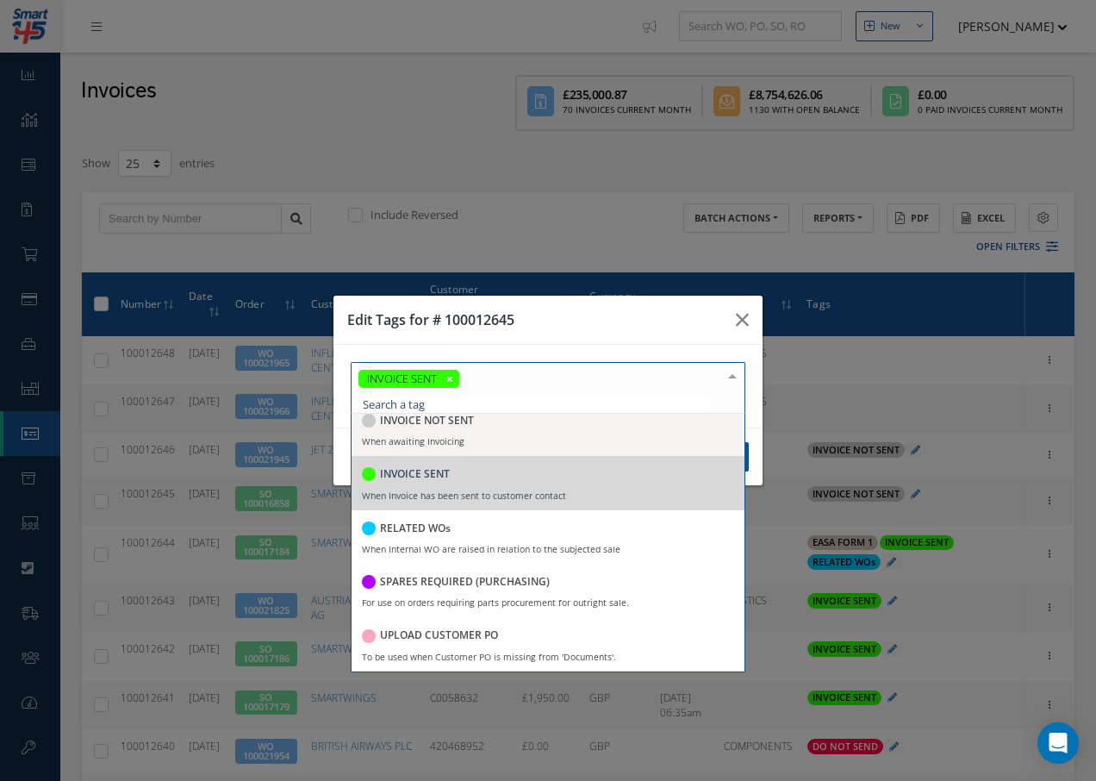
click at [733, 377] on div at bounding box center [732, 377] width 24 height 28
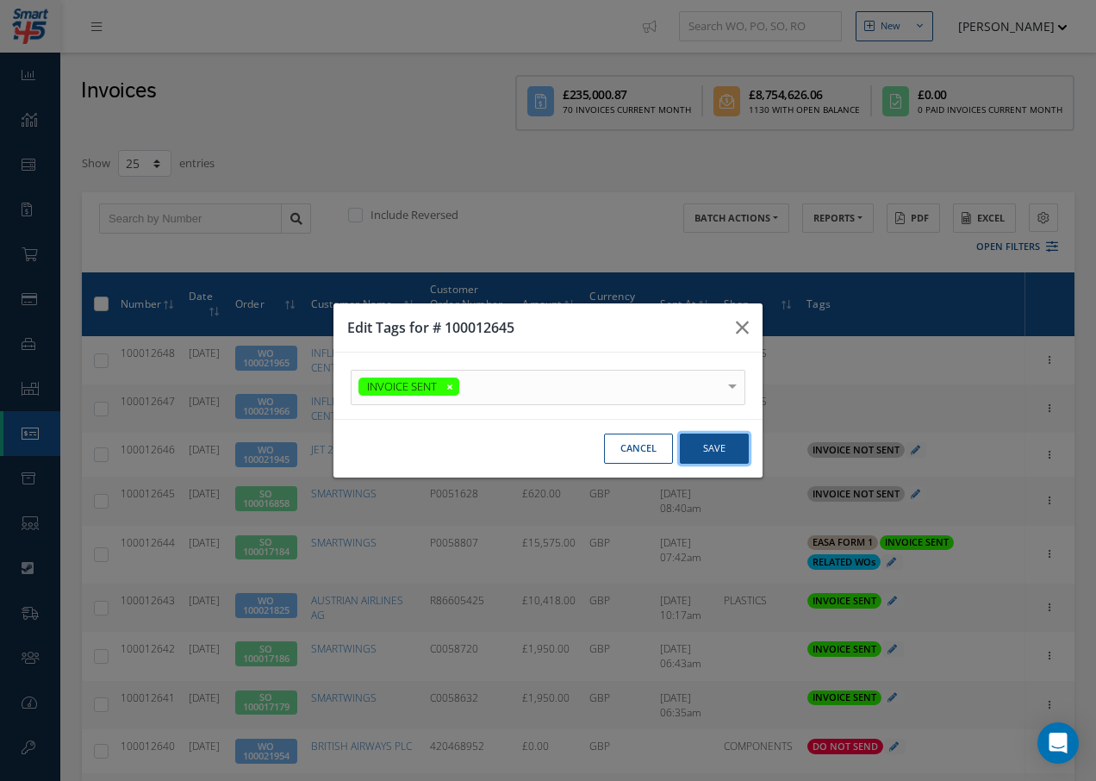
click at [711, 443] on button "Save" at bounding box center [714, 448] width 69 height 30
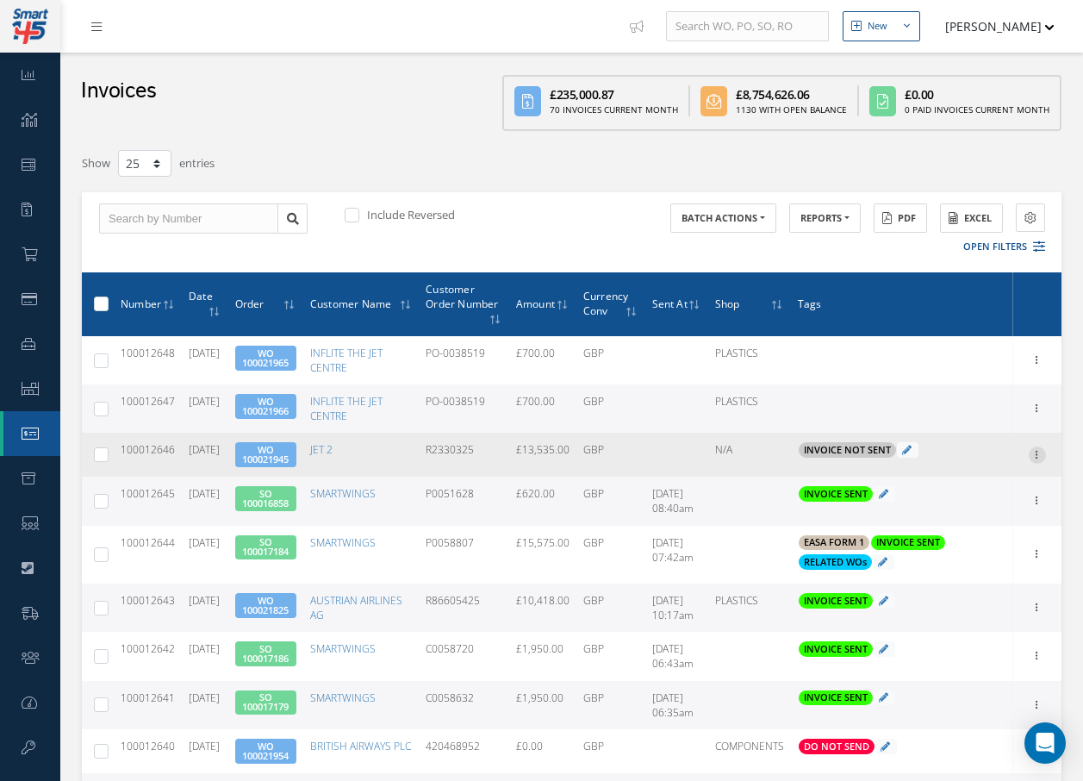
click at [1041, 461] on div at bounding box center [1037, 454] width 17 height 17
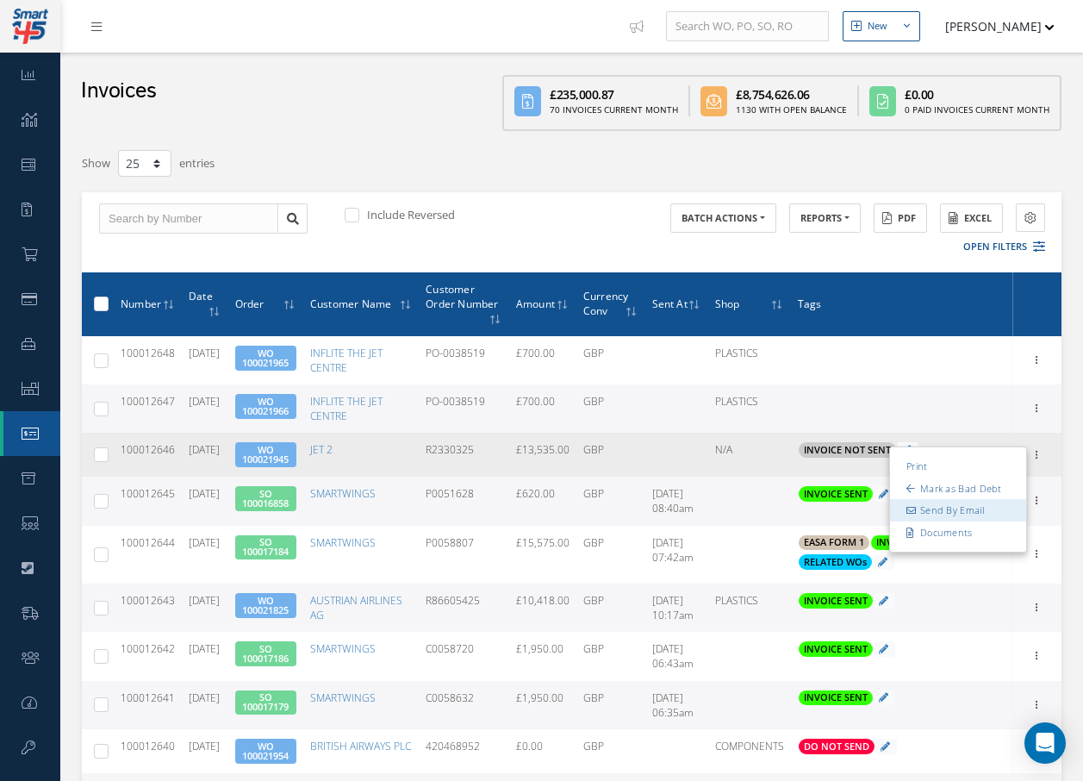
click at [959, 507] on link "Send By Email" at bounding box center [958, 510] width 136 height 22
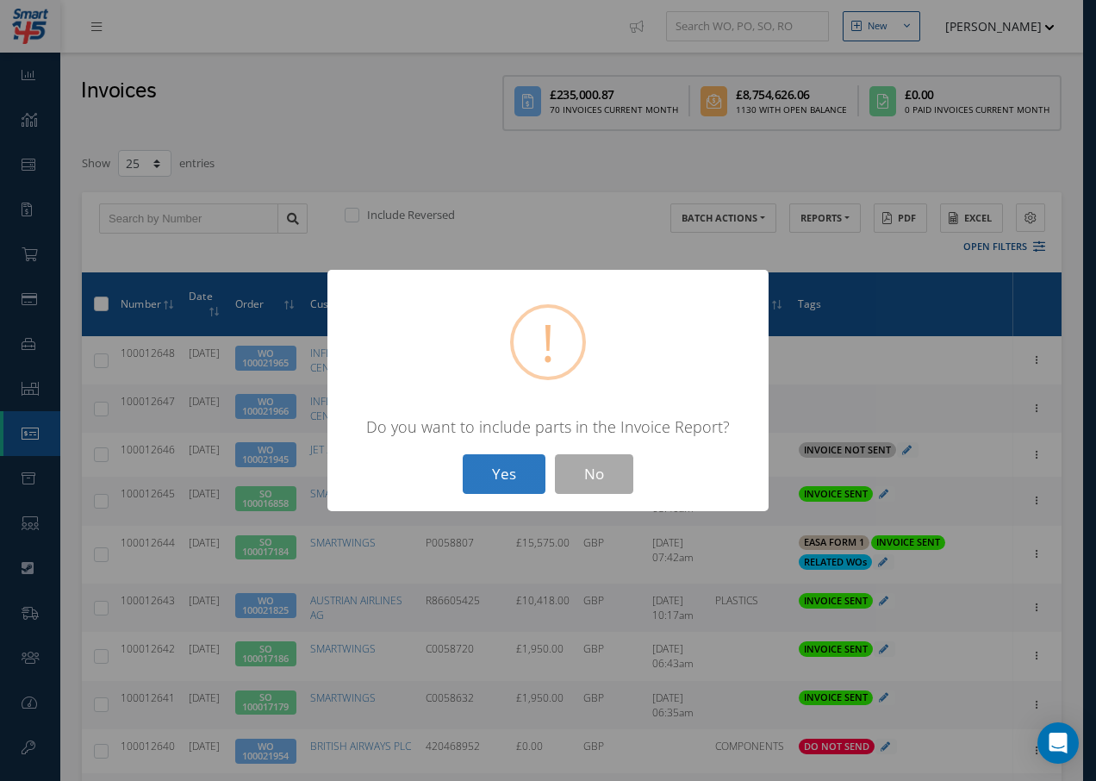
click at [508, 473] on button "Yes" at bounding box center [504, 474] width 83 height 40
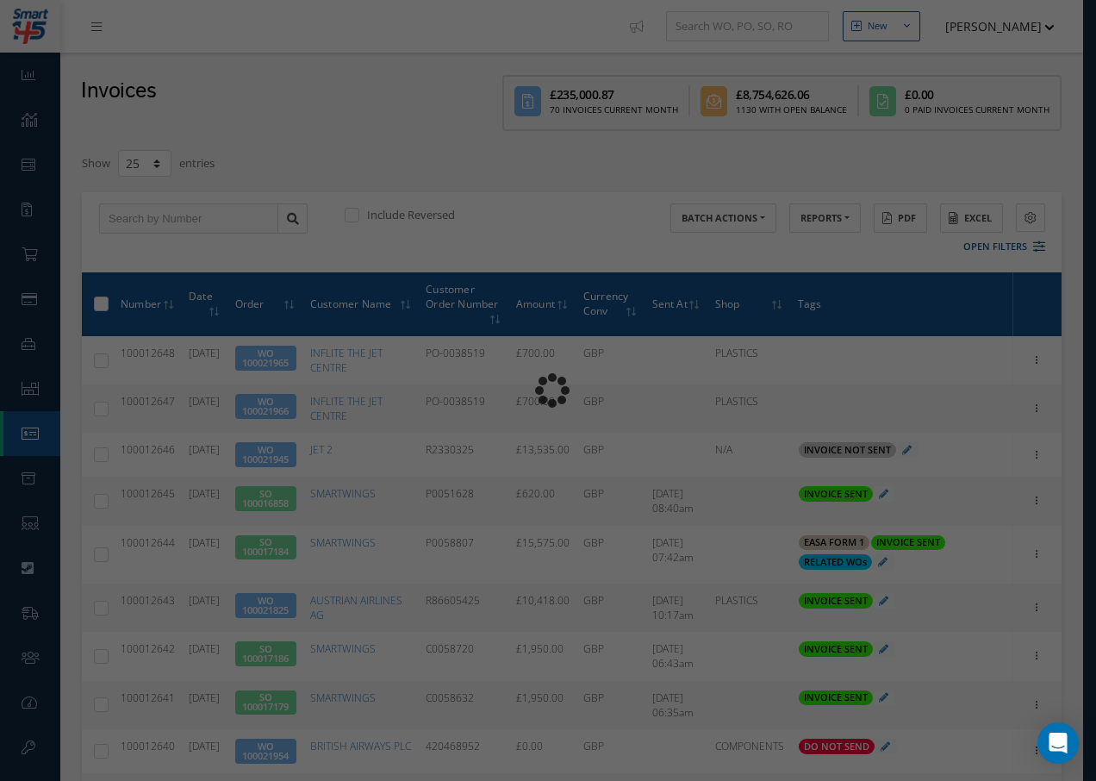
type input "INVOICE - Work Order 100021945 for JET 2, PO: R2330325"
type textarea "Dear Accounts, Please find the attached invoice for your recent order R2330325,…"
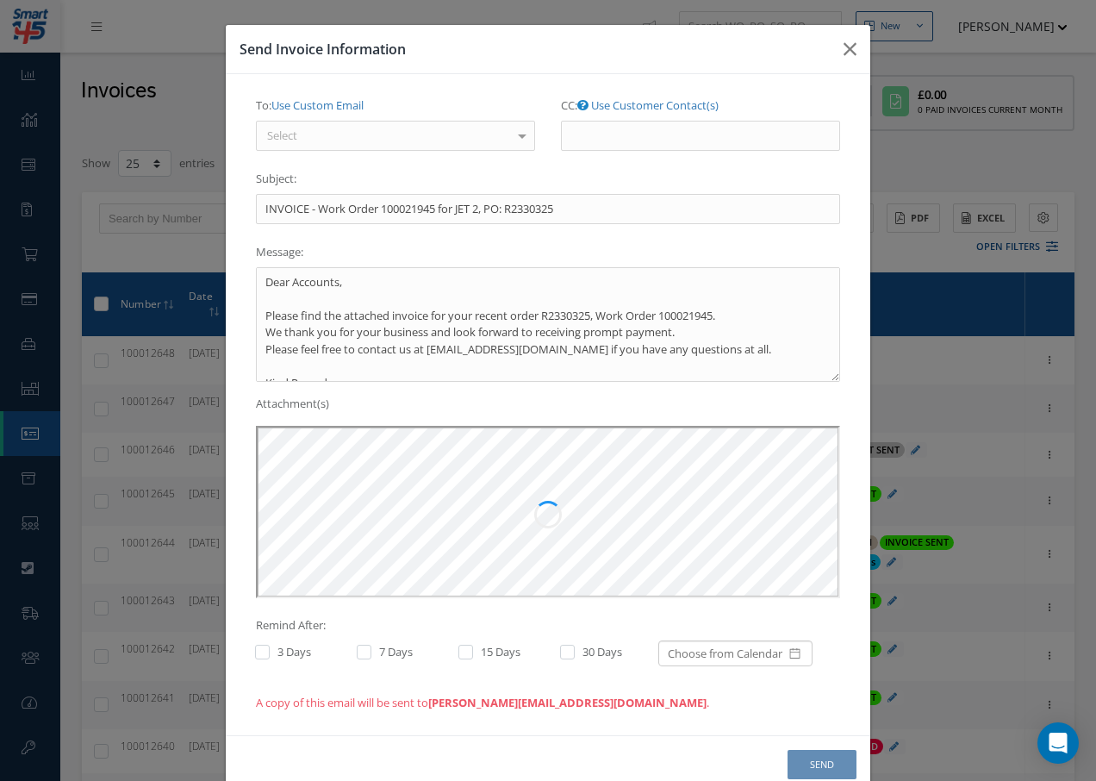
scroll to position [0, 0]
click at [473, 134] on div "Select" at bounding box center [395, 136] width 279 height 31
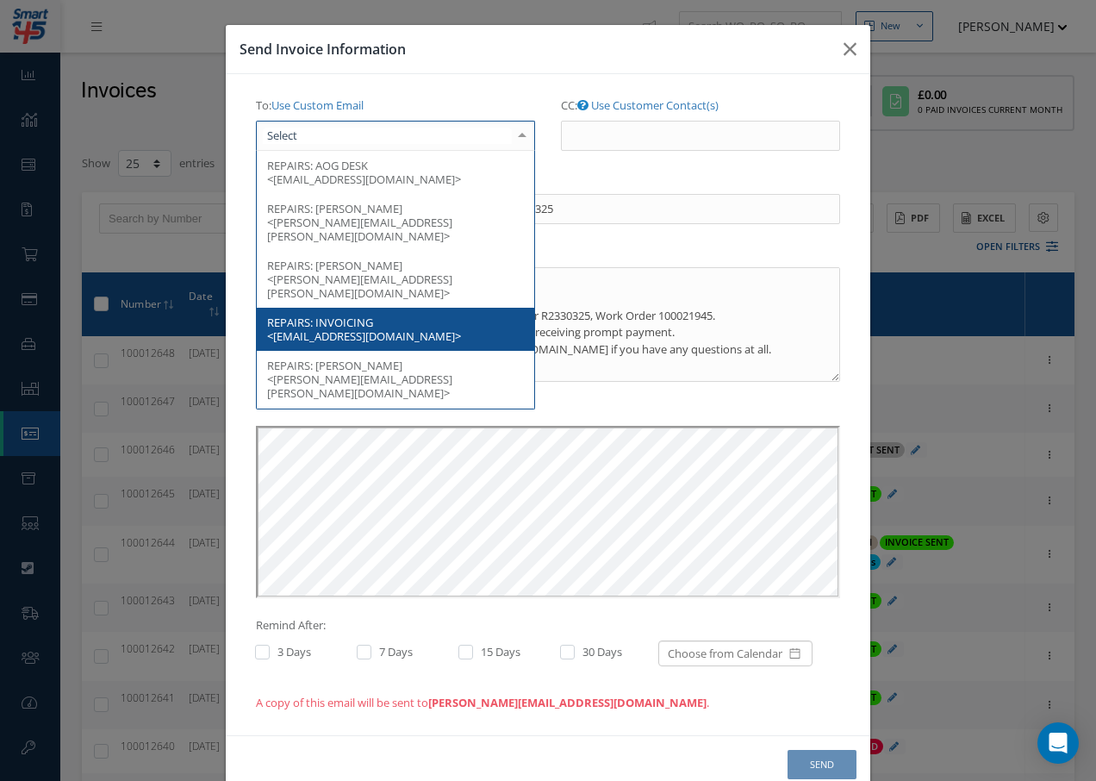
click at [357, 315] on span "INVOICING <invoices@jet2.com>" at bounding box center [364, 329] width 194 height 29
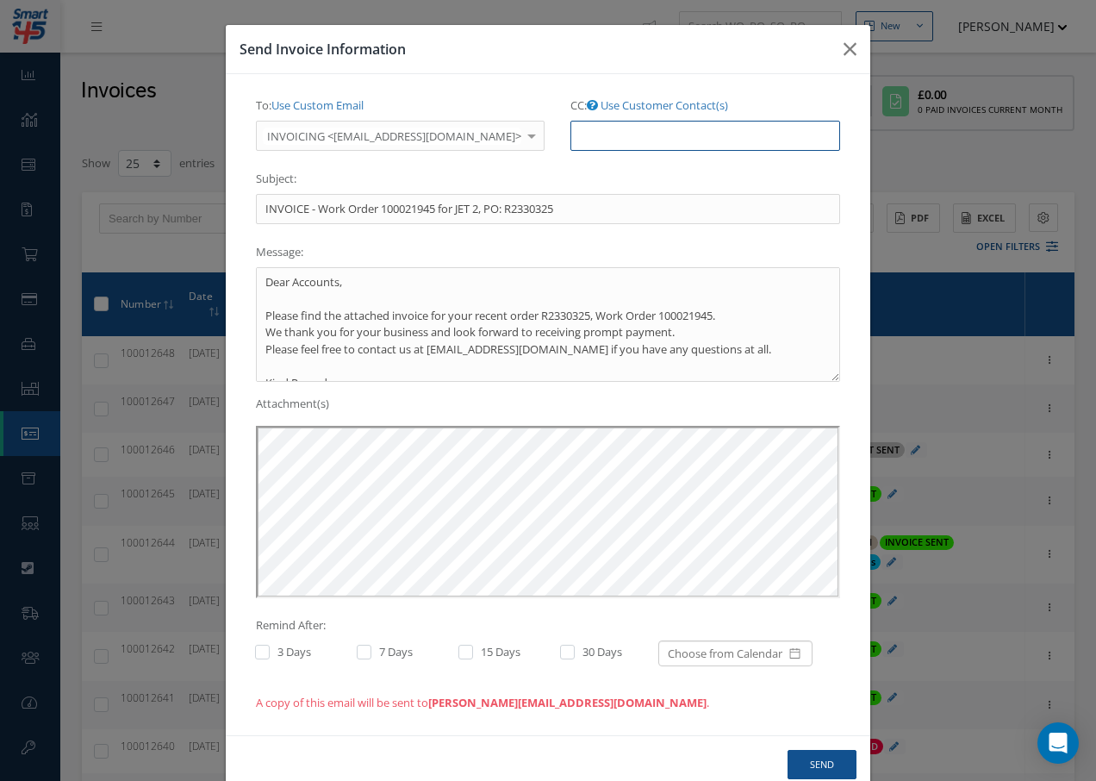
click at [654, 138] on input "CC: Use Customer Contact(s)" at bounding box center [705, 136] width 270 height 31
paste input "Accounts@cab.aero"
type input "Accounts@cab.aero"
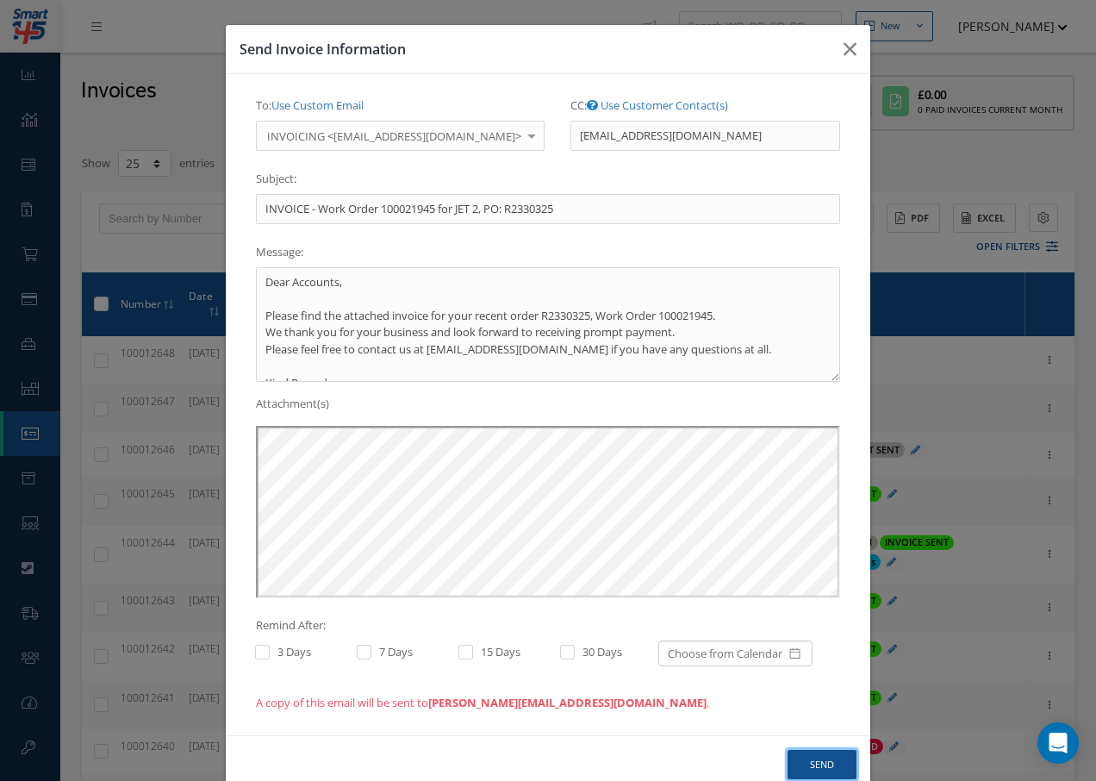
click at [828, 768] on button "Send" at bounding box center [822, 765] width 69 height 30
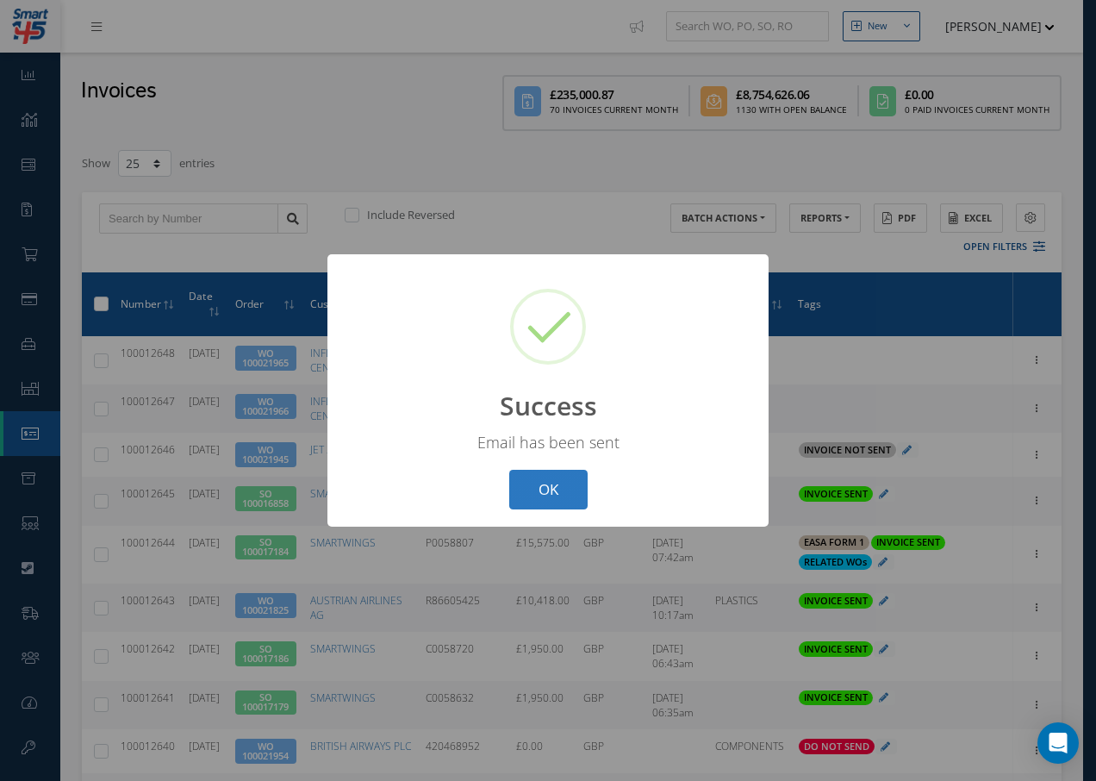
click at [564, 493] on button "OK" at bounding box center [548, 490] width 78 height 40
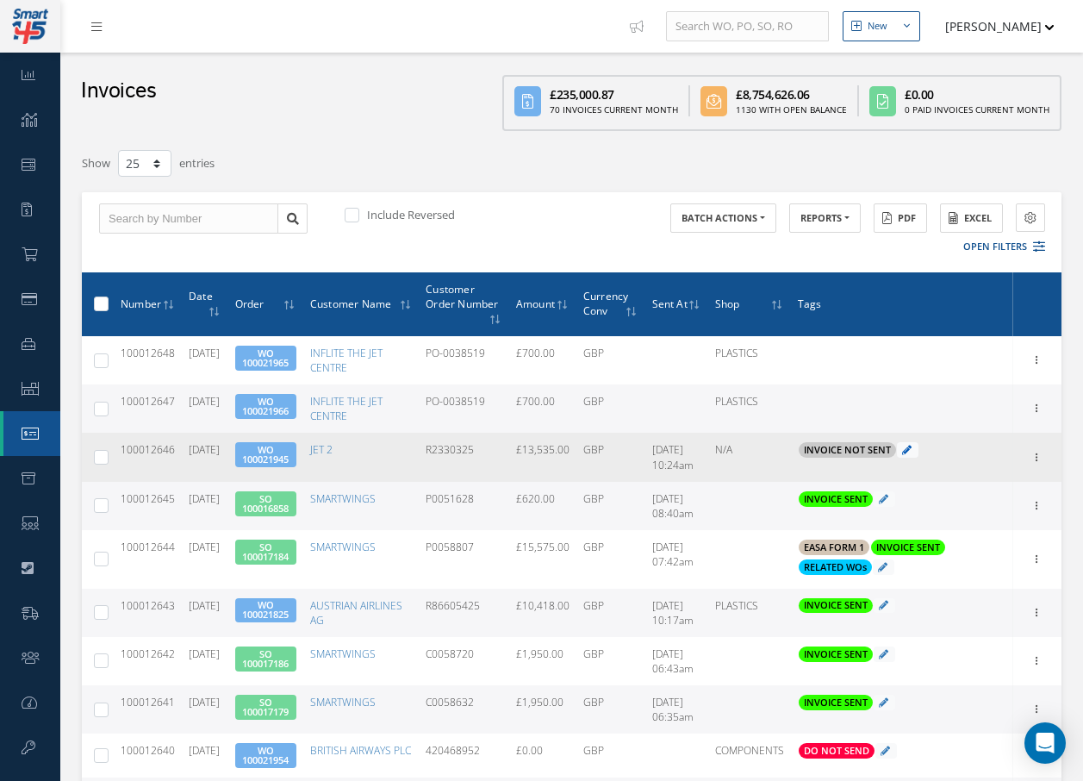
click at [912, 447] on icon at bounding box center [906, 449] width 9 height 9
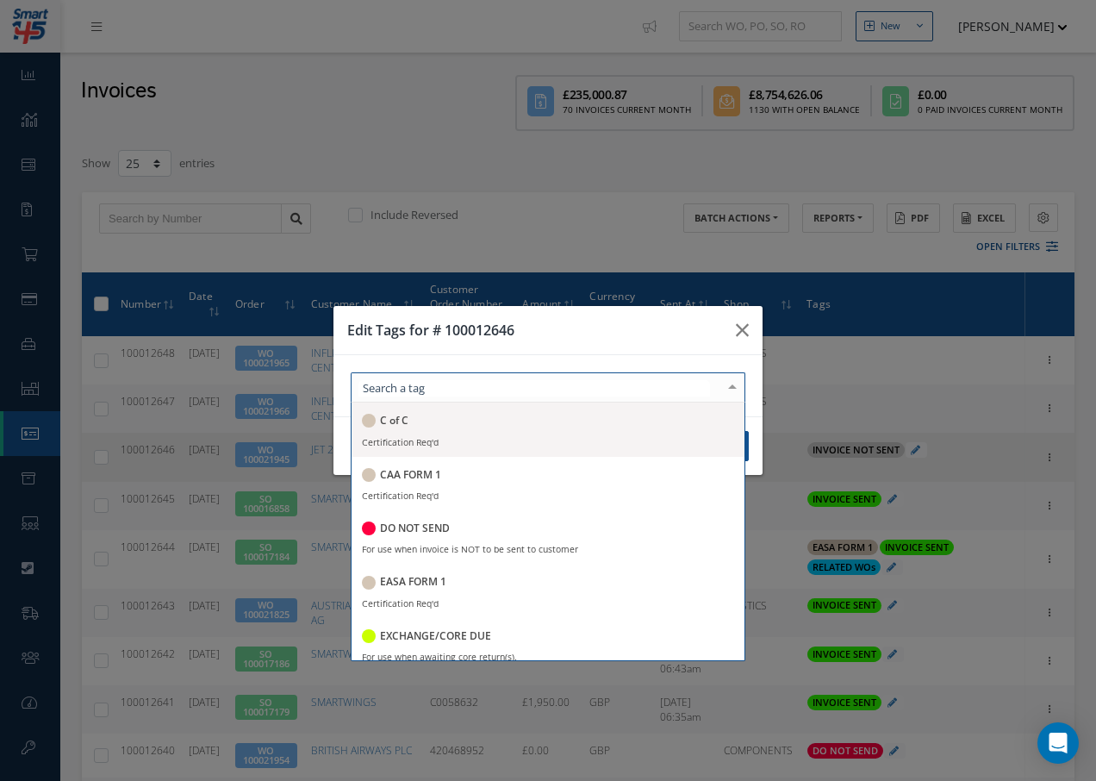
click at [473, 388] on div at bounding box center [548, 387] width 395 height 30
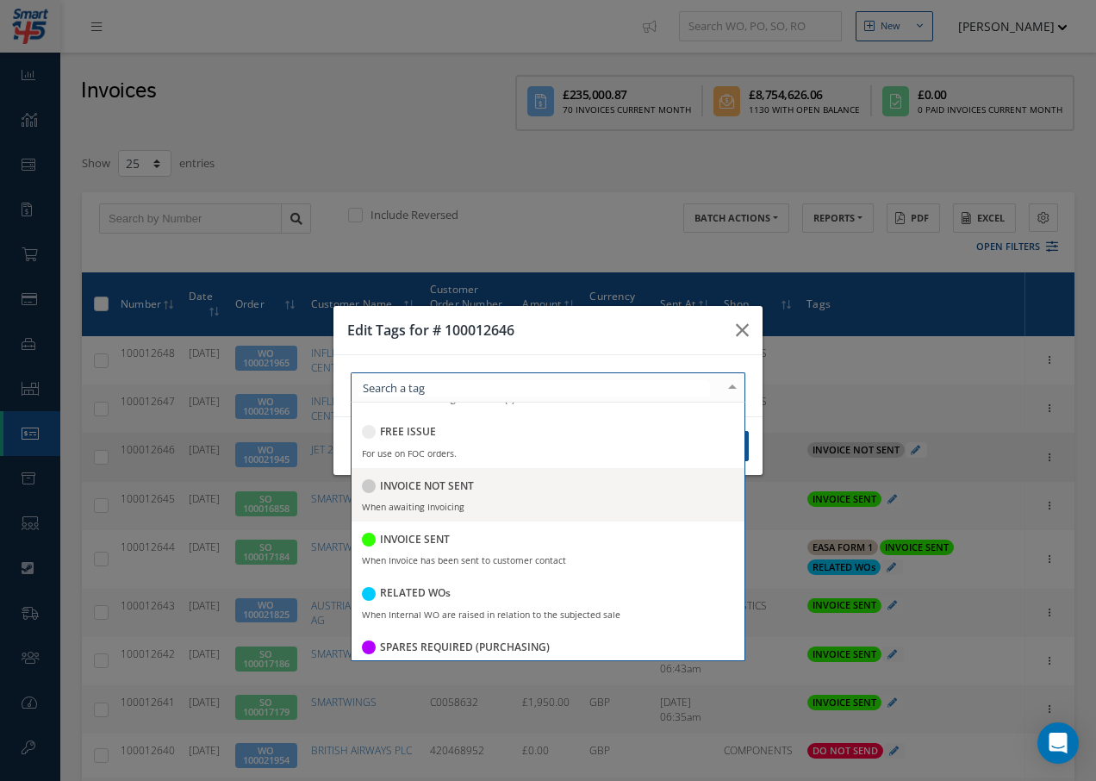
scroll to position [258, 0]
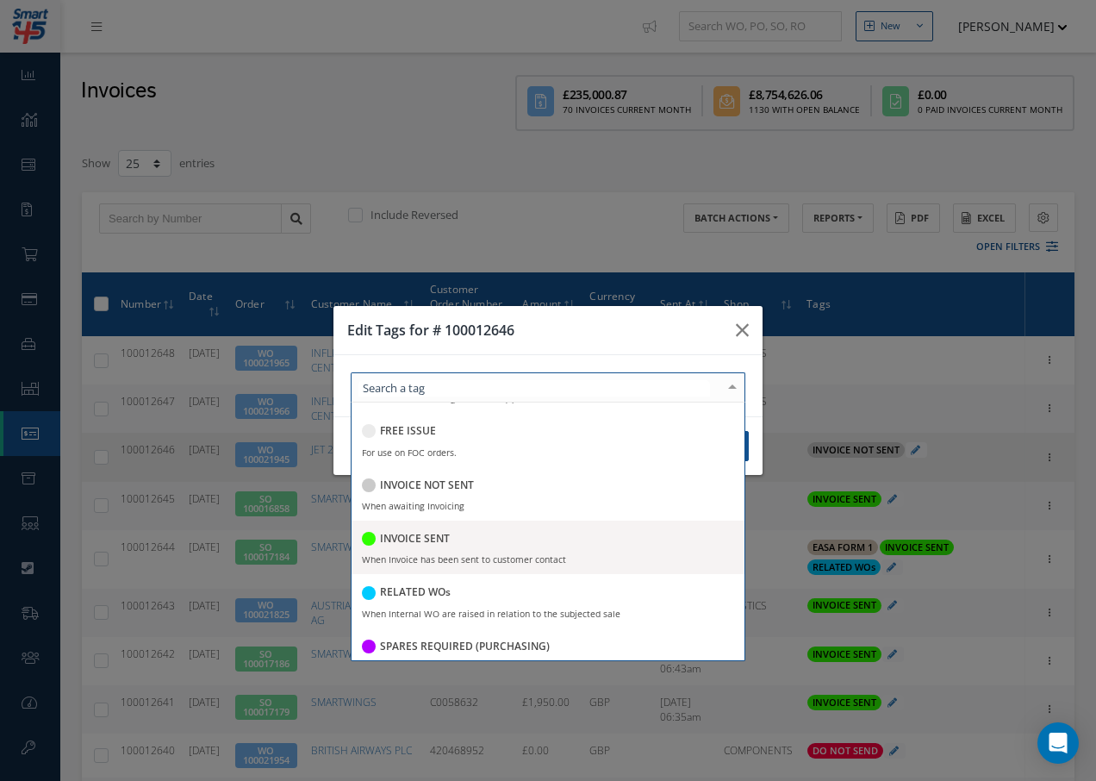
click at [437, 541] on h5 "INVOICE SENT" at bounding box center [415, 538] width 70 height 12
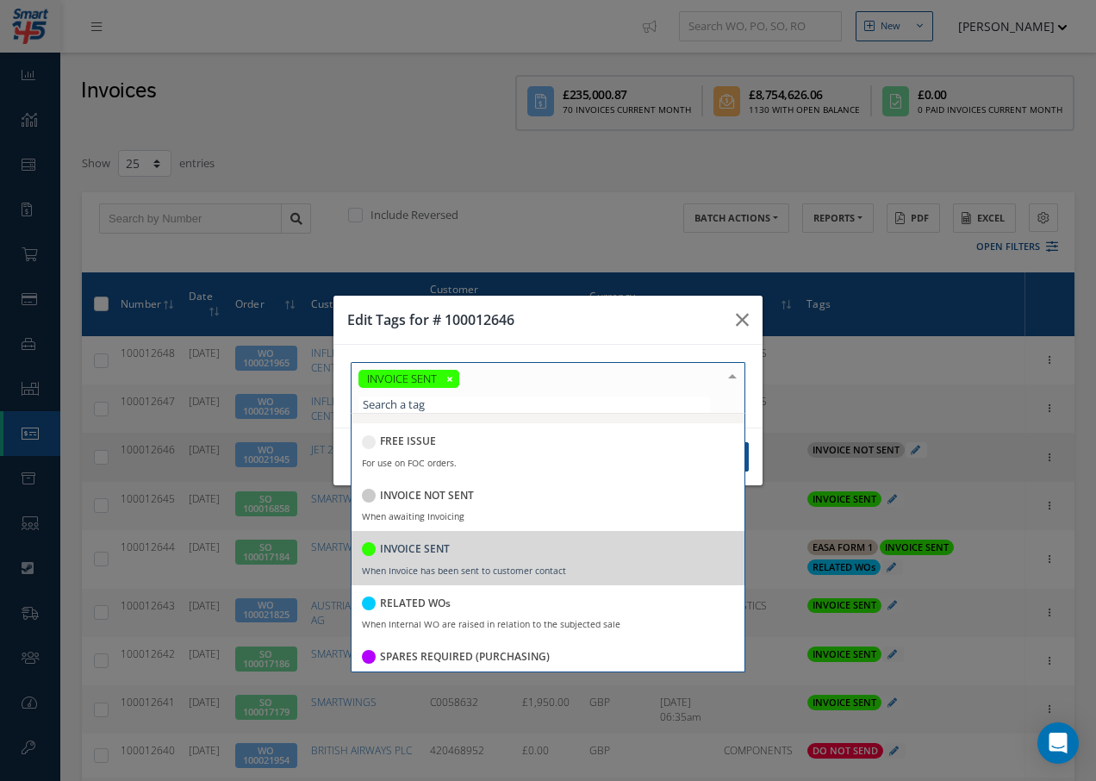
click at [733, 378] on div at bounding box center [732, 377] width 24 height 28
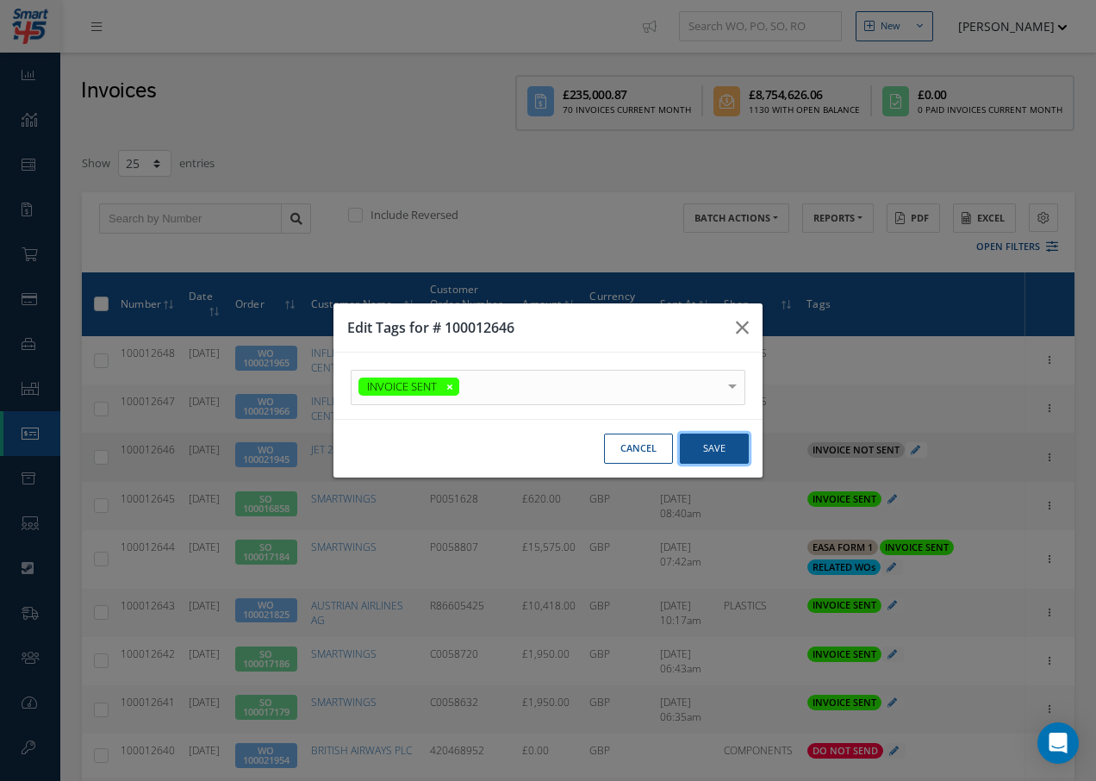
click at [732, 446] on button "Save" at bounding box center [714, 448] width 69 height 30
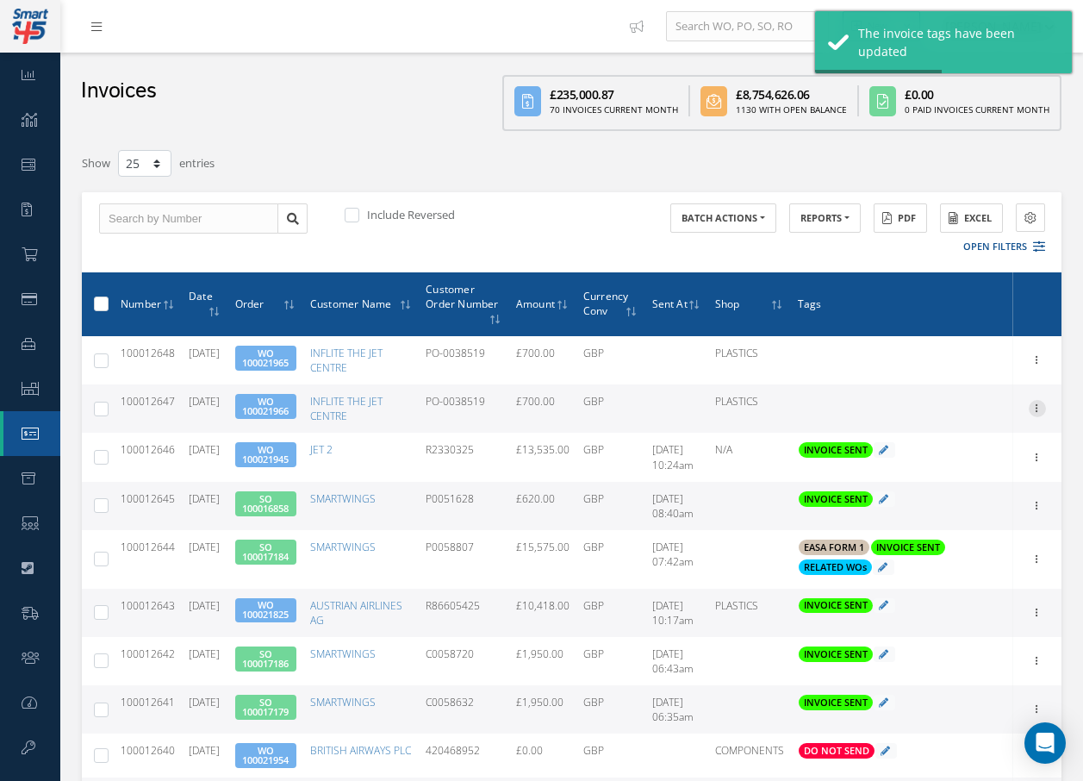
click at [1036, 407] on icon at bounding box center [1037, 407] width 17 height 14
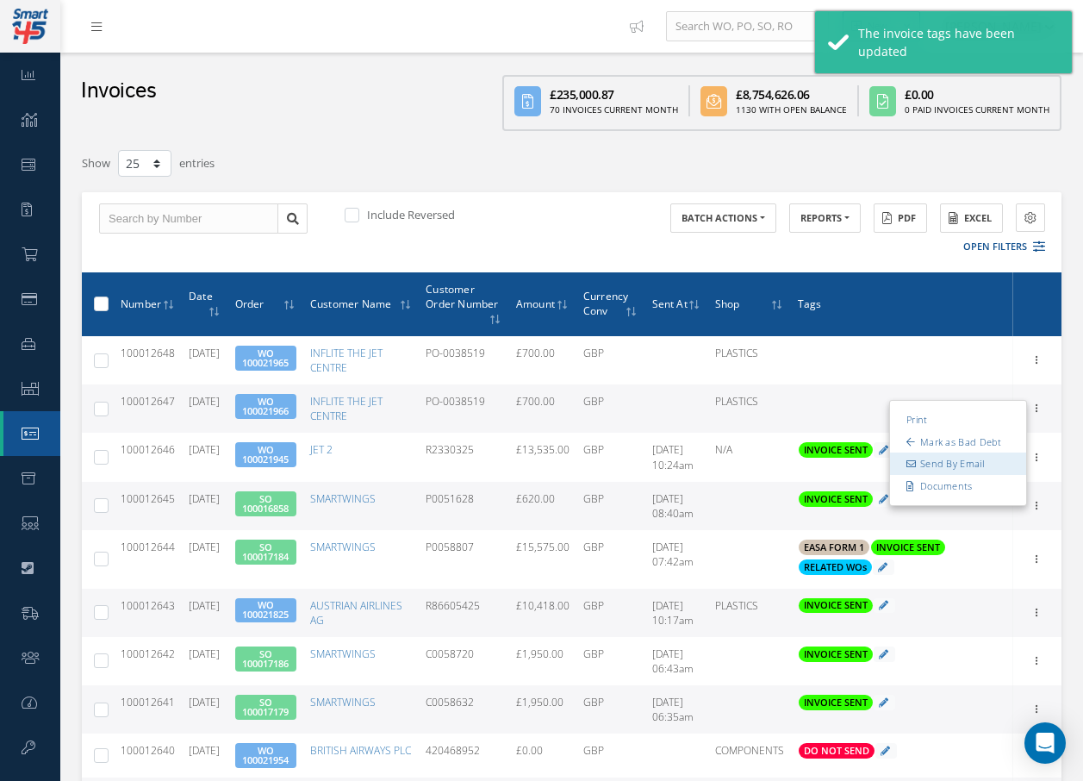
click at [968, 468] on link "Send By Email" at bounding box center [958, 464] width 136 height 22
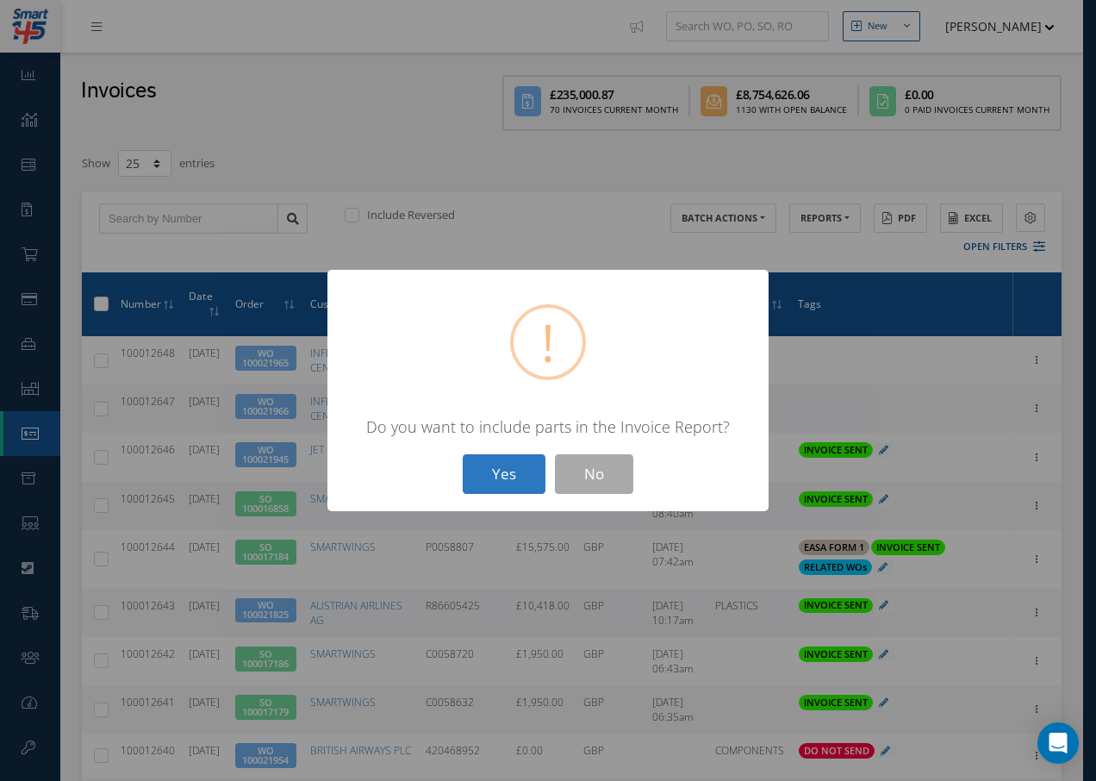
click at [512, 471] on button "Yes" at bounding box center [504, 474] width 83 height 40
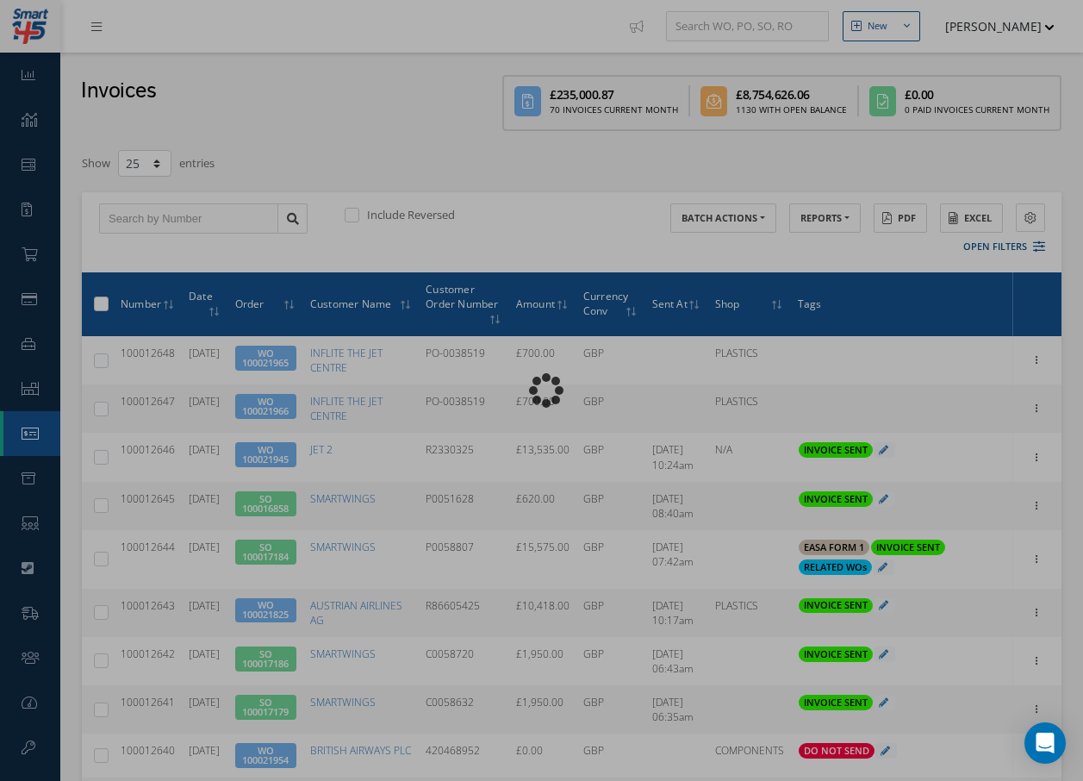
type input "INVOICE - Work Order 100021966 for INFLITE THE JET CENTRE, PO: PO-0038519"
type textarea "Dear Accounts, Please find the attached invoice for your recent order PO-003851…"
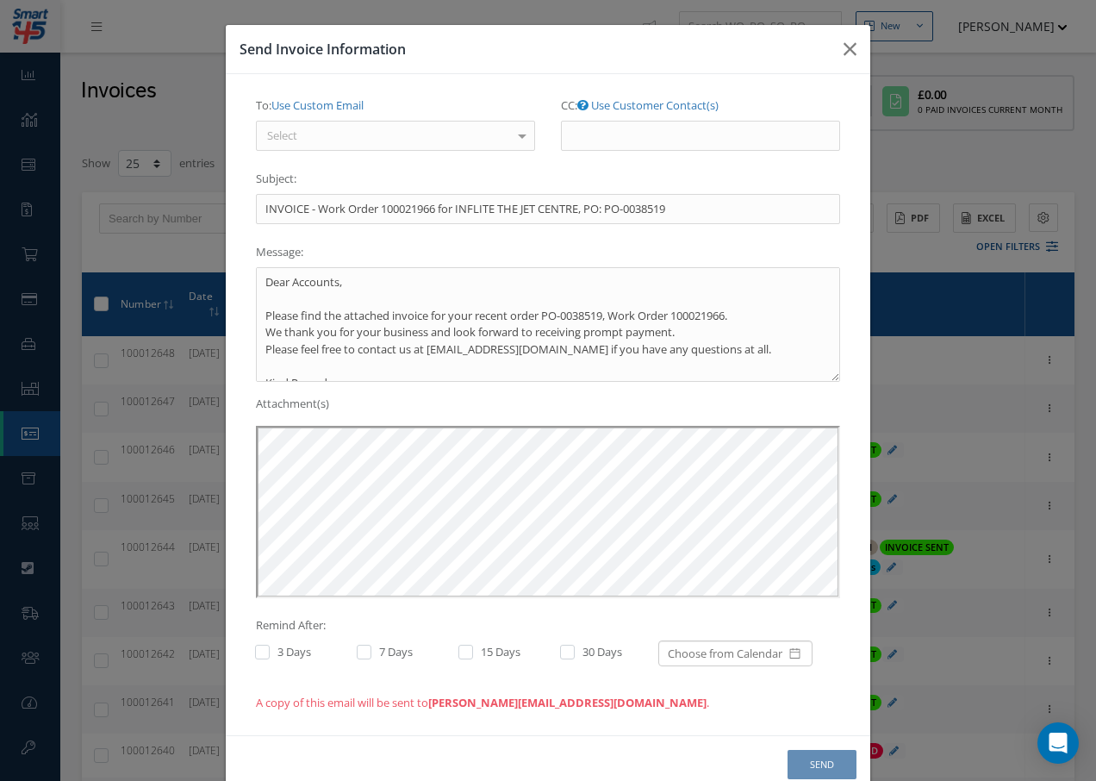
scroll to position [0, 0]
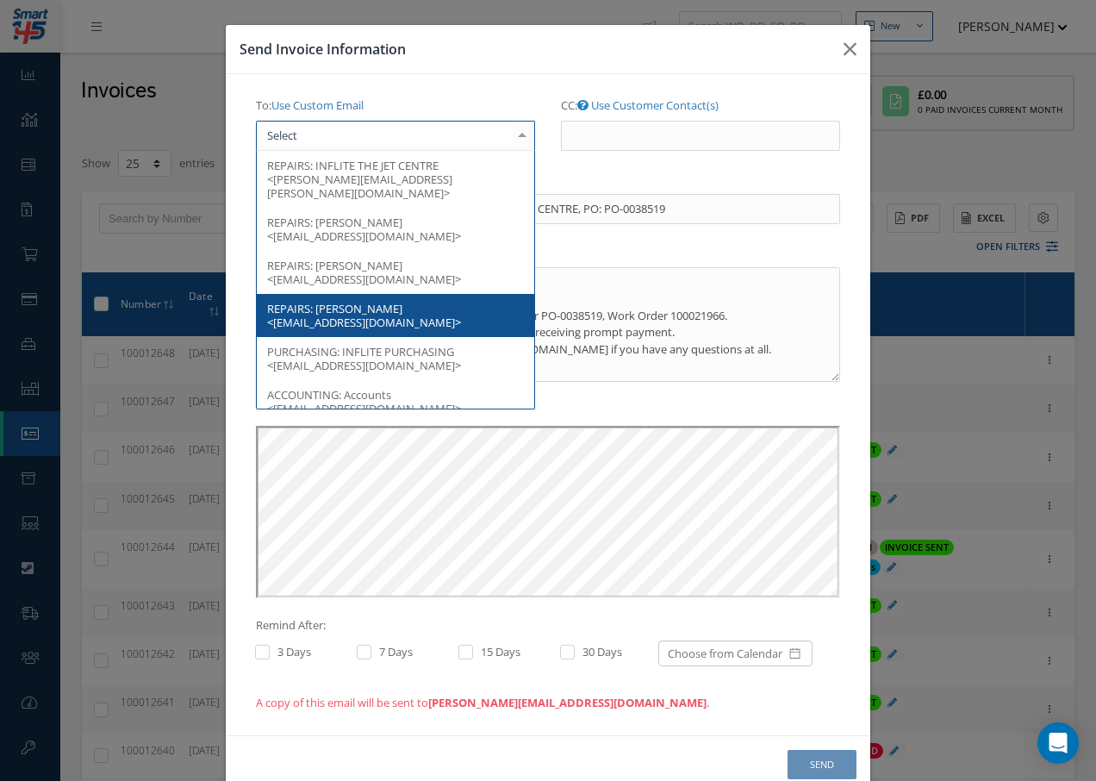
click at [393, 137] on div at bounding box center [395, 136] width 279 height 31
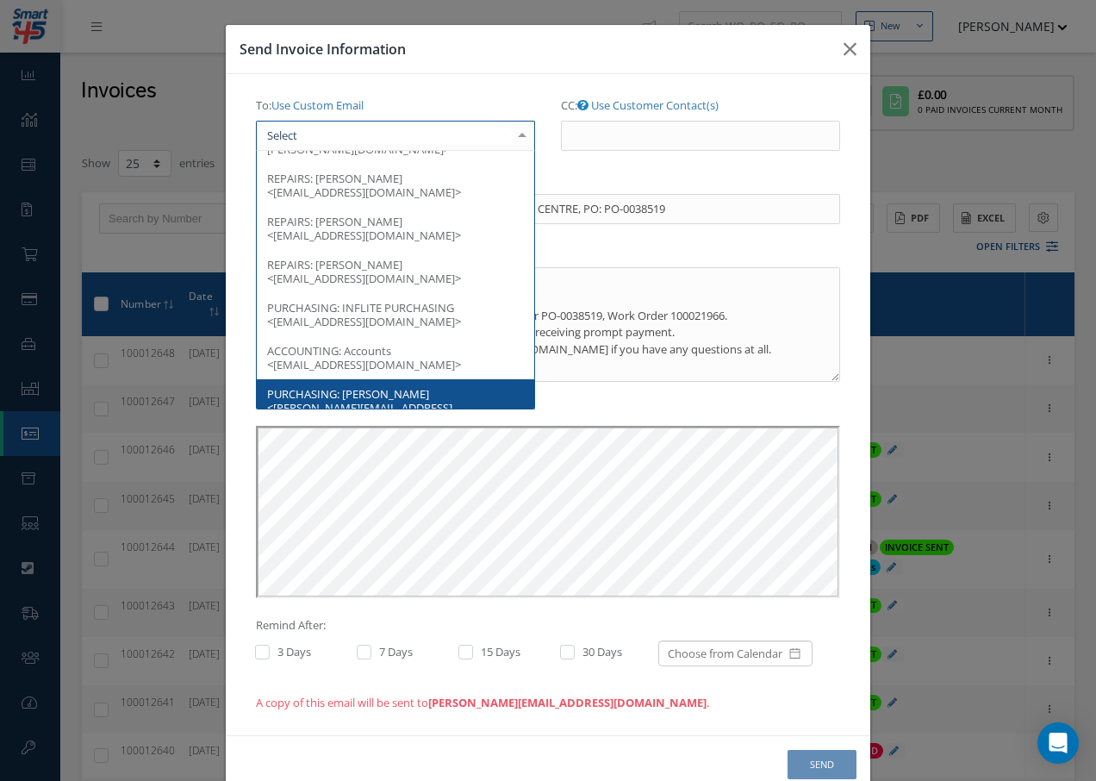
scroll to position [37, 0]
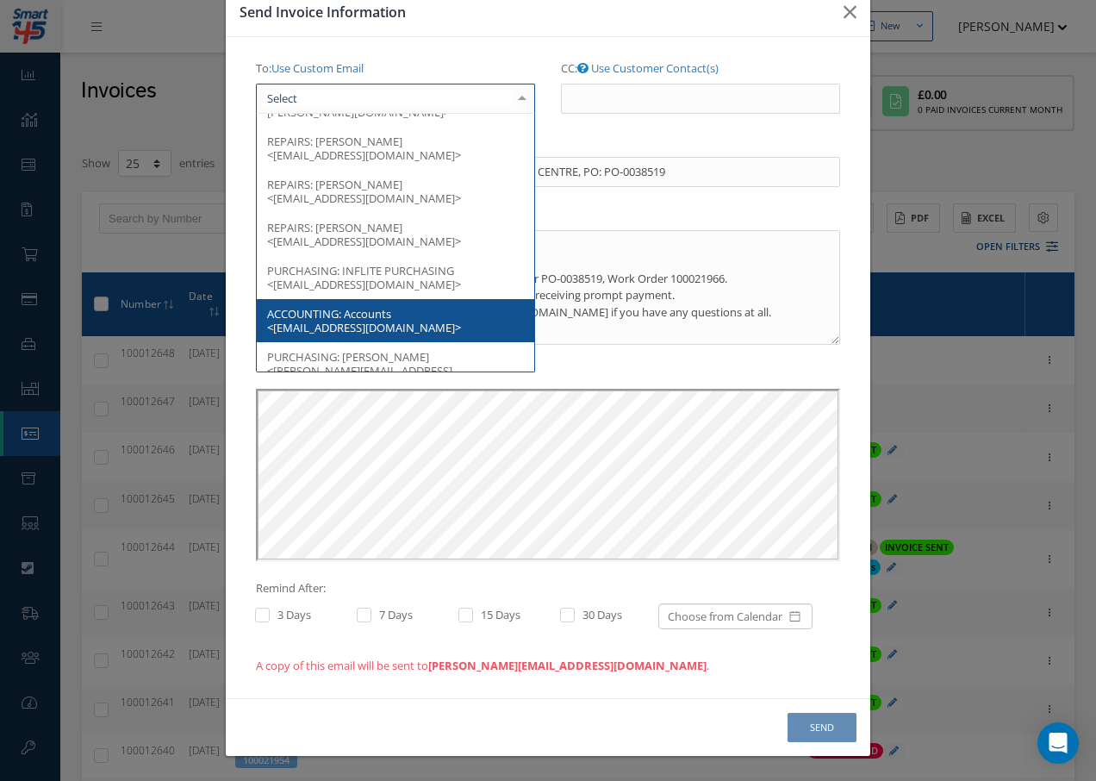
click at [345, 307] on span "Accounts <ITJC.ACC@inflite.co.uk>" at bounding box center [364, 320] width 194 height 29
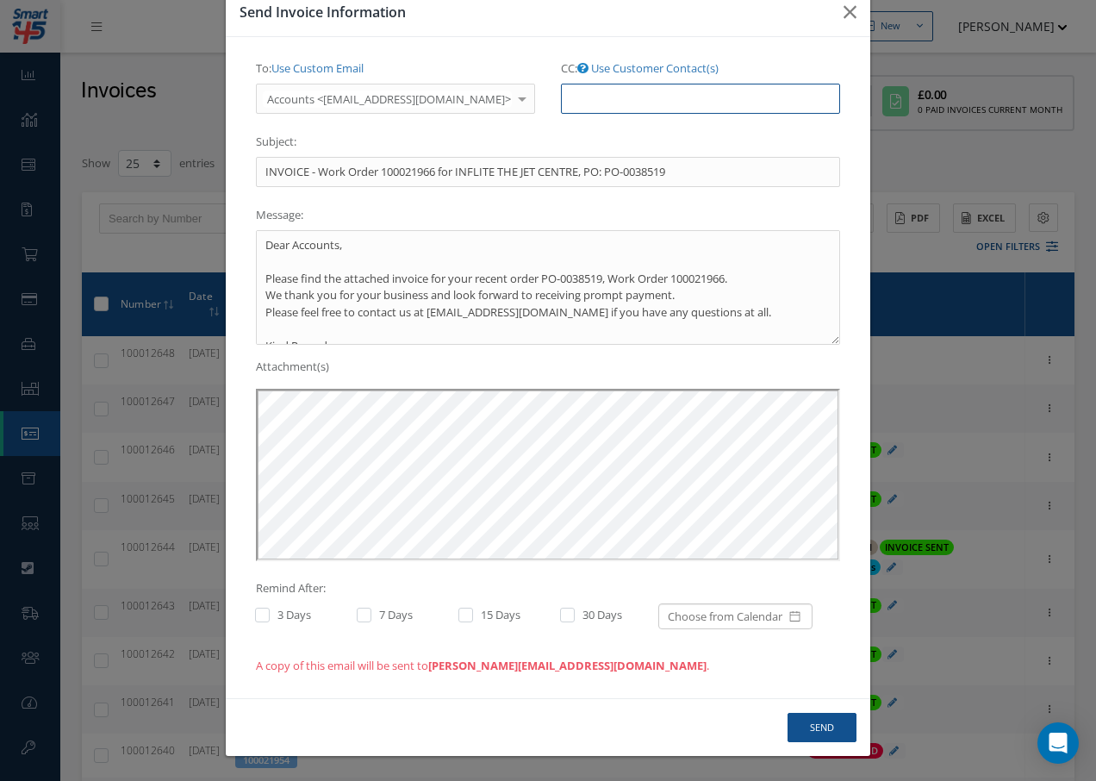
click at [606, 101] on input "CC: Use Customer Contact(s)" at bounding box center [700, 99] width 279 height 31
paste input "Accounts@cab.aero"
type input "Accounts@cab.aero"
click at [835, 721] on button "Send" at bounding box center [822, 728] width 69 height 30
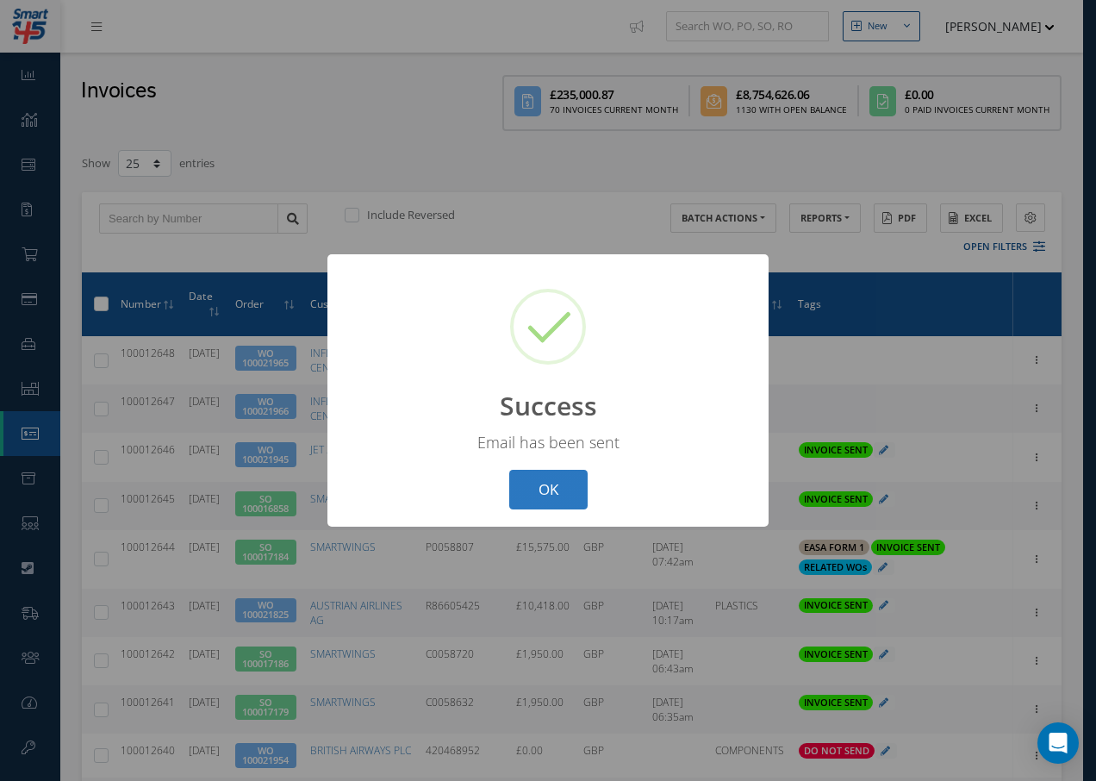
click at [556, 489] on button "OK" at bounding box center [548, 490] width 78 height 40
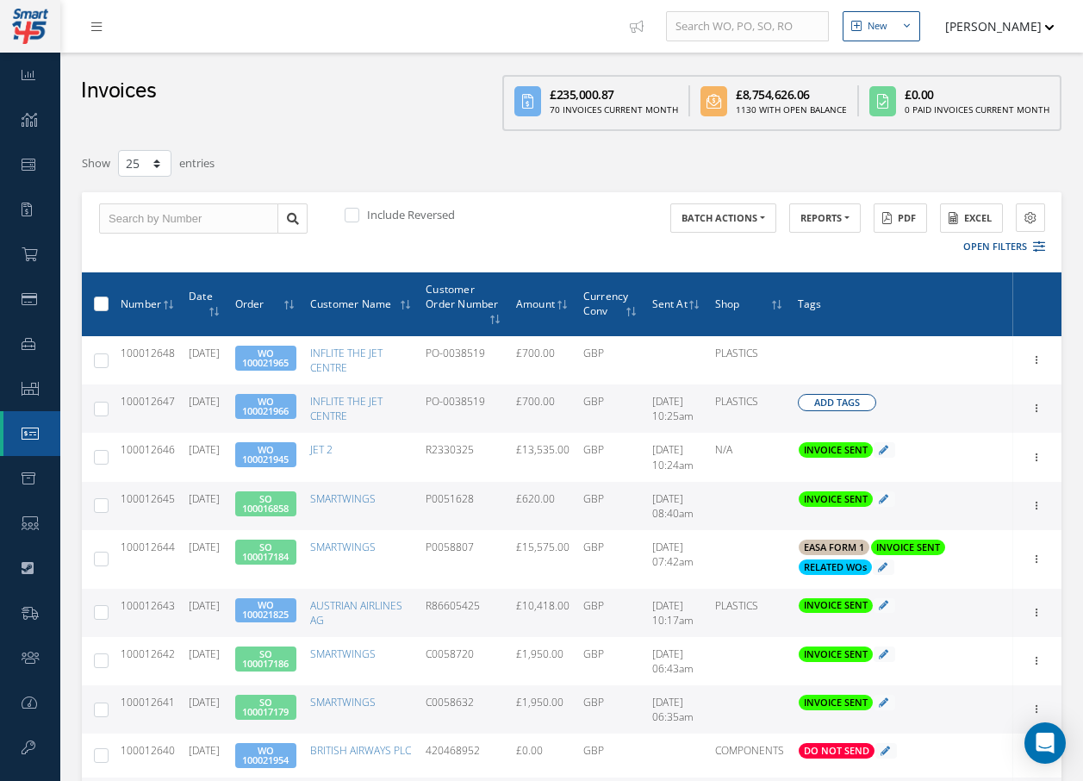
click at [840, 407] on span "Add Tags" at bounding box center [837, 402] width 46 height 15
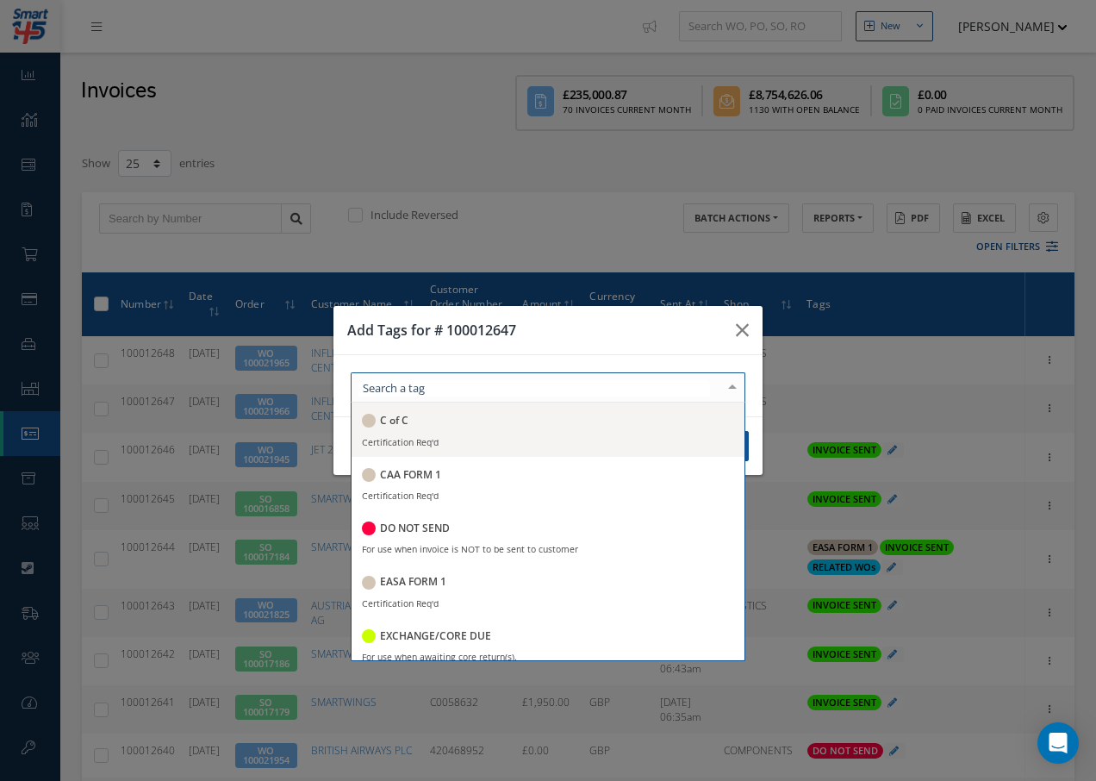
click at [522, 393] on div at bounding box center [548, 387] width 395 height 30
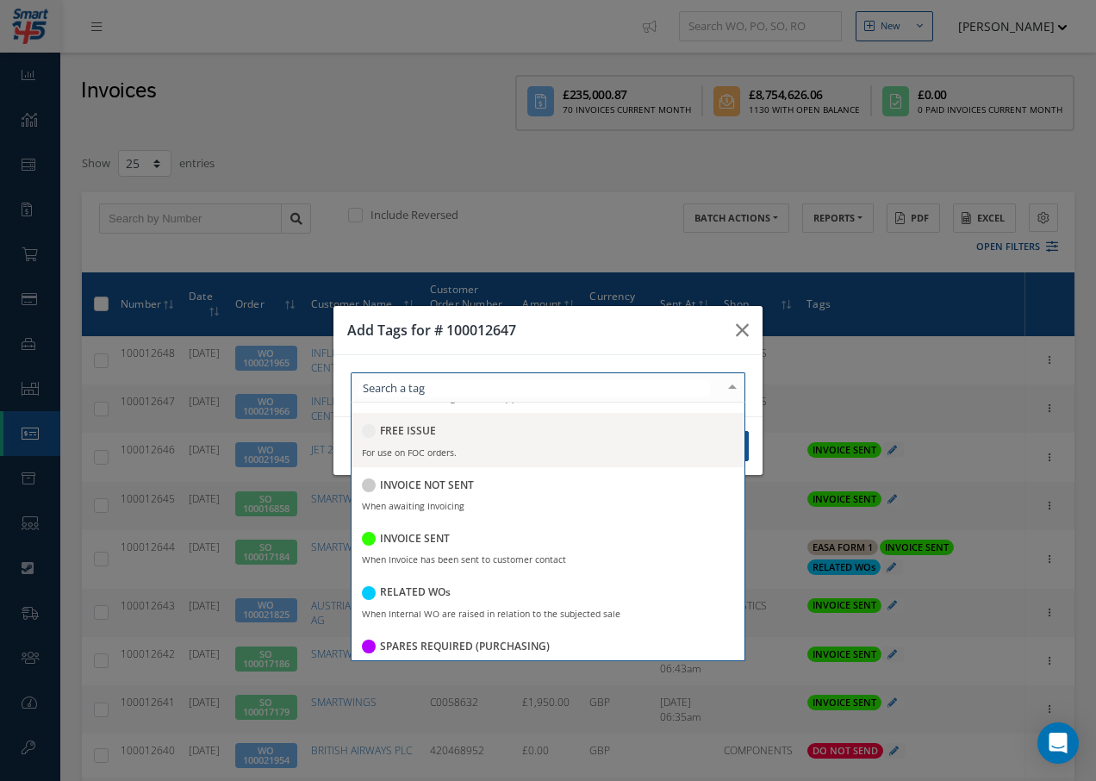
scroll to position [333, 0]
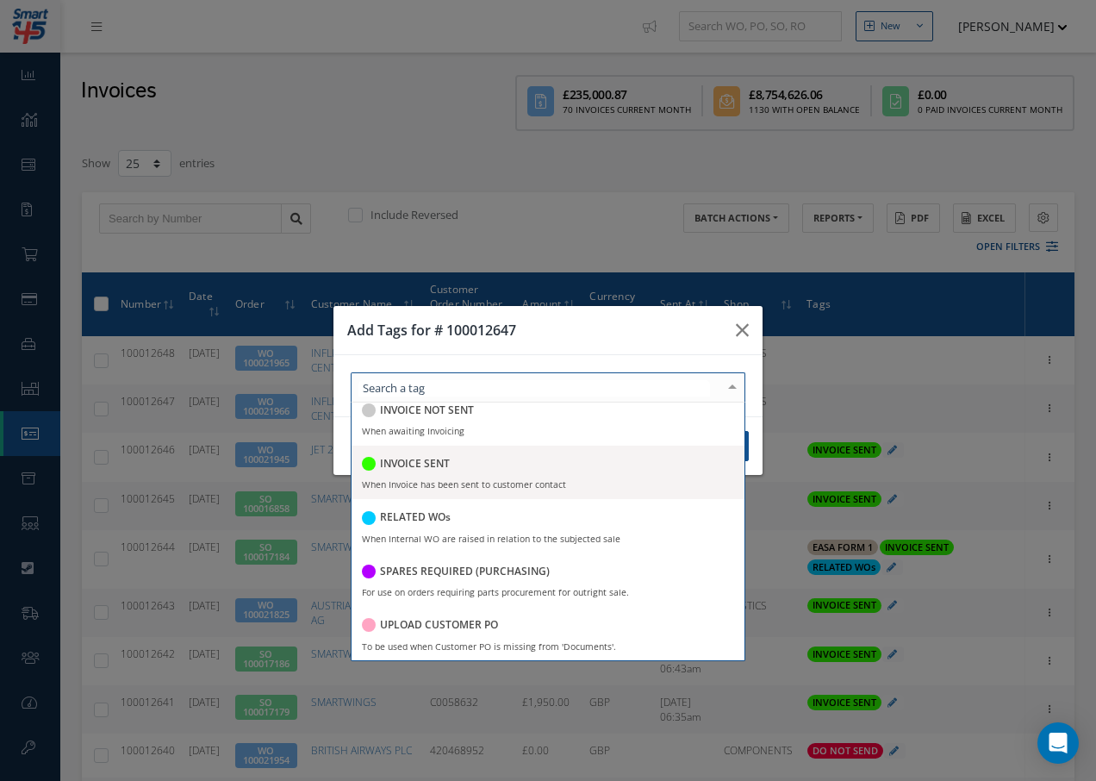
click at [439, 466] on h5 "INVOICE SENT" at bounding box center [415, 464] width 70 height 12
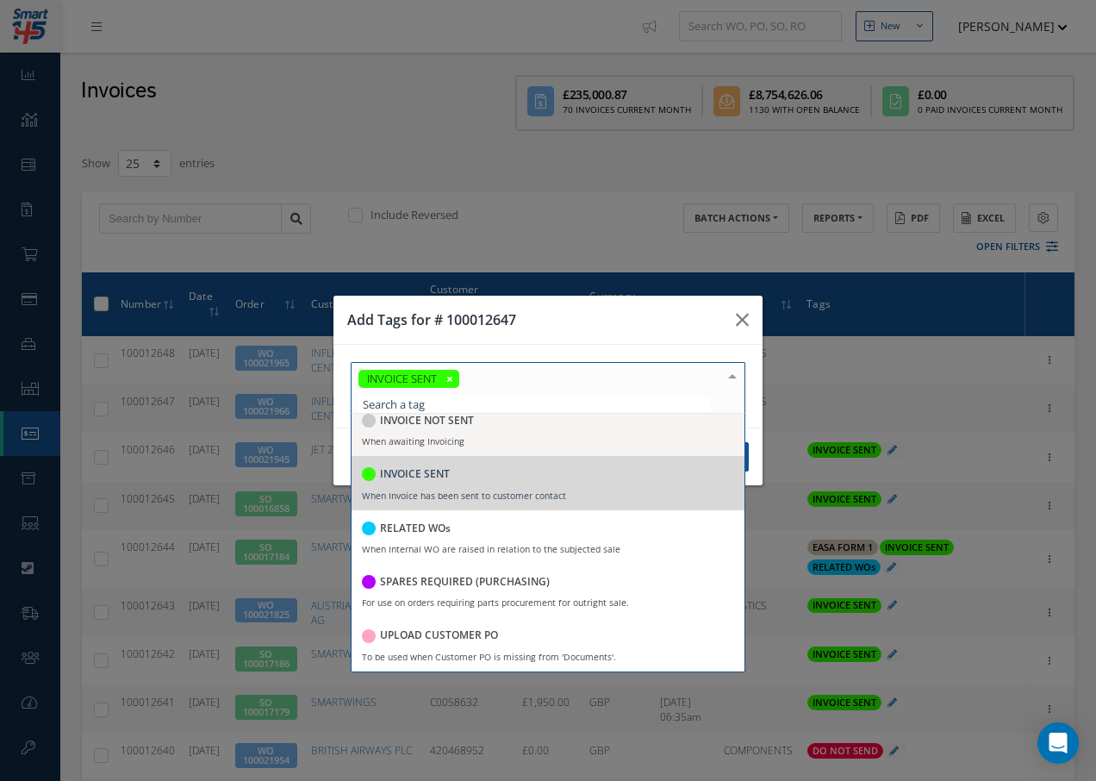
click at [732, 377] on div at bounding box center [732, 377] width 24 height 28
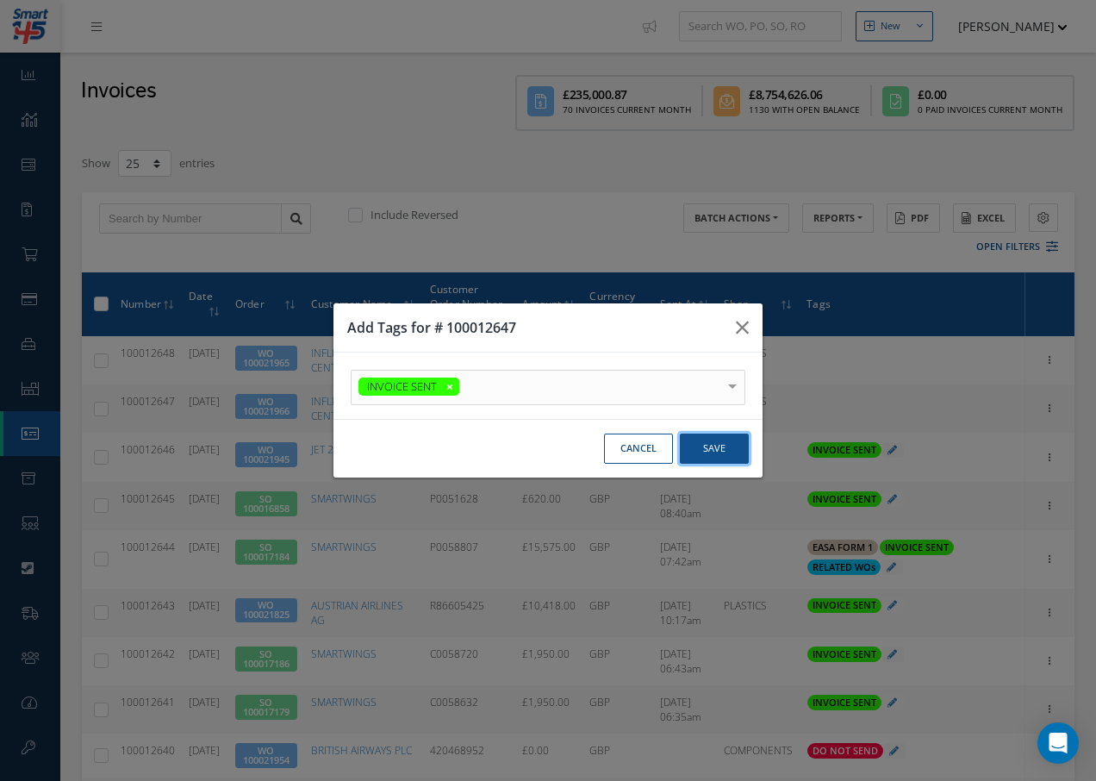
click at [740, 450] on button "Save" at bounding box center [714, 448] width 69 height 30
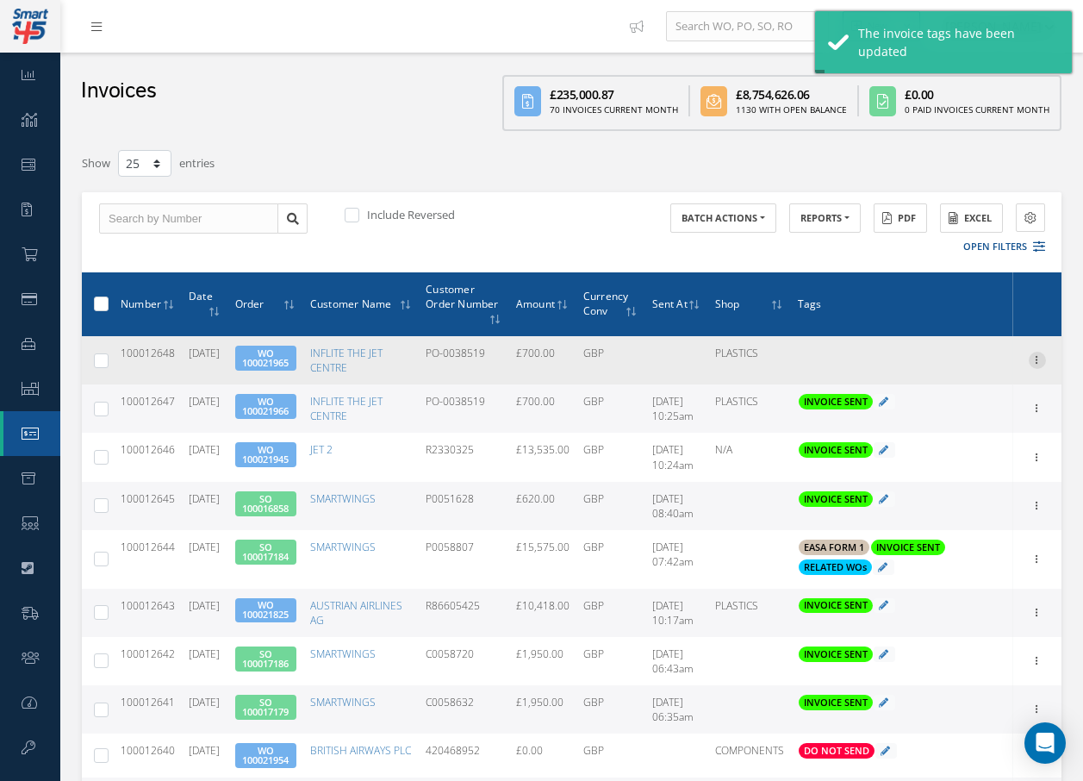
click at [1037, 361] on icon at bounding box center [1037, 359] width 17 height 14
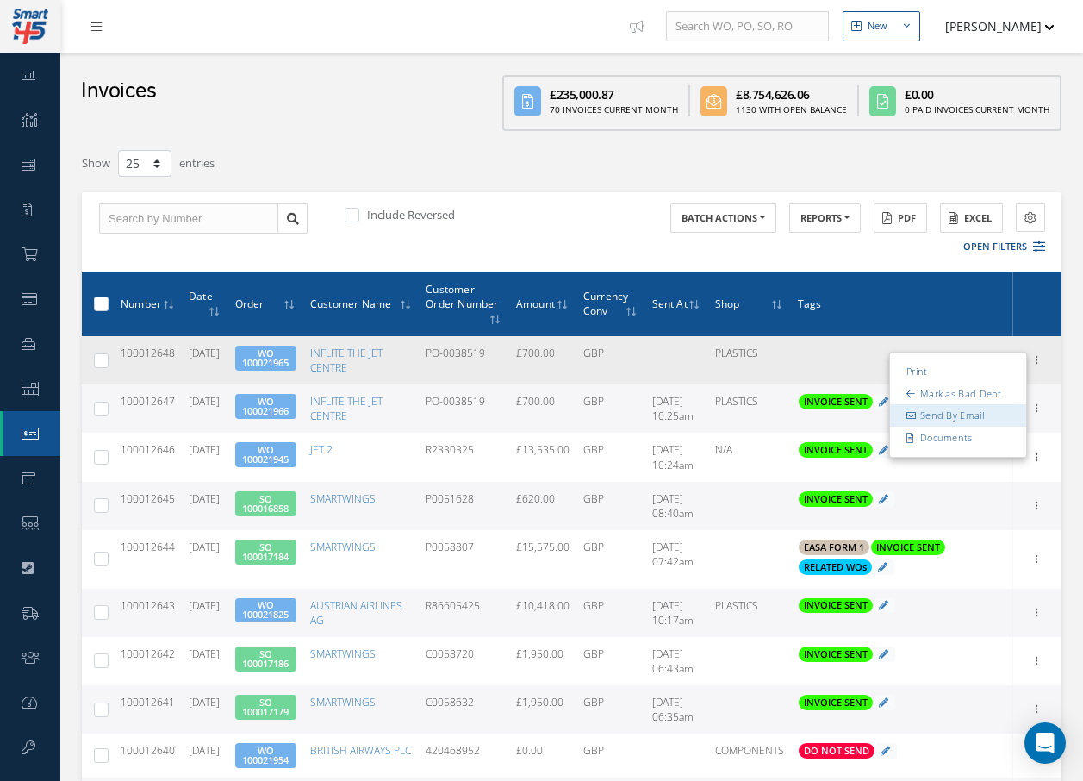
click at [975, 416] on link "Send By Email" at bounding box center [958, 415] width 136 height 22
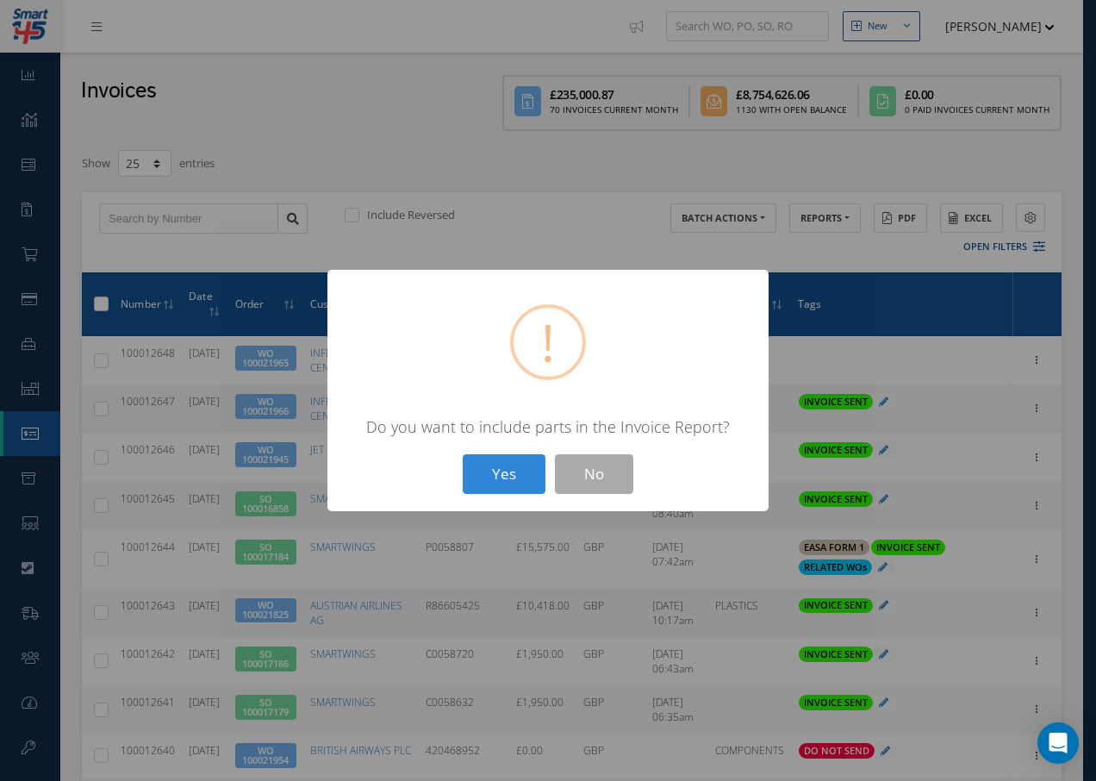
click at [508, 480] on button "Yes" at bounding box center [504, 474] width 83 height 40
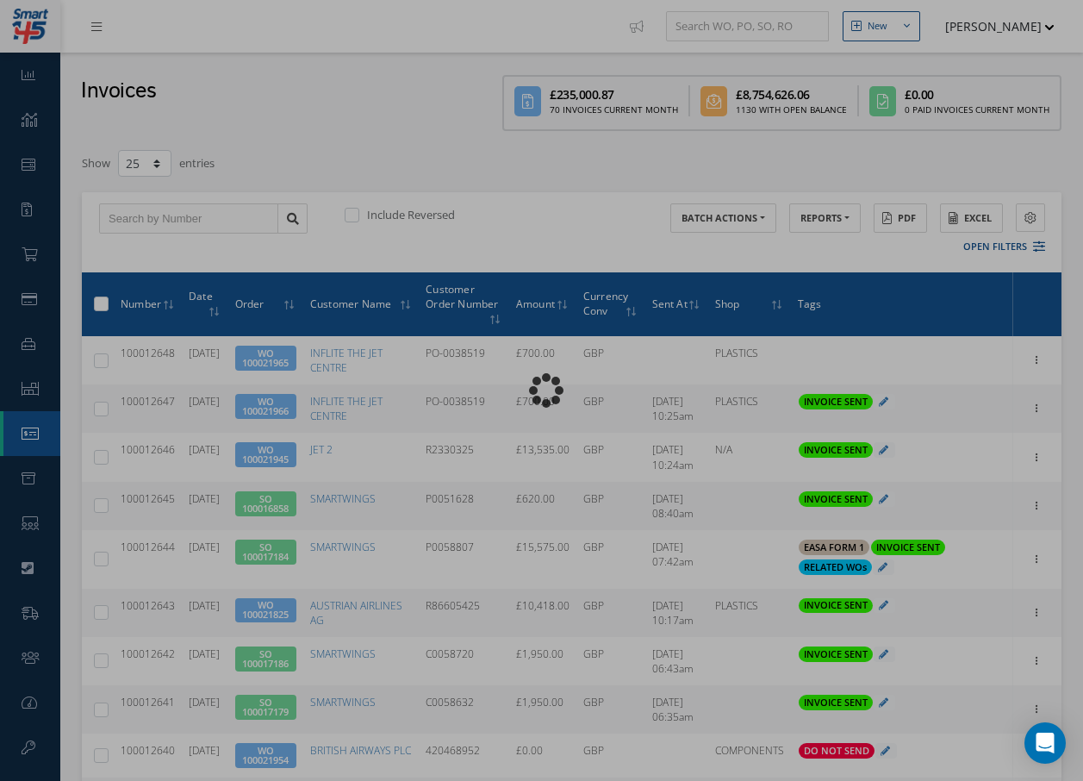
type input "INVOICE - Work Order 100021965 for INFLITE THE JET CENTRE, PO: PO-0038519"
type textarea "Dear Accounts, Please find the attached invoice for your recent order PO-003851…"
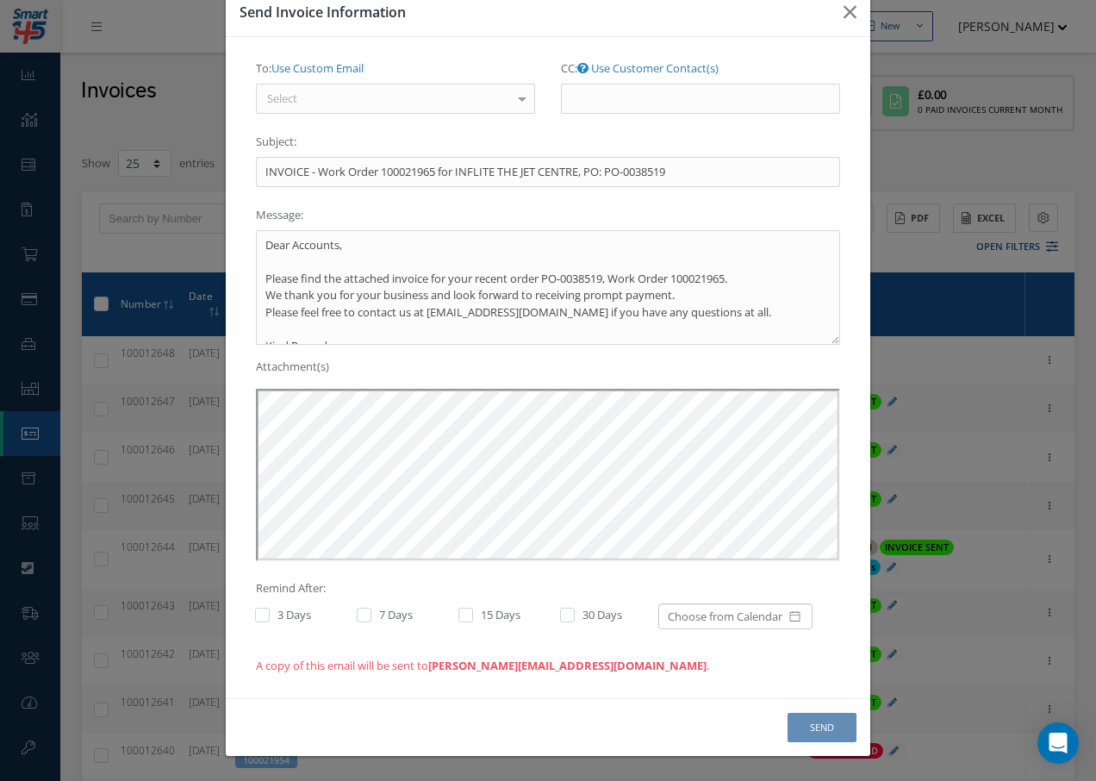
scroll to position [0, 0]
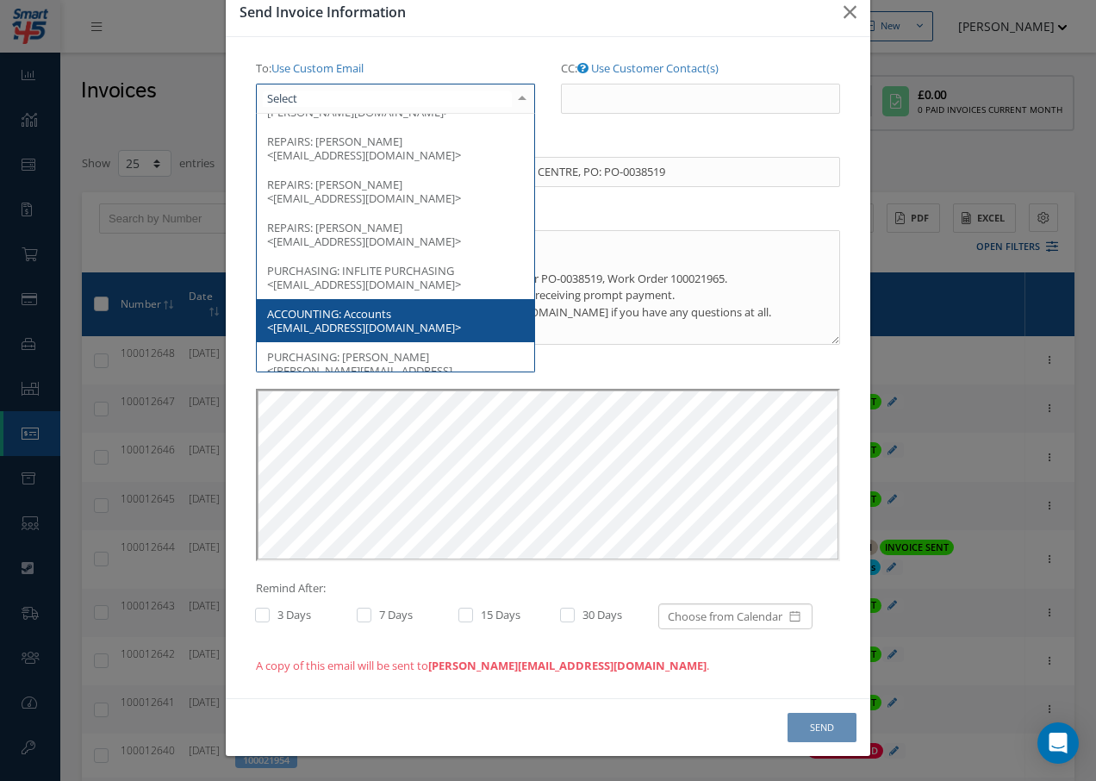
click at [520, 103] on div at bounding box center [522, 98] width 24 height 28
click at [392, 320] on span "ACCOUNTING: Accounts <ITJC.ACC@inflite.co.uk>" at bounding box center [395, 320] width 277 height 43
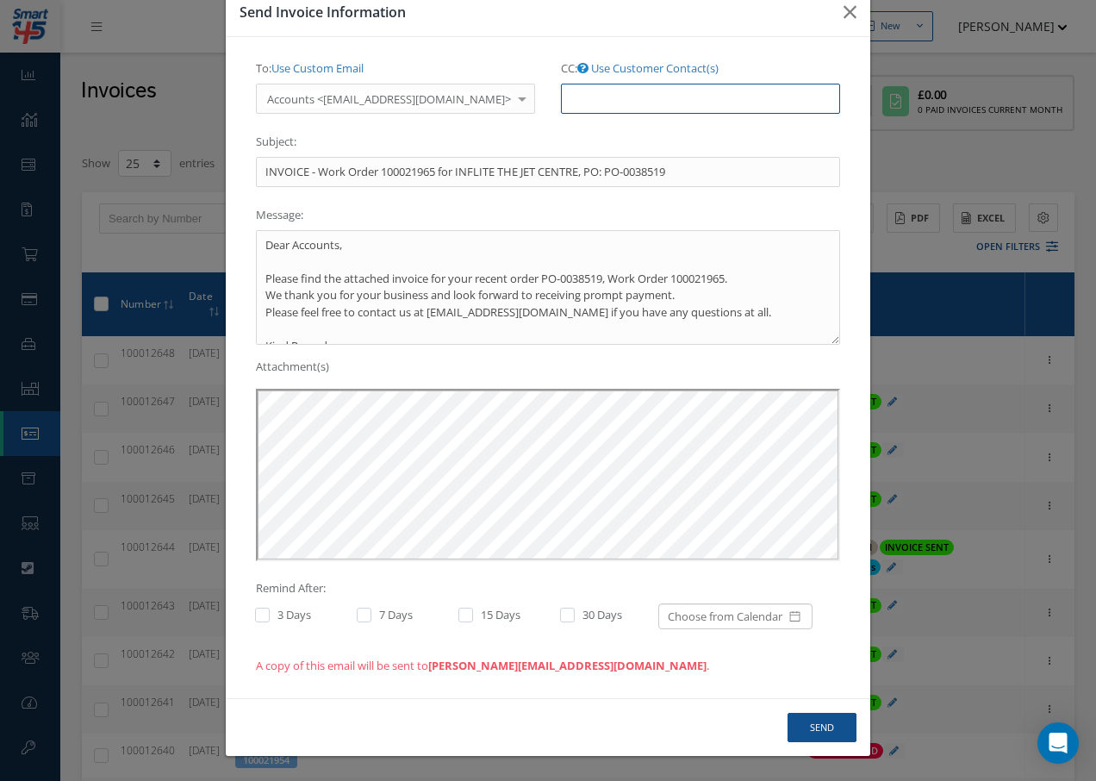
click at [623, 105] on input "CC: Use Customer Contact(s)" at bounding box center [700, 99] width 279 height 31
paste input "Accounts@cab.aero"
type input "Accounts@cab.aero"
click at [836, 732] on button "Send" at bounding box center [822, 728] width 69 height 30
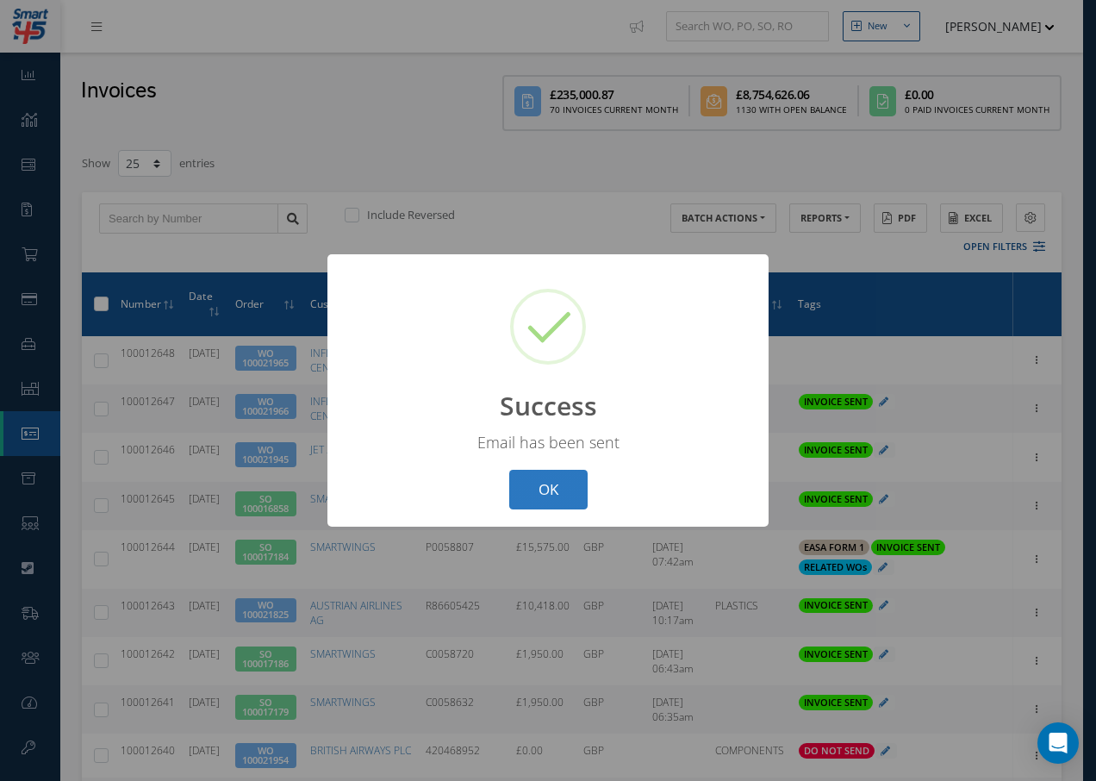
click at [564, 500] on button "OK" at bounding box center [548, 490] width 78 height 40
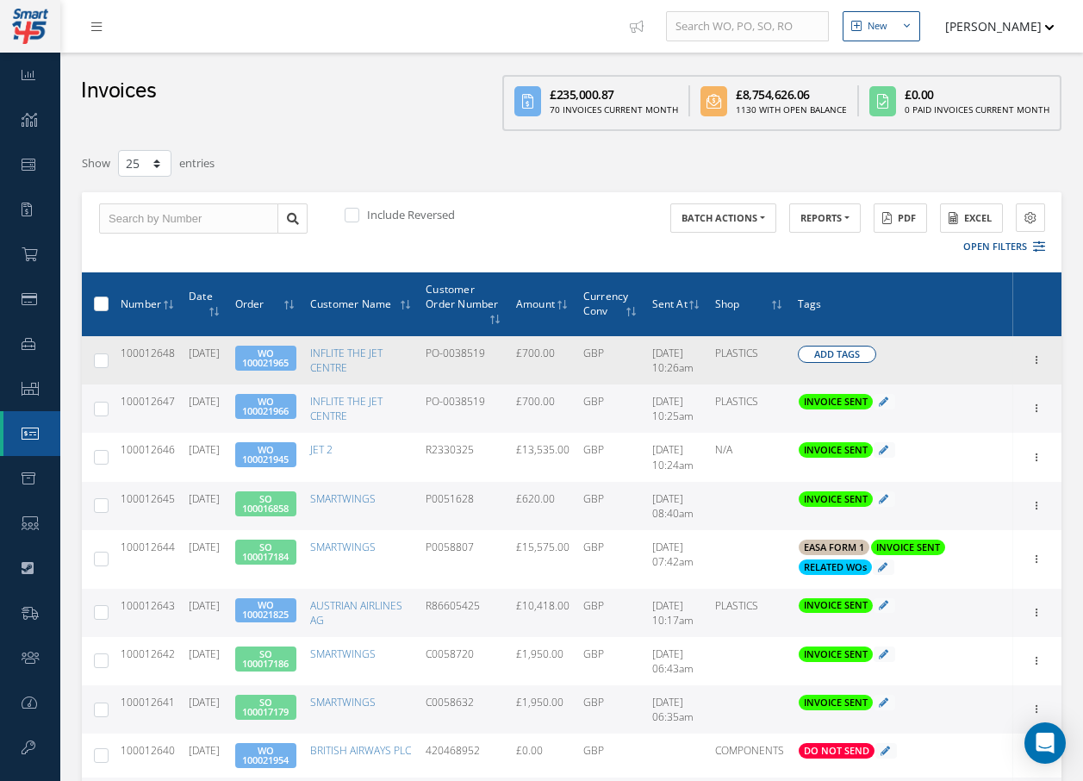
click at [845, 351] on span "Add Tags" at bounding box center [837, 354] width 46 height 15
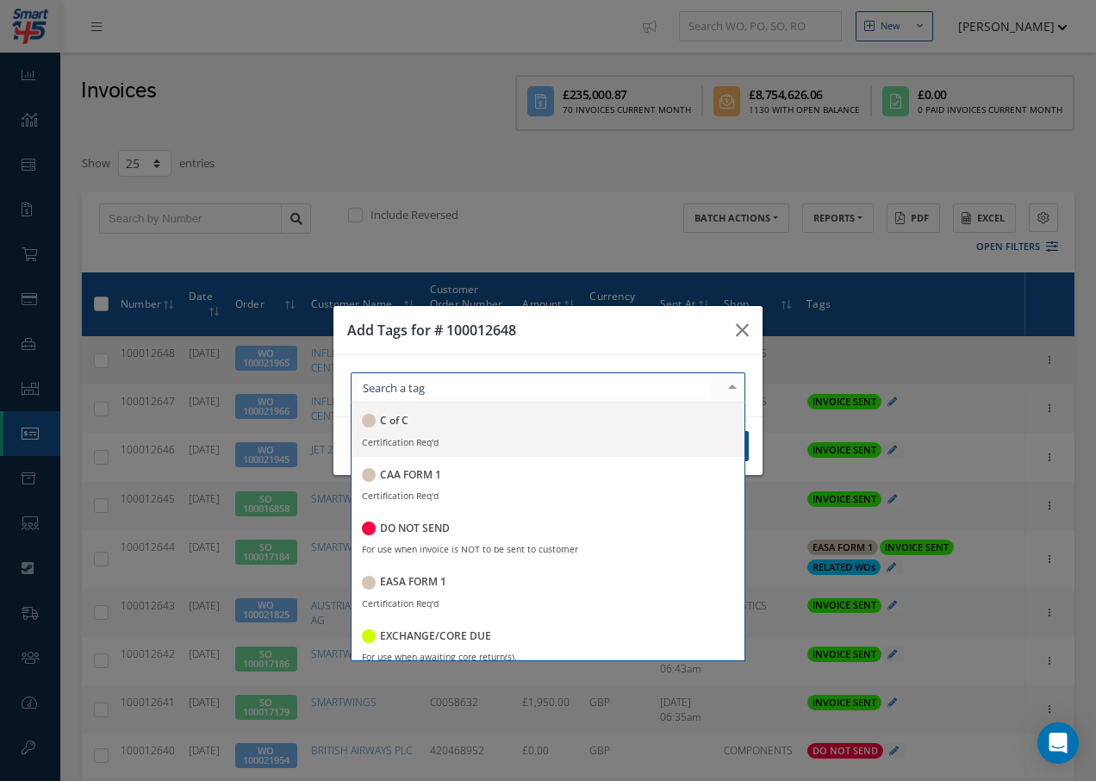
click at [568, 389] on div at bounding box center [548, 387] width 395 height 30
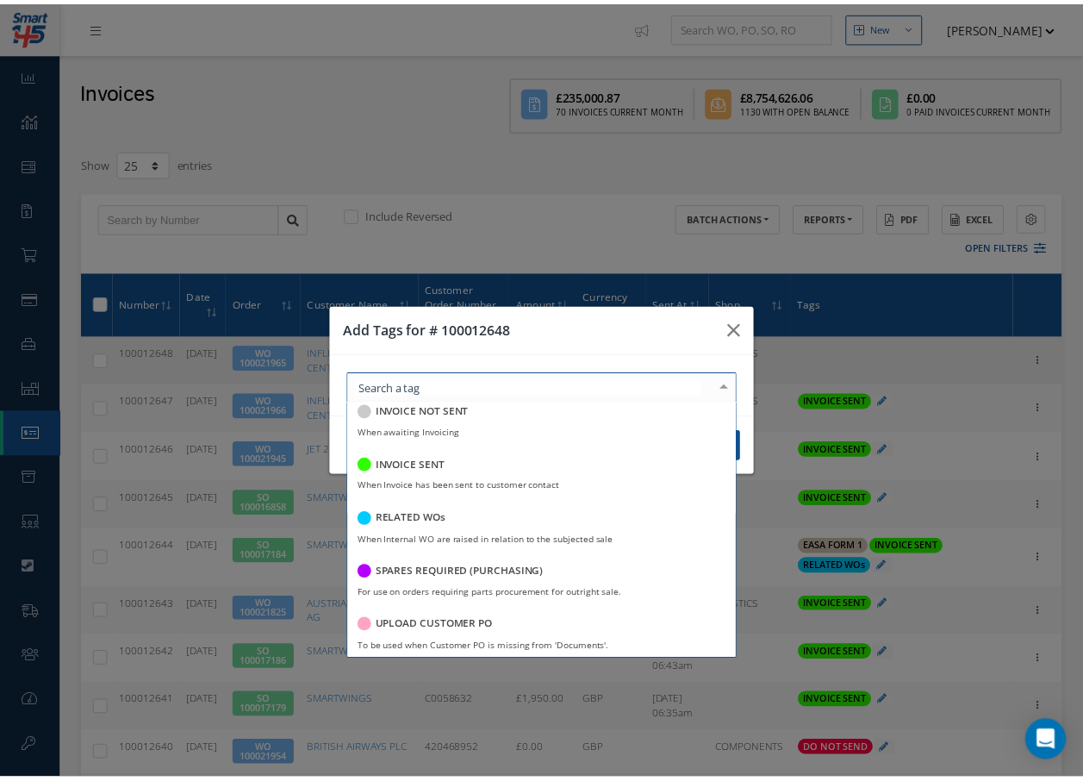
scroll to position [333, 0]
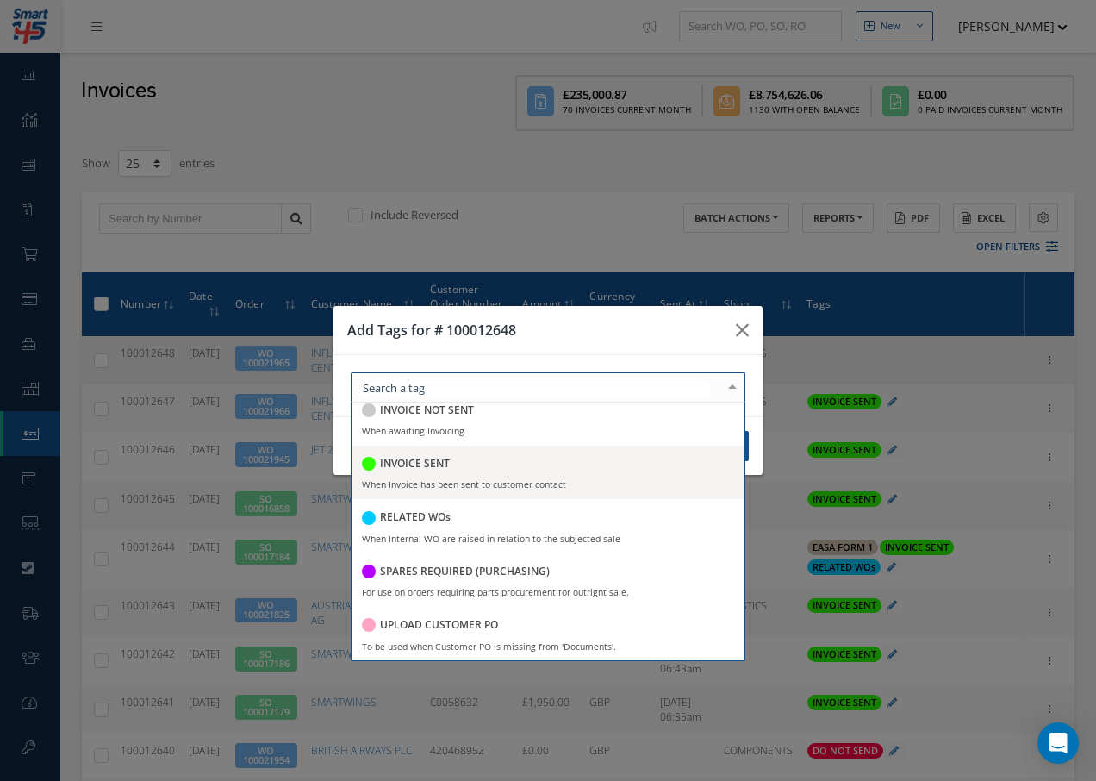
click at [427, 464] on h5 "INVOICE SENT" at bounding box center [415, 464] width 70 height 12
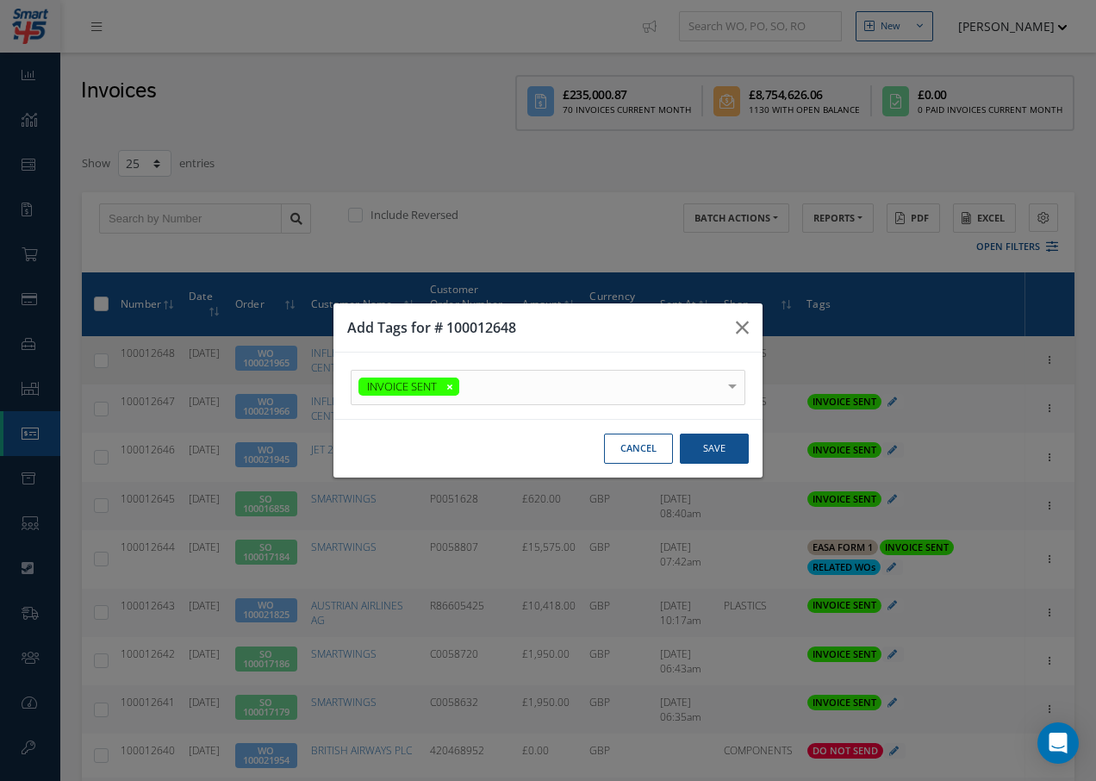
click at [732, 377] on div at bounding box center [732, 385] width 24 height 28
click at [723, 452] on button "Save" at bounding box center [714, 448] width 69 height 30
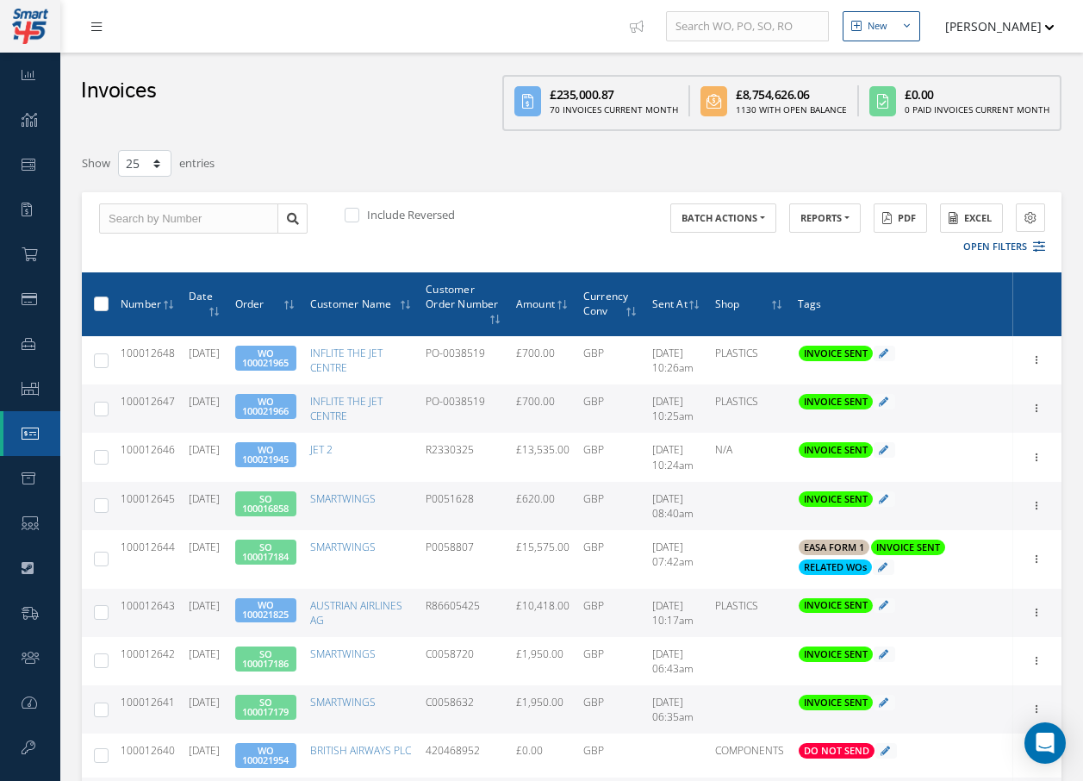
click at [95, 34] on link at bounding box center [101, 26] width 47 height 28
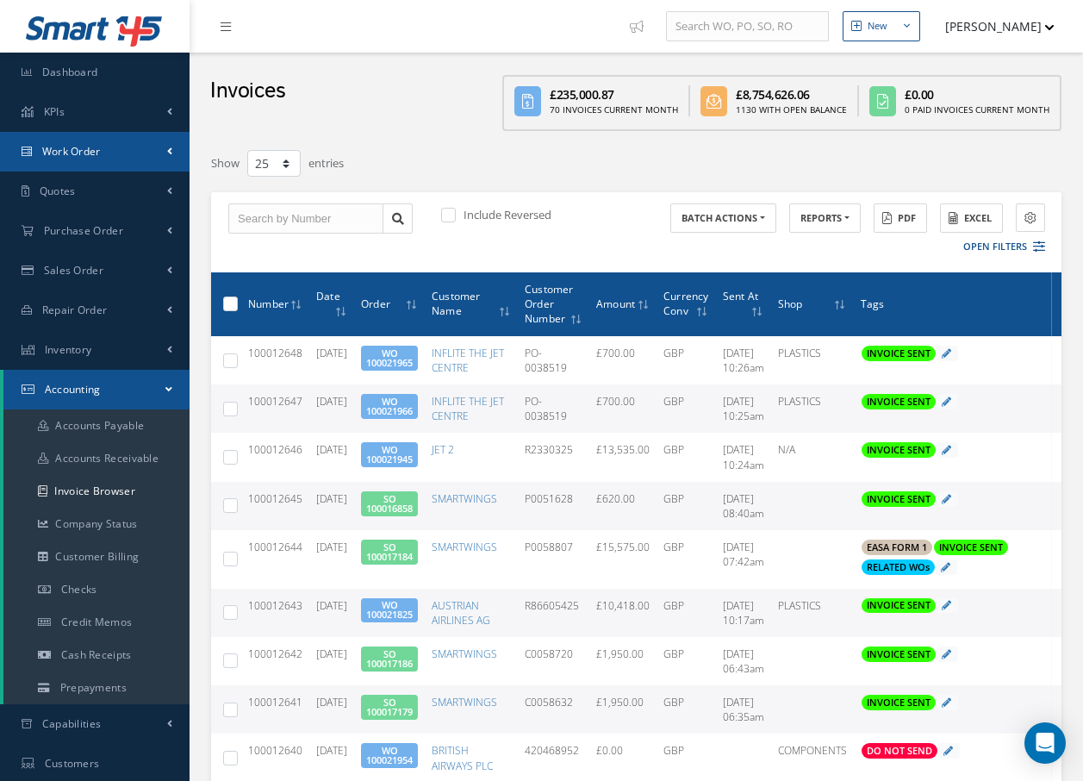
click at [105, 156] on link "Work Order" at bounding box center [95, 152] width 190 height 40
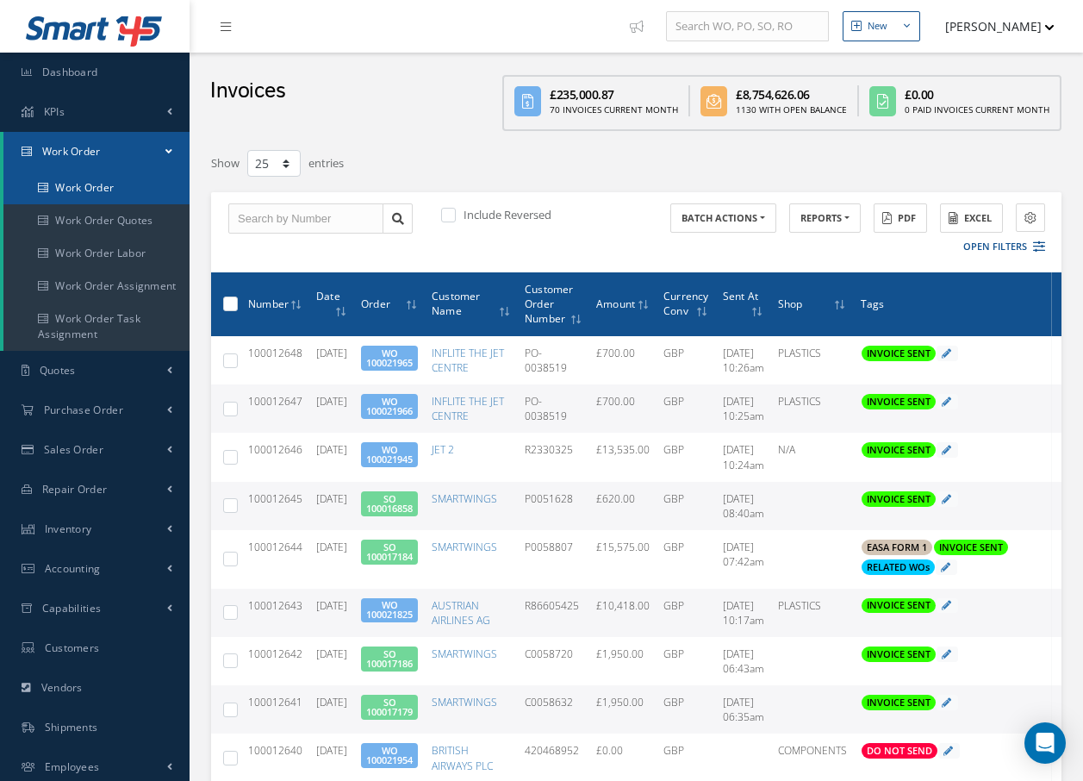
click at [118, 189] on link "Work Order" at bounding box center [96, 187] width 186 height 33
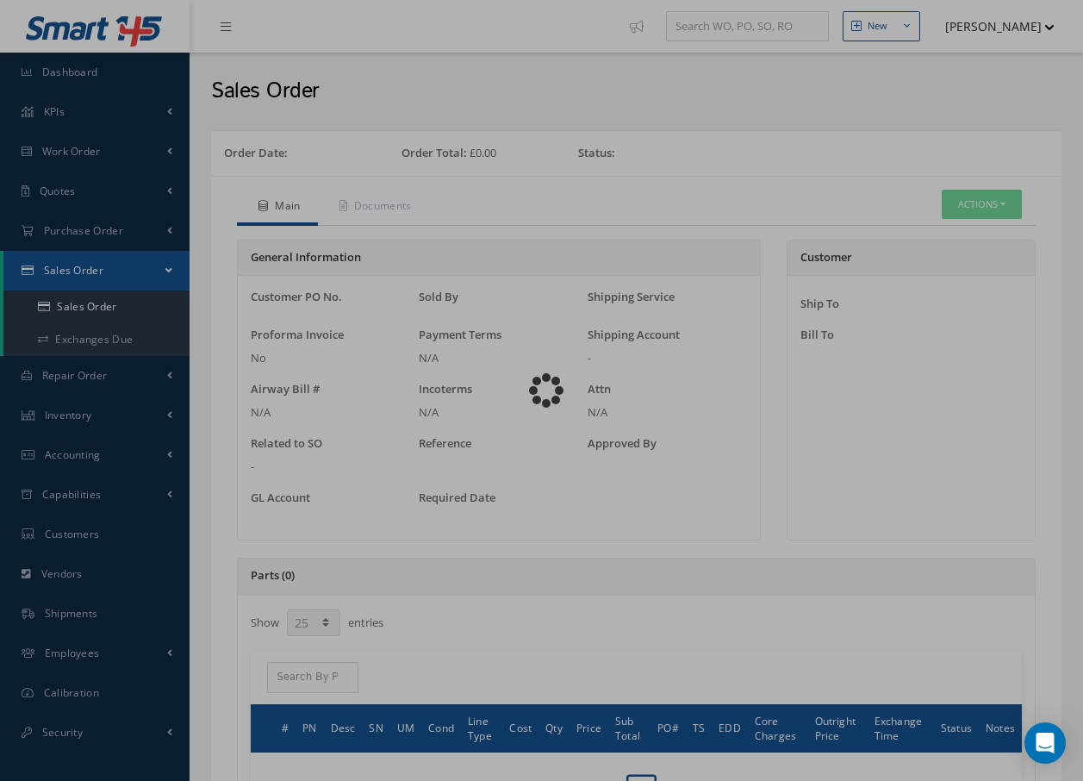
select select "25"
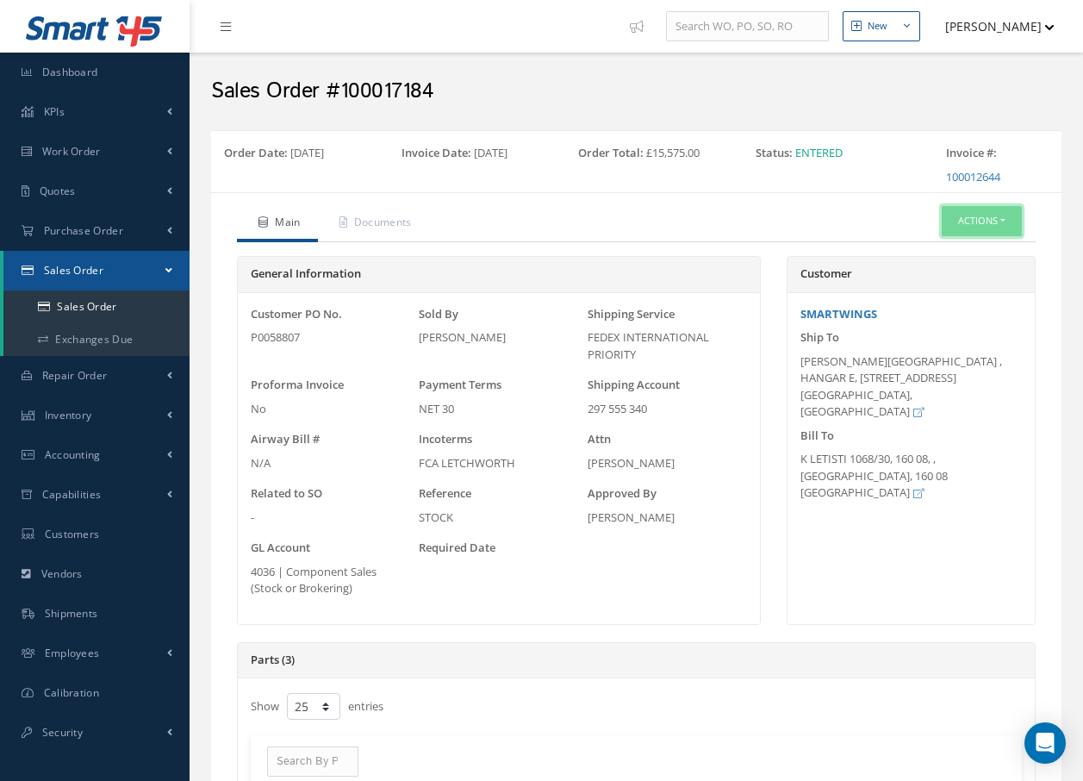
click at [992, 218] on button "Actions" at bounding box center [982, 221] width 80 height 30
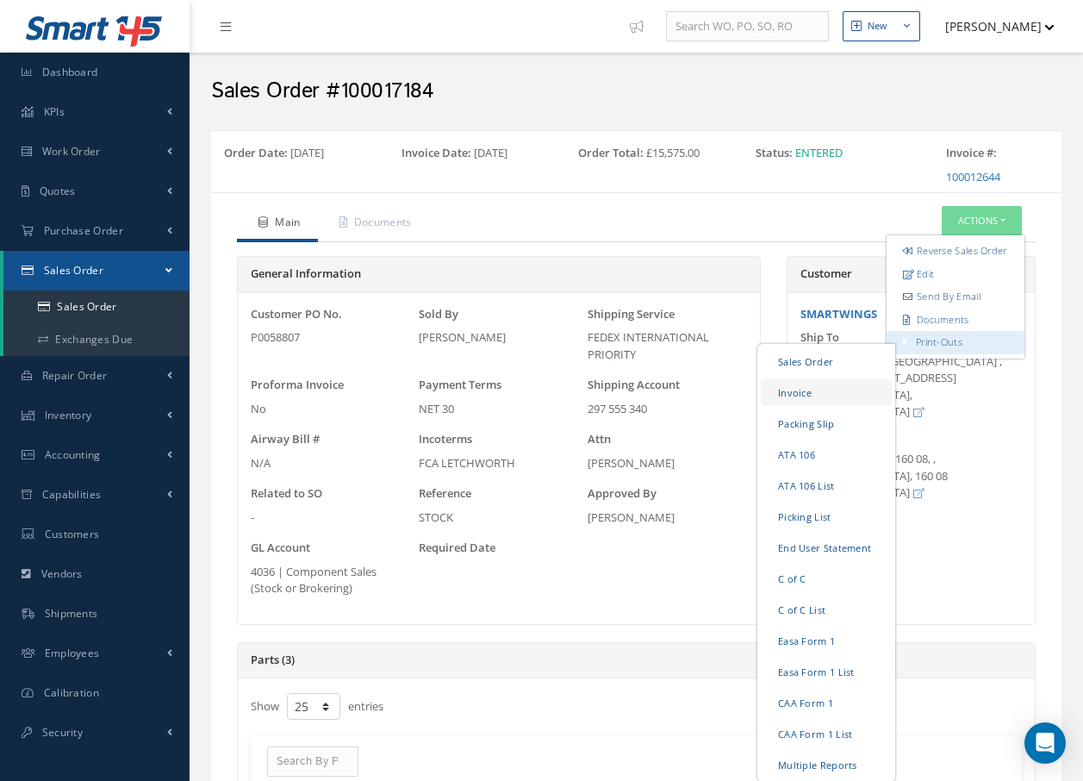
click at [833, 406] on link "Invoice" at bounding box center [826, 392] width 131 height 27
click at [826, 437] on link "Packing Slip" at bounding box center [826, 423] width 131 height 27
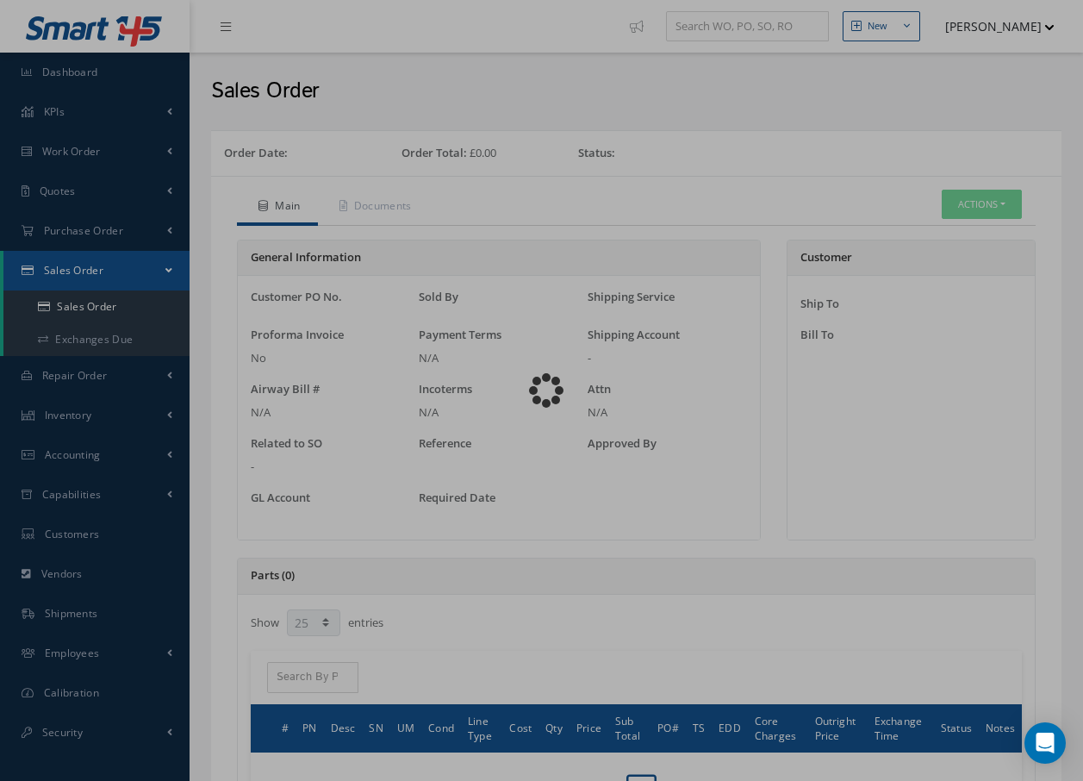
select select "25"
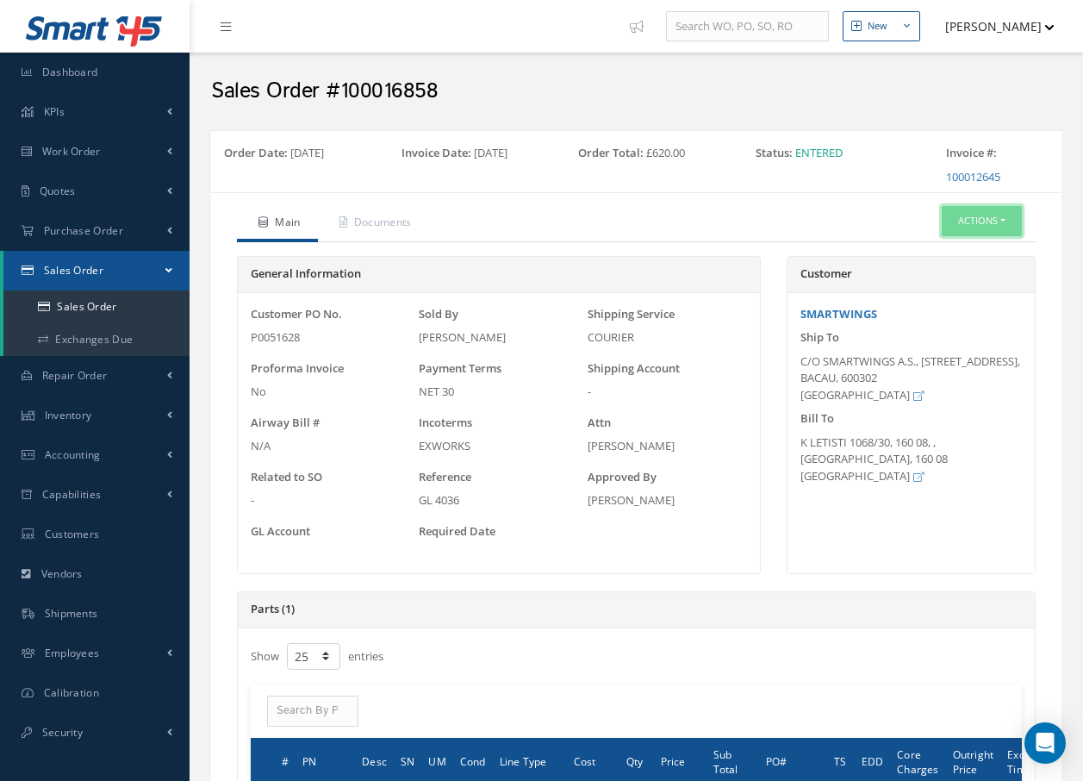
click at [980, 221] on button "Actions" at bounding box center [982, 221] width 80 height 30
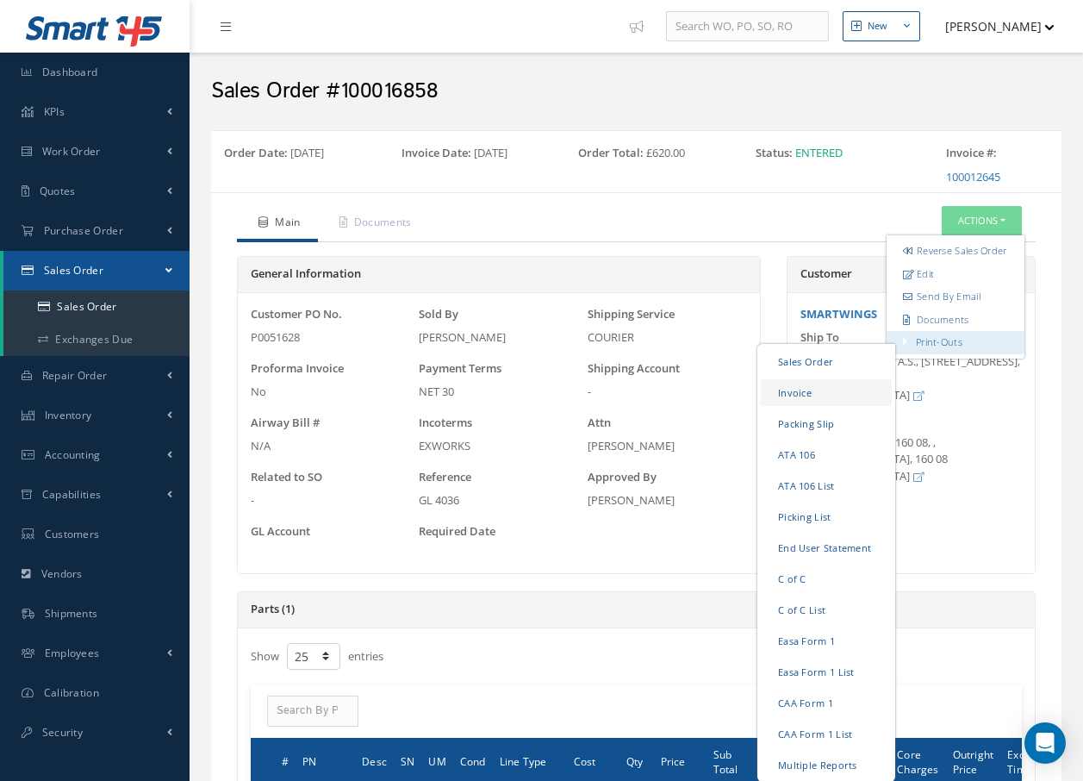
click at [833, 406] on link "Invoice" at bounding box center [826, 392] width 131 height 27
click at [824, 437] on link "Packing Slip" at bounding box center [826, 423] width 131 height 27
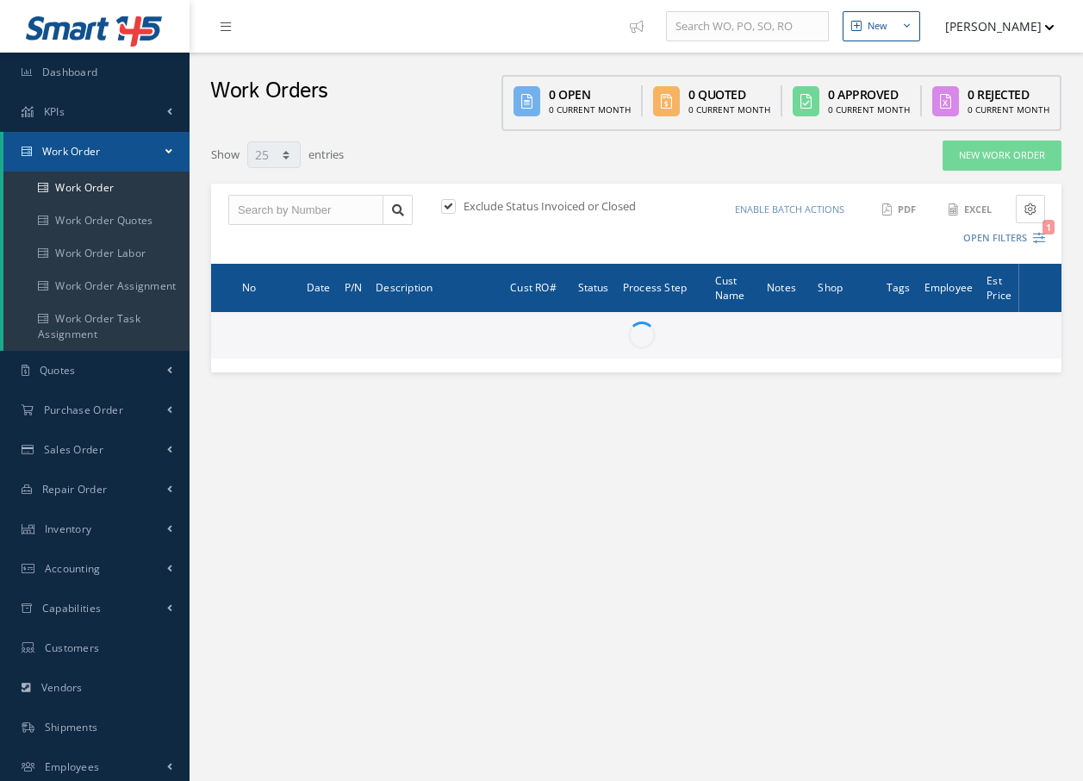
select select "25"
type input "All Work Request"
type input "All Work Performed"
type input "All Status"
type input "WO Part Status"
